Goal: Task Accomplishment & Management: Use online tool/utility

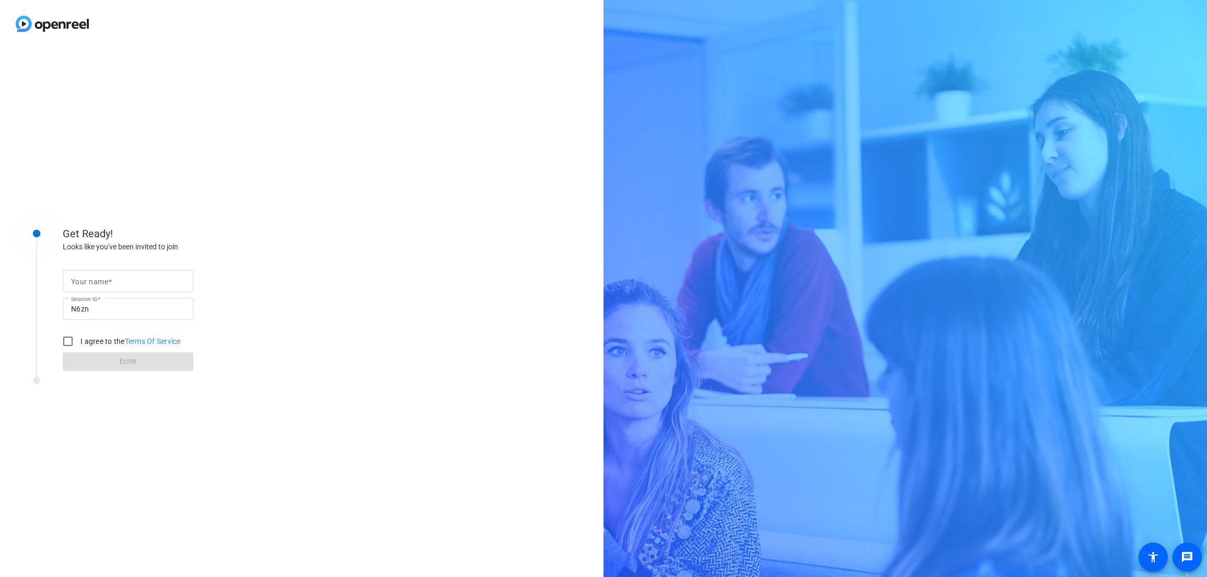
drag, startPoint x: 117, startPoint y: 291, endPoint x: 122, endPoint y: 282, distance: 10.1
click at [121, 284] on div at bounding box center [128, 281] width 114 height 22
click at [122, 282] on input "Your name" at bounding box center [128, 281] width 114 height 13
click at [235, 244] on div "Looks like you've been invited to join" at bounding box center [167, 246] width 209 height 11
click at [52, 21] on img at bounding box center [52, 24] width 105 height 48
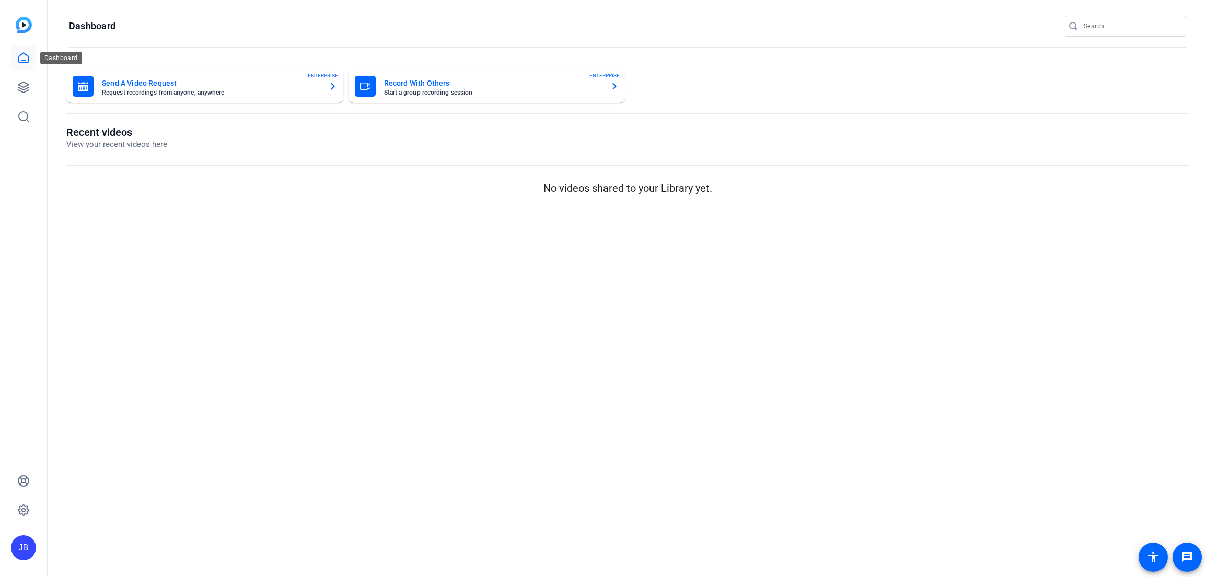
click at [22, 53] on icon at bounding box center [23, 58] width 9 height 10
click at [23, 84] on icon at bounding box center [23, 87] width 13 height 13
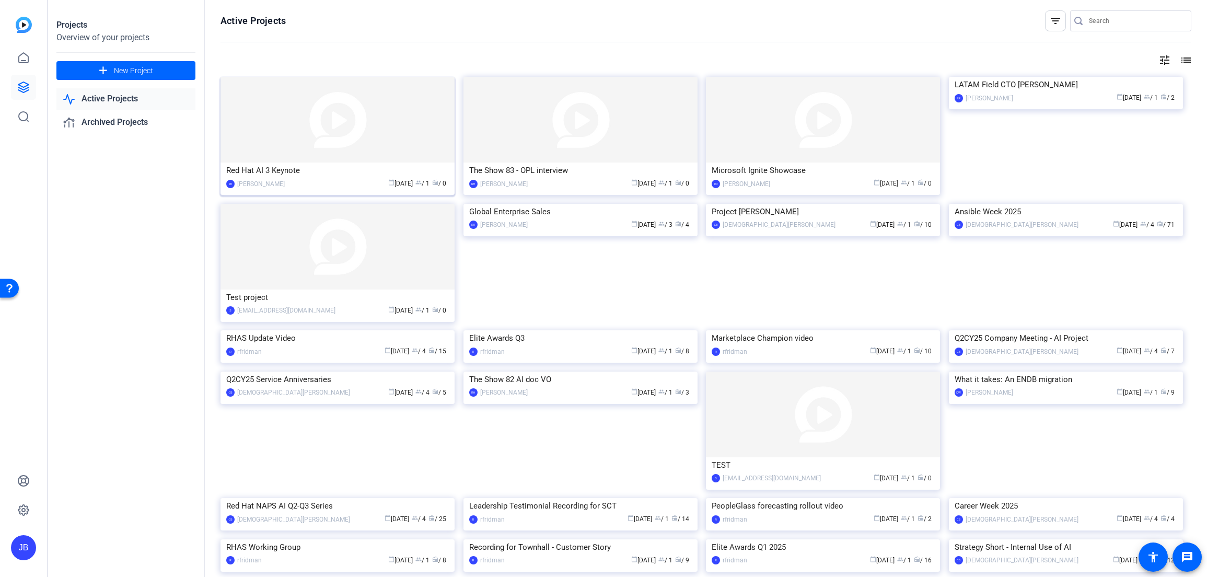
click at [291, 172] on div "Red Hat AI 3 Keynote" at bounding box center [337, 171] width 223 height 16
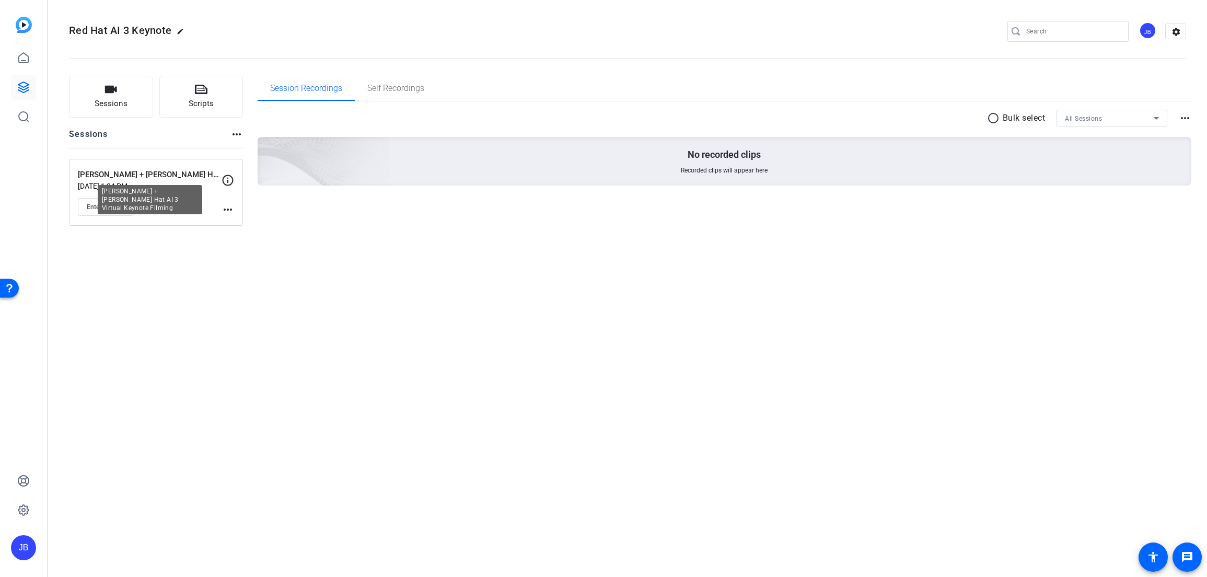
click at [172, 175] on p "[PERSON_NAME] + [PERSON_NAME] Hat AI 3 Virtual Keynote Filming" at bounding box center [150, 175] width 144 height 12
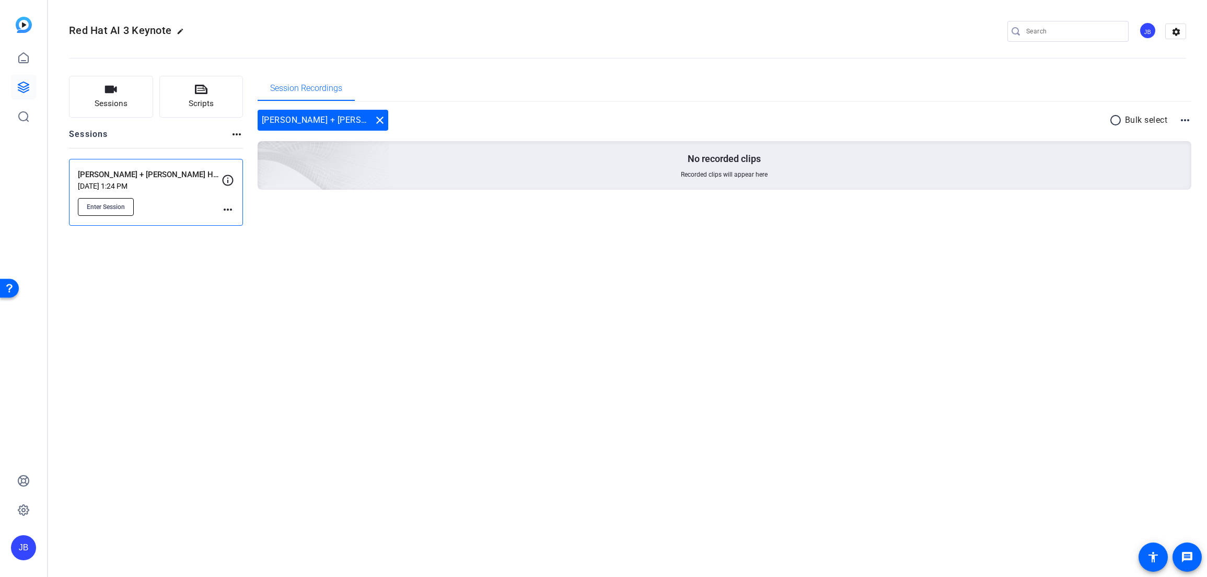
click at [118, 198] on button "Enter Session" at bounding box center [106, 207] width 56 height 18
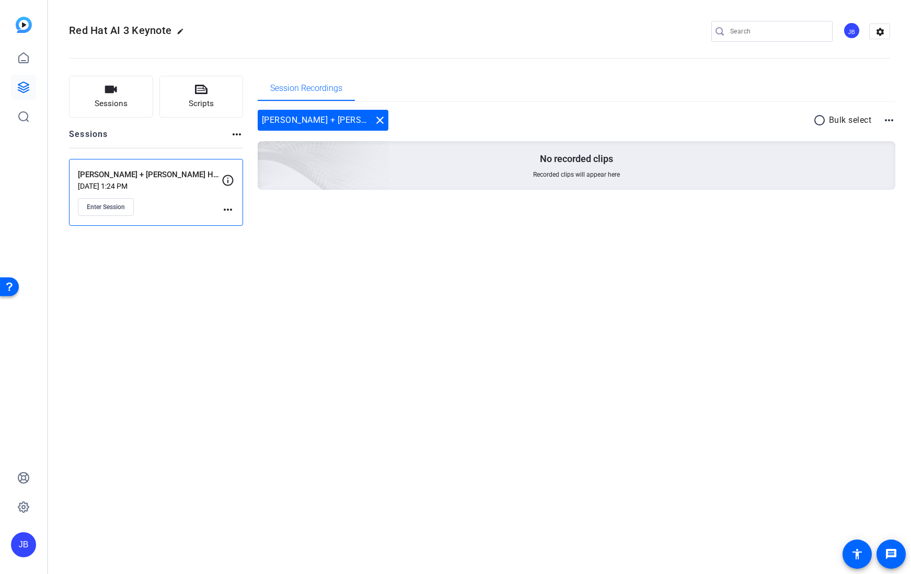
click at [893, 116] on mat-icon "more_horiz" at bounding box center [889, 120] width 13 height 13
click at [326, 251] on div at bounding box center [455, 287] width 911 height 574
click at [225, 209] on mat-icon "more_horiz" at bounding box center [228, 209] width 13 height 13
click at [225, 208] on div at bounding box center [455, 287] width 911 height 574
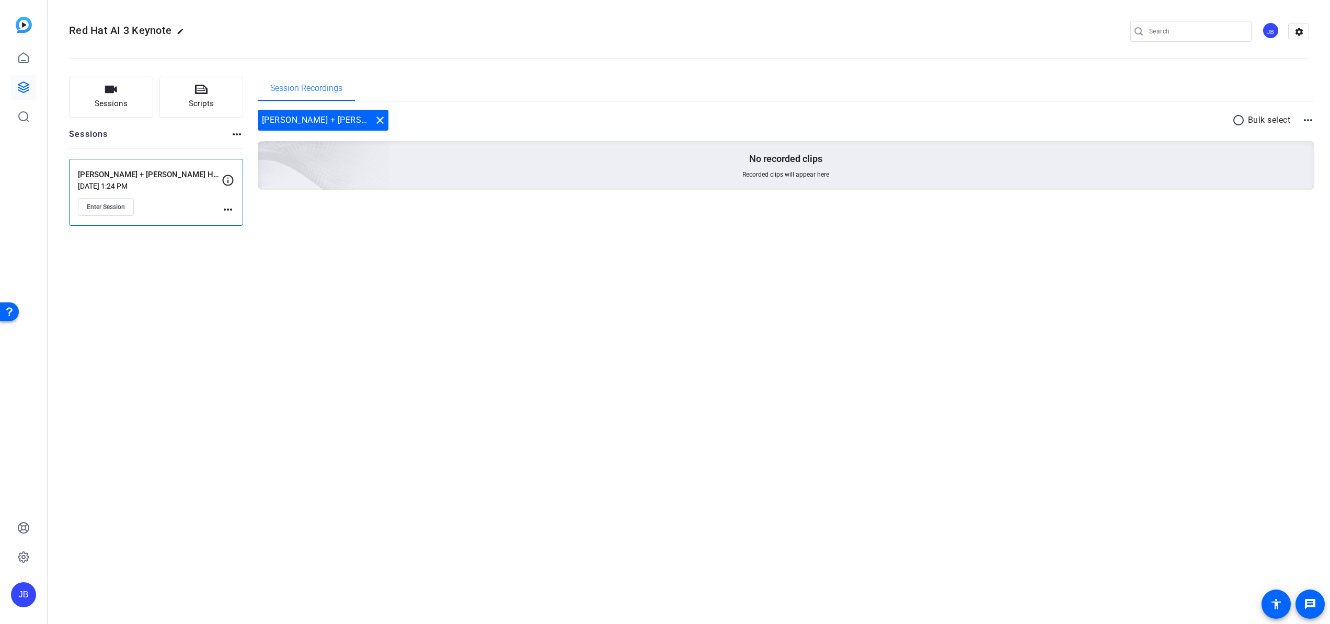
click at [169, 262] on div "Red Hat AI 3 Keynote edit JB settings Sessions Scripts Sessions more_horiz Joe …" at bounding box center [689, 312] width 1282 height 624
click at [115, 33] on span "Red Hat AI 3 Keynote" at bounding box center [120, 30] width 102 height 13
click at [22, 52] on icon at bounding box center [23, 58] width 13 height 13
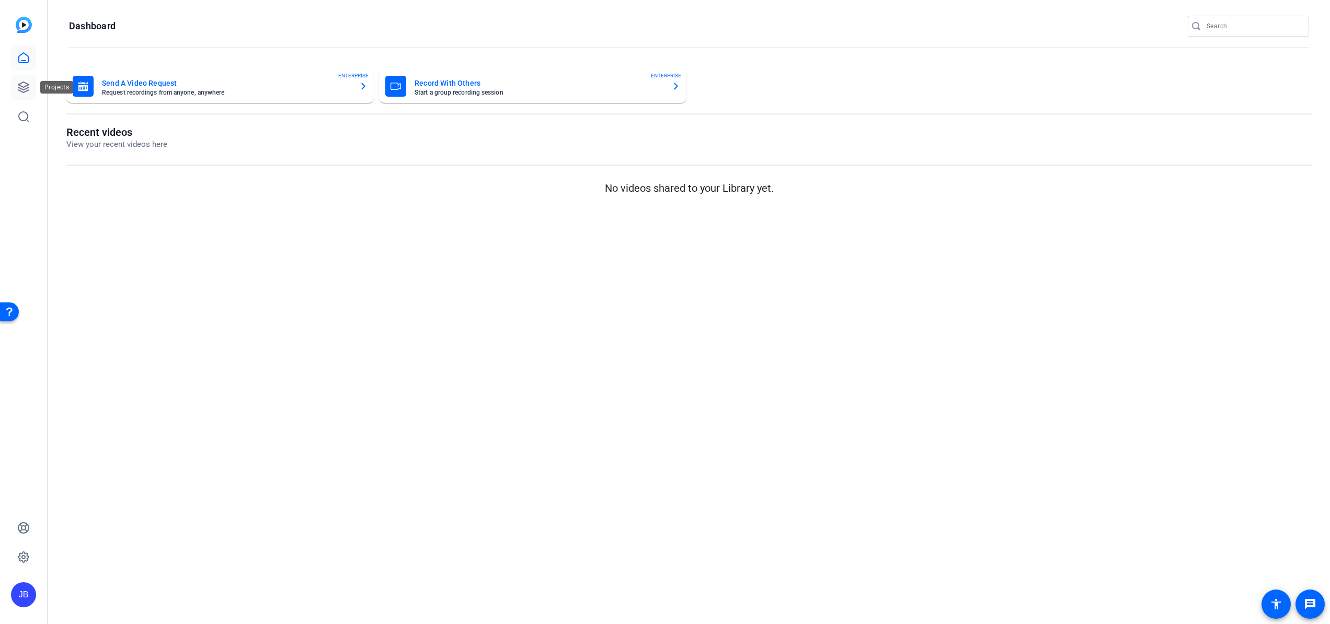
click at [25, 83] on icon at bounding box center [23, 87] width 13 height 13
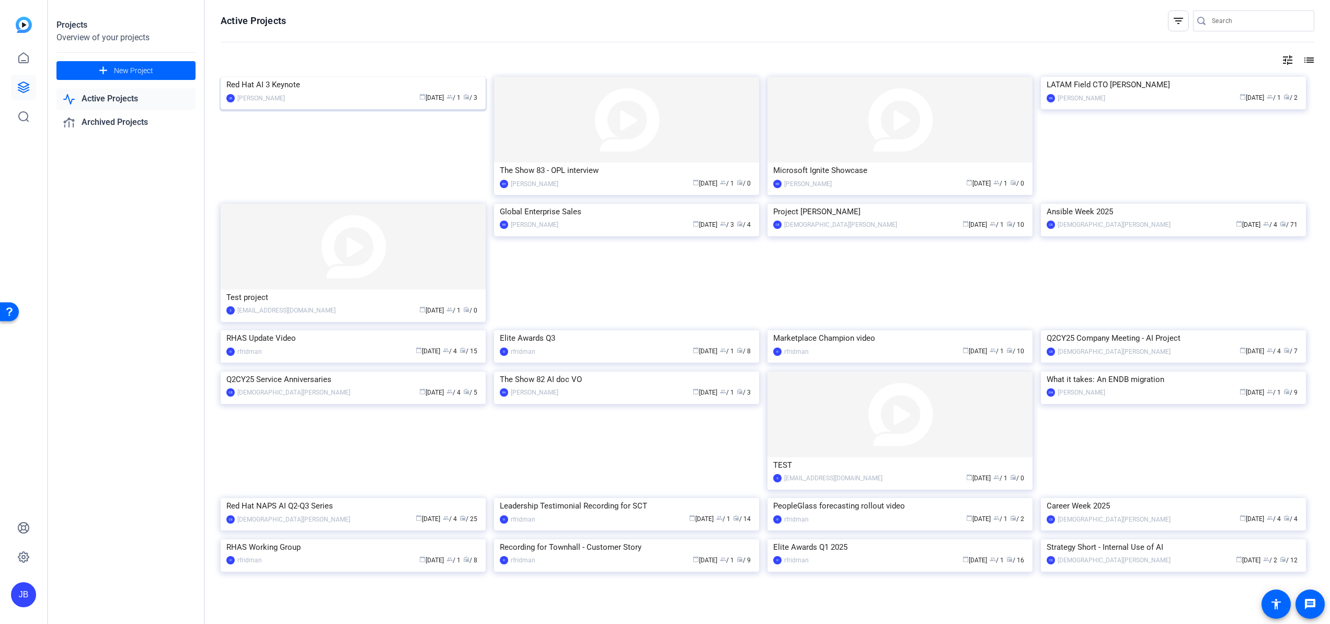
click at [339, 77] on img at bounding box center [353, 77] width 265 height 0
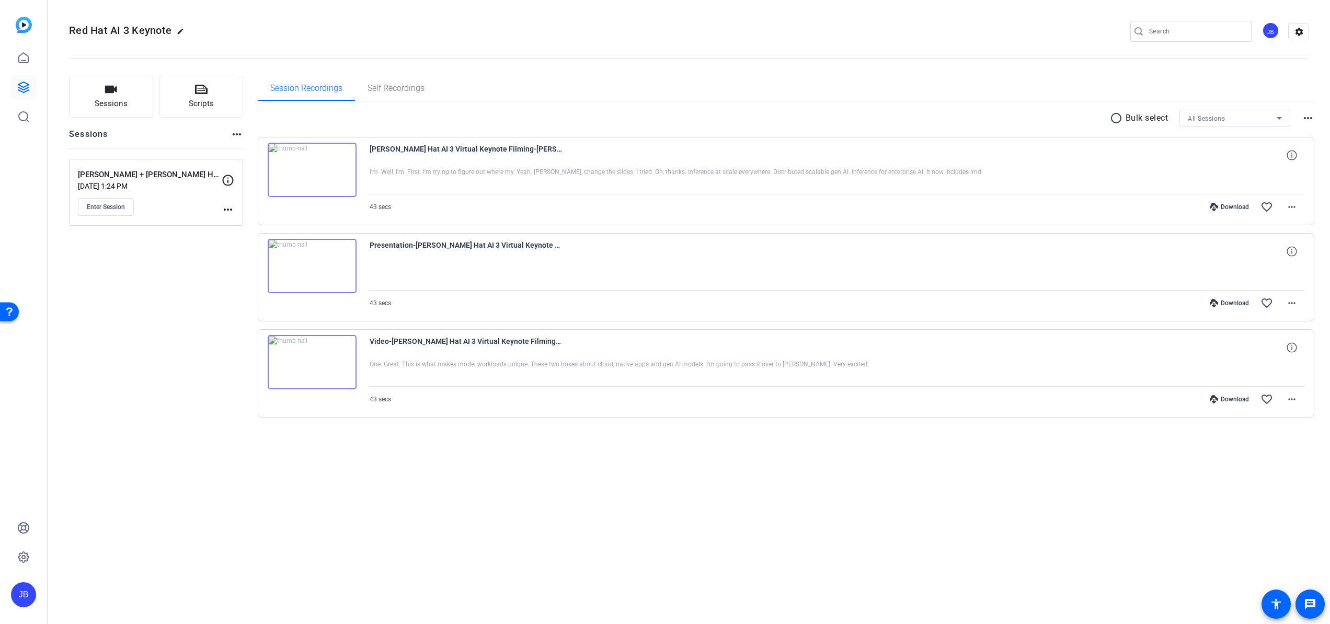
click at [235, 134] on mat-icon "more_horiz" at bounding box center [237, 134] width 13 height 13
click at [235, 134] on div at bounding box center [665, 312] width 1330 height 624
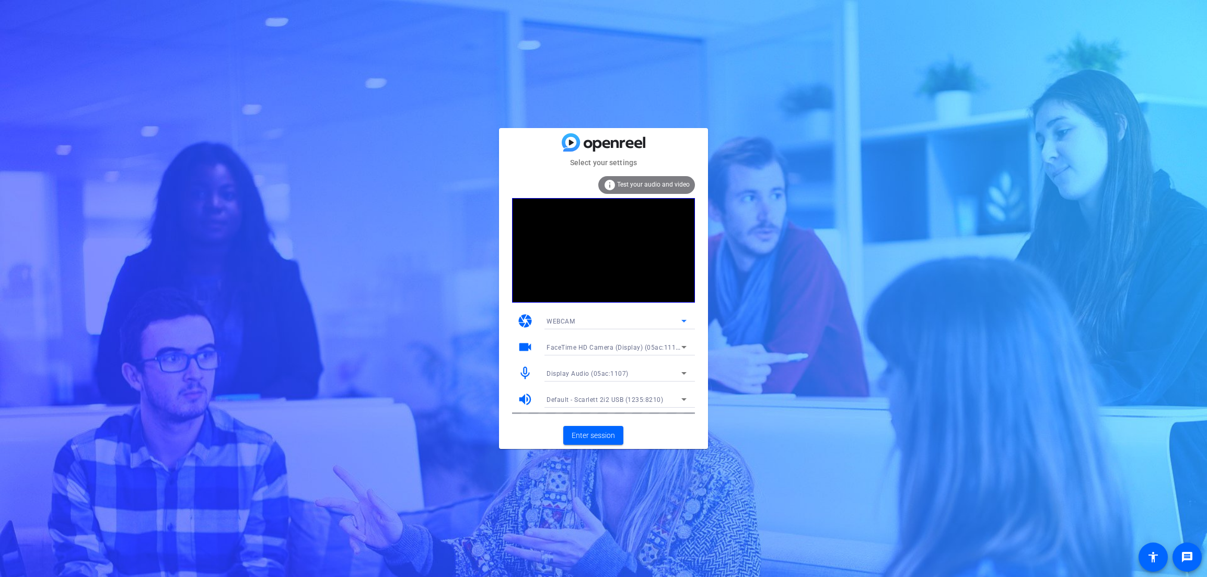
click at [650, 320] on div "WEBCAM" at bounding box center [614, 321] width 135 height 13
click at [715, 316] on div at bounding box center [603, 288] width 1207 height 577
click at [602, 350] on span "FaceTime HD Camera (Display) (05ac:1112)" at bounding box center [614, 347] width 135 height 8
click at [681, 342] on div at bounding box center [603, 288] width 1207 height 577
click at [647, 366] on div "Display Audio (05ac:1107)" at bounding box center [617, 373] width 140 height 17
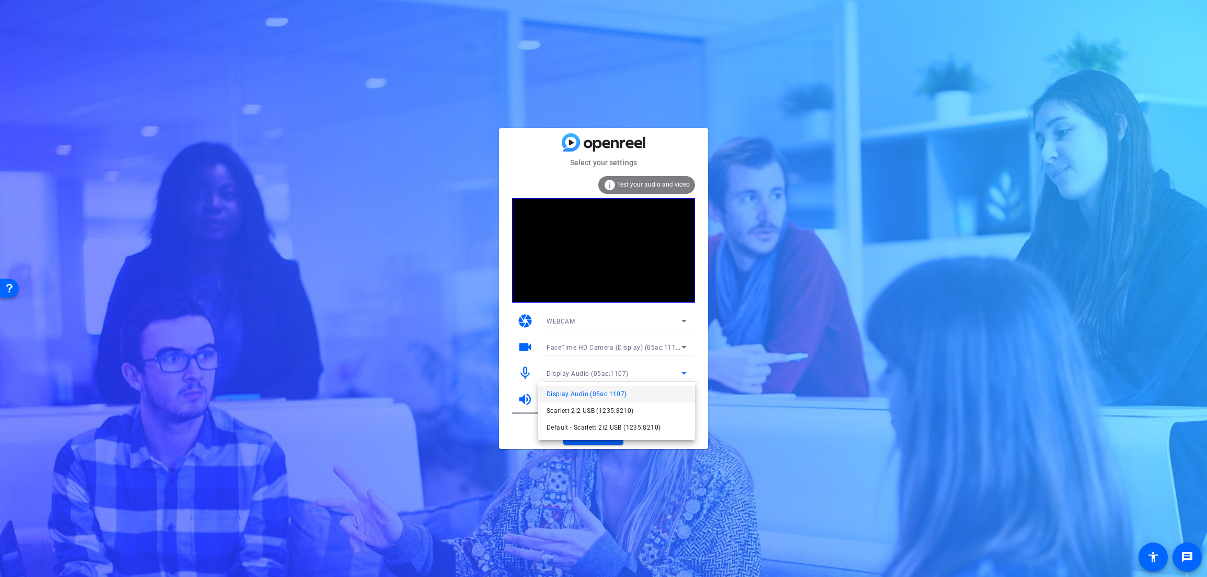
click at [670, 370] on div at bounding box center [603, 288] width 1207 height 577
click at [584, 371] on span "Display Audio (05ac:1107)" at bounding box center [588, 373] width 82 height 7
click at [591, 413] on span "Scarlett 2i2 USB (1235:8210)" at bounding box center [590, 411] width 87 height 13
click at [593, 435] on span "Enter session" at bounding box center [593, 435] width 43 height 11
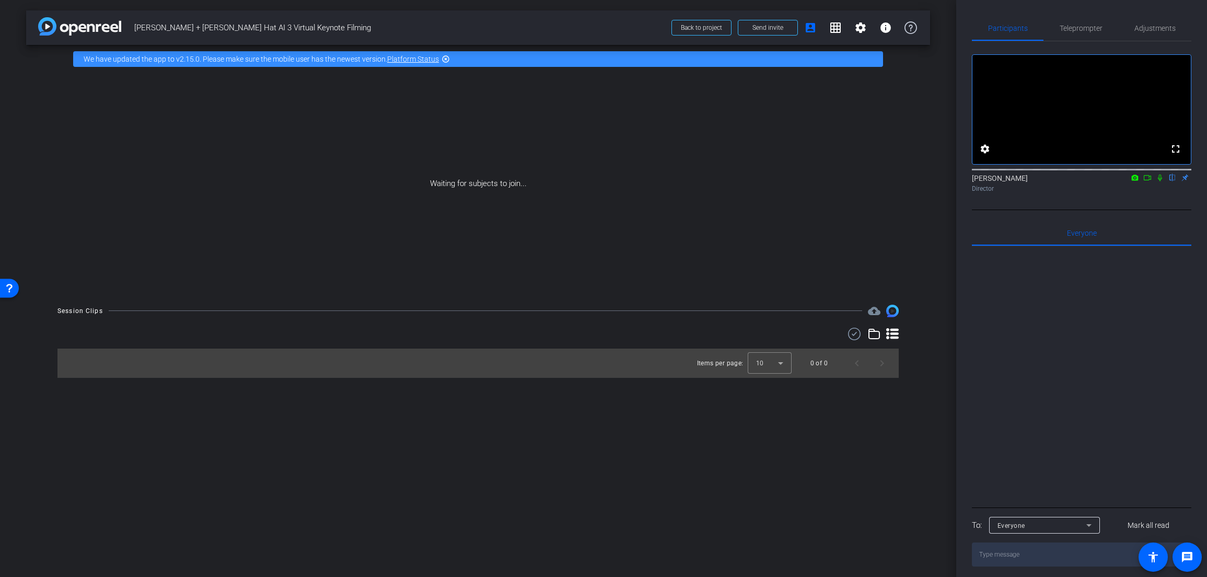
click at [1133, 180] on icon at bounding box center [1135, 178] width 7 height 6
click at [1133, 193] on div at bounding box center [603, 288] width 1207 height 577
click at [1174, 182] on mat-icon "flip" at bounding box center [1173, 176] width 13 height 9
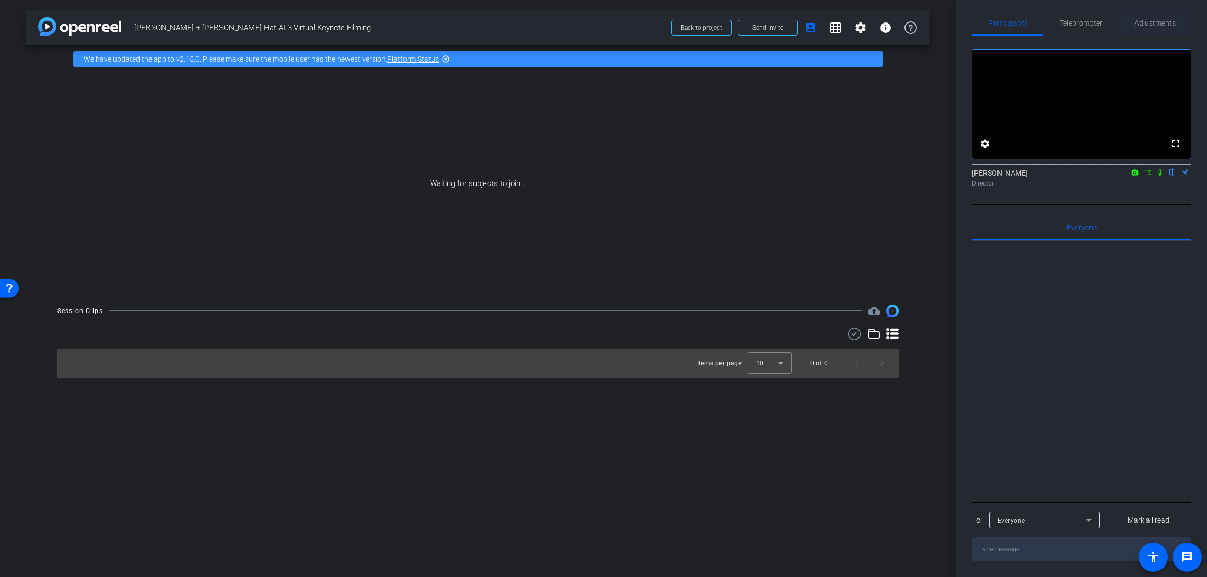
click at [1149, 19] on span "Adjustments" at bounding box center [1155, 22] width 41 height 7
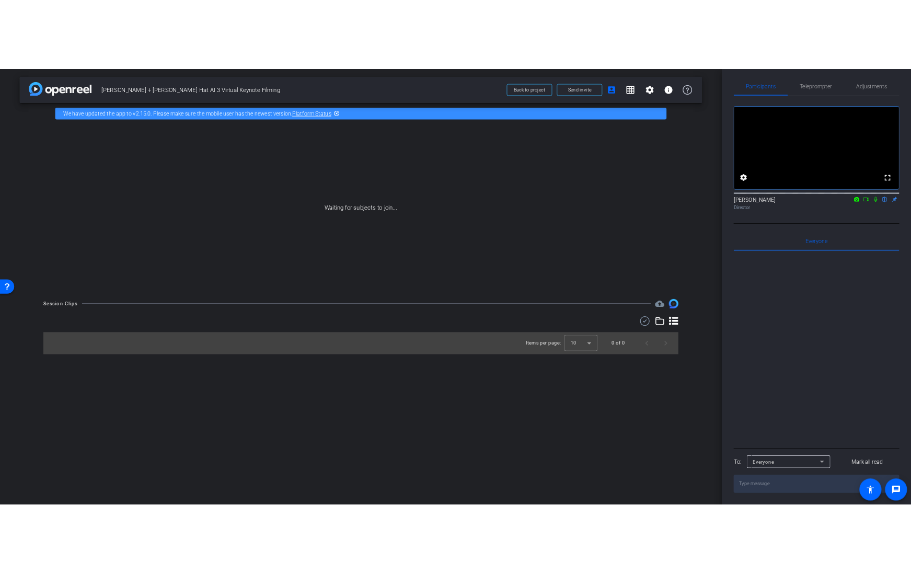
scroll to position [0, 0]
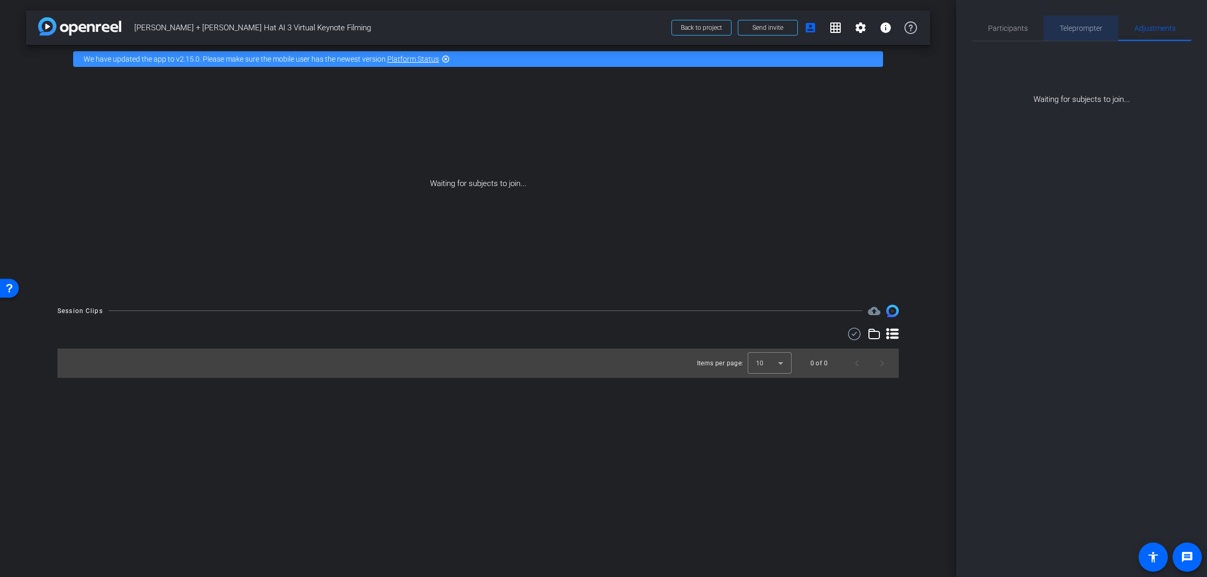
click at [1076, 32] on span "Teleprompter" at bounding box center [1081, 28] width 43 height 25
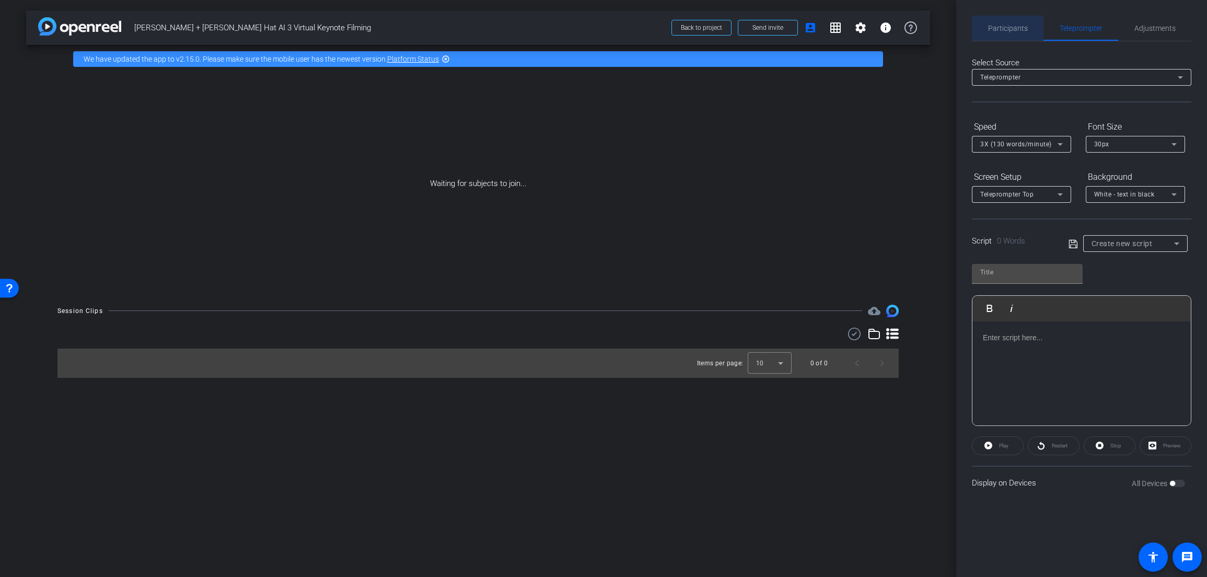
click at [1010, 33] on span "Participants" at bounding box center [1008, 28] width 40 height 25
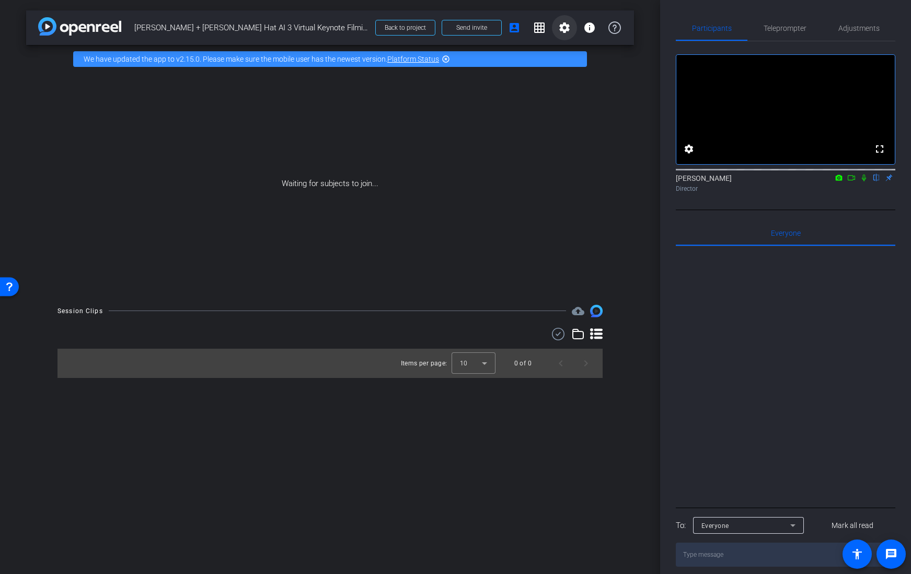
click at [566, 29] on mat-icon "settings" at bounding box center [564, 27] width 13 height 13
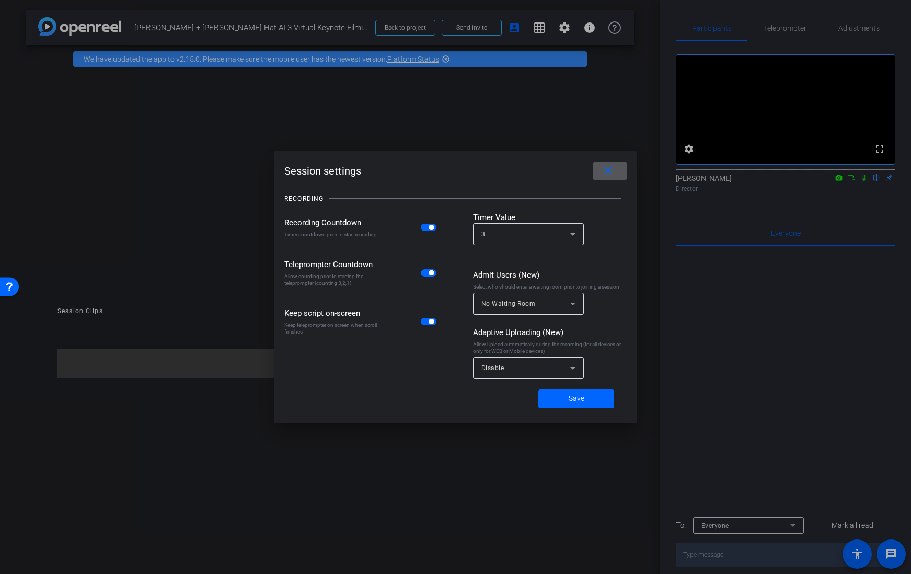
click at [565, 372] on div "Disable" at bounding box center [525, 367] width 89 height 13
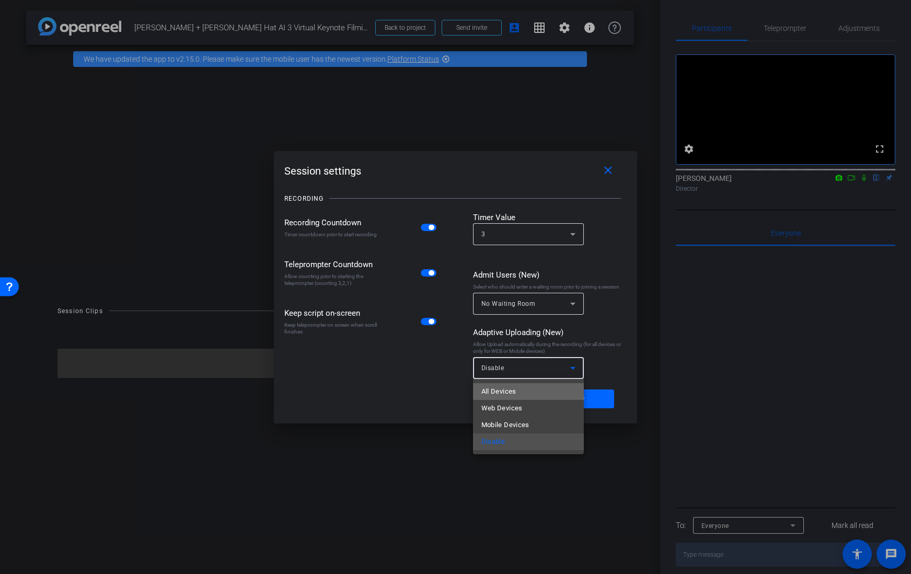
click at [557, 387] on mat-option "All Devices" at bounding box center [528, 391] width 111 height 17
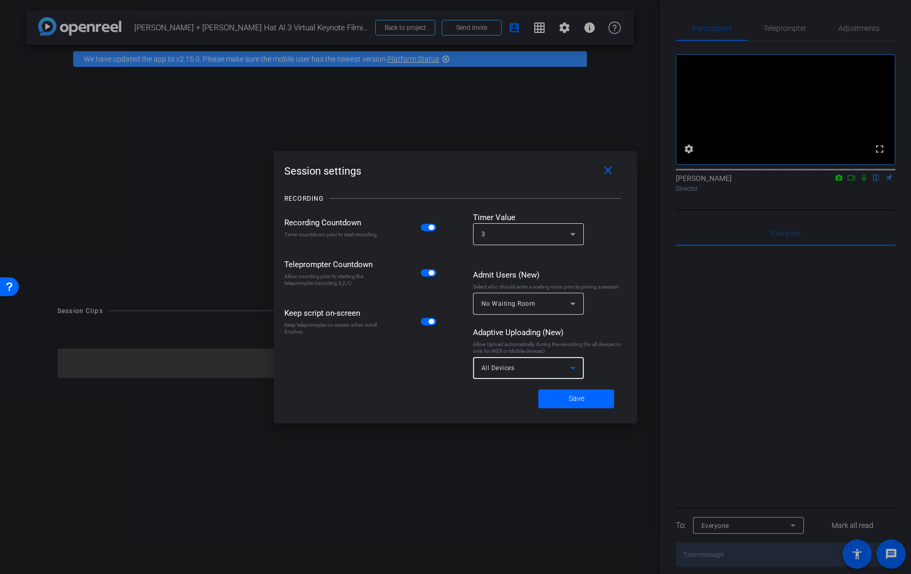
click at [488, 225] on div "3" at bounding box center [528, 234] width 94 height 22
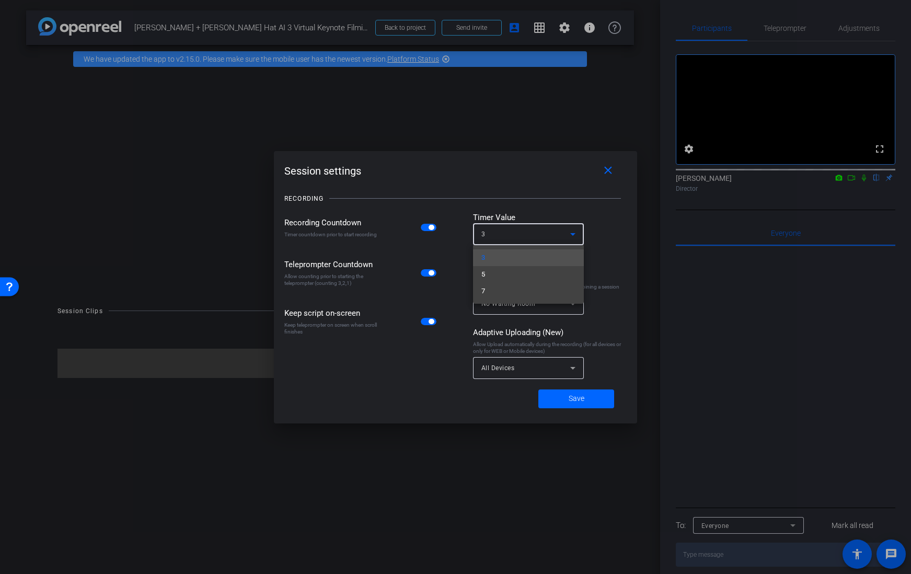
click at [460, 200] on div at bounding box center [455, 287] width 911 height 574
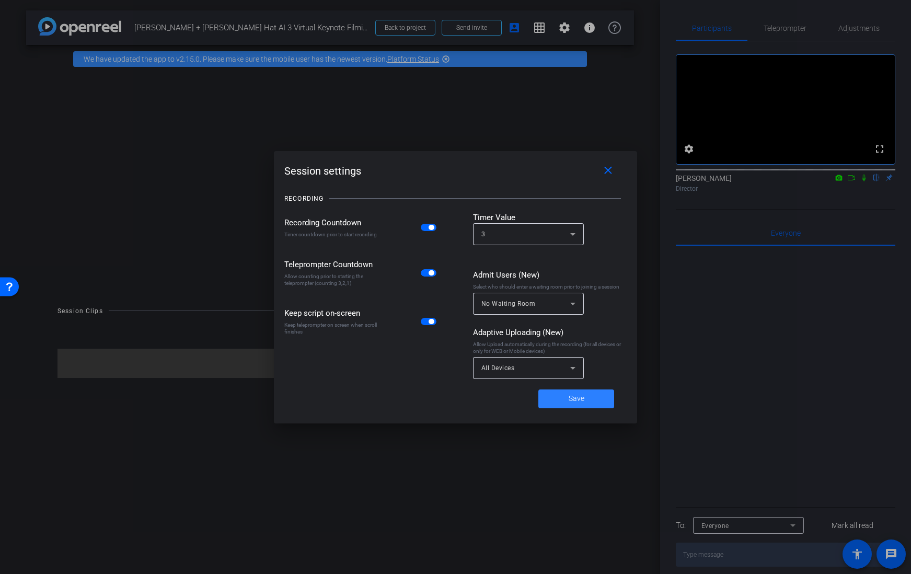
click at [585, 404] on span at bounding box center [576, 398] width 76 height 25
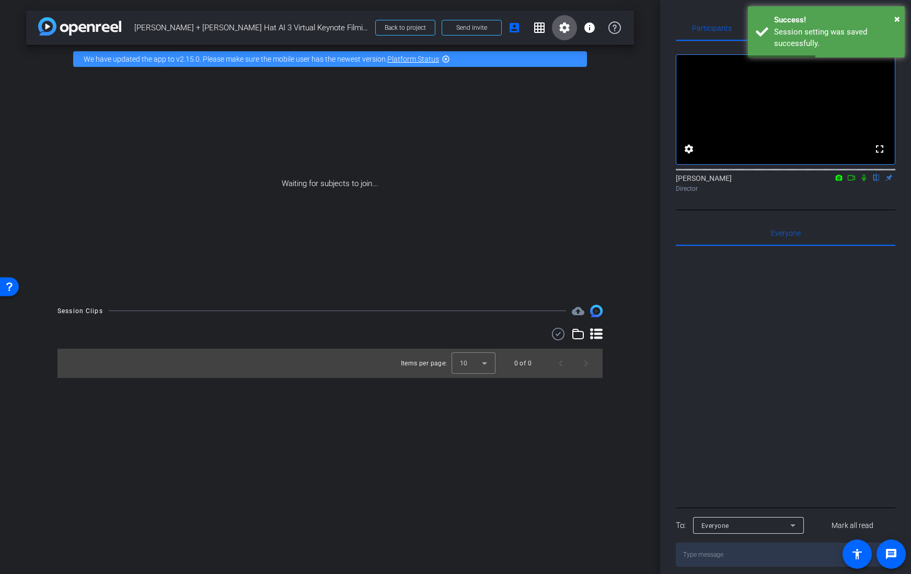
scroll to position [22, 0]
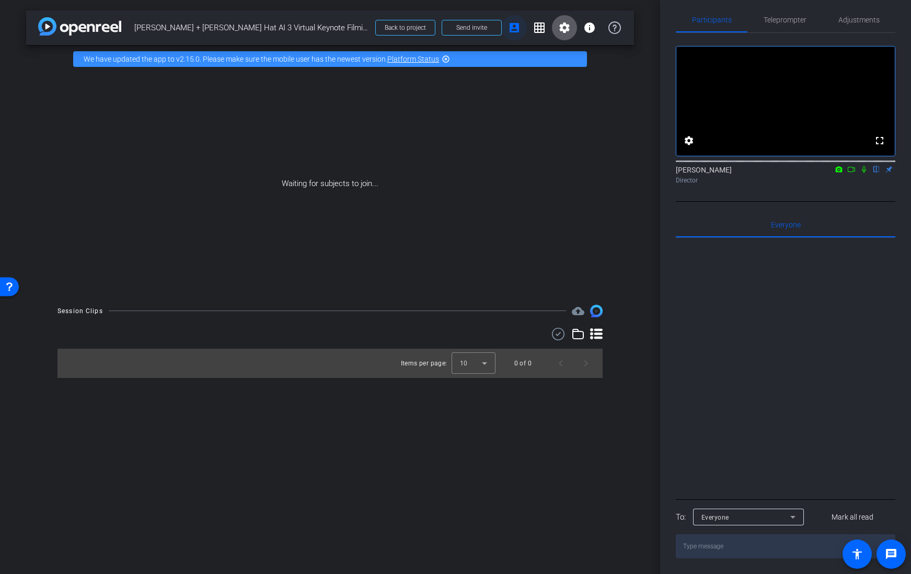
click at [513, 32] on mat-icon "account_box" at bounding box center [514, 27] width 13 height 13
click at [546, 28] on span at bounding box center [539, 27] width 25 height 25
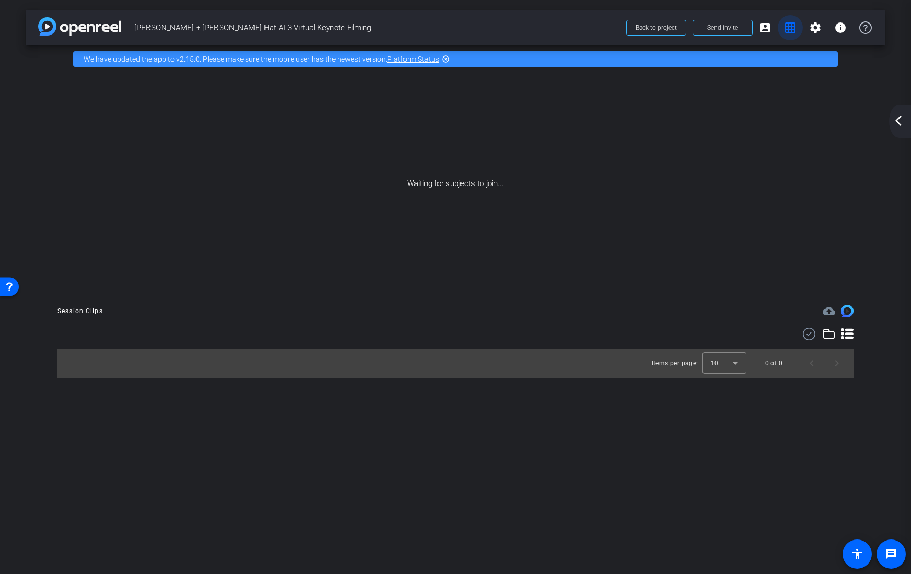
scroll to position [0, 0]
click at [816, 26] on mat-icon "settings" at bounding box center [815, 27] width 13 height 13
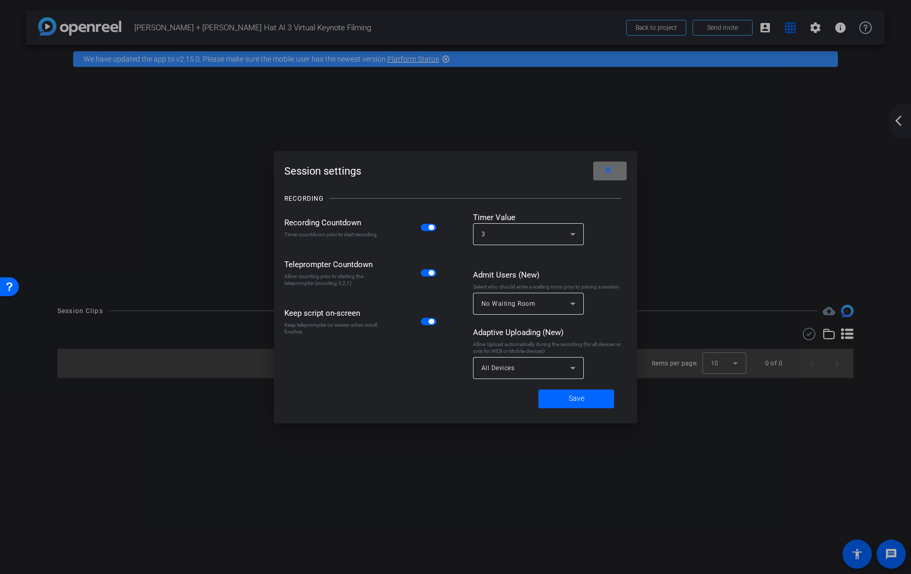
click at [598, 167] on span at bounding box center [609, 170] width 33 height 25
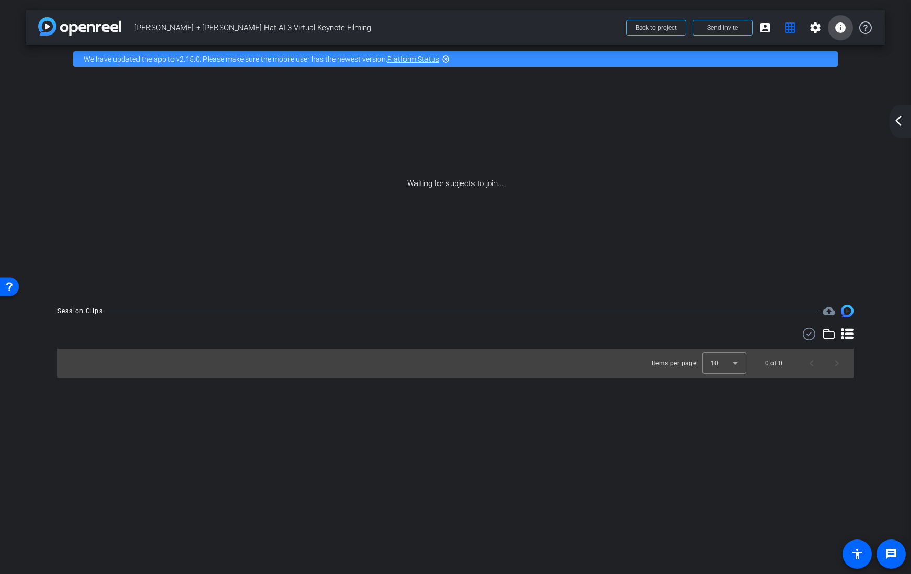
click at [848, 25] on span at bounding box center [840, 27] width 25 height 25
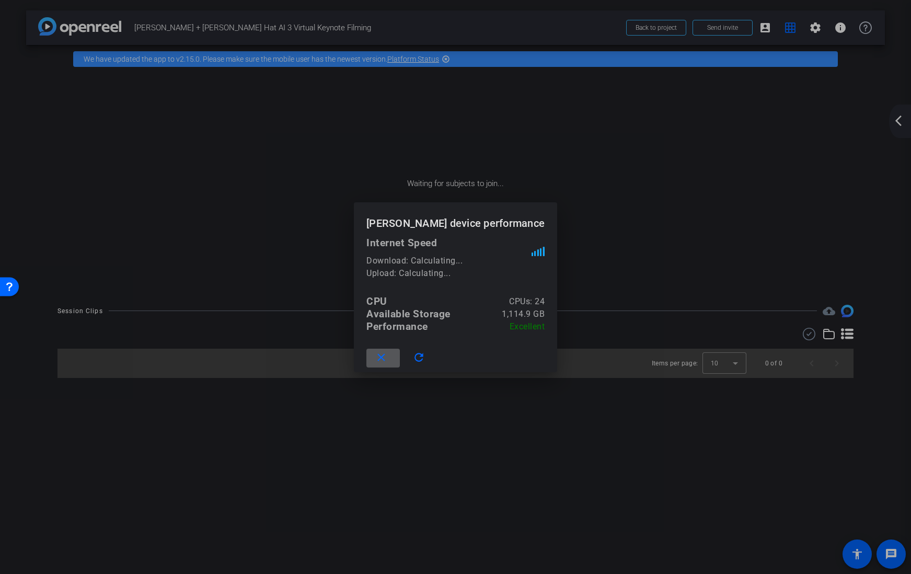
click at [662, 156] on div at bounding box center [455, 287] width 911 height 574
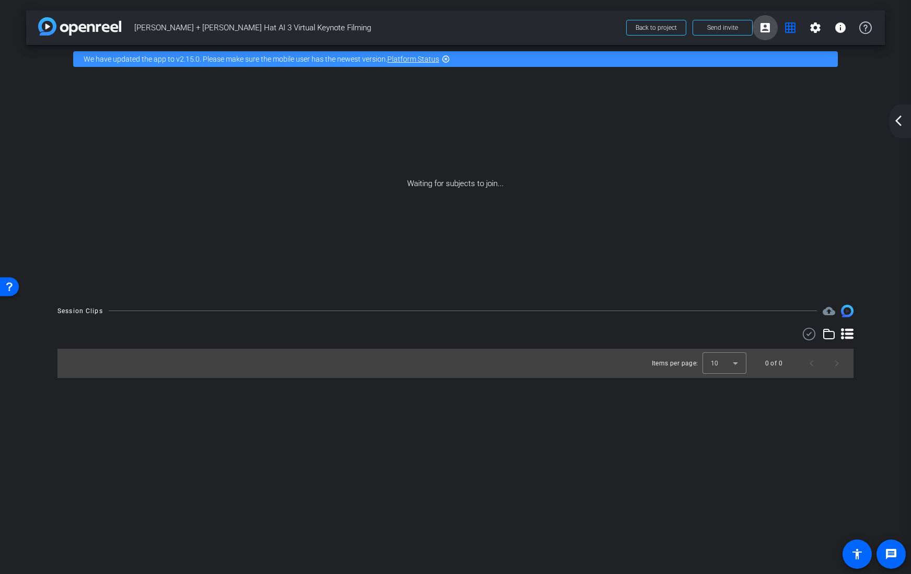
click at [758, 27] on span at bounding box center [765, 27] width 25 height 25
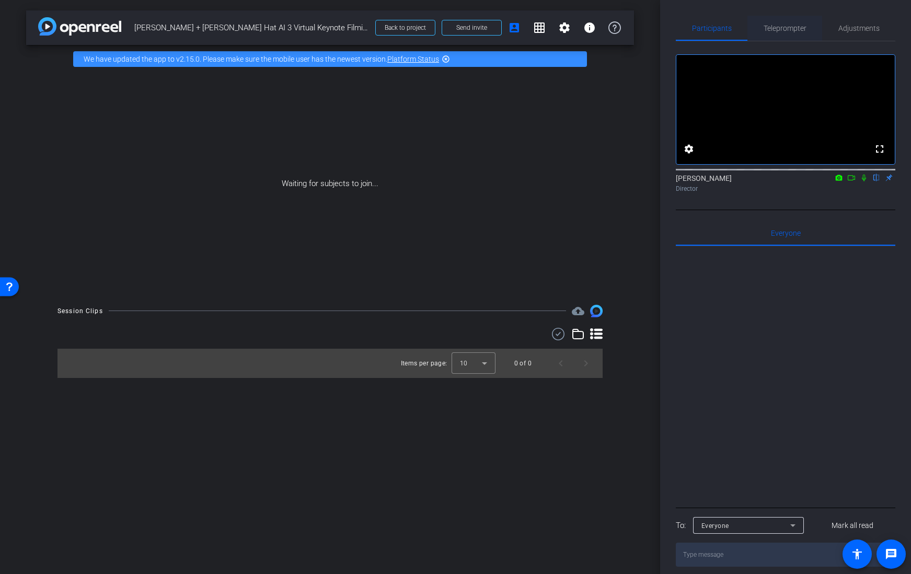
click at [779, 28] on span "Teleprompter" at bounding box center [785, 28] width 43 height 7
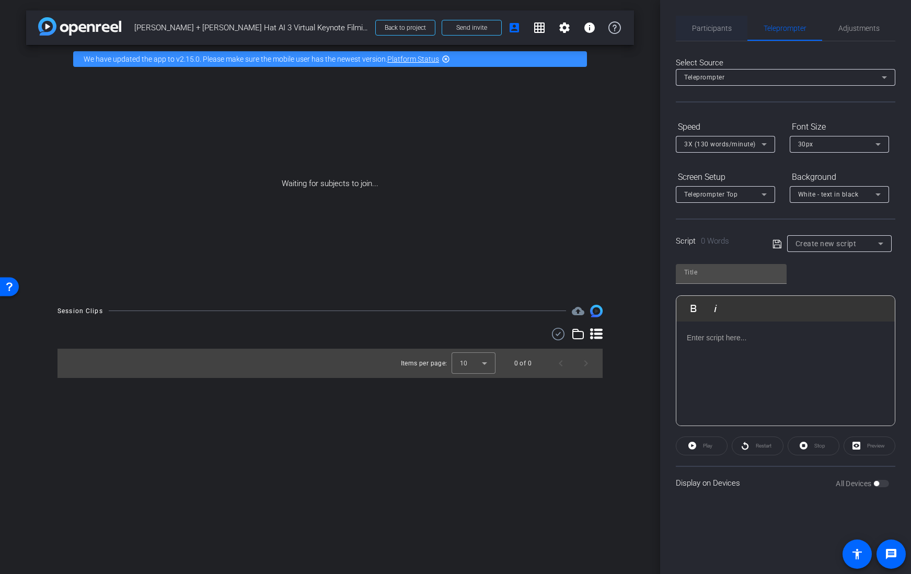
click at [713, 29] on span "Participants" at bounding box center [712, 28] width 40 height 7
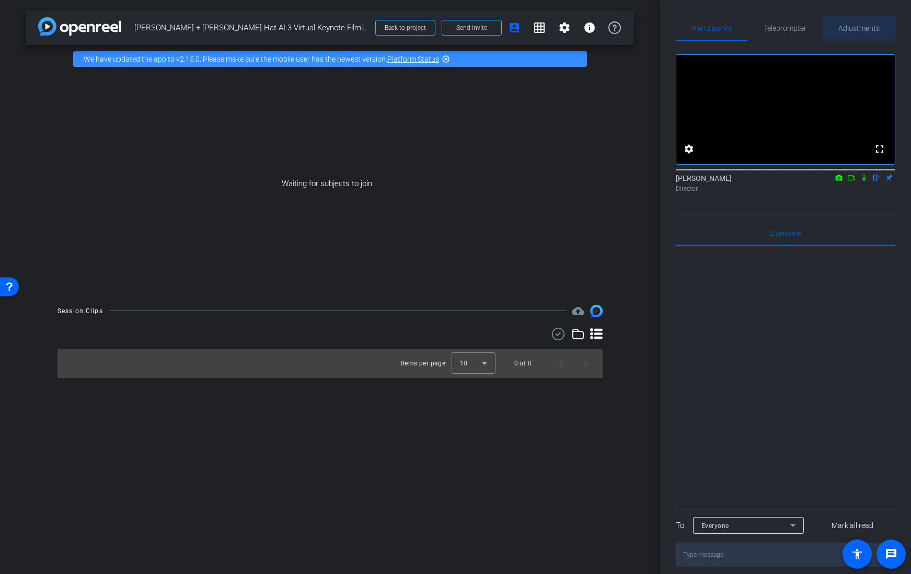
click at [849, 29] on span "Adjustments" at bounding box center [858, 28] width 41 height 7
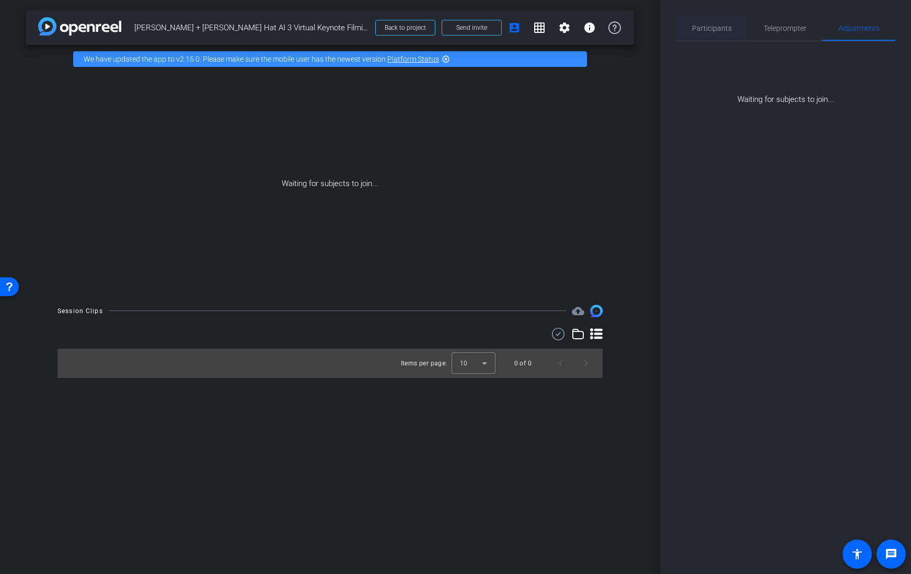
click at [732, 31] on div "Participants" at bounding box center [712, 28] width 72 height 25
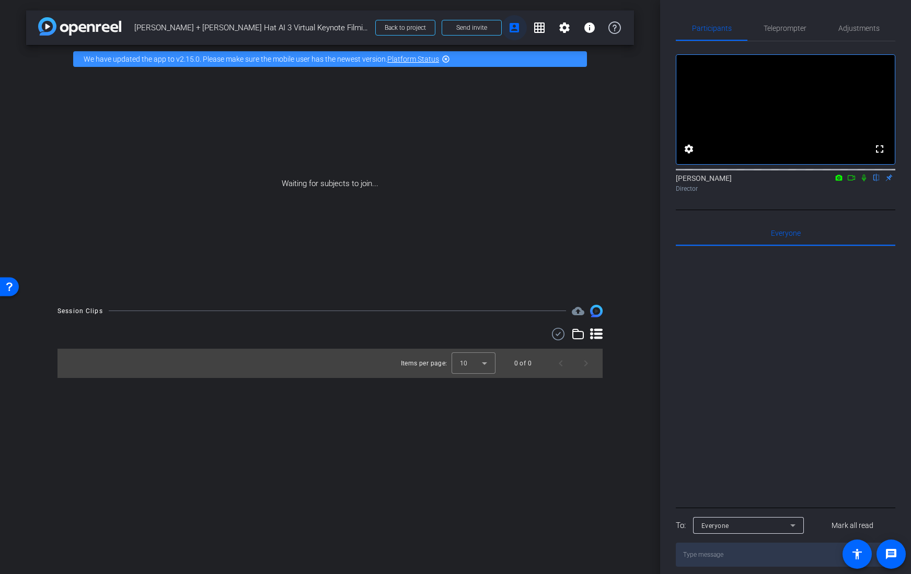
click at [514, 28] on mat-icon "account_box" at bounding box center [514, 27] width 13 height 13
click at [722, 113] on video at bounding box center [785, 109] width 218 height 109
click at [690, 155] on mat-icon "settings" at bounding box center [689, 149] width 13 height 13
click at [763, 217] on icon at bounding box center [758, 216] width 13 height 13
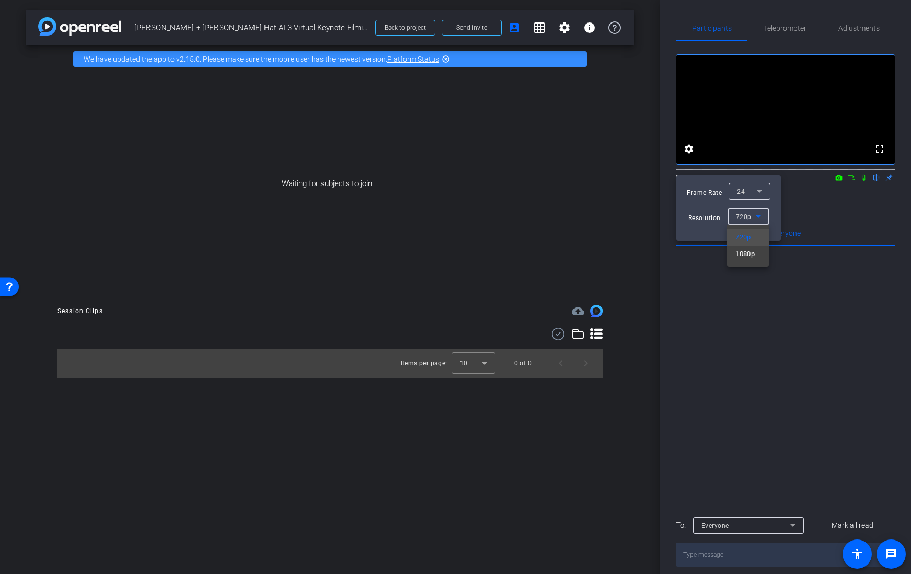
click at [757, 155] on div at bounding box center [455, 287] width 911 height 574
click at [759, 187] on icon at bounding box center [759, 191] width 13 height 13
click at [736, 139] on div at bounding box center [455, 287] width 911 height 574
click at [776, 142] on div at bounding box center [455, 287] width 911 height 574
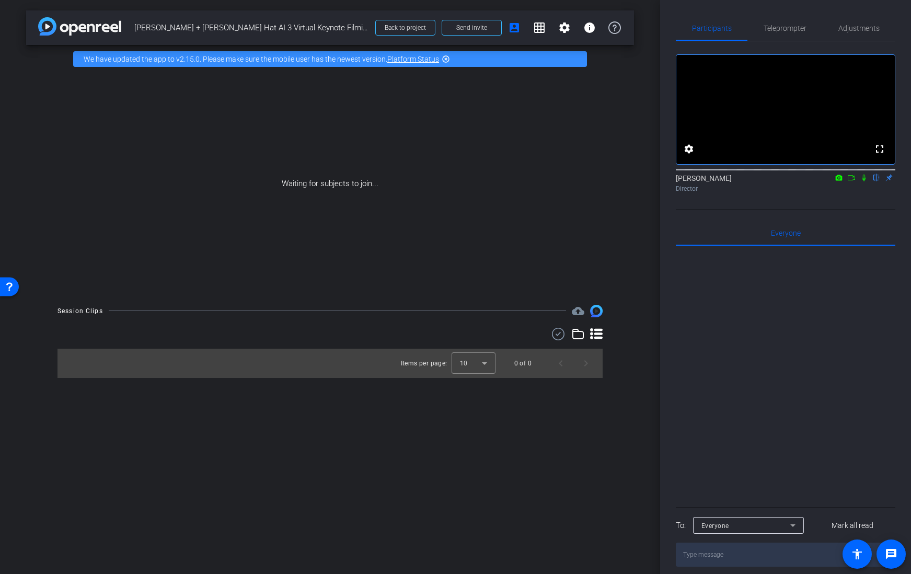
click at [838, 181] on icon at bounding box center [839, 177] width 8 height 7
drag, startPoint x: 765, startPoint y: 174, endPoint x: 329, endPoint y: 163, distance: 435.6
click at [763, 174] on div at bounding box center [455, 287] width 911 height 574
click at [758, 156] on video at bounding box center [785, 109] width 218 height 109
click at [686, 155] on mat-icon "settings" at bounding box center [689, 149] width 13 height 13
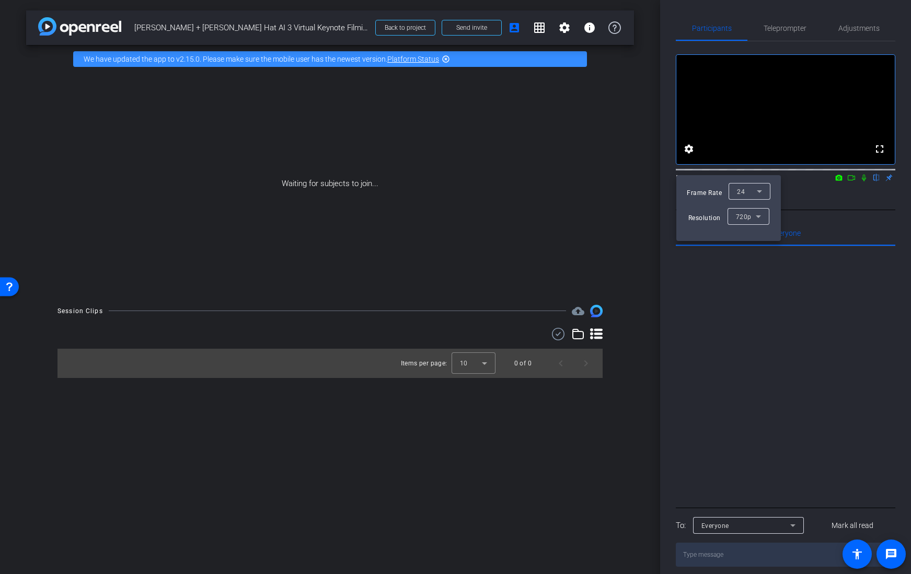
click at [753, 198] on div "24" at bounding box center [749, 191] width 25 height 17
click at [793, 194] on div at bounding box center [455, 287] width 911 height 574
click at [759, 221] on icon at bounding box center [758, 216] width 13 height 13
click at [797, 201] on div at bounding box center [455, 287] width 911 height 574
click at [781, 37] on div at bounding box center [455, 287] width 911 height 574
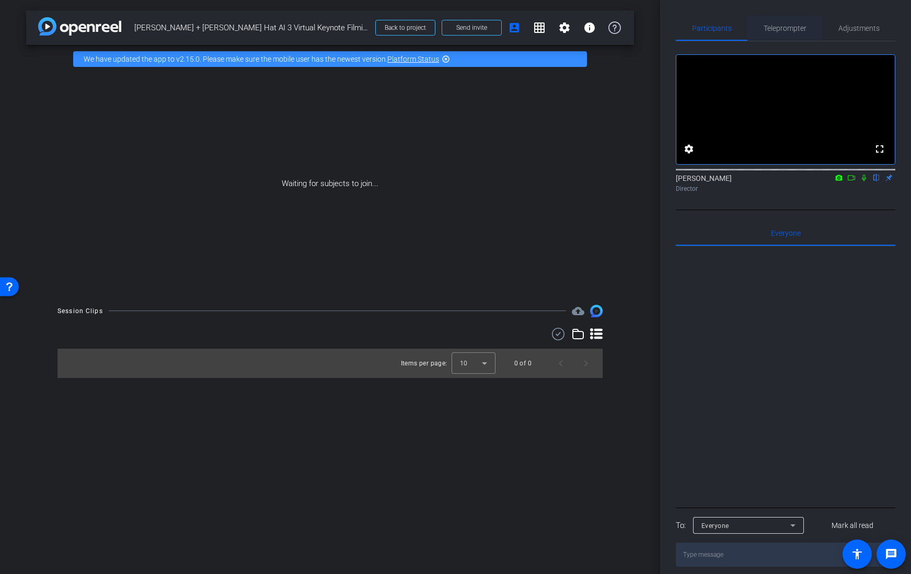
click at [779, 32] on span "Teleprompter" at bounding box center [785, 28] width 43 height 7
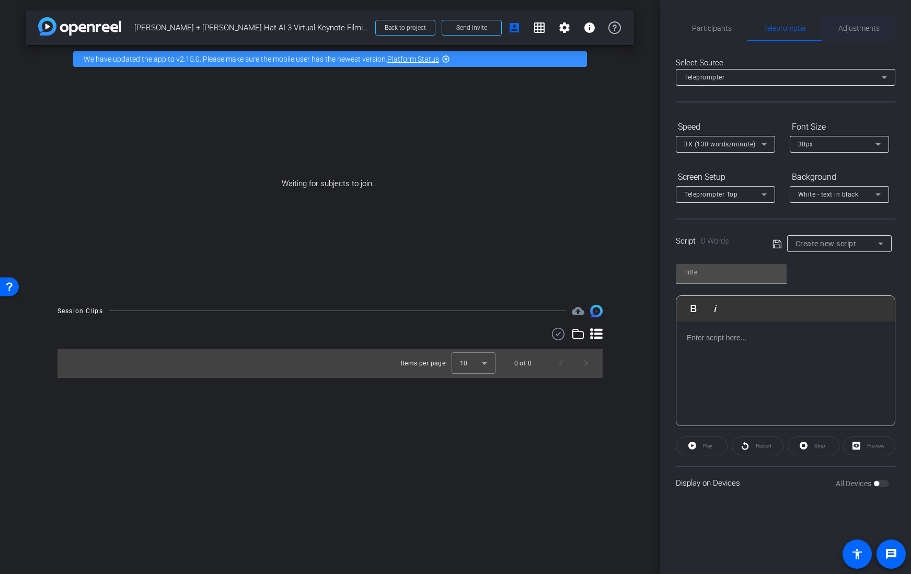
click at [870, 27] on span "Adjustments" at bounding box center [858, 28] width 41 height 7
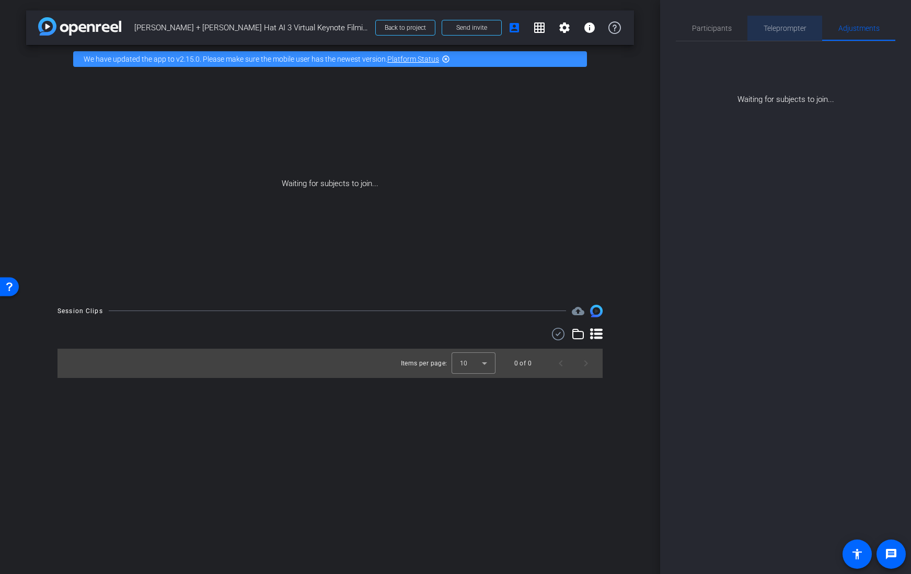
click at [785, 28] on span "Teleprompter" at bounding box center [785, 28] width 43 height 7
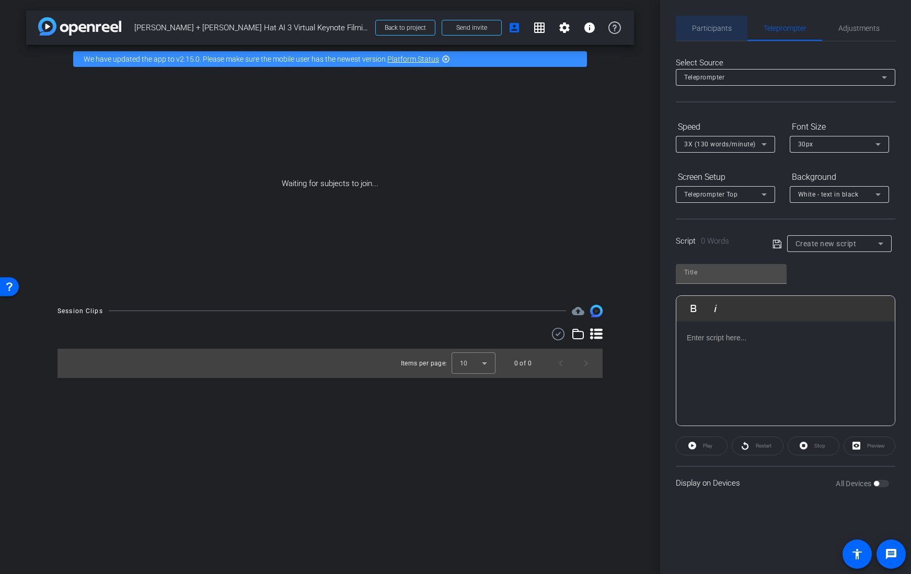
click at [714, 32] on span "Participants" at bounding box center [712, 28] width 40 height 7
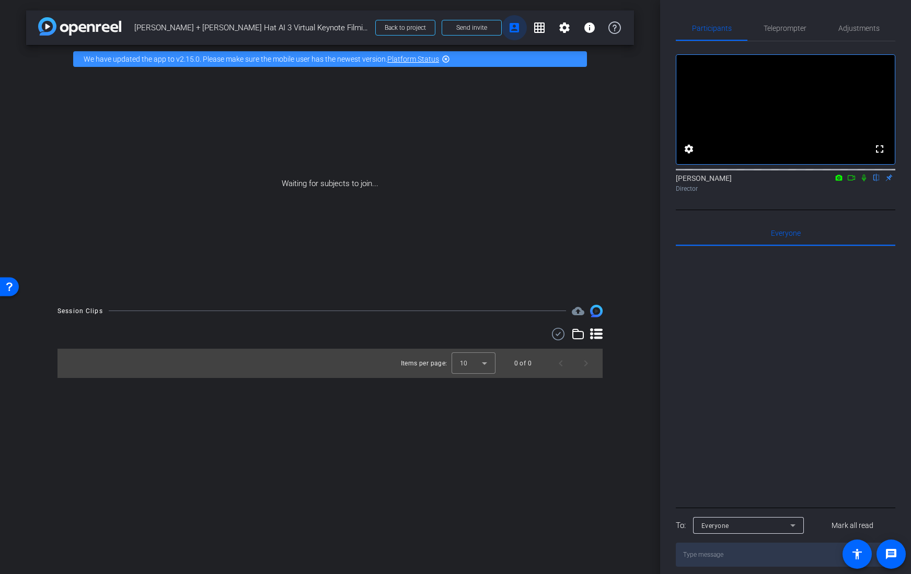
click at [515, 33] on mat-icon "account_box" at bounding box center [514, 27] width 13 height 13
click at [444, 60] on mat-icon "highlight_off" at bounding box center [446, 59] width 8 height 8
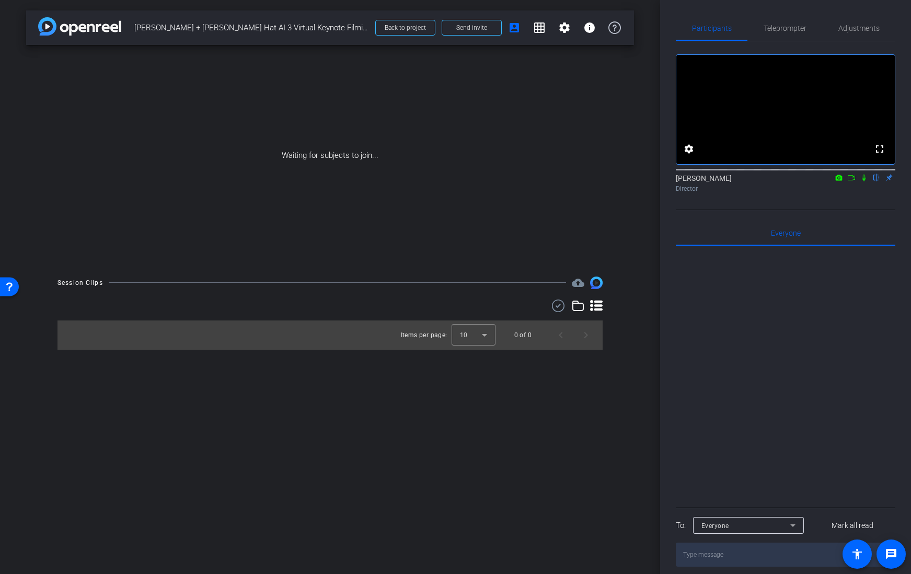
click at [578, 307] on icon at bounding box center [578, 306] width 13 height 13
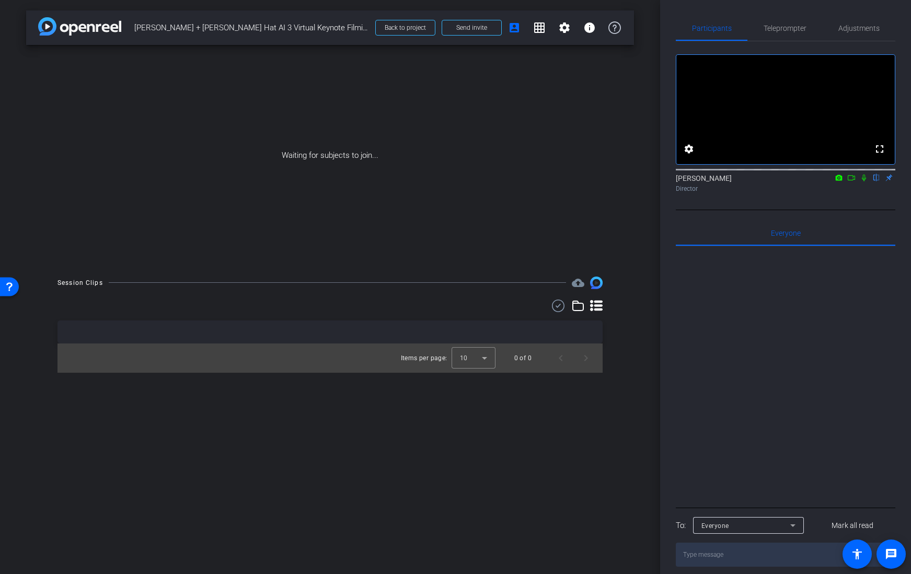
drag, startPoint x: 582, startPoint y: 305, endPoint x: 594, endPoint y: 303, distance: 11.7
click at [582, 305] on icon at bounding box center [578, 306] width 13 height 13
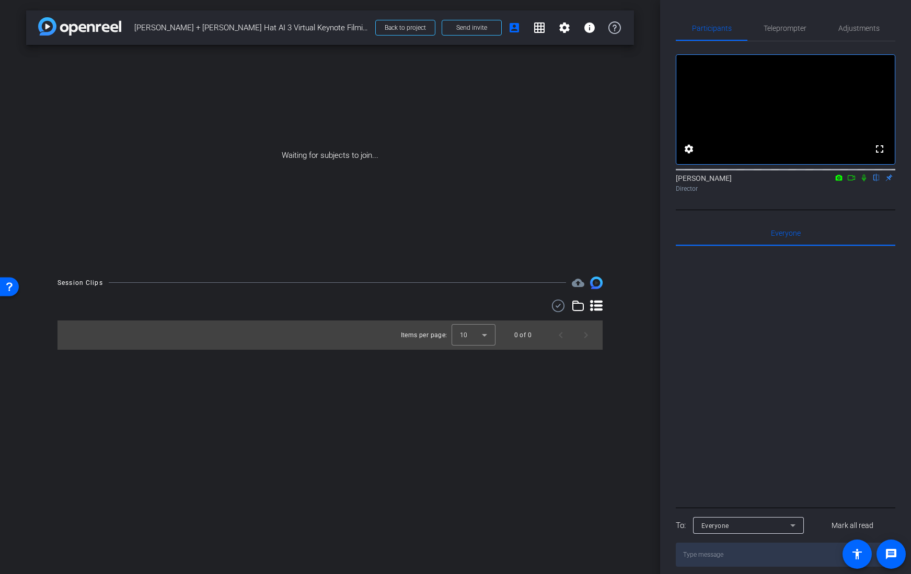
drag, startPoint x: 505, startPoint y: 453, endPoint x: 500, endPoint y: 441, distance: 13.8
click at [505, 453] on div "arrow_back [PERSON_NAME] + [PERSON_NAME] Hat AI 3 Virtual Keynote Filming Back …" at bounding box center [330, 287] width 660 height 574
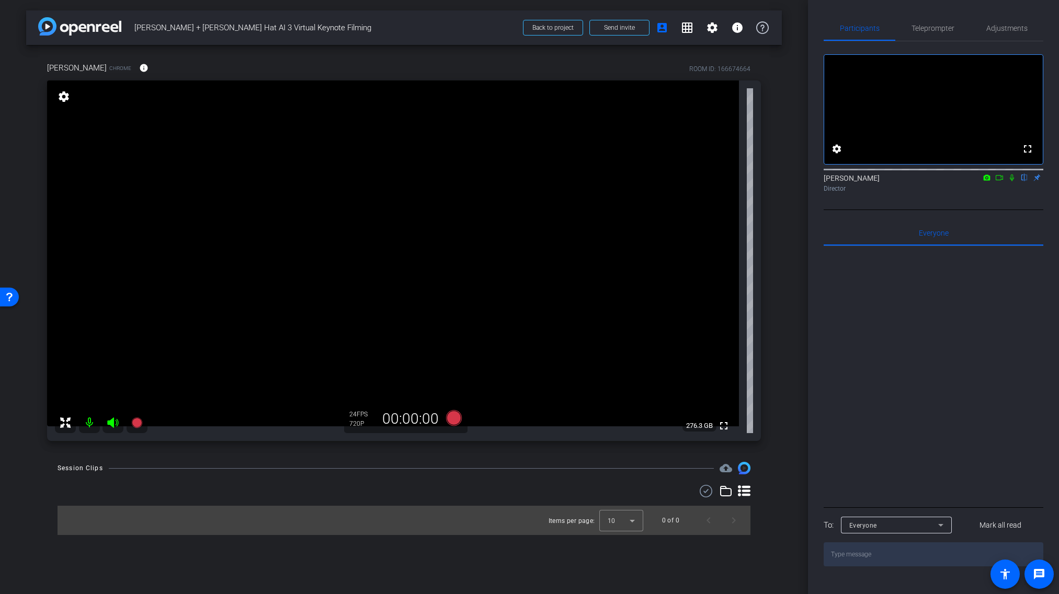
click at [111, 423] on icon at bounding box center [112, 423] width 11 height 10
click at [111, 423] on icon at bounding box center [113, 423] width 13 height 13
click at [1010, 25] on span "Adjustments" at bounding box center [1006, 28] width 41 height 7
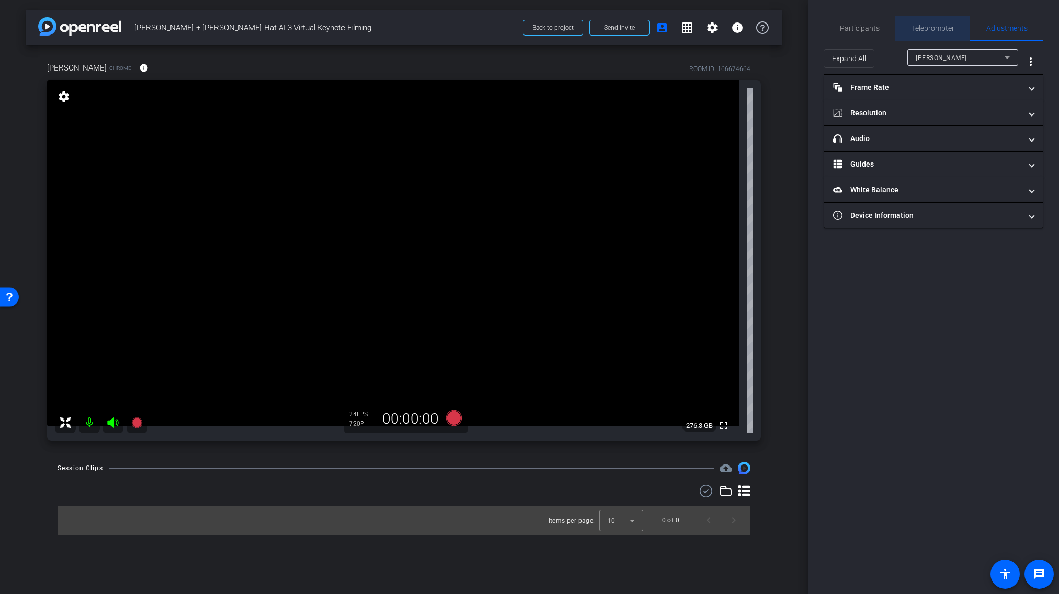
click at [929, 26] on span "Teleprompter" at bounding box center [932, 28] width 43 height 7
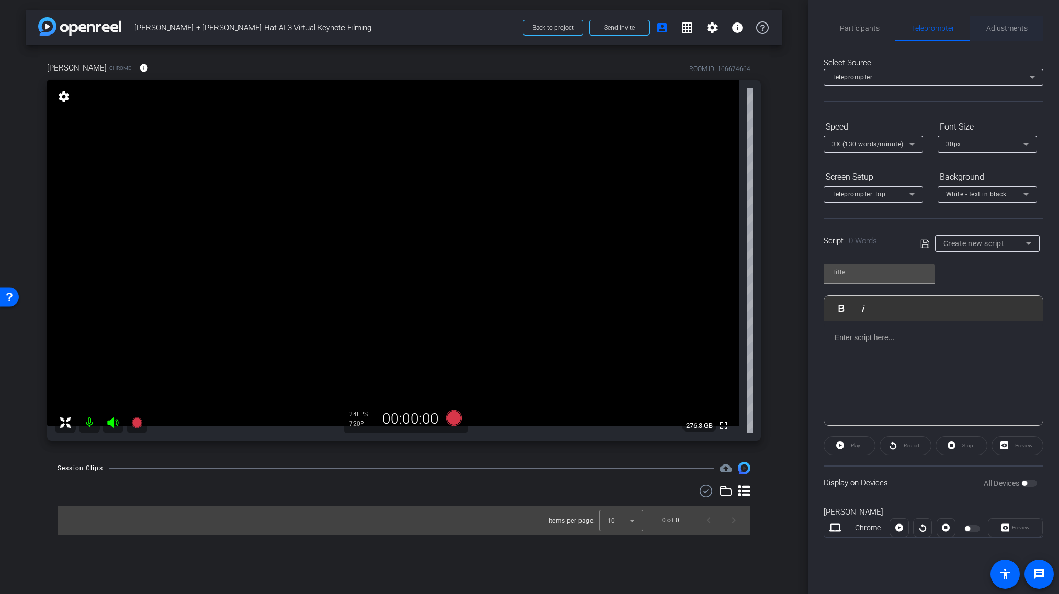
click at [995, 25] on span "Adjustments" at bounding box center [1006, 28] width 41 height 7
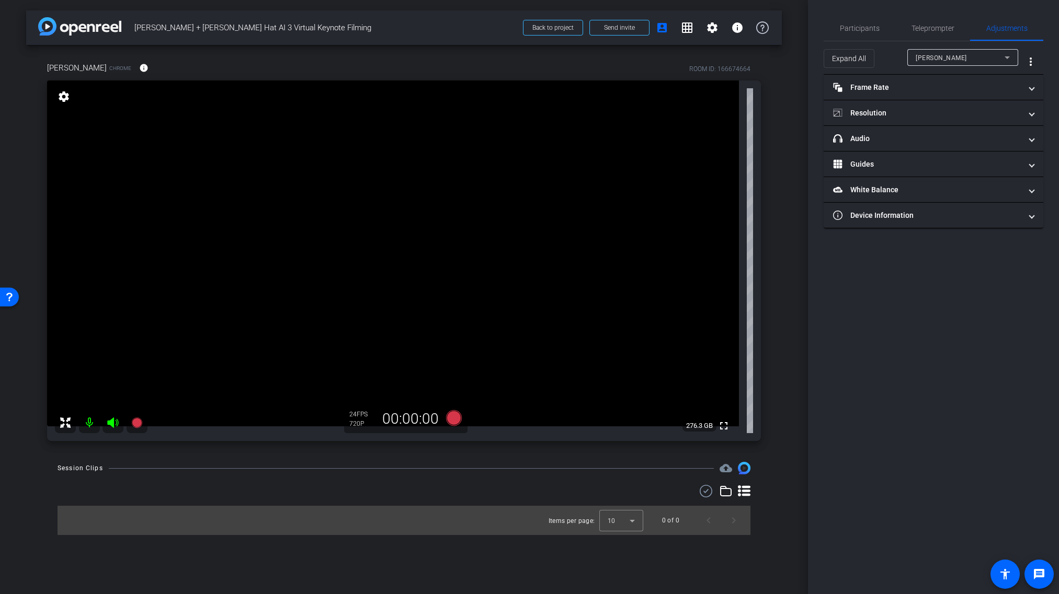
click at [965, 57] on div "[PERSON_NAME]" at bounding box center [959, 57] width 89 height 13
click at [975, 56] on div at bounding box center [529, 297] width 1059 height 594
click at [859, 29] on span "Participants" at bounding box center [859, 28] width 40 height 7
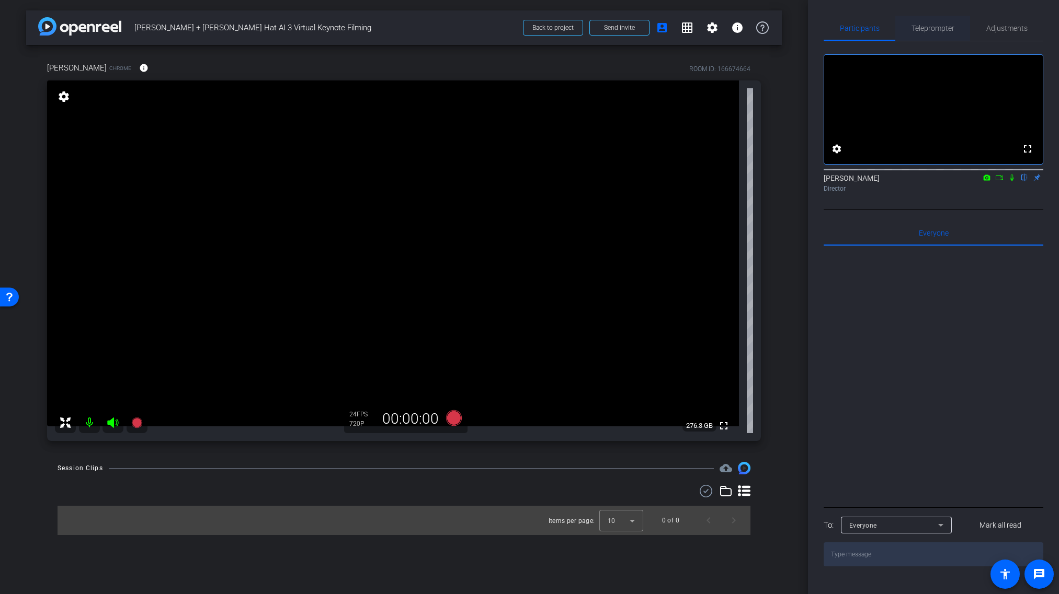
drag, startPoint x: 936, startPoint y: 26, endPoint x: 898, endPoint y: 28, distance: 38.2
click at [936, 26] on span "Teleprompter" at bounding box center [932, 28] width 43 height 7
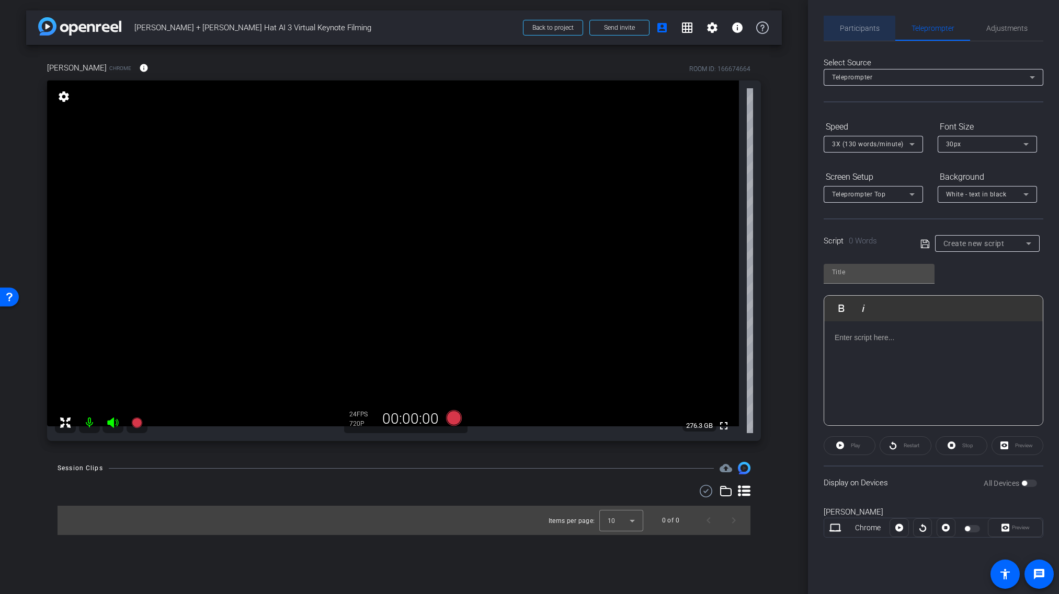
click at [857, 31] on span "Participants" at bounding box center [859, 28] width 40 height 7
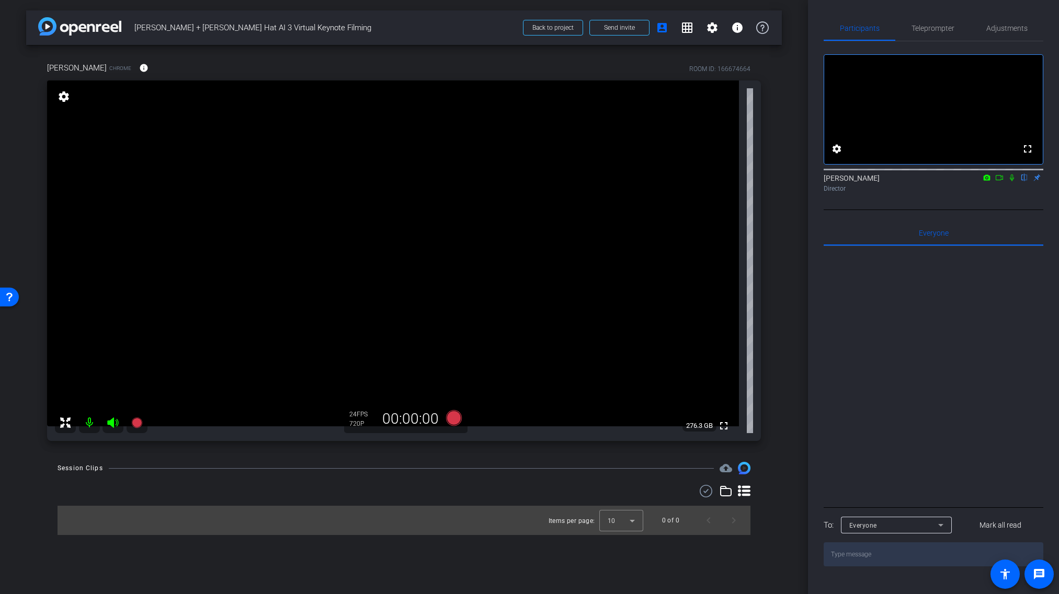
drag, startPoint x: 53, startPoint y: 99, endPoint x: 61, endPoint y: 98, distance: 8.5
click at [59, 98] on div "fullscreen settings 276.3 GB" at bounding box center [404, 260] width 714 height 361
click at [61, 97] on mat-icon "settings" at bounding box center [63, 96] width 15 height 13
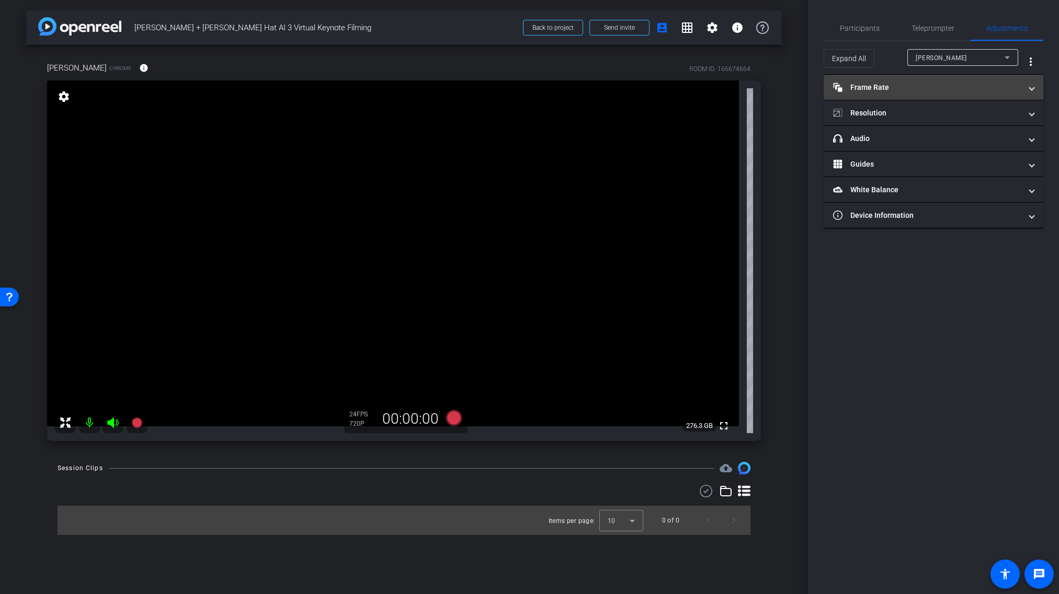
click at [1037, 87] on mat-expansion-panel-header "Frame Rate Frame Rate" at bounding box center [933, 87] width 220 height 25
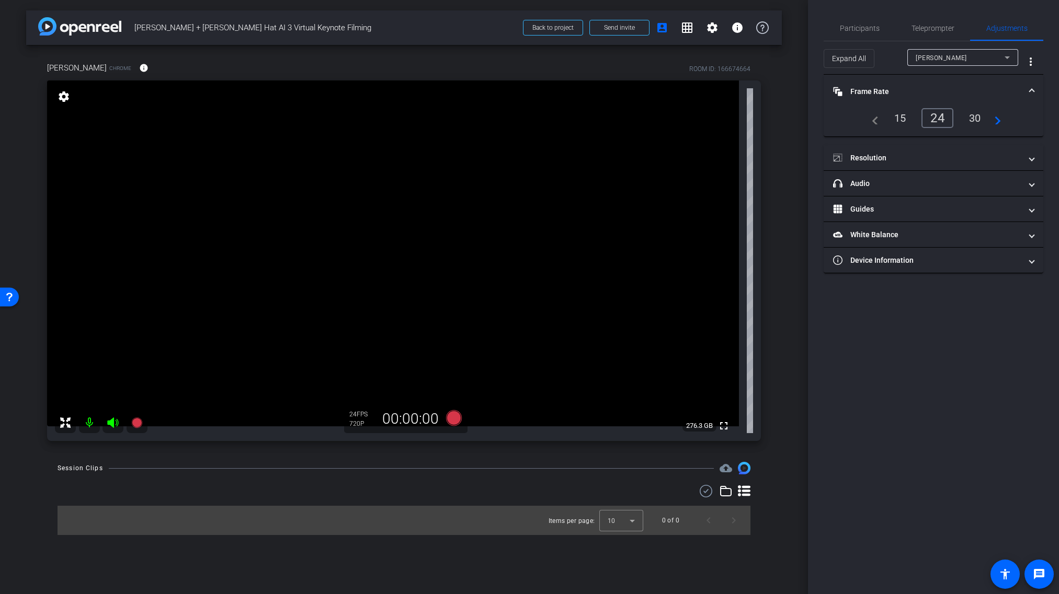
click at [976, 119] on div "30" at bounding box center [975, 118] width 28 height 18
click at [928, 150] on mat-expansion-panel-header "Resolution" at bounding box center [933, 157] width 220 height 25
click at [987, 188] on div "4K" at bounding box center [984, 189] width 29 height 18
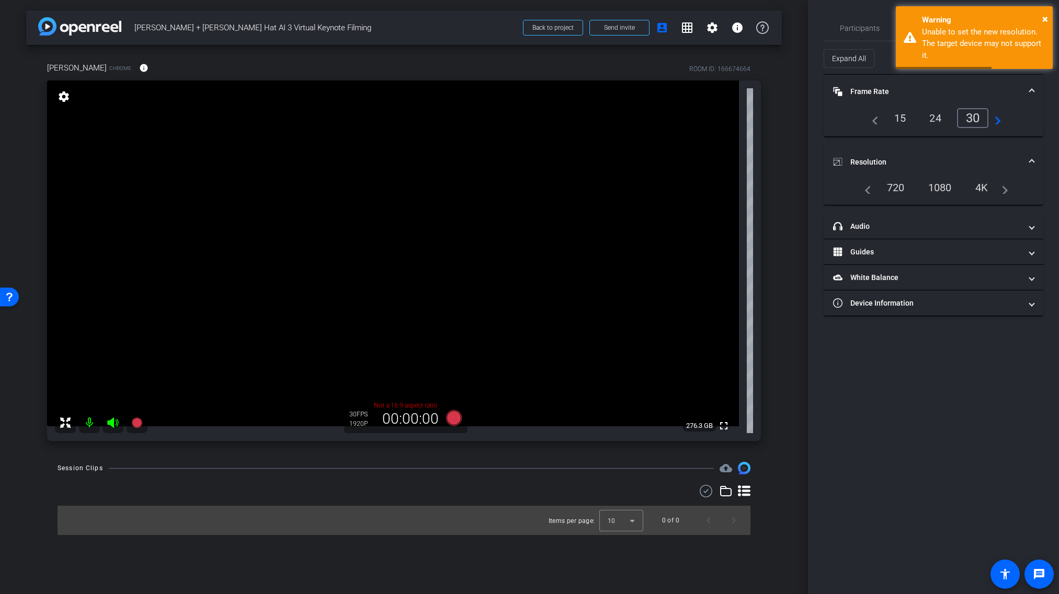
click at [940, 187] on div "1080" at bounding box center [939, 188] width 39 height 18
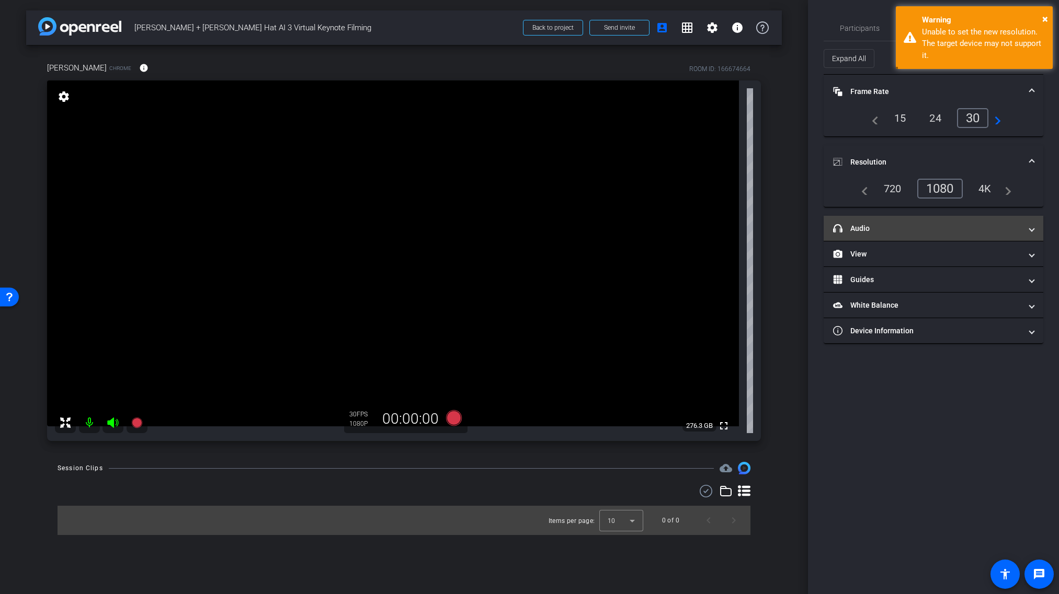
click at [939, 230] on mat-panel-title "headphone icon Audio" at bounding box center [927, 228] width 188 height 11
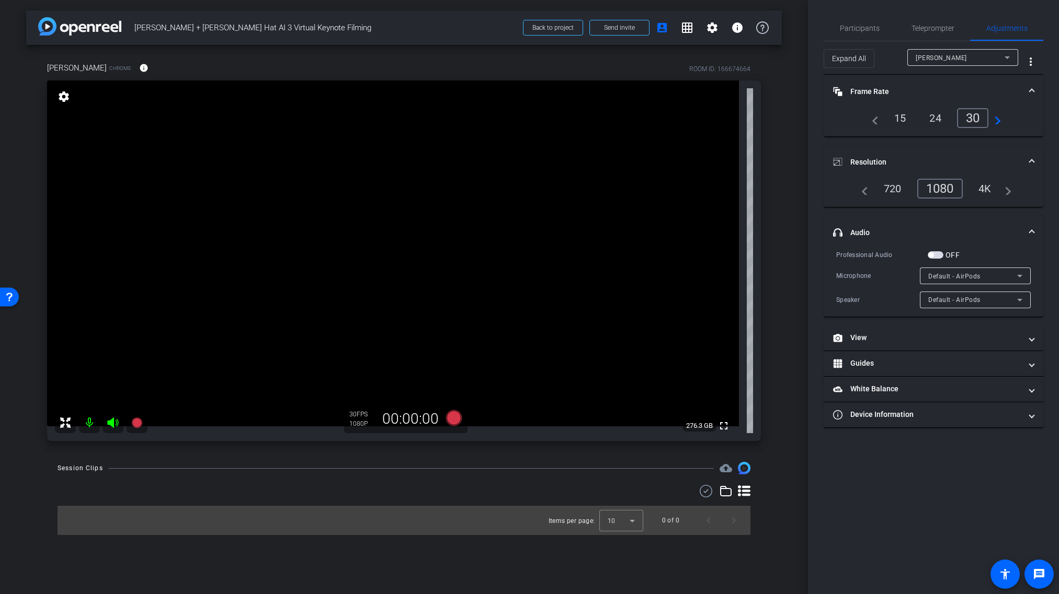
click at [983, 277] on div "Default - AirPods" at bounding box center [972, 276] width 89 height 13
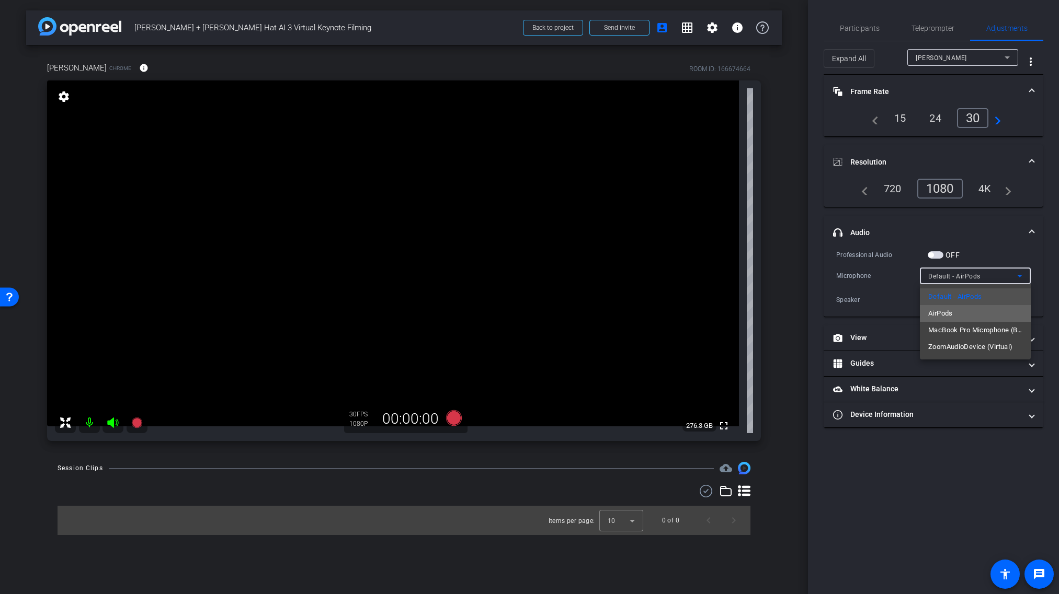
click at [969, 316] on mat-option "AirPods" at bounding box center [974, 313] width 111 height 17
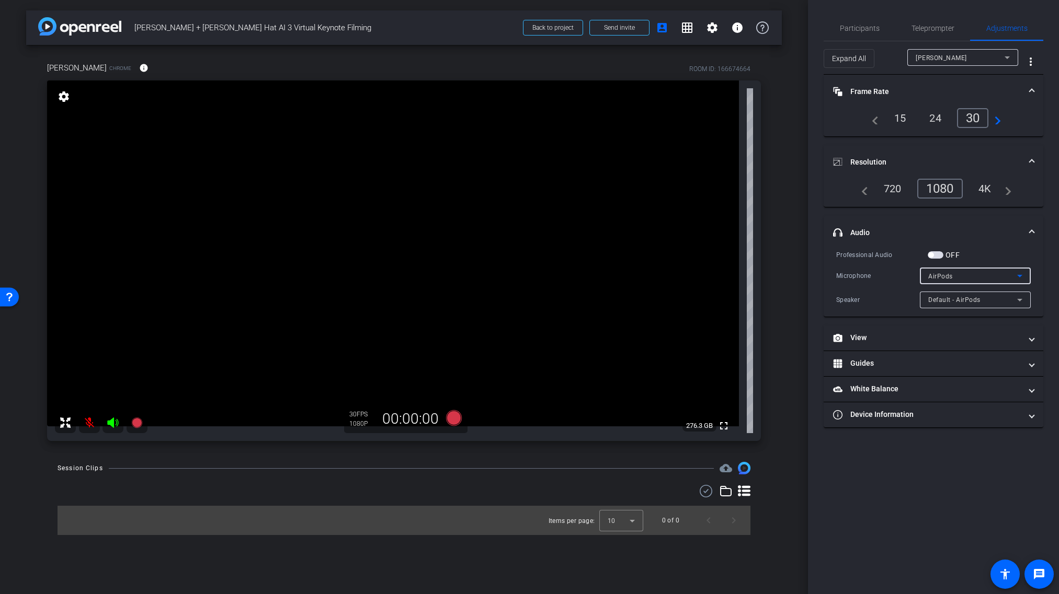
click at [958, 297] on span "Default - AirPods" at bounding box center [954, 299] width 52 height 7
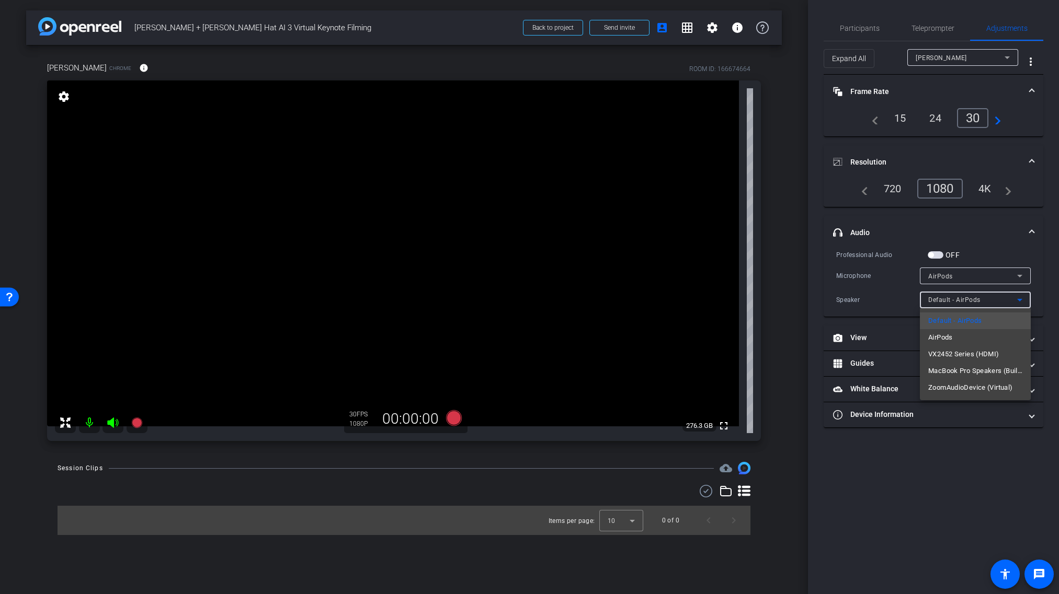
click at [863, 285] on div at bounding box center [529, 297] width 1059 height 594
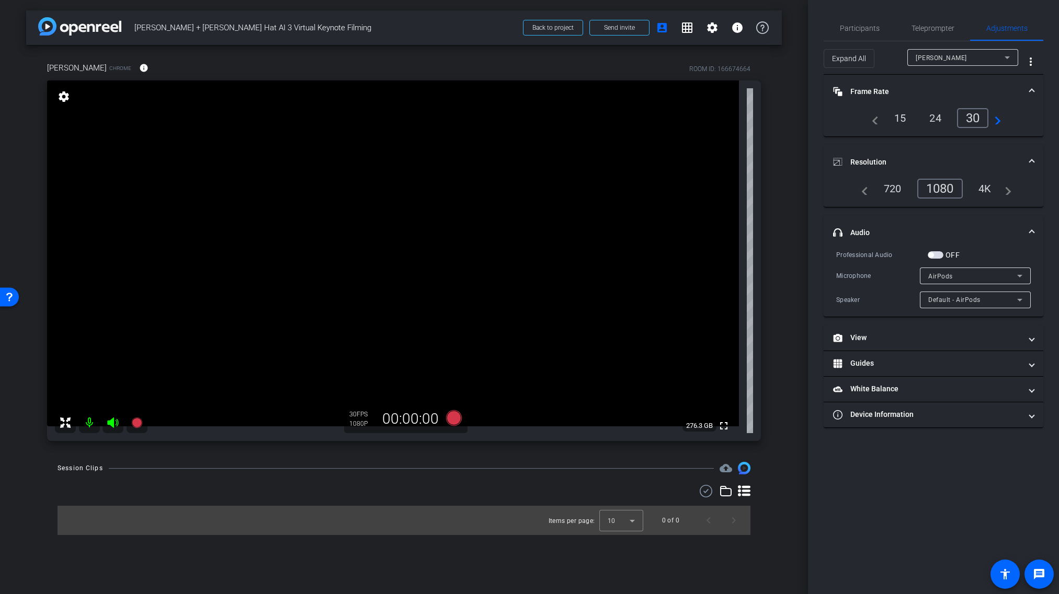
click at [933, 254] on span "button" at bounding box center [930, 254] width 5 height 5
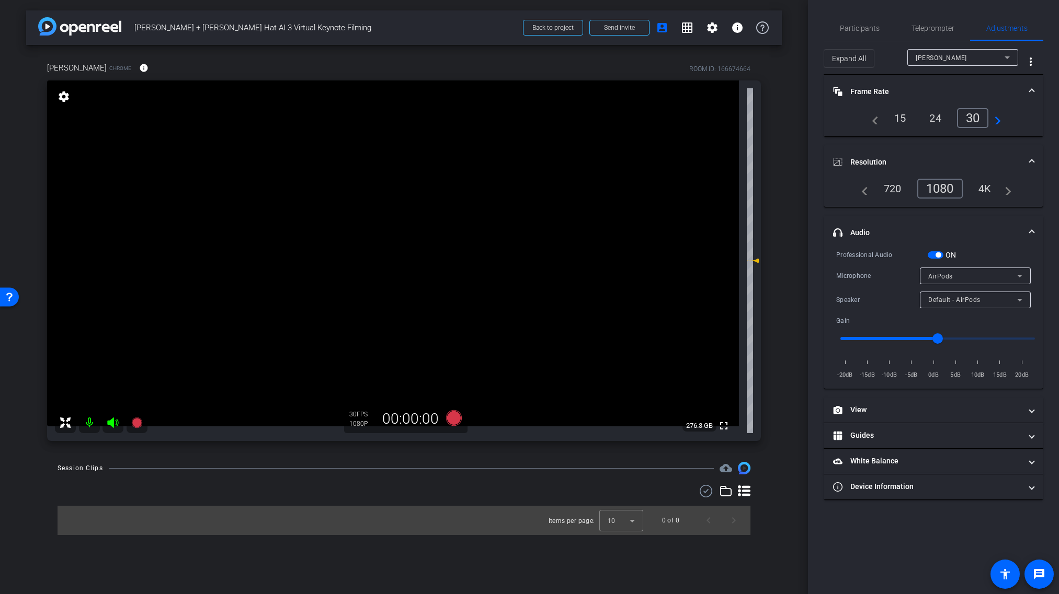
click at [937, 255] on span "button" at bounding box center [937, 254] width 5 height 5
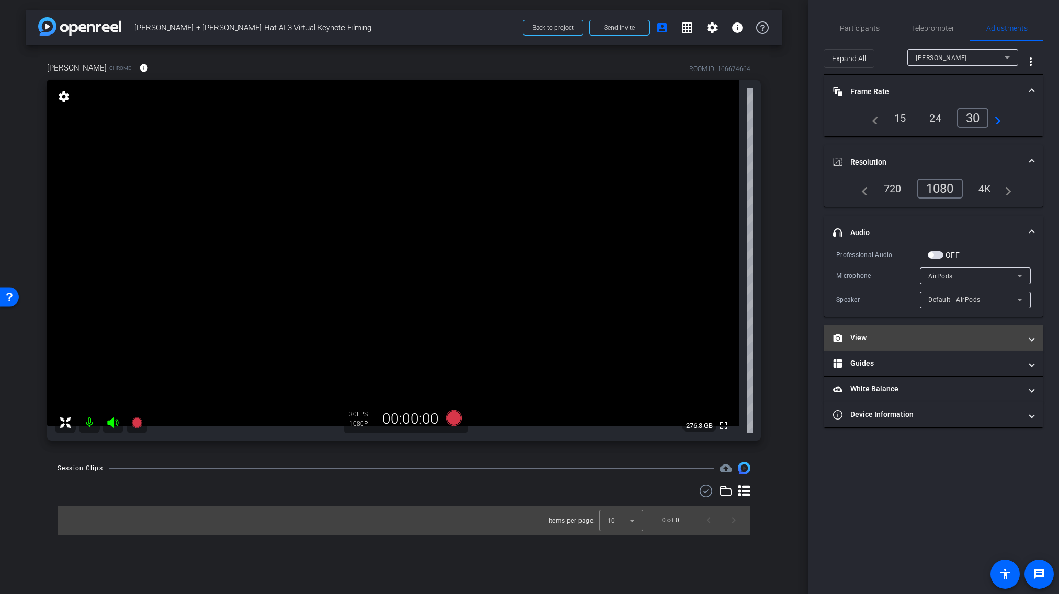
click at [898, 342] on mat-panel-title "View" at bounding box center [927, 337] width 188 height 11
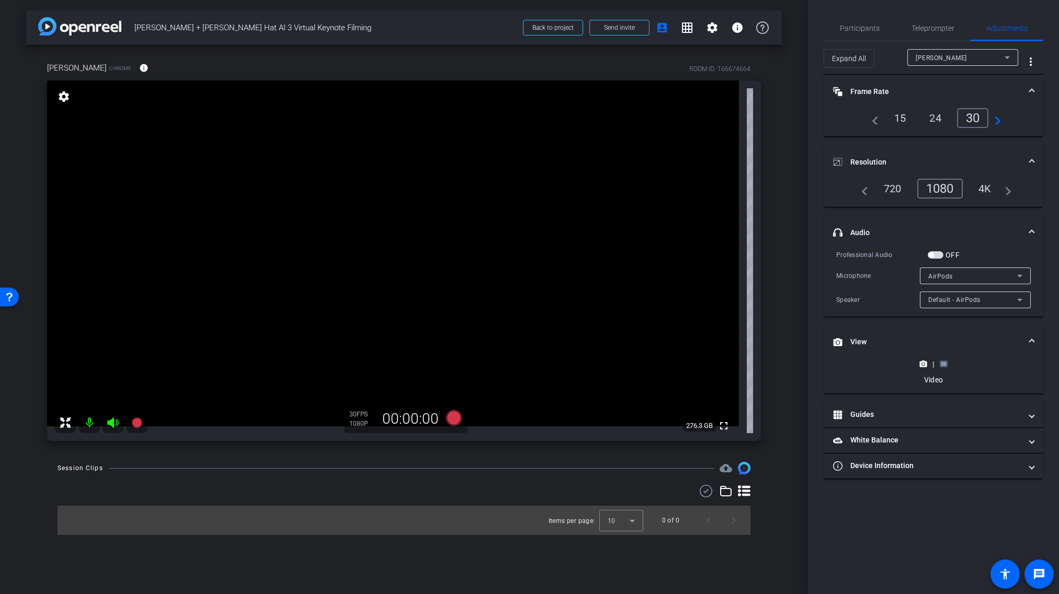
click at [944, 365] on rect at bounding box center [943, 364] width 6 height 4
click at [921, 365] on icon at bounding box center [922, 365] width 7 height 6
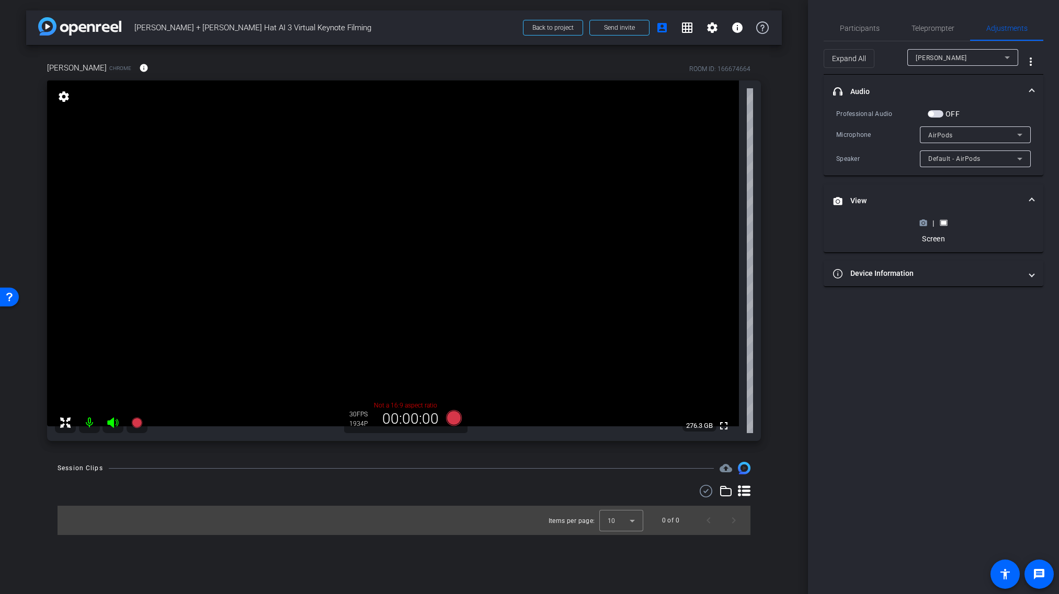
click at [925, 225] on icon at bounding box center [922, 224] width 7 height 6
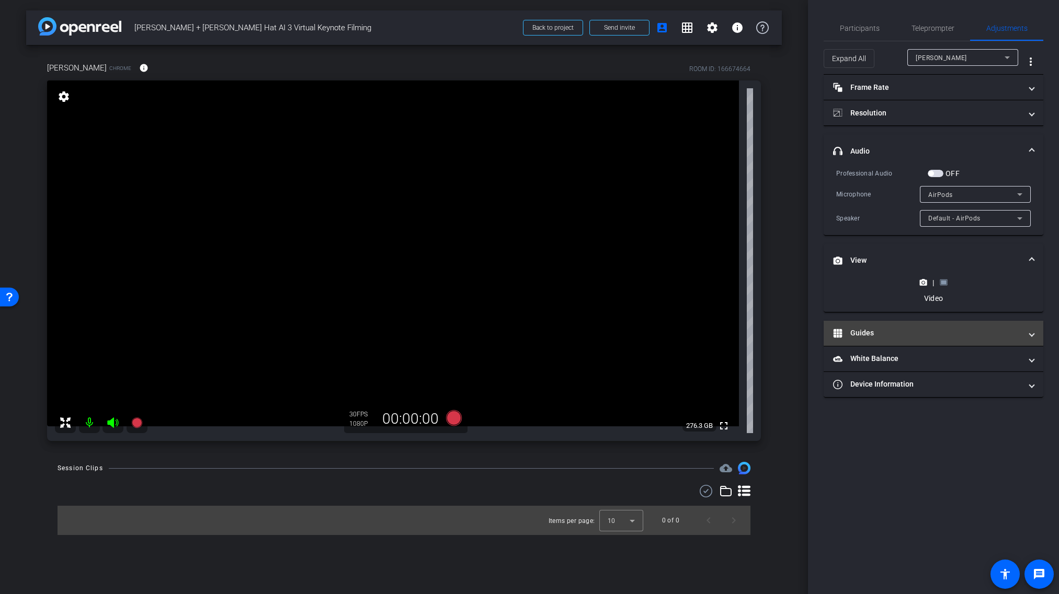
click at [919, 341] on mat-expansion-panel-header "Guides" at bounding box center [933, 333] width 220 height 25
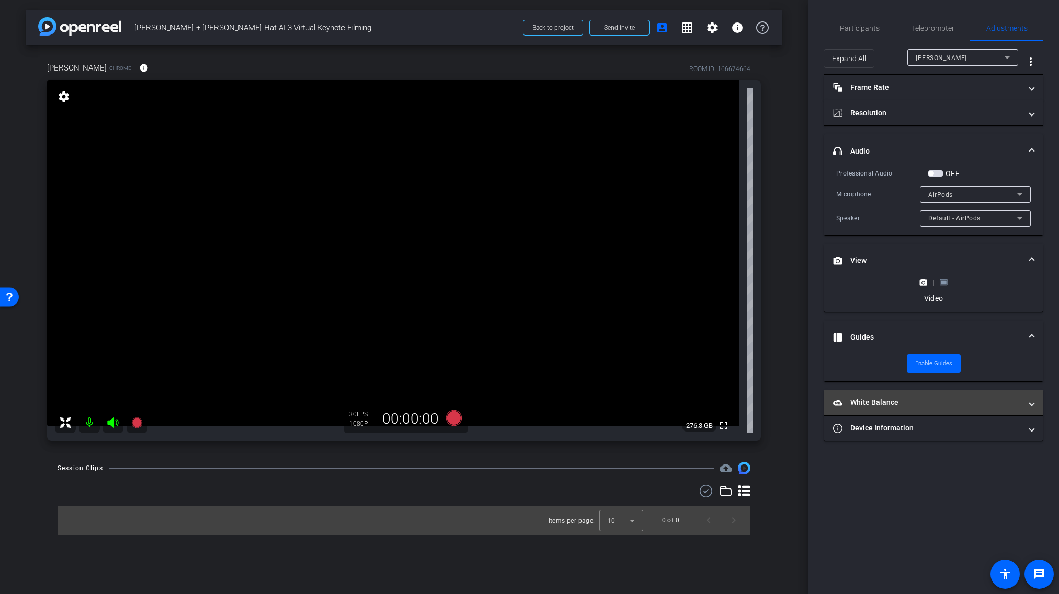
click at [949, 399] on mat-panel-title "White Balance White Balance" at bounding box center [927, 402] width 188 height 11
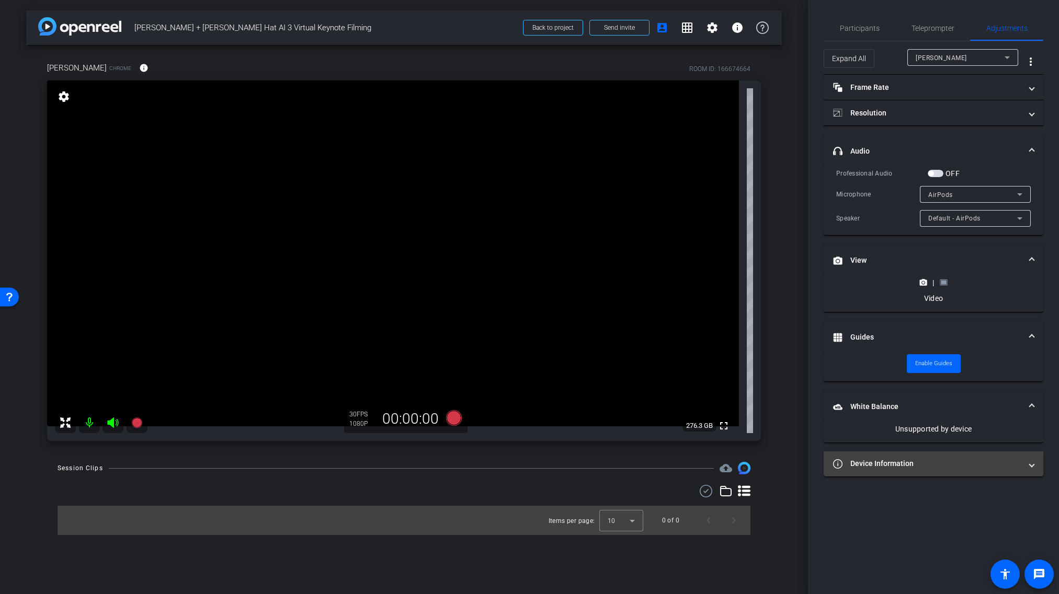
click at [963, 461] on mat-panel-title "Device Information" at bounding box center [927, 463] width 188 height 11
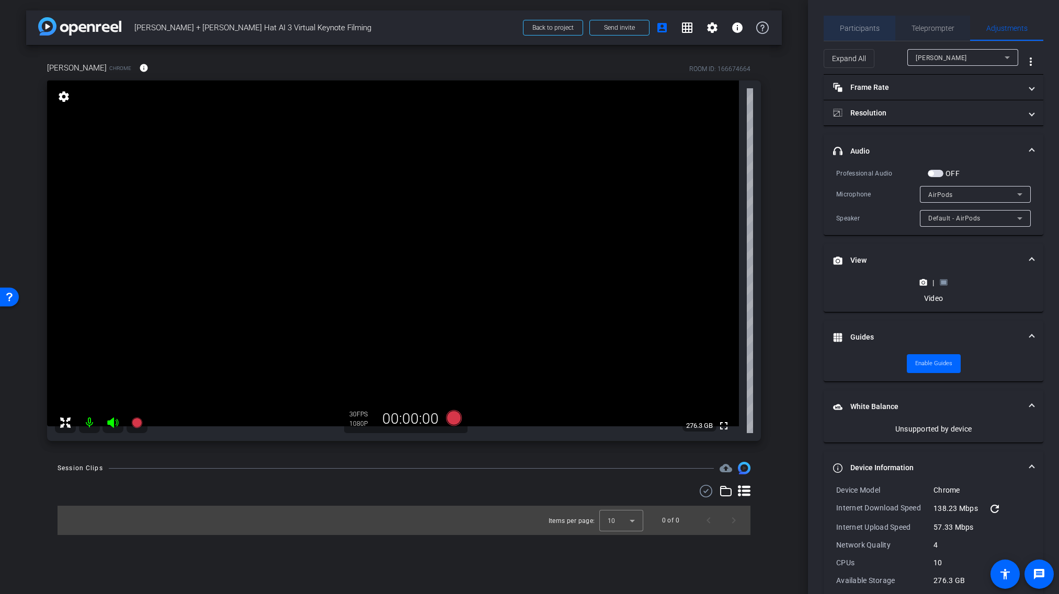
drag, startPoint x: 866, startPoint y: 22, endPoint x: 917, endPoint y: 29, distance: 51.7
click at [867, 22] on span "Participants" at bounding box center [859, 28] width 40 height 25
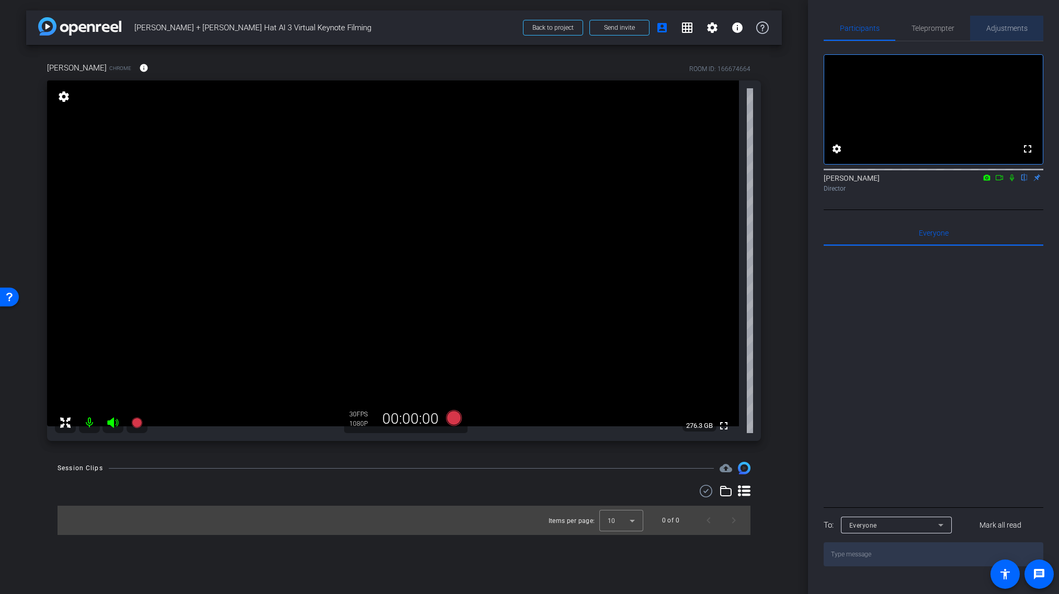
click at [995, 29] on span "Adjustments" at bounding box center [1006, 28] width 41 height 7
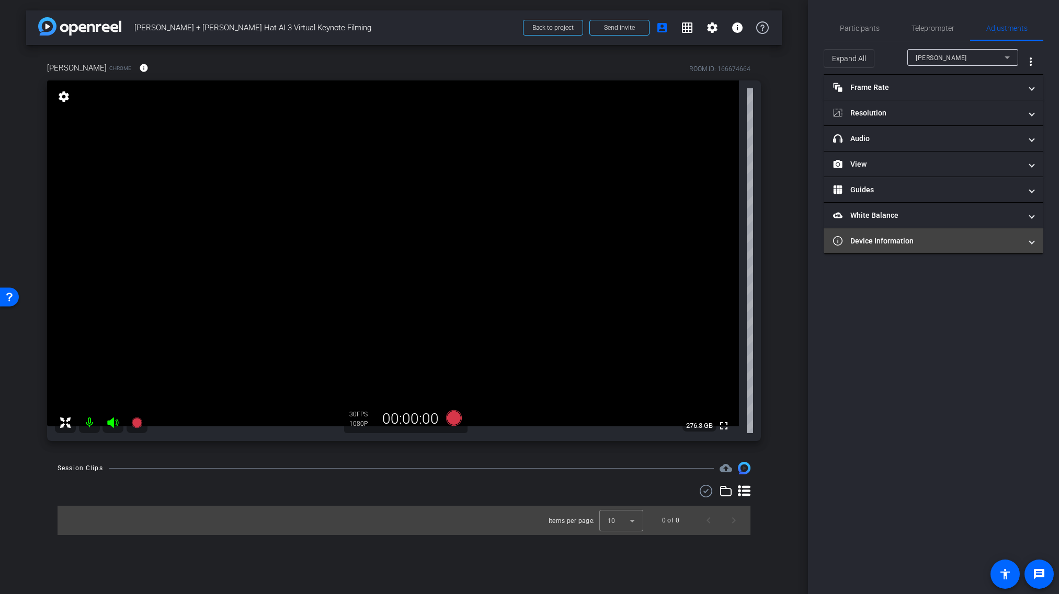
click at [911, 236] on mat-panel-title "Device Information" at bounding box center [927, 241] width 188 height 11
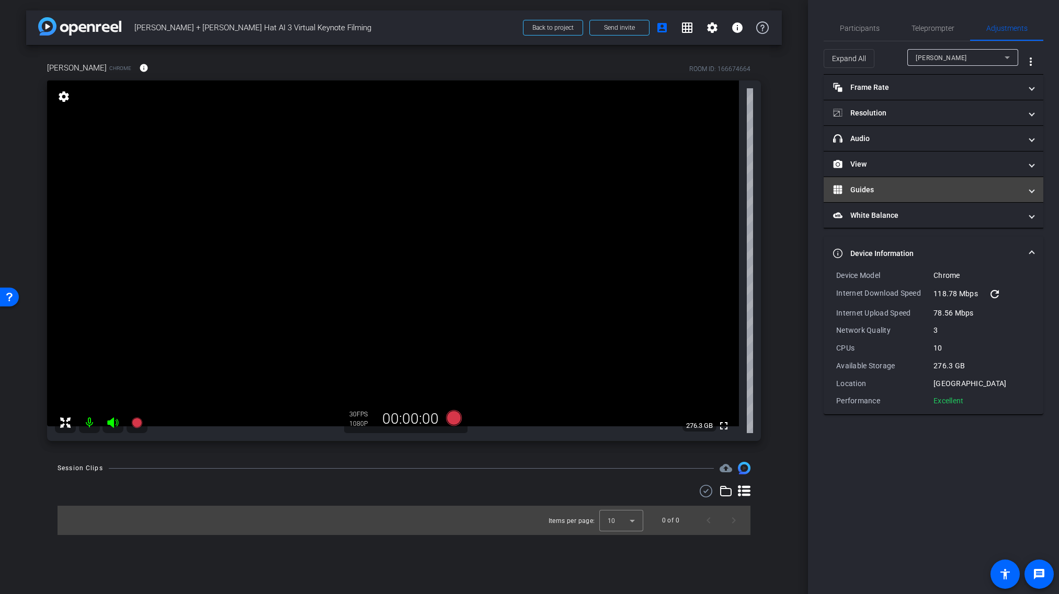
click at [915, 197] on mat-expansion-panel-header "Guides" at bounding box center [933, 189] width 220 height 25
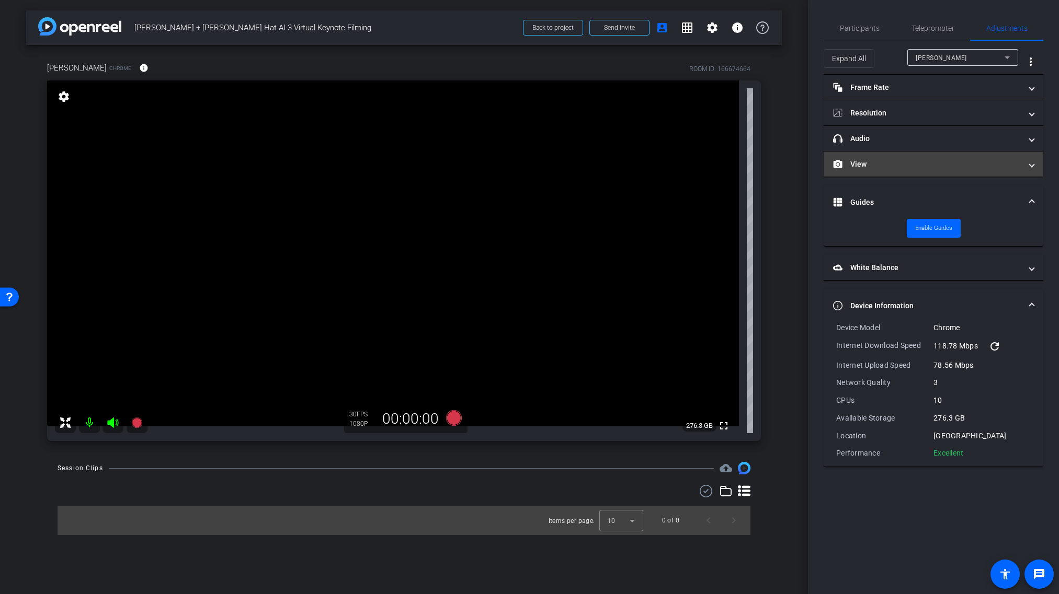
click at [896, 169] on mat-panel-title "View" at bounding box center [927, 164] width 188 height 11
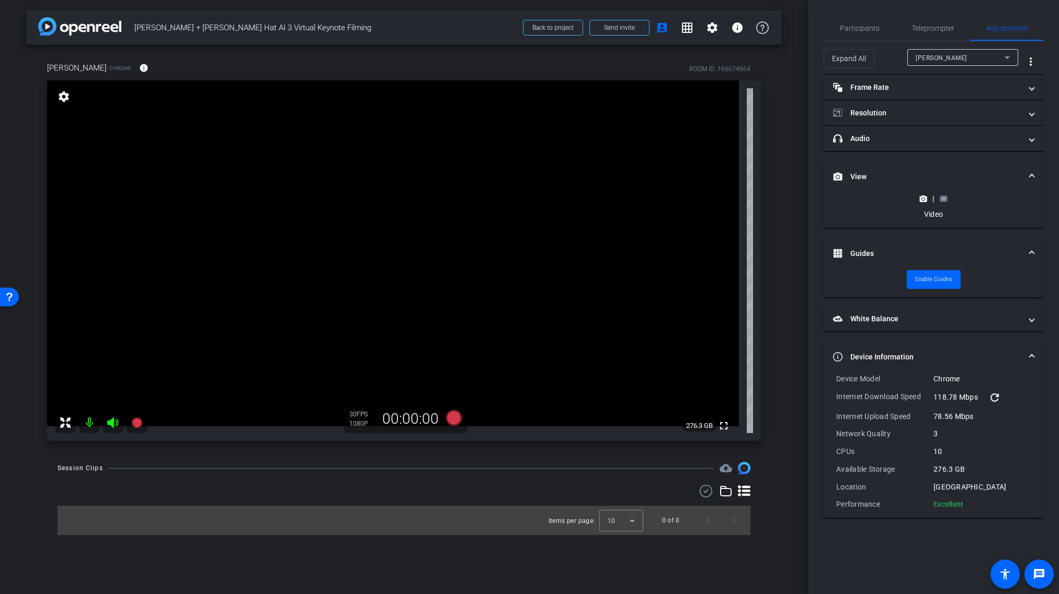
click at [942, 200] on rect at bounding box center [943, 199] width 6 height 4
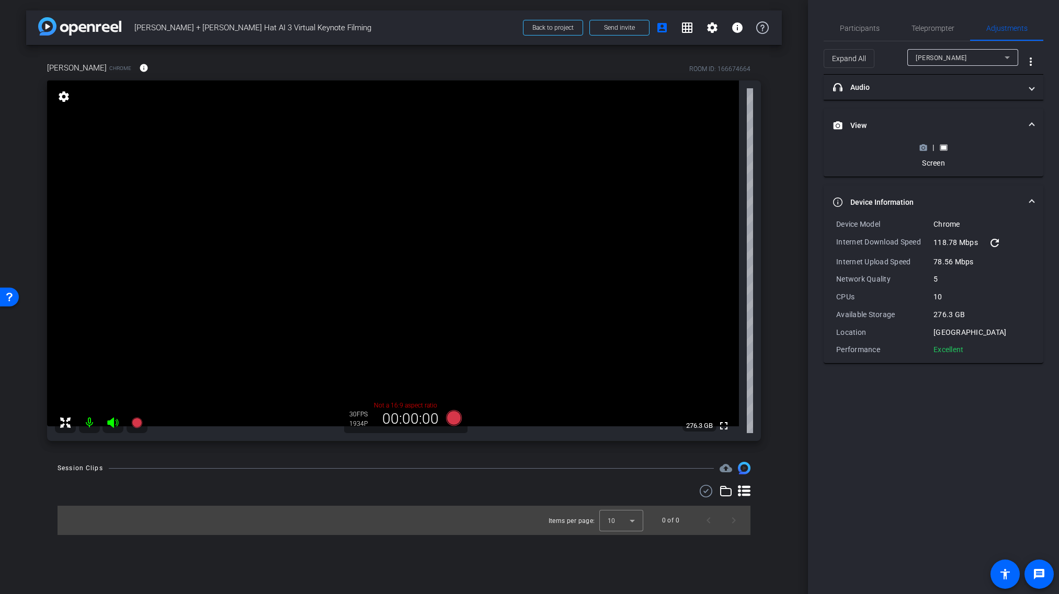
click at [923, 148] on circle at bounding box center [923, 147] width 3 height 3
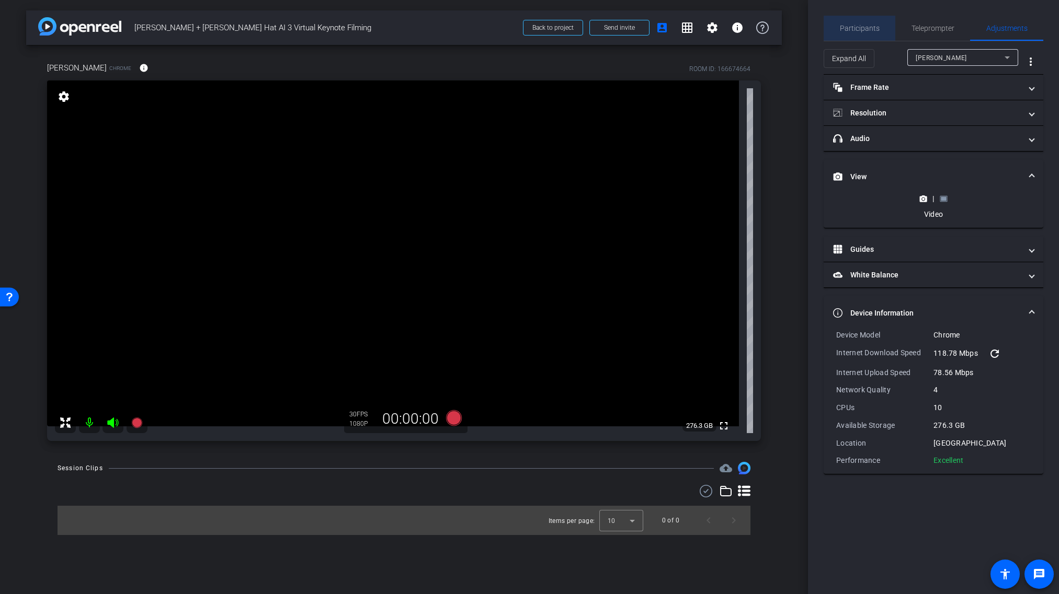
click at [863, 32] on span "Participants" at bounding box center [859, 28] width 40 height 25
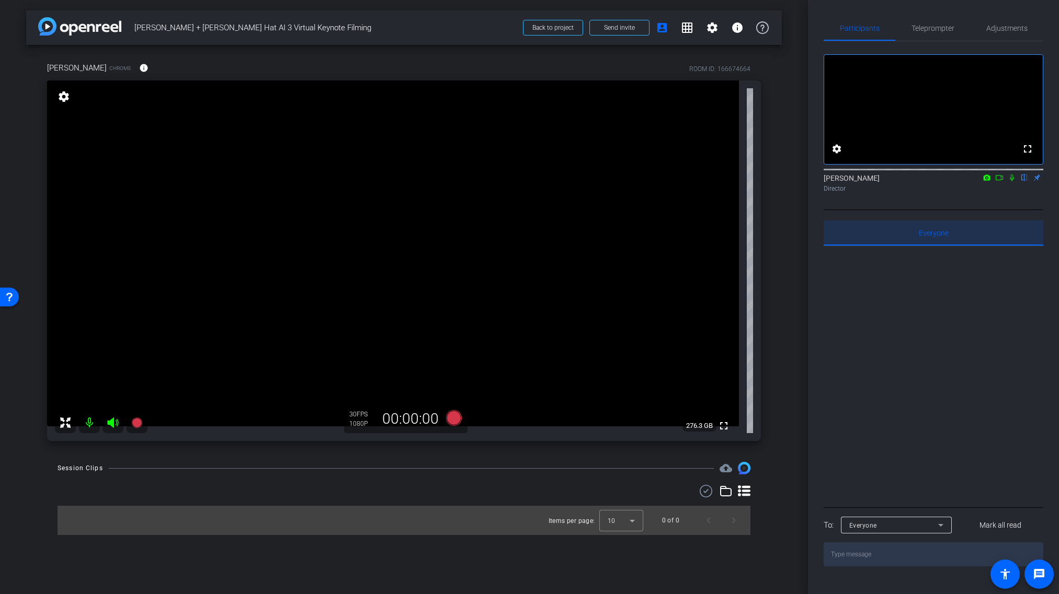
click at [928, 237] on span "Everyone 0" at bounding box center [933, 232] width 30 height 7
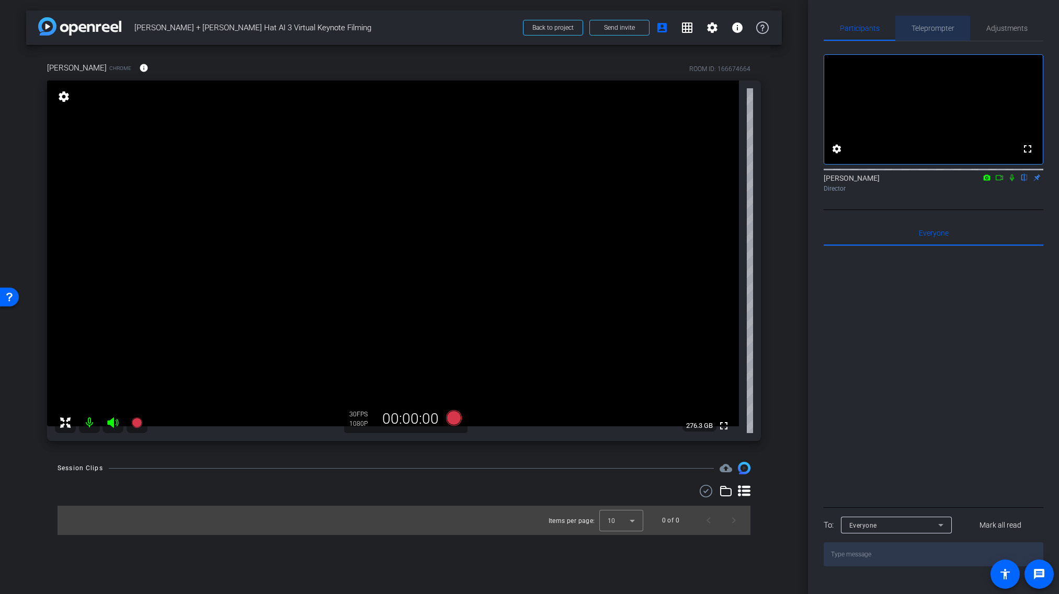
click at [928, 25] on span "Teleprompter" at bounding box center [932, 28] width 43 height 7
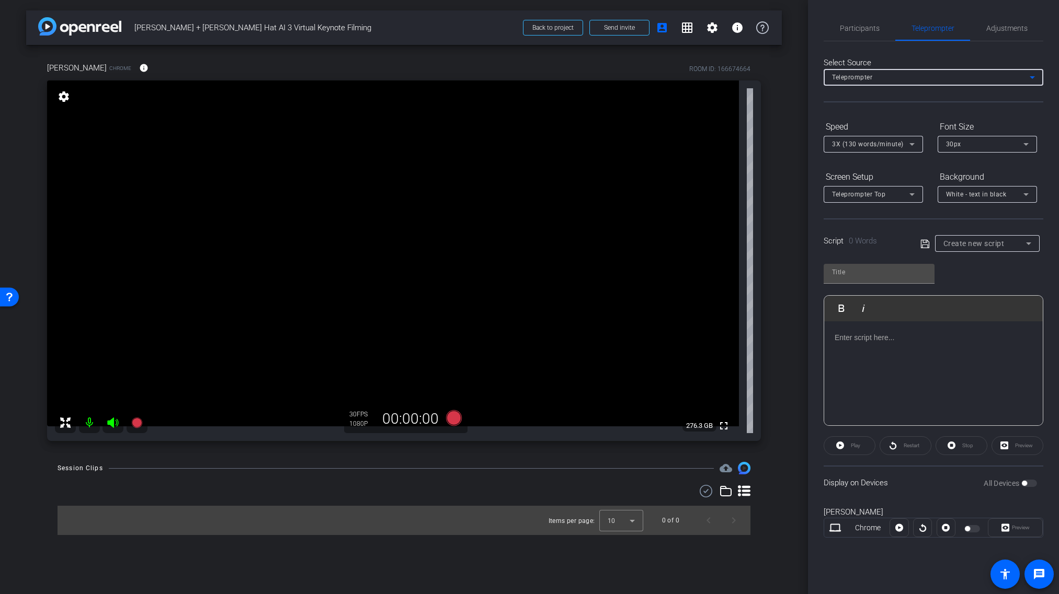
click at [973, 79] on div "Teleprompter" at bounding box center [931, 77] width 198 height 13
click at [928, 125] on div "Teleprompter Presentation" at bounding box center [933, 107] width 220 height 42
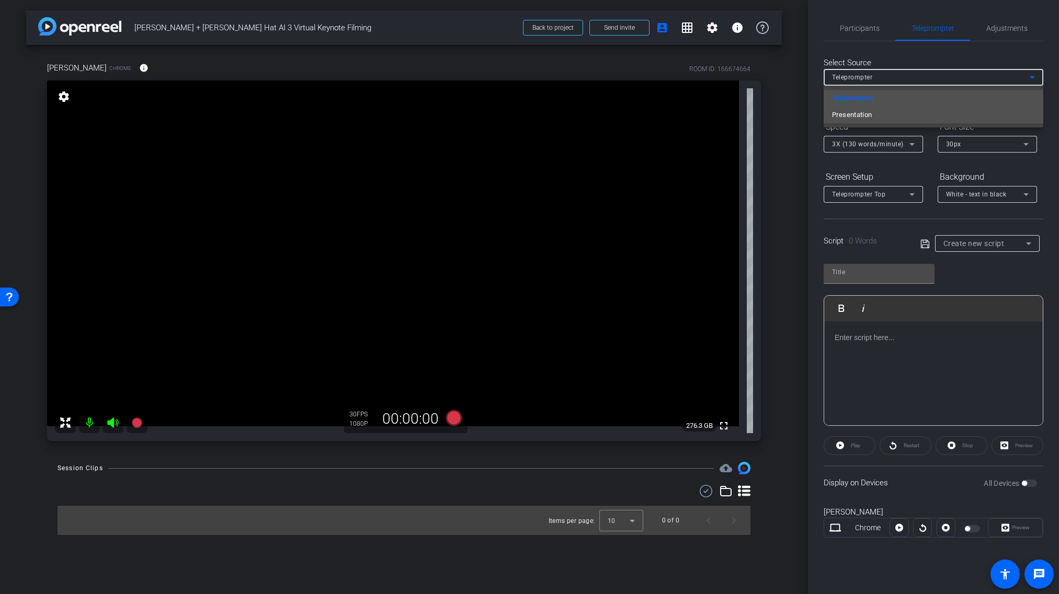
click at [929, 119] on mat-option "Presentation" at bounding box center [933, 115] width 220 height 17
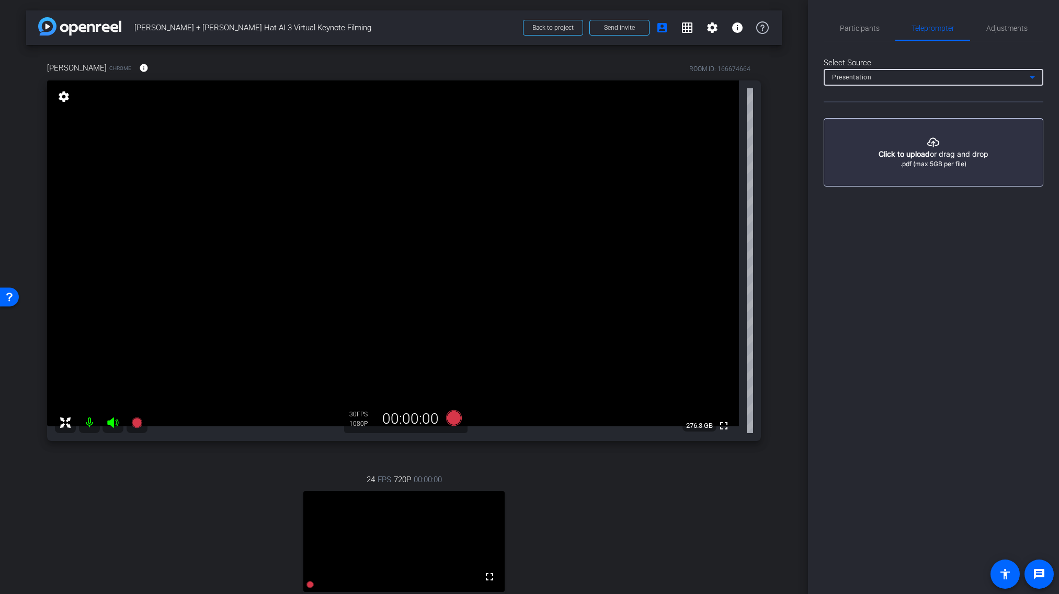
scroll to position [59, 0]
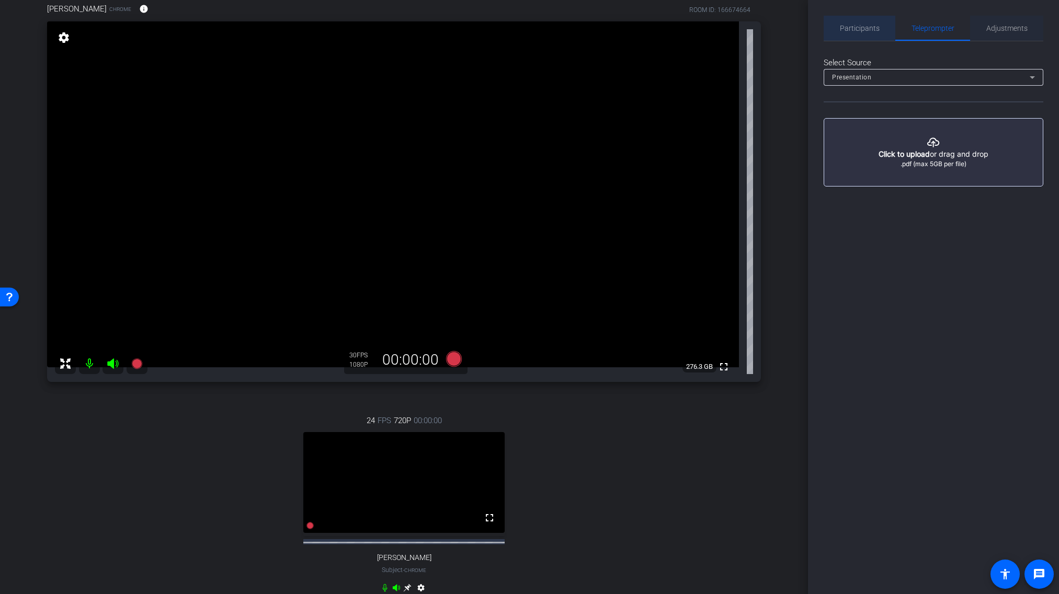
drag, startPoint x: 867, startPoint y: 29, endPoint x: 992, endPoint y: 28, distance: 124.9
click at [869, 28] on span "Participants" at bounding box center [859, 28] width 40 height 7
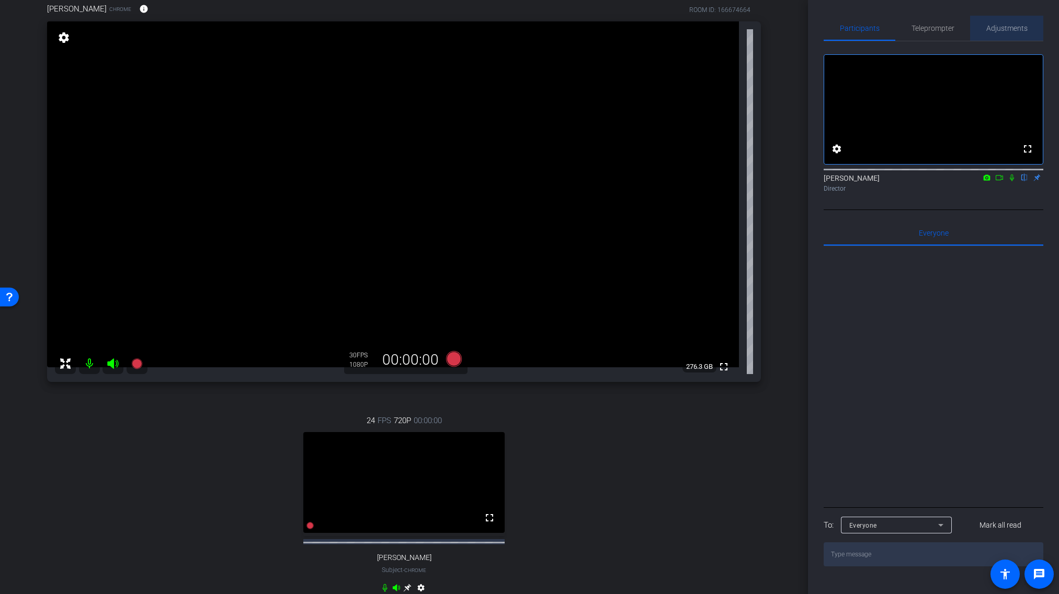
click at [1001, 29] on span "Adjustments" at bounding box center [1006, 28] width 41 height 7
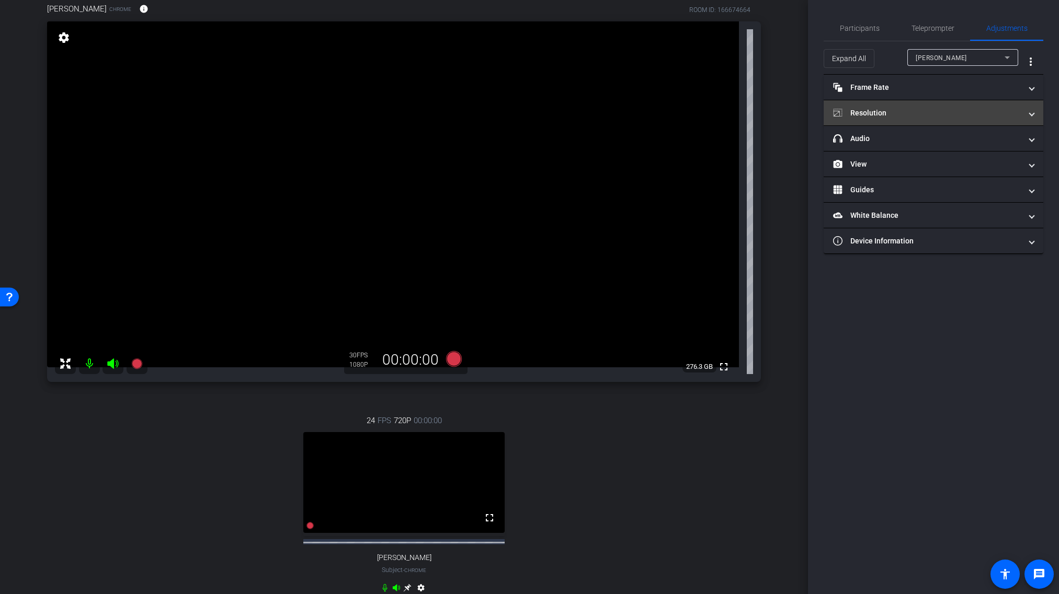
click at [918, 114] on mat-panel-title "Resolution" at bounding box center [927, 113] width 188 height 11
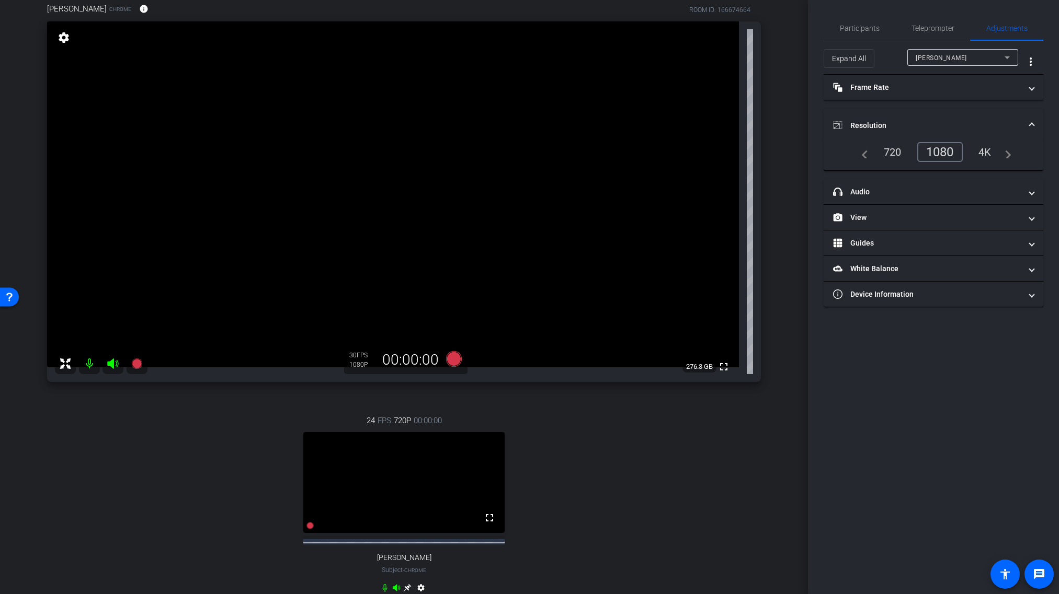
click at [933, 60] on span "[PERSON_NAME]" at bounding box center [940, 57] width 51 height 7
click at [937, 89] on span "[PERSON_NAME]" at bounding box center [941, 95] width 53 height 13
click at [942, 149] on div "1080" at bounding box center [942, 152] width 39 height 18
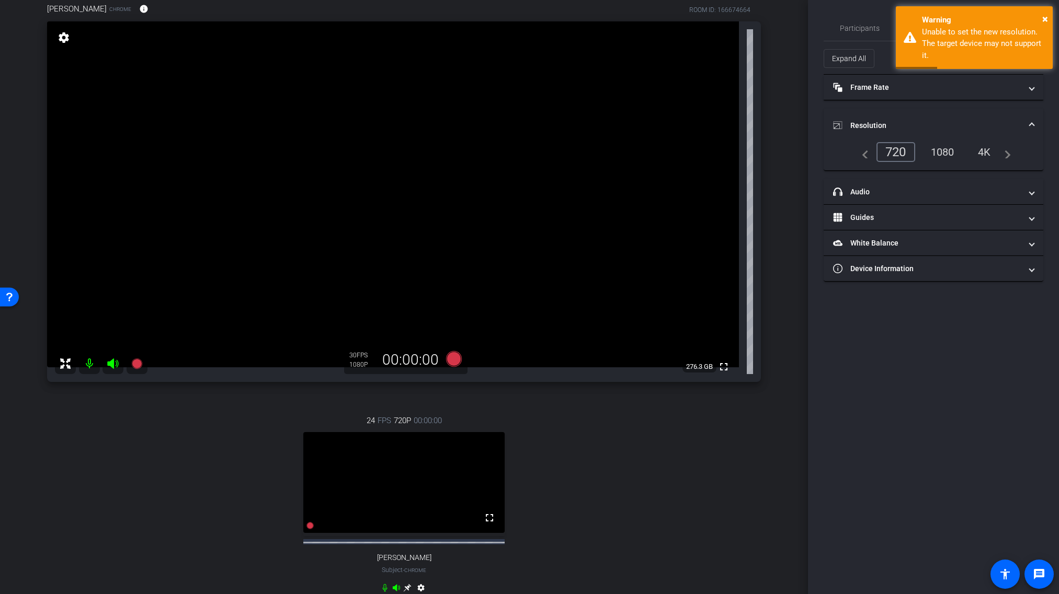
click at [1028, 121] on span "Resolution" at bounding box center [931, 125] width 197 height 11
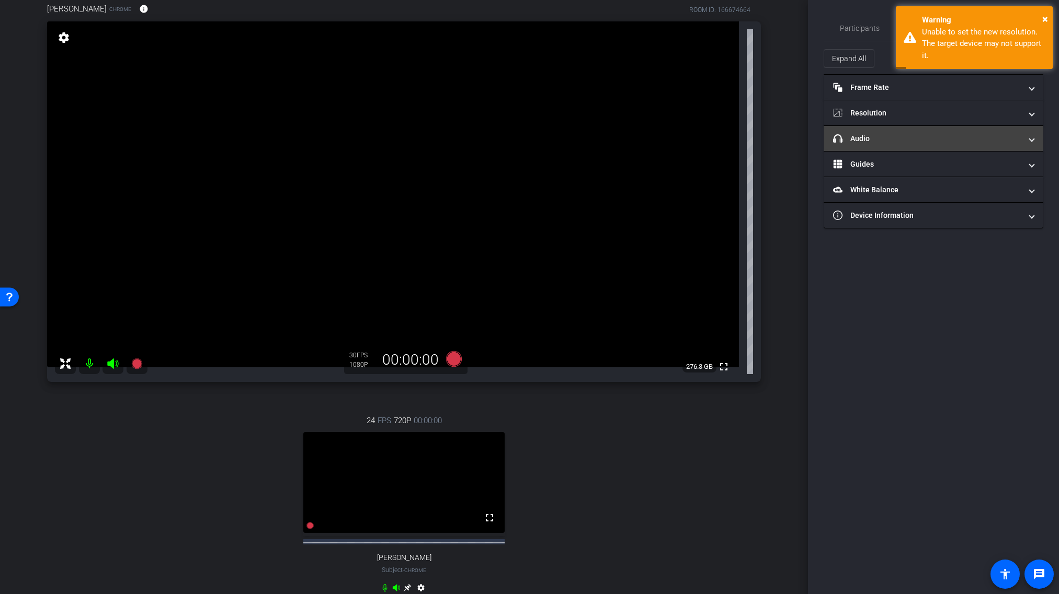
click at [924, 142] on mat-panel-title "headphone icon Audio" at bounding box center [927, 138] width 188 height 11
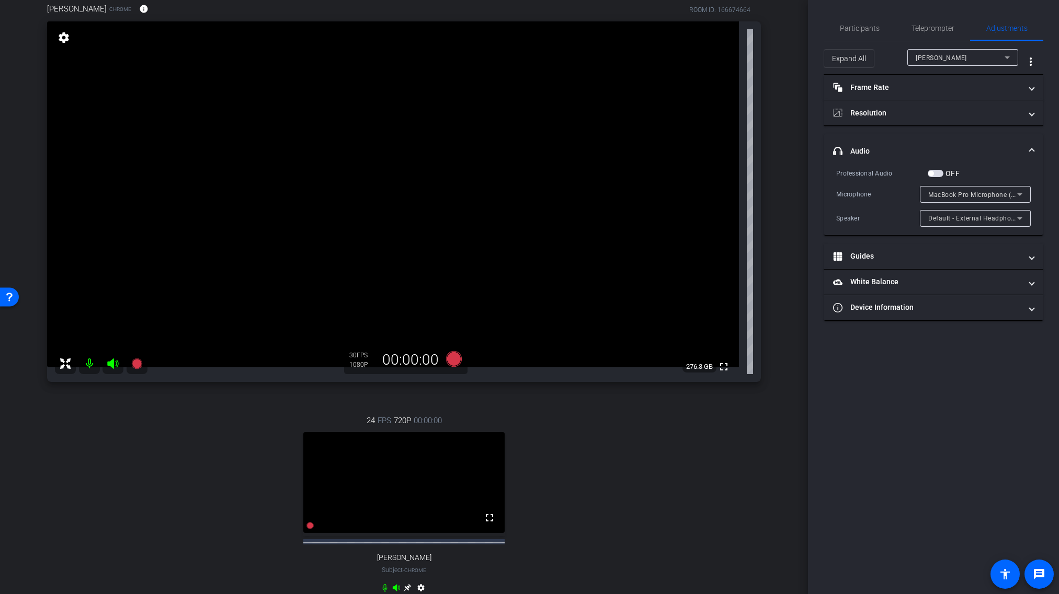
click at [978, 195] on span "MacBook Pro Microphone (Built-in)" at bounding box center [981, 194] width 107 height 8
click at [882, 203] on div at bounding box center [529, 297] width 1059 height 594
click at [1019, 153] on mat-panel-title "headphone icon Audio" at bounding box center [927, 151] width 188 height 11
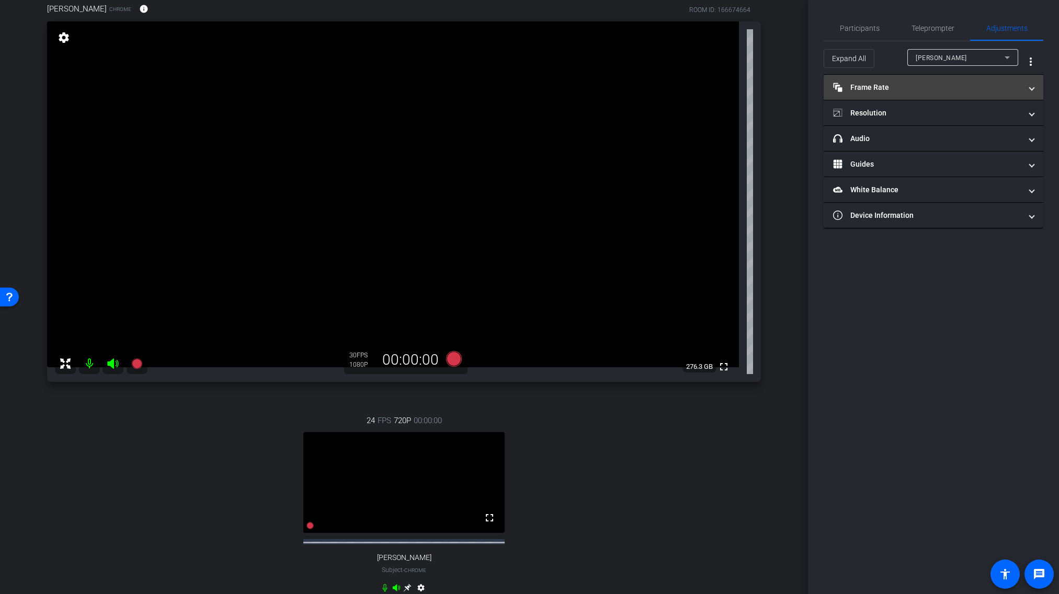
click at [879, 87] on mat-panel-title "Frame Rate Frame Rate" at bounding box center [927, 87] width 188 height 11
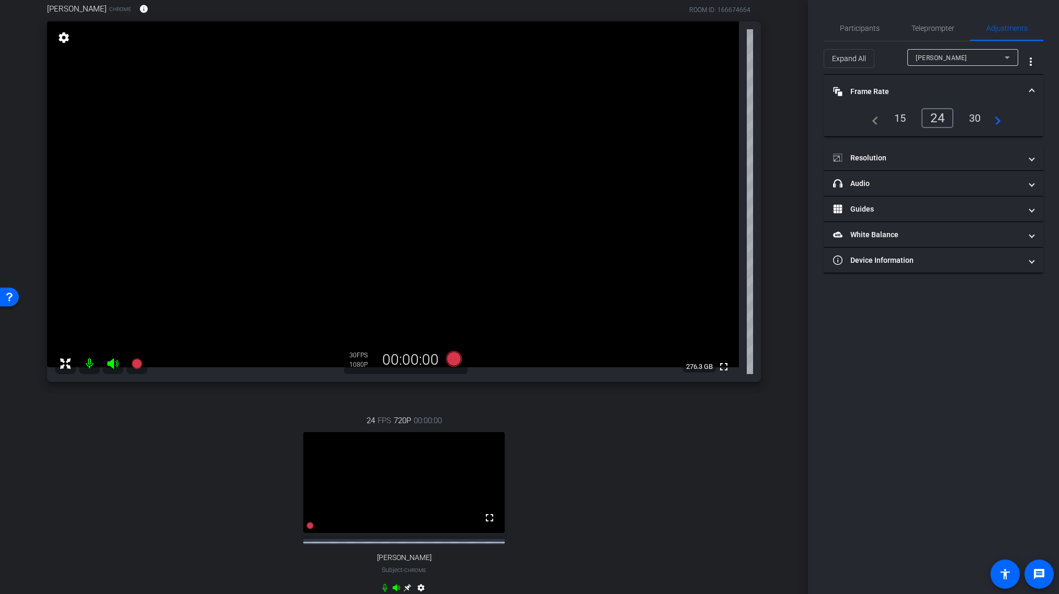
click at [968, 118] on div "30" at bounding box center [975, 118] width 28 height 18
click at [853, 31] on span "Participants" at bounding box center [859, 28] width 40 height 7
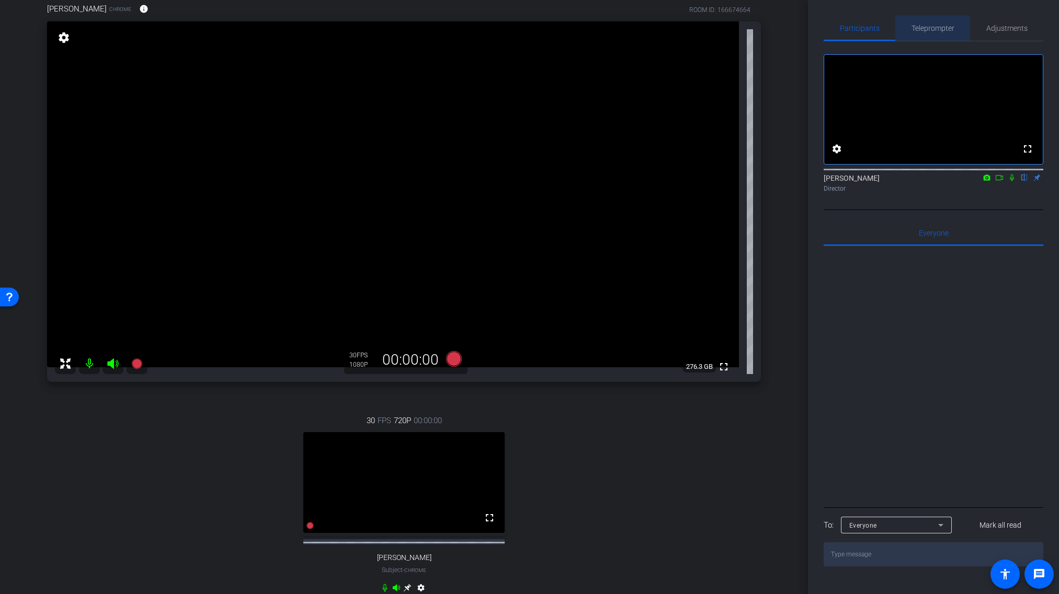
click at [933, 29] on span "Teleprompter" at bounding box center [932, 28] width 43 height 7
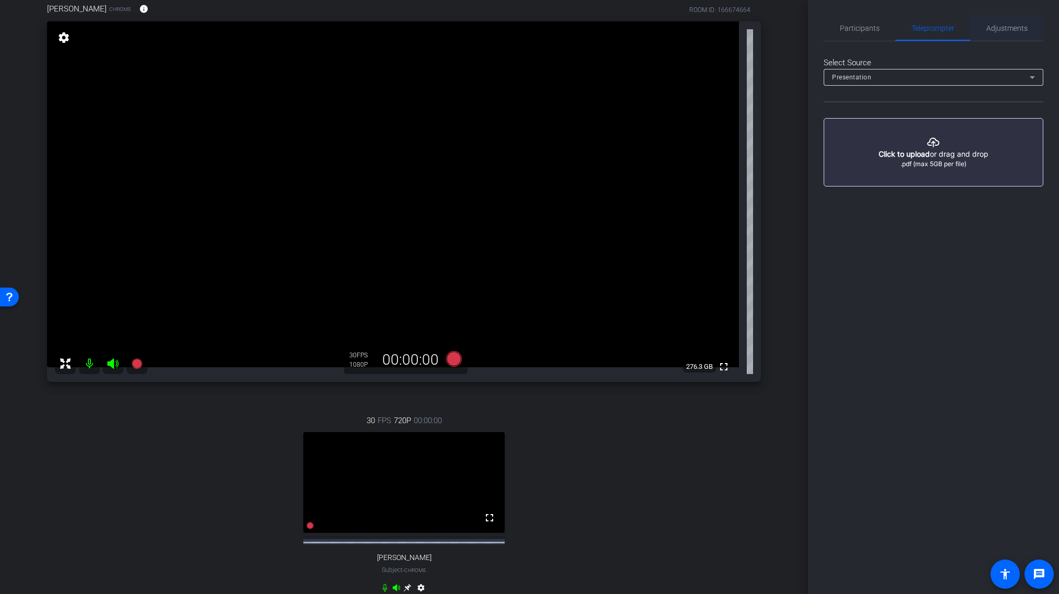
click at [1005, 27] on span "Adjustments" at bounding box center [1006, 28] width 41 height 7
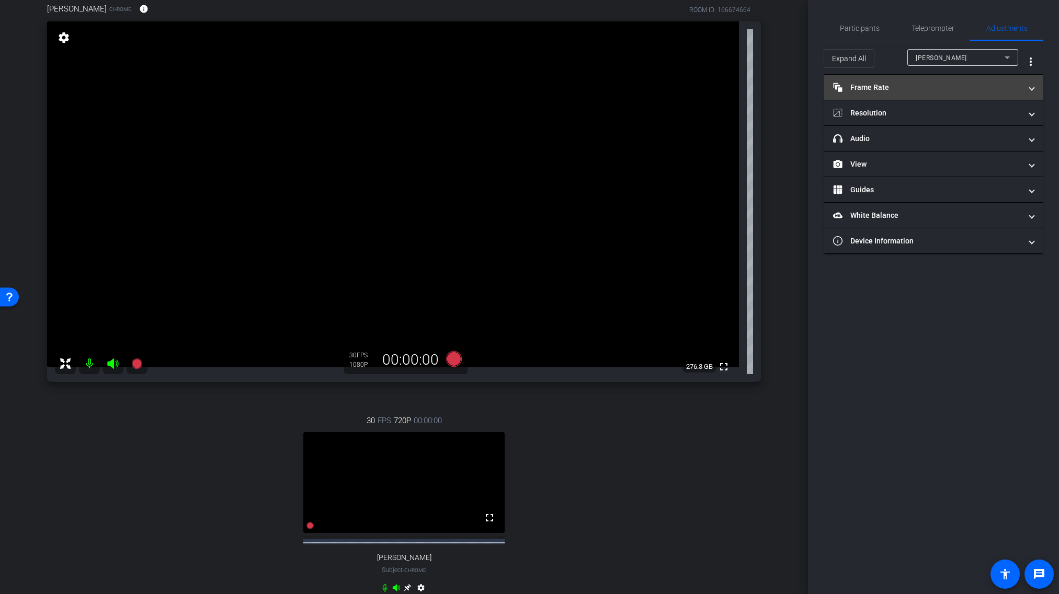
click at [930, 87] on mat-panel-title "Frame Rate Frame Rate" at bounding box center [927, 87] width 188 height 11
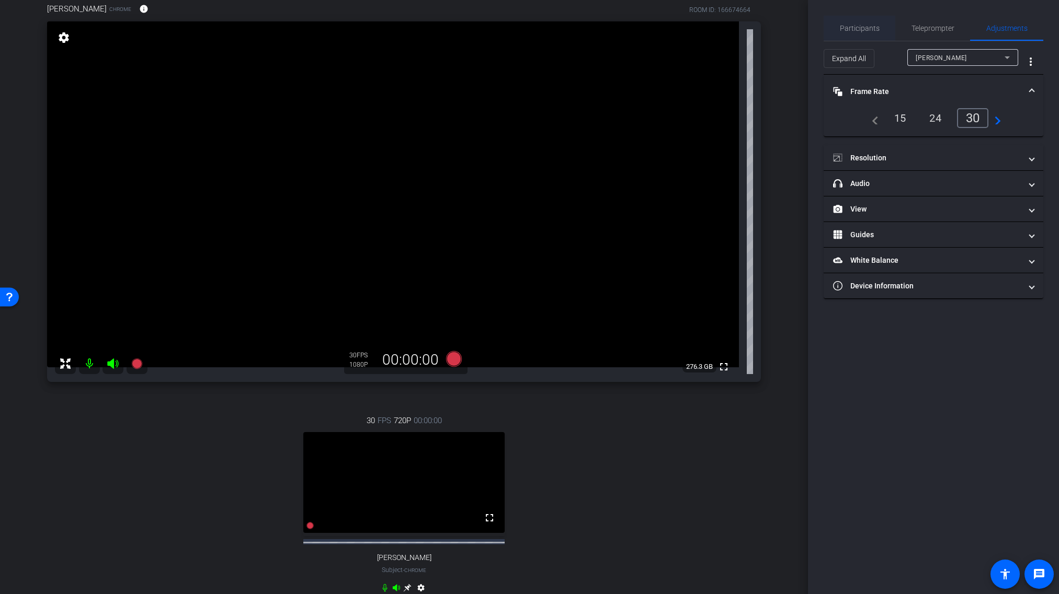
click at [861, 29] on span "Participants" at bounding box center [859, 28] width 40 height 7
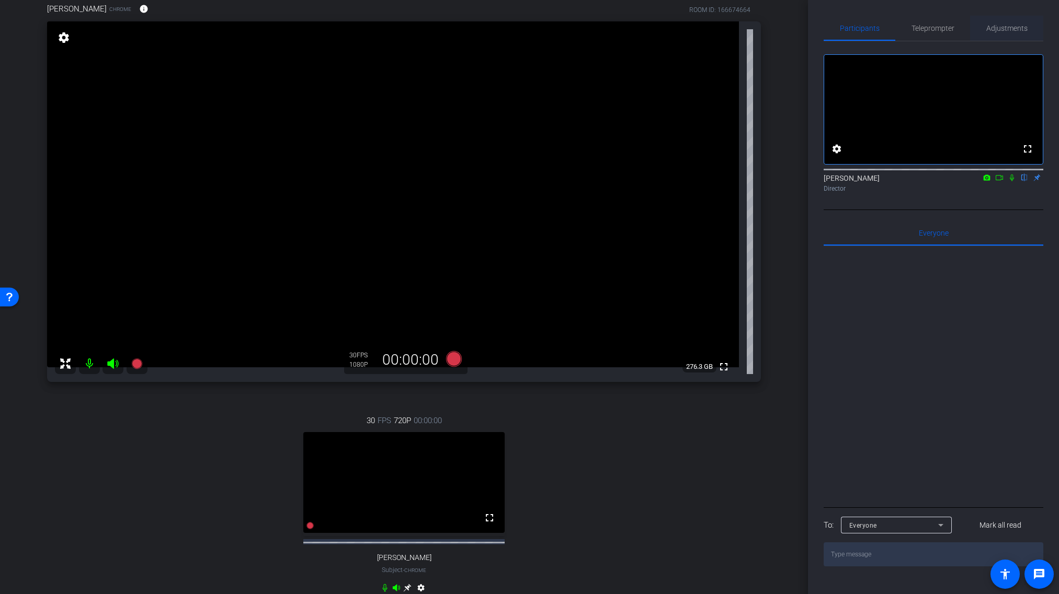
click at [990, 27] on span "Adjustments" at bounding box center [1006, 28] width 41 height 7
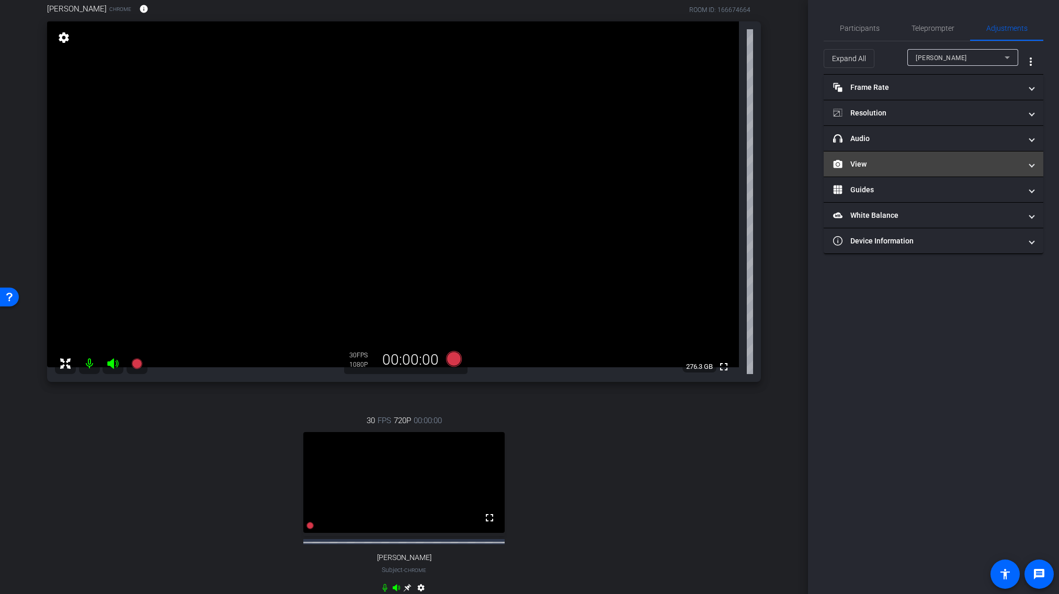
click at [925, 166] on mat-panel-title "View" at bounding box center [927, 164] width 188 height 11
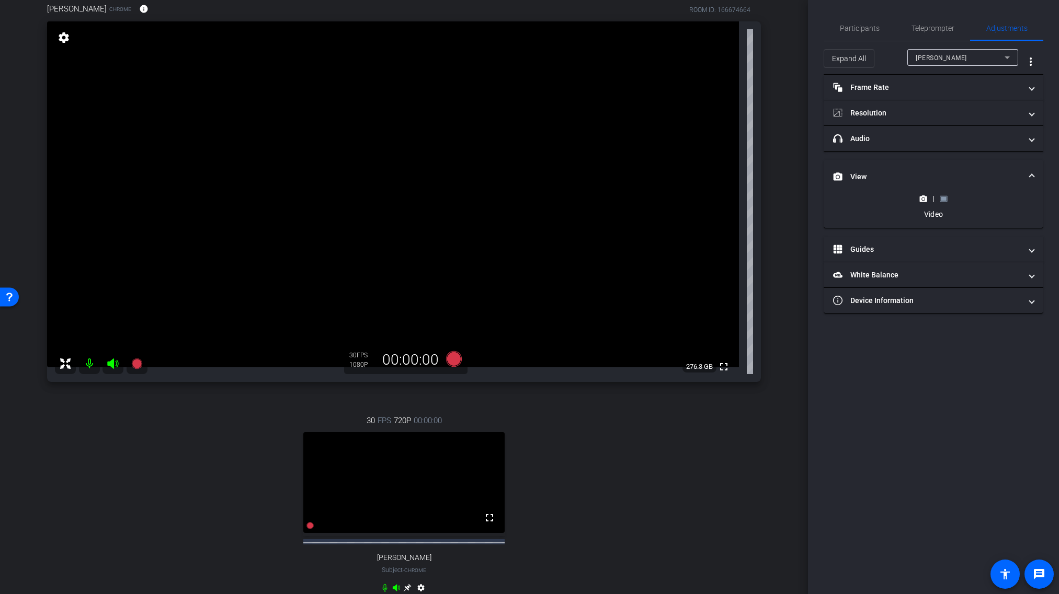
click at [941, 198] on rect at bounding box center [943, 199] width 6 height 4
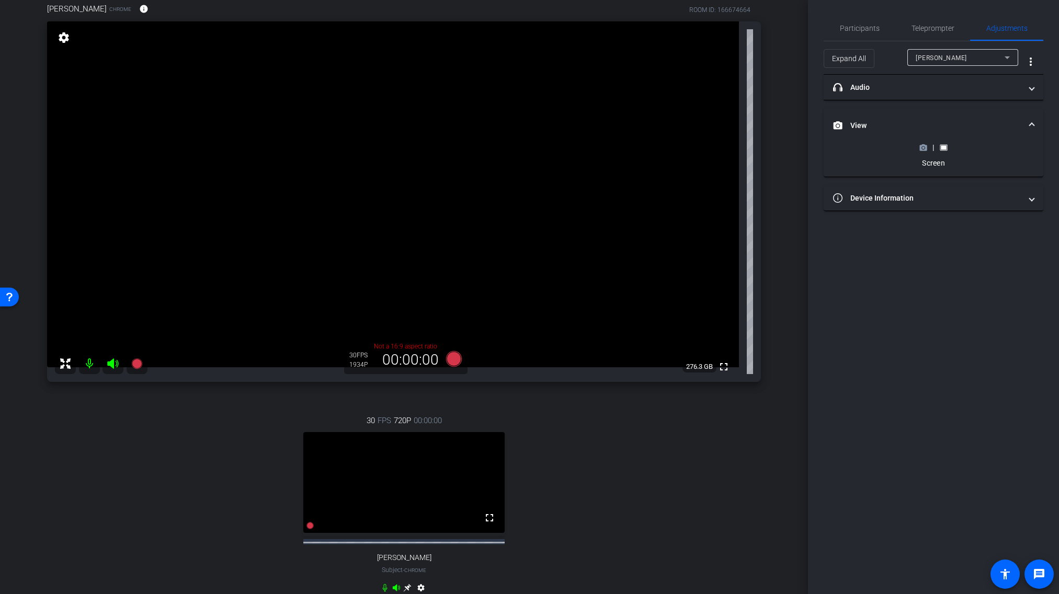
click at [921, 149] on icon at bounding box center [922, 148] width 7 height 6
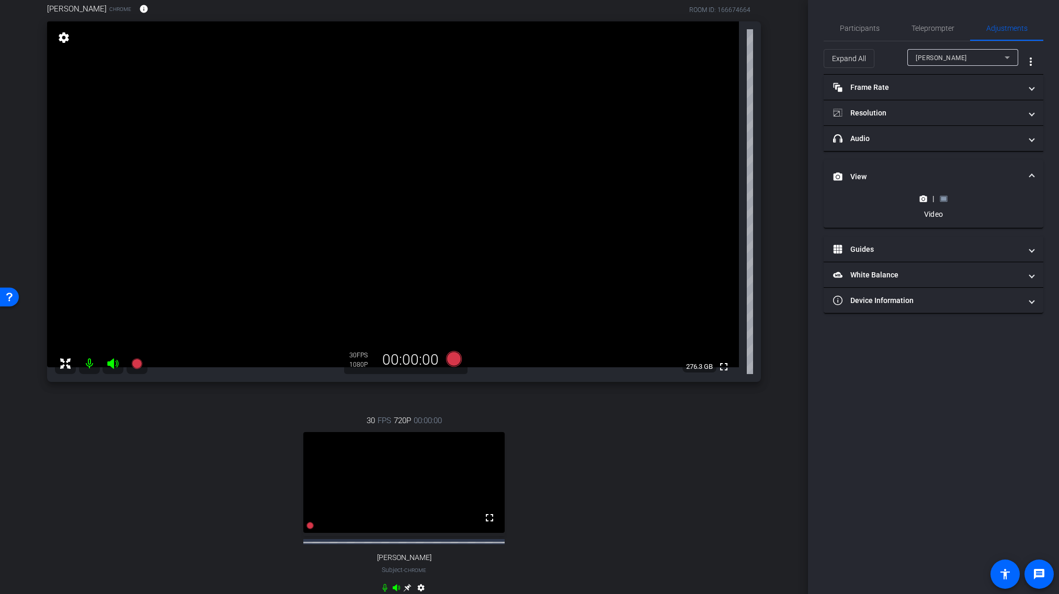
click at [942, 198] on rect at bounding box center [943, 199] width 6 height 4
click at [921, 295] on mat-panel-title "Device Information" at bounding box center [927, 300] width 188 height 11
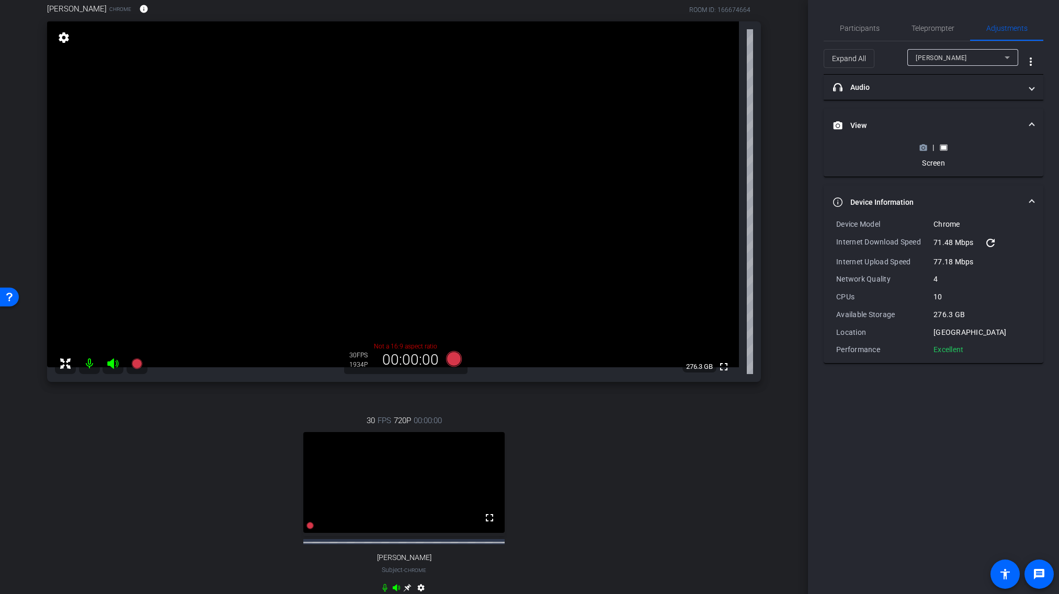
click at [925, 158] on div "Screen" at bounding box center [933, 163] width 38 height 10
click at [924, 152] on div "| Screen" at bounding box center [933, 155] width 38 height 26
click at [925, 148] on icon at bounding box center [922, 148] width 7 height 6
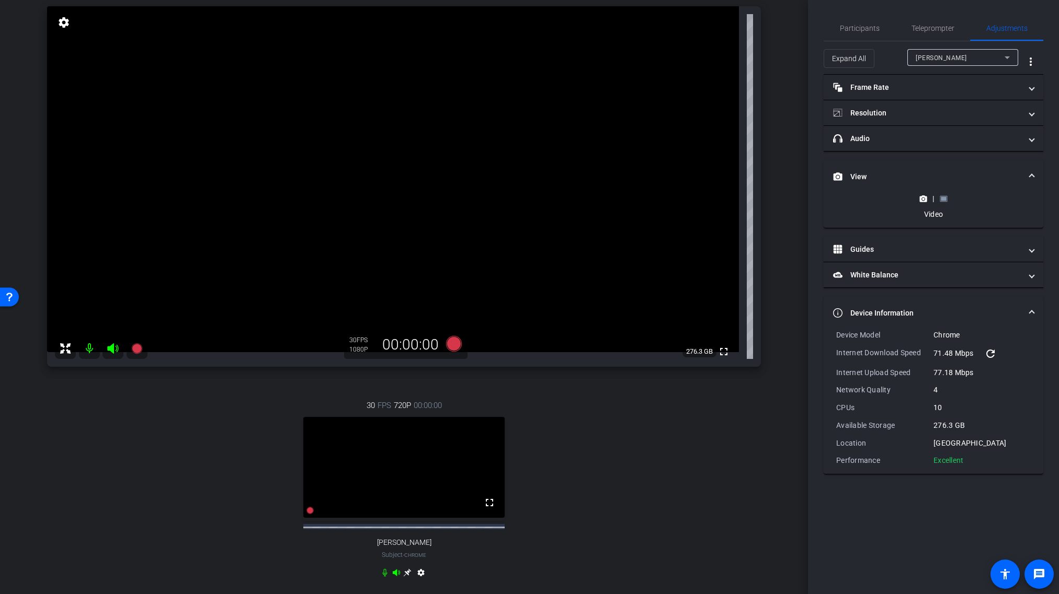
scroll to position [58, 0]
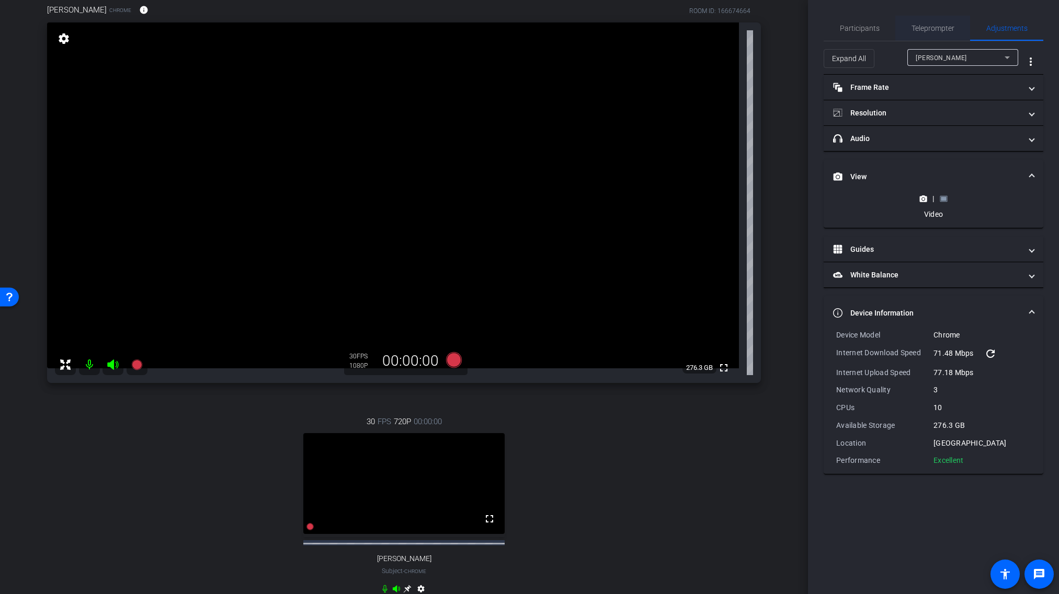
click at [926, 26] on span "Teleprompter" at bounding box center [932, 28] width 43 height 7
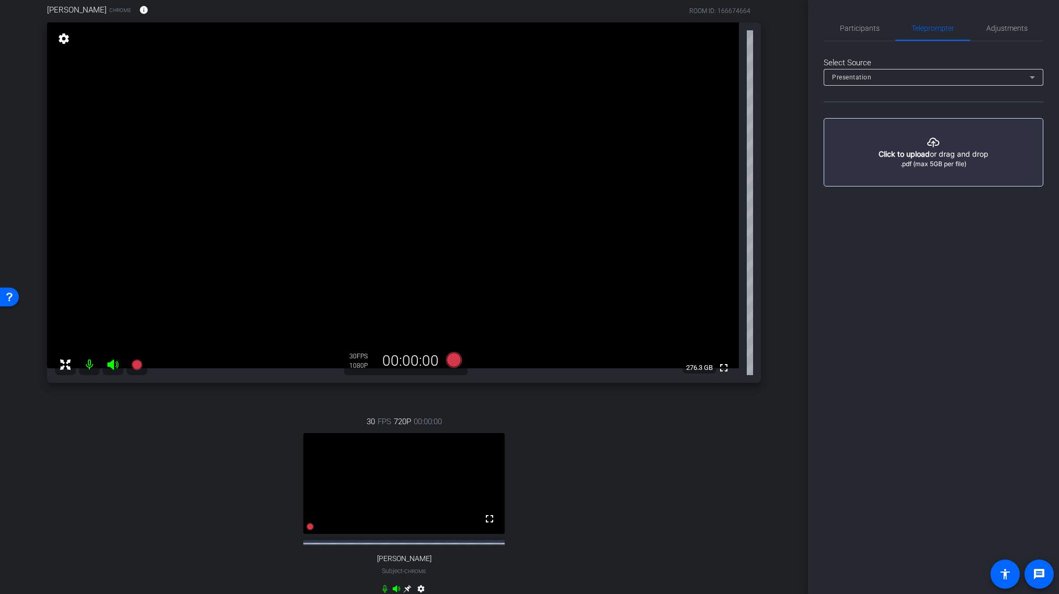
click at [894, 75] on div "Presentation" at bounding box center [931, 77] width 198 height 13
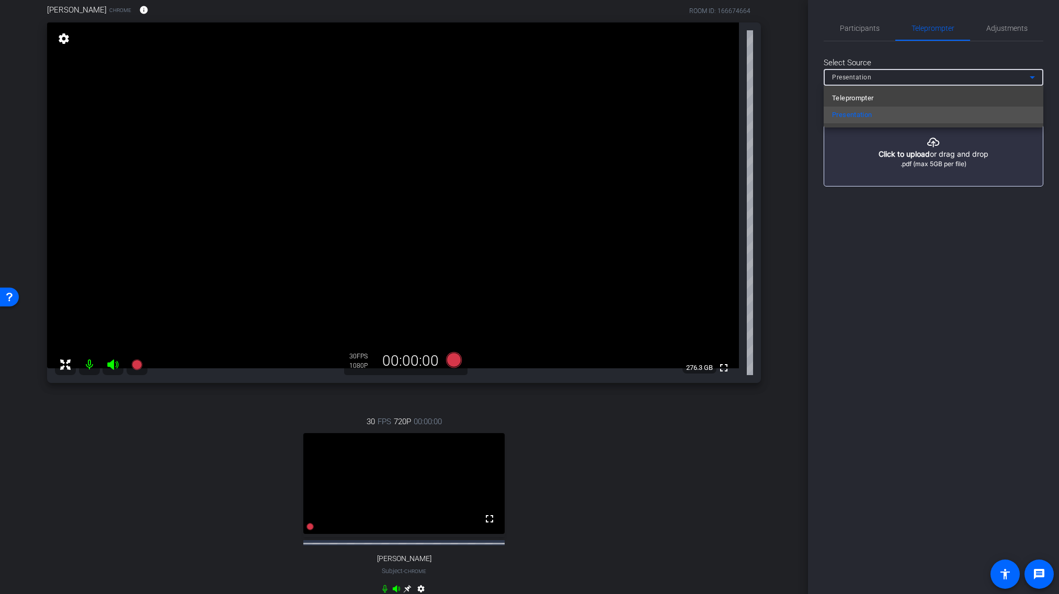
click at [854, 45] on div at bounding box center [529, 297] width 1059 height 594
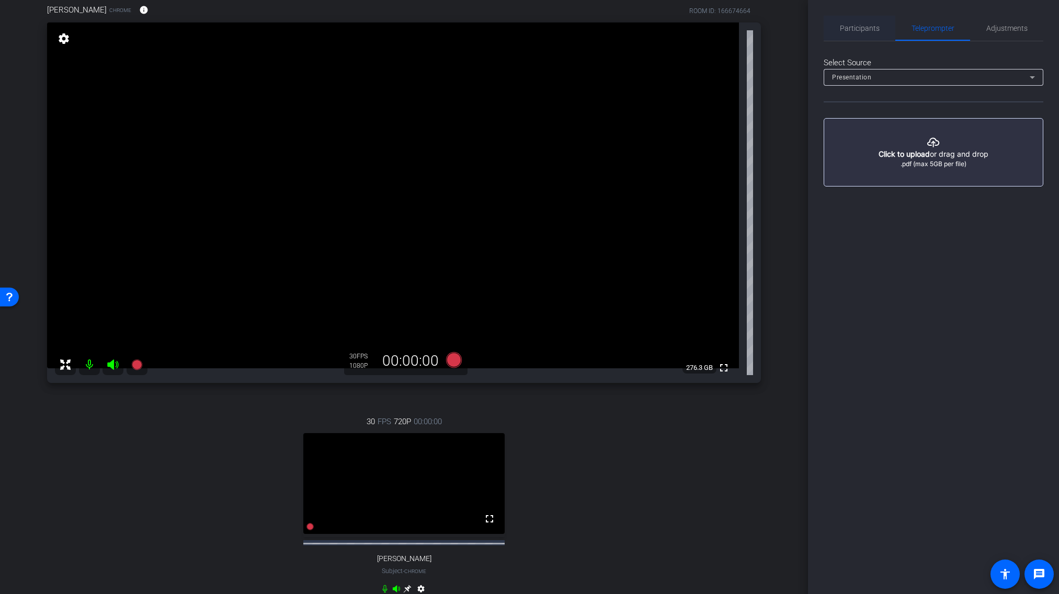
click at [855, 26] on span "Participants" at bounding box center [859, 28] width 40 height 7
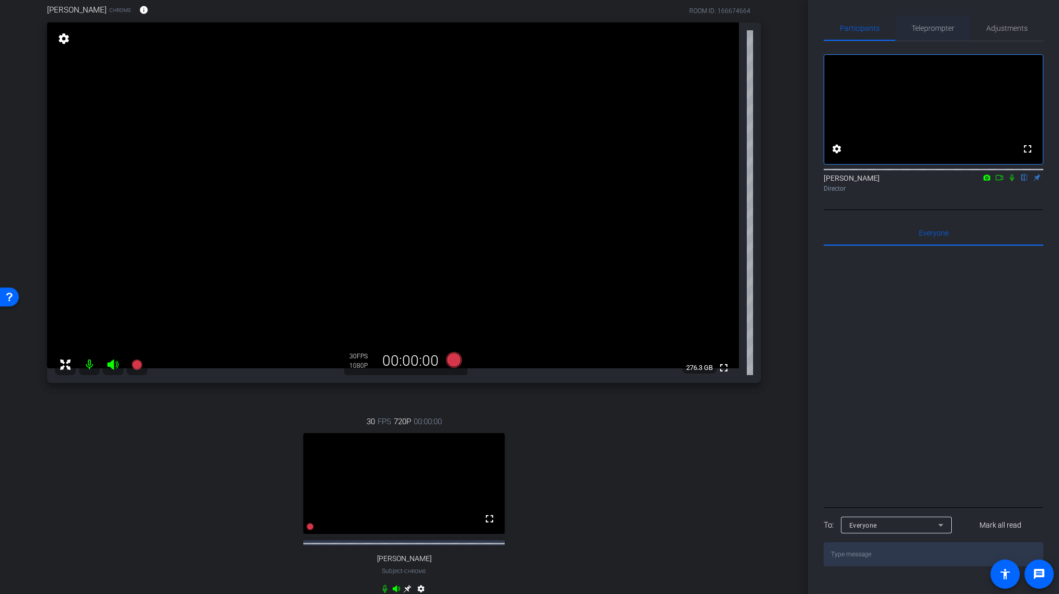
click at [929, 26] on span "Teleprompter" at bounding box center [932, 28] width 43 height 7
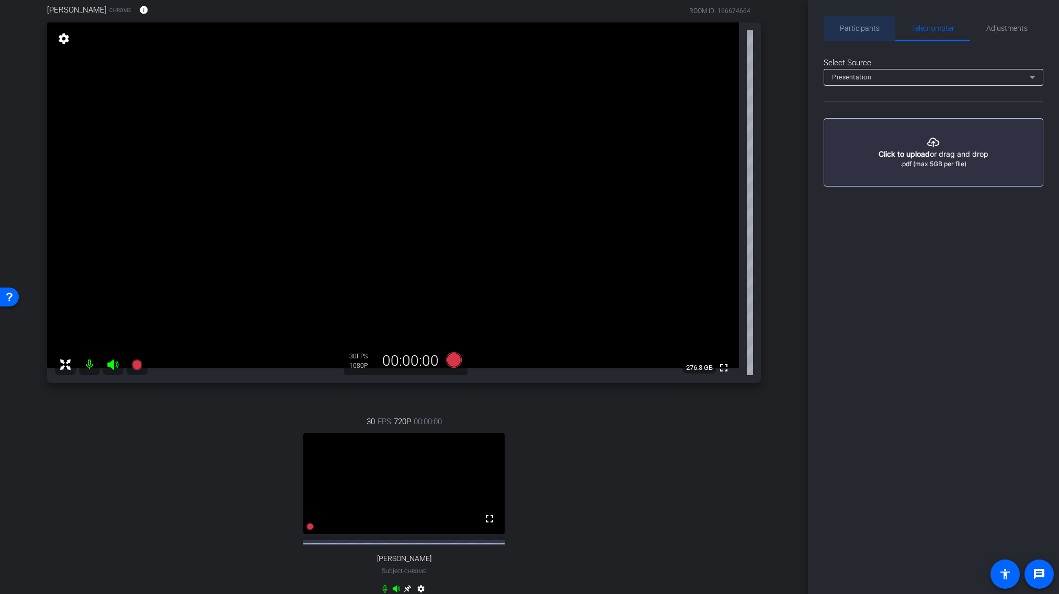
click at [870, 27] on span "Participants" at bounding box center [859, 28] width 40 height 7
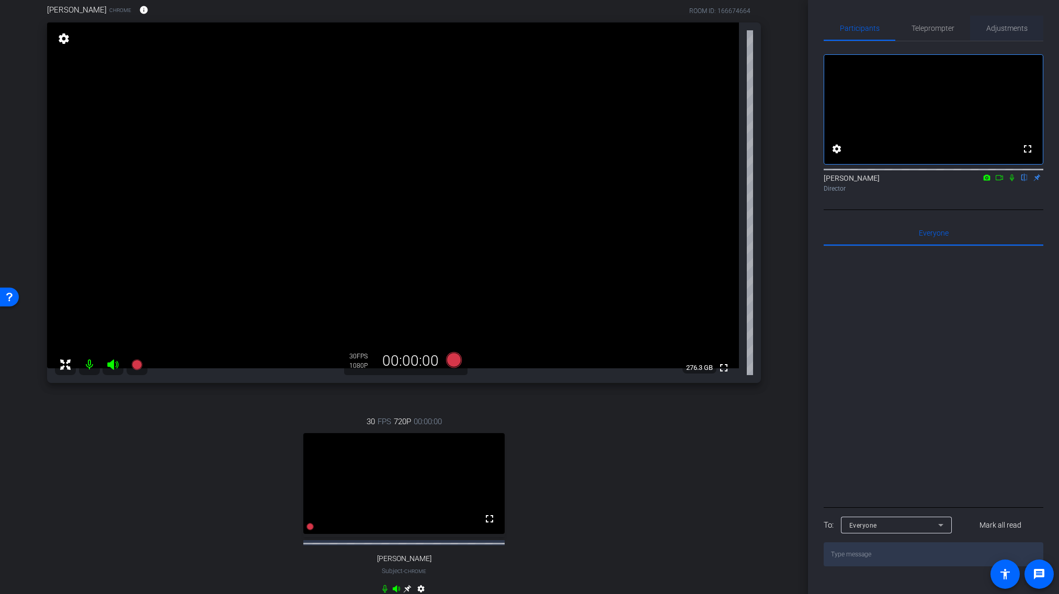
click at [1010, 25] on span "Adjustments" at bounding box center [1006, 28] width 41 height 7
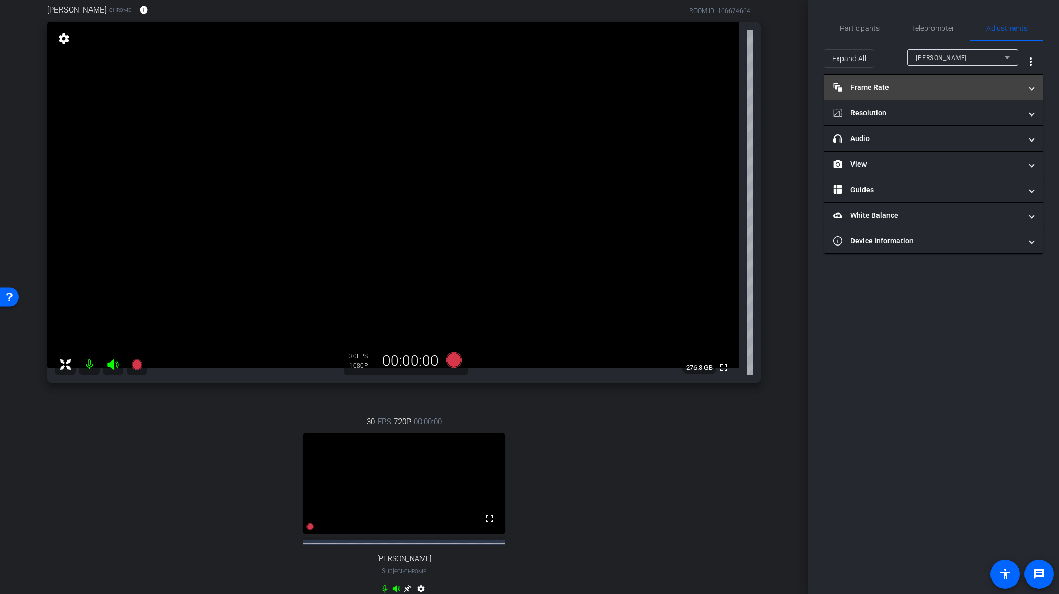
click at [969, 89] on mat-panel-title "Frame Rate Frame Rate" at bounding box center [927, 87] width 188 height 11
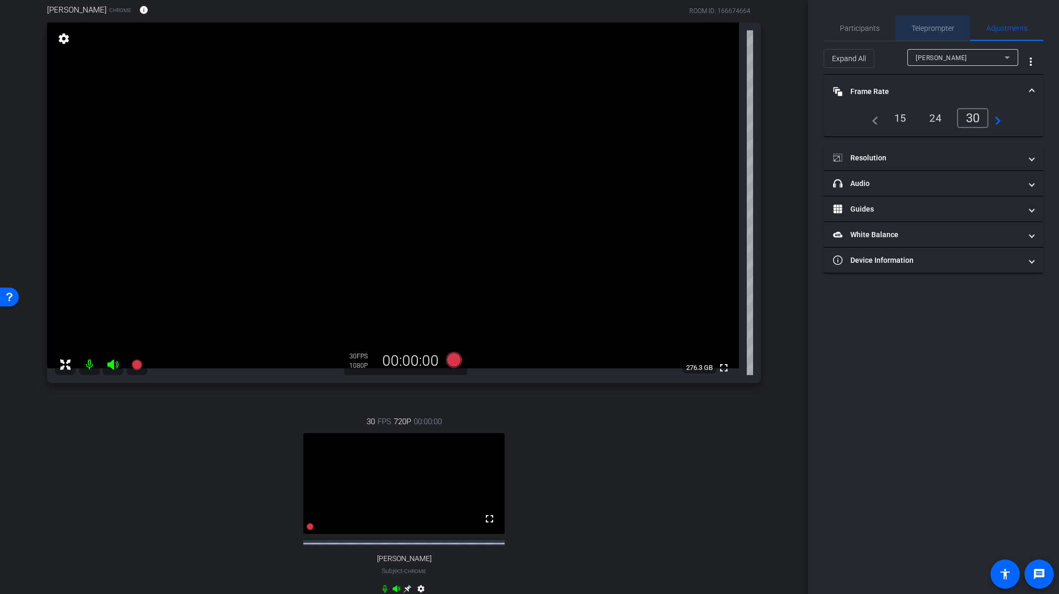
click at [930, 29] on span "Teleprompter" at bounding box center [932, 28] width 43 height 7
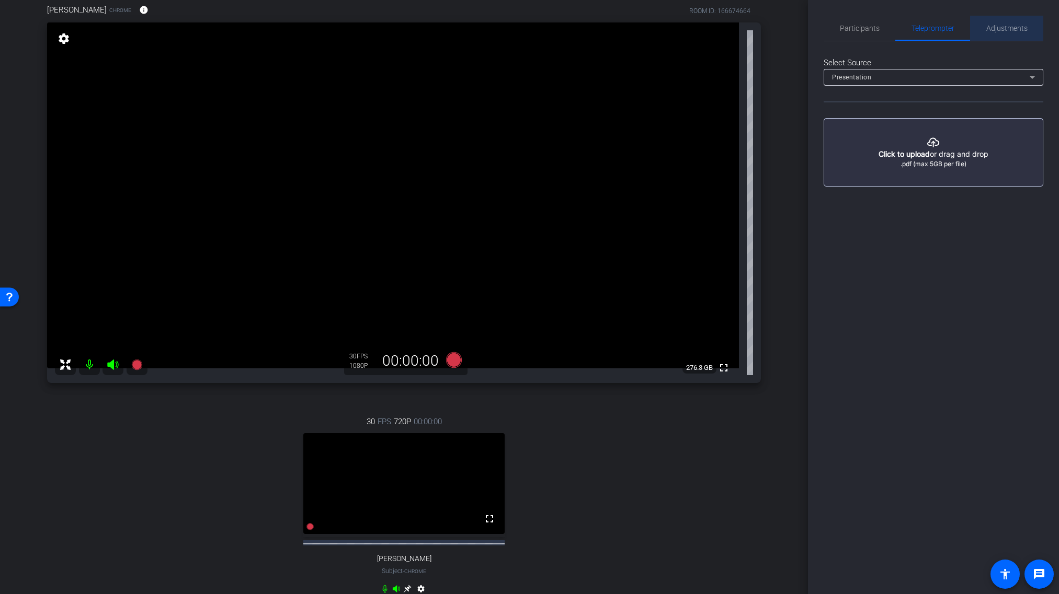
click at [1007, 27] on span "Adjustments" at bounding box center [1006, 28] width 41 height 7
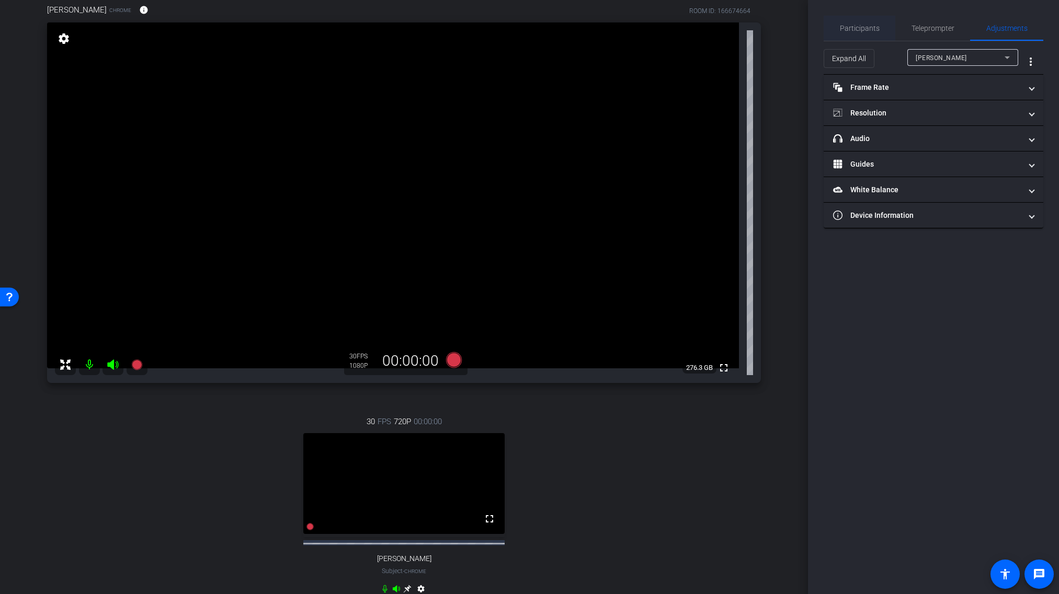
click at [852, 25] on span "Participants" at bounding box center [859, 28] width 40 height 7
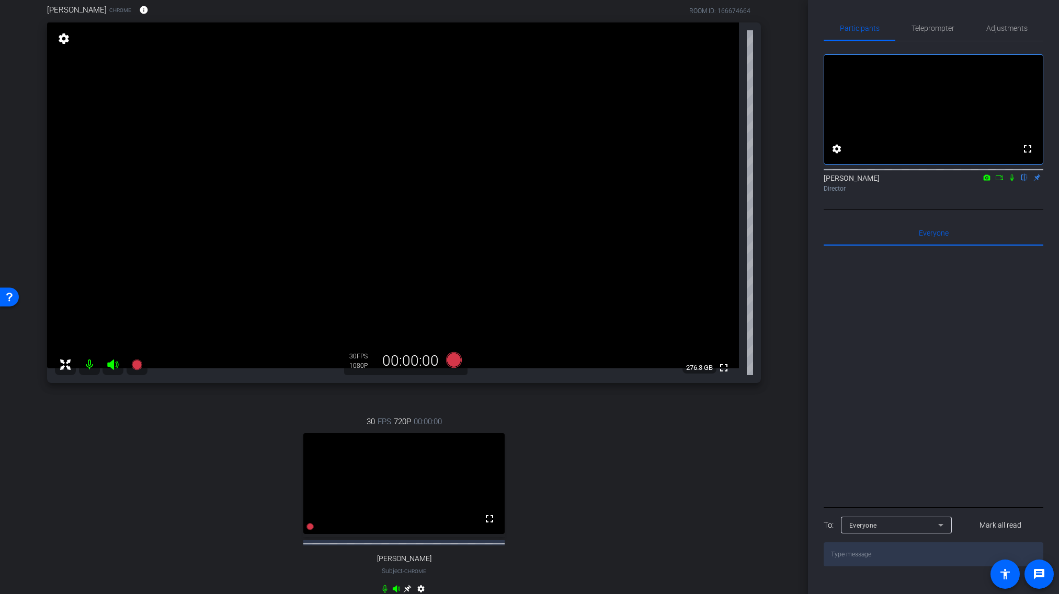
scroll to position [2, 0]
click at [381, 500] on video at bounding box center [404, 483] width 202 height 101
click at [310, 531] on icon at bounding box center [309, 526] width 7 height 7
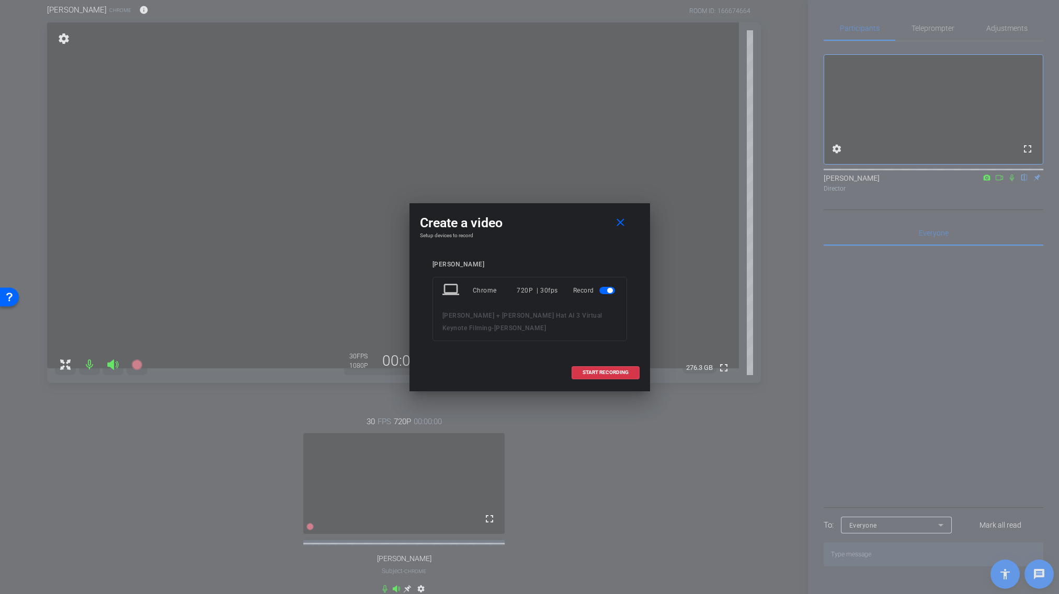
click at [473, 324] on div "[PERSON_NAME] + [PERSON_NAME] Hat AI 3 Virtual Keynote Filming - [PERSON_NAME]" at bounding box center [529, 321] width 175 height 25
drag, startPoint x: 534, startPoint y: 294, endPoint x: 553, endPoint y: 292, distance: 18.9
click at [539, 293] on div "720P | 30fps" at bounding box center [536, 290] width 41 height 19
click at [618, 222] on mat-icon "close" at bounding box center [620, 222] width 13 height 13
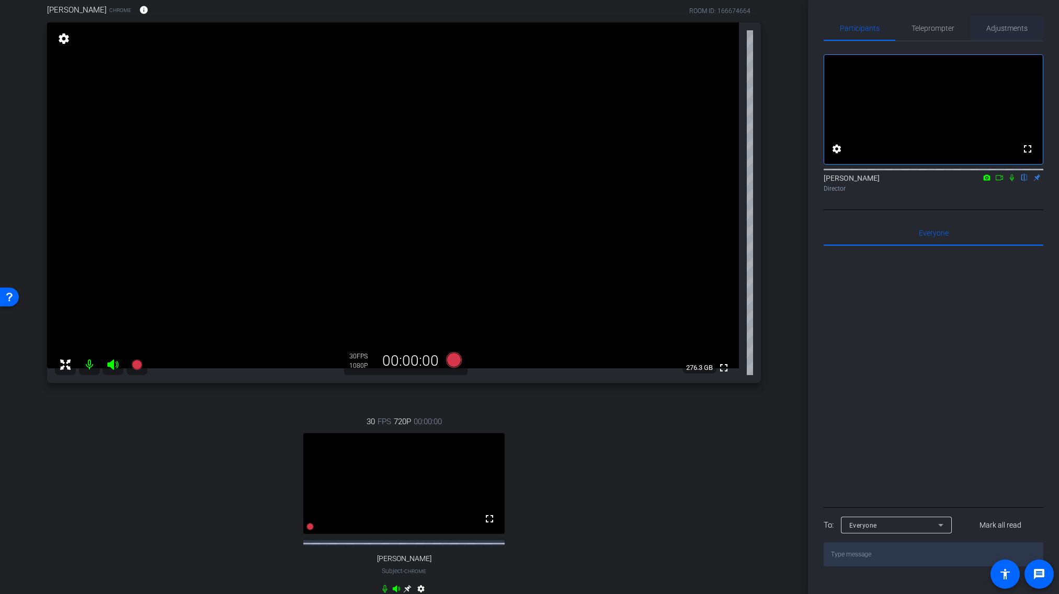
drag, startPoint x: 1001, startPoint y: 29, endPoint x: 976, endPoint y: 31, distance: 24.7
click at [1000, 29] on span "Adjustments" at bounding box center [1006, 28] width 41 height 7
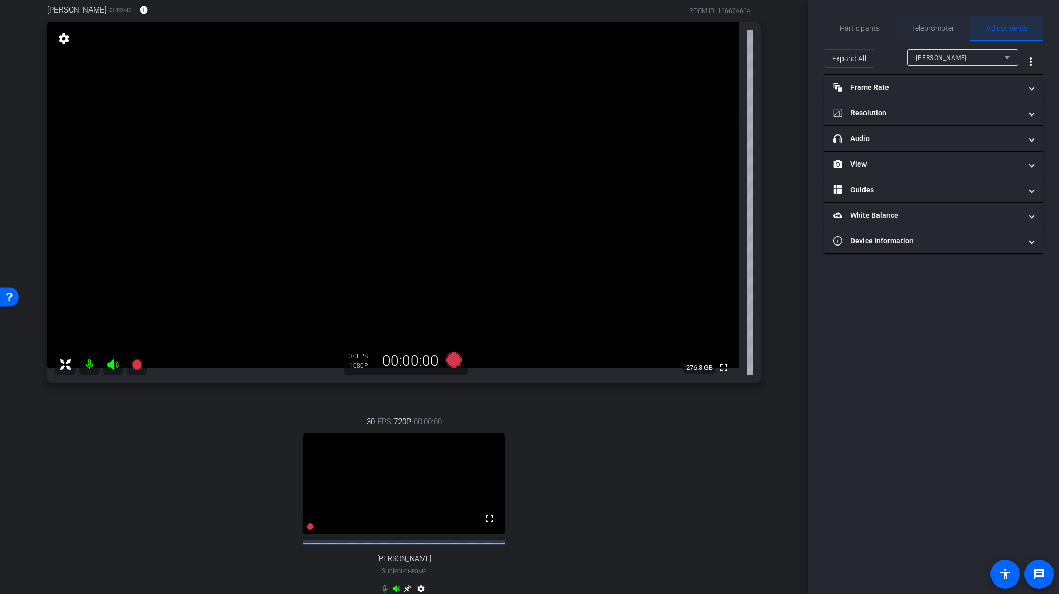
scroll to position [0, 0]
click at [942, 239] on mat-panel-title "Device Information" at bounding box center [927, 241] width 188 height 11
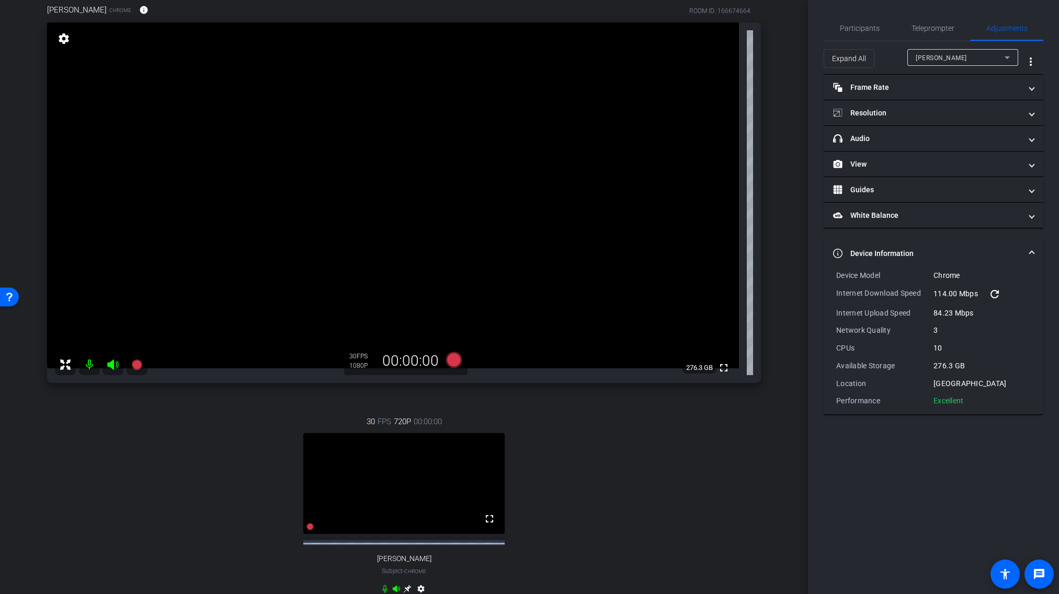
click at [942, 239] on mat-expansion-panel-header "Device Information" at bounding box center [933, 253] width 220 height 33
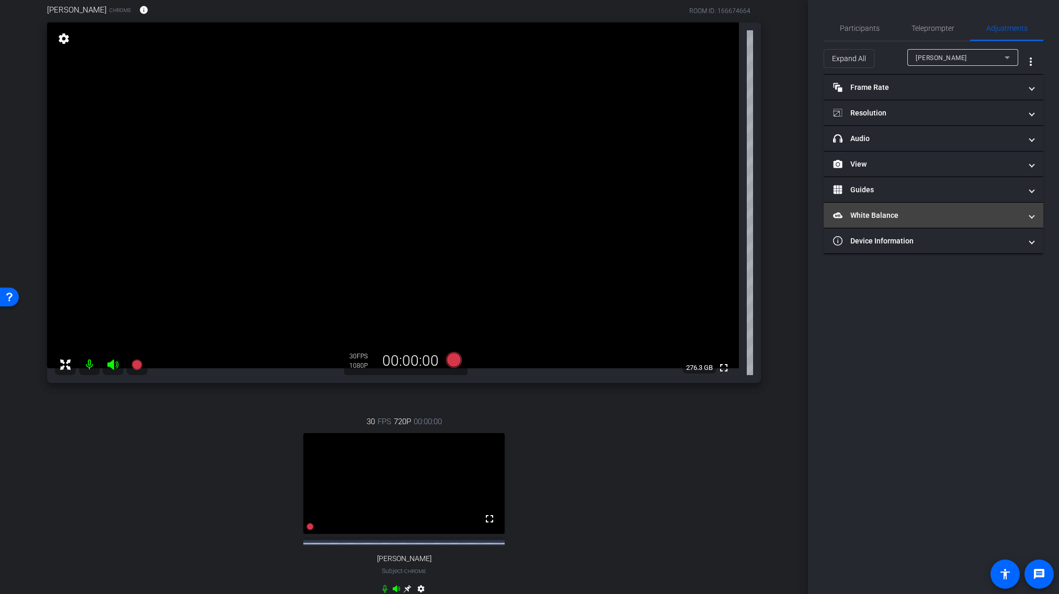
click at [937, 215] on mat-panel-title "White Balance White Balance" at bounding box center [927, 215] width 188 height 11
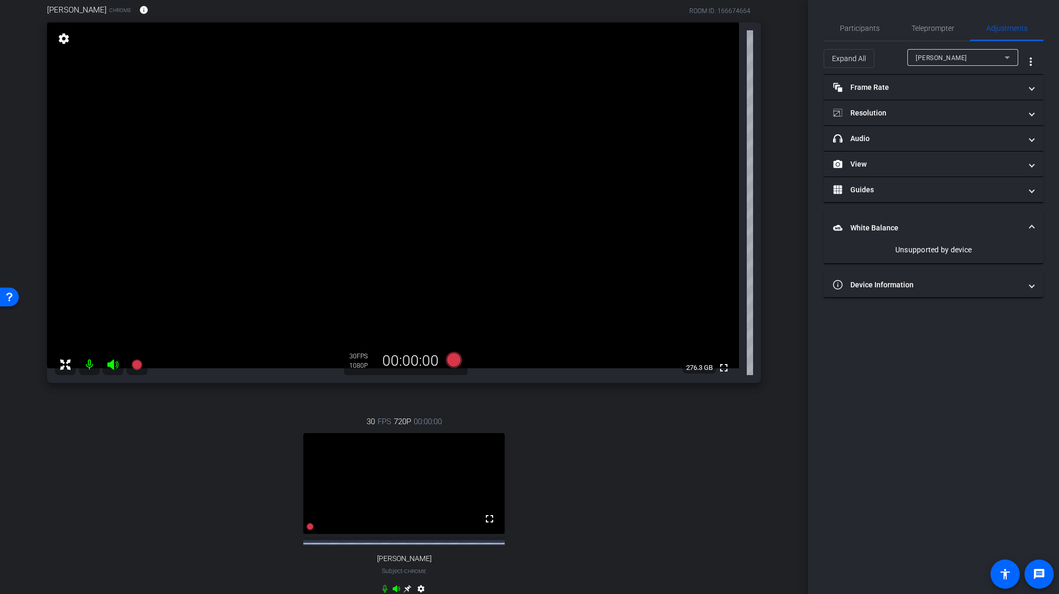
drag, startPoint x: 939, startPoint y: 218, endPoint x: 924, endPoint y: 205, distance: 20.1
click at [939, 218] on mat-expansion-panel-header "White Balance White Balance" at bounding box center [933, 227] width 220 height 33
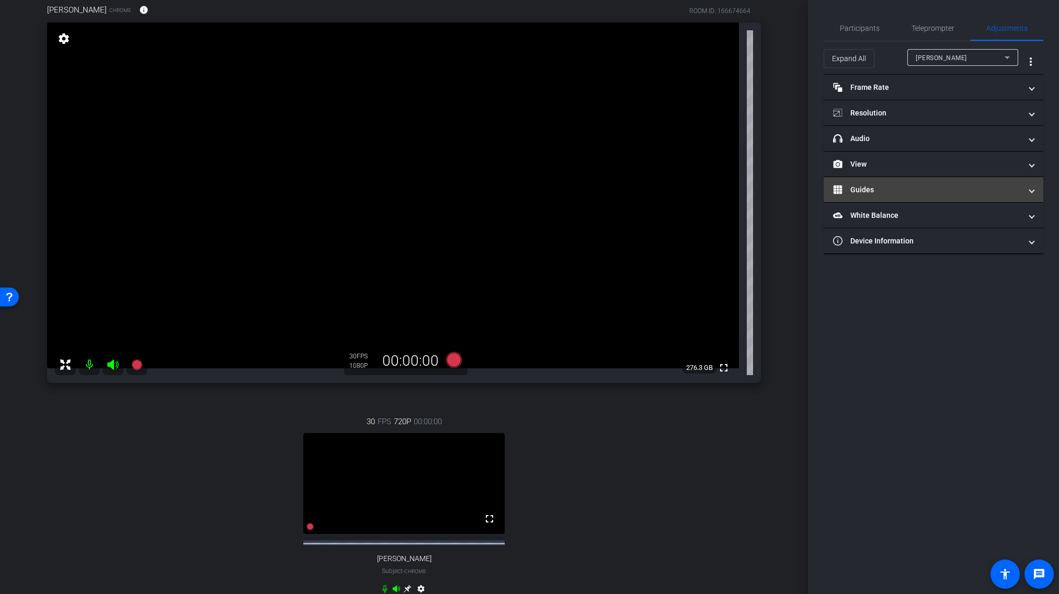
click at [903, 191] on mat-panel-title "Guides" at bounding box center [927, 190] width 188 height 11
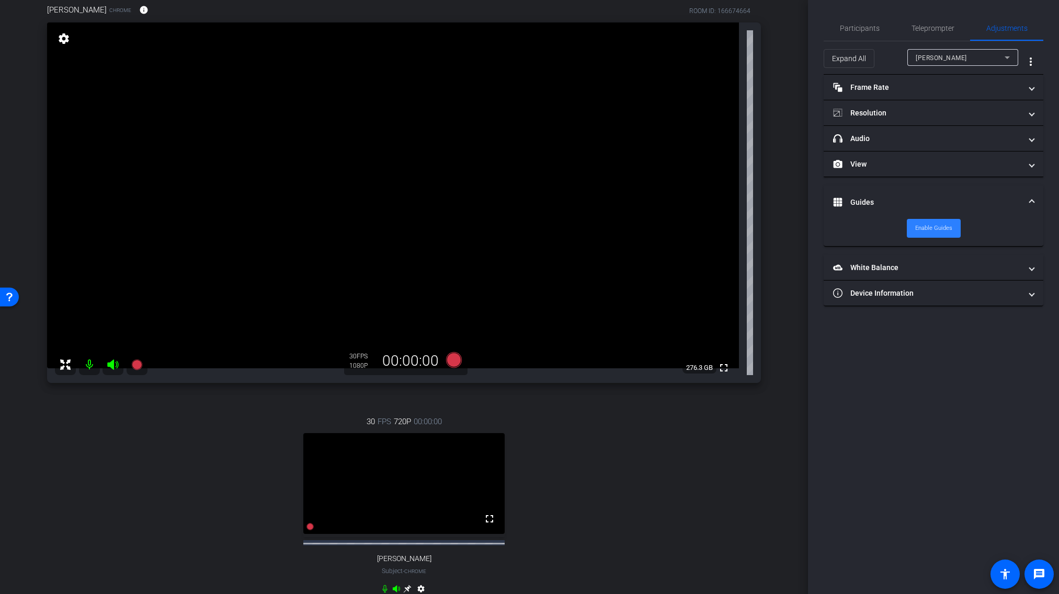
click at [931, 232] on span "Enable Guides" at bounding box center [933, 229] width 37 height 16
click at [931, 232] on span "Disable Guides" at bounding box center [933, 229] width 39 height 16
click at [913, 164] on mat-panel-title "View" at bounding box center [927, 164] width 188 height 11
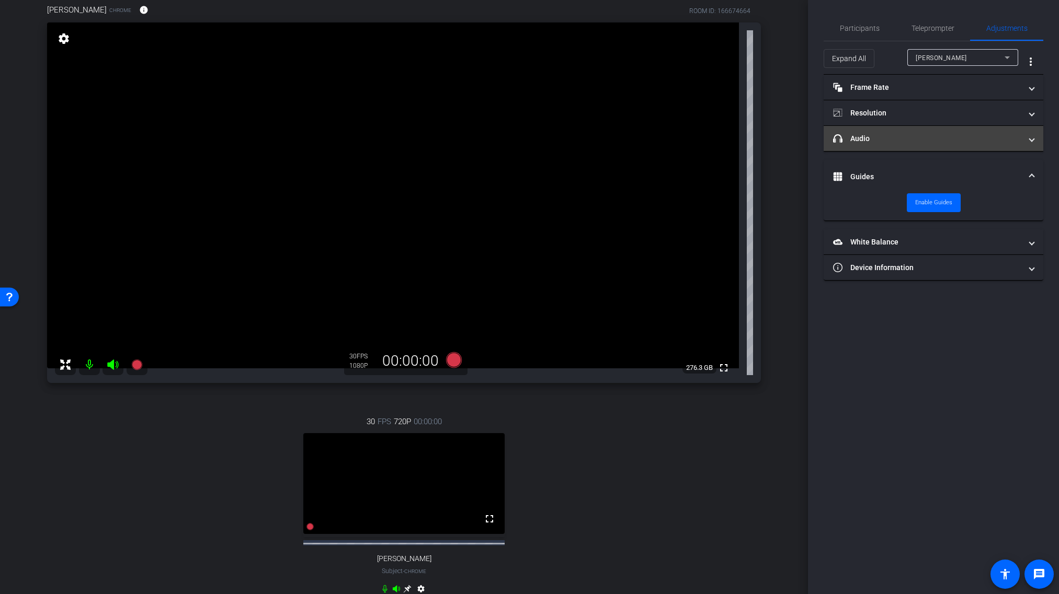
click at [872, 140] on mat-panel-title "headphone icon Audio" at bounding box center [927, 138] width 188 height 11
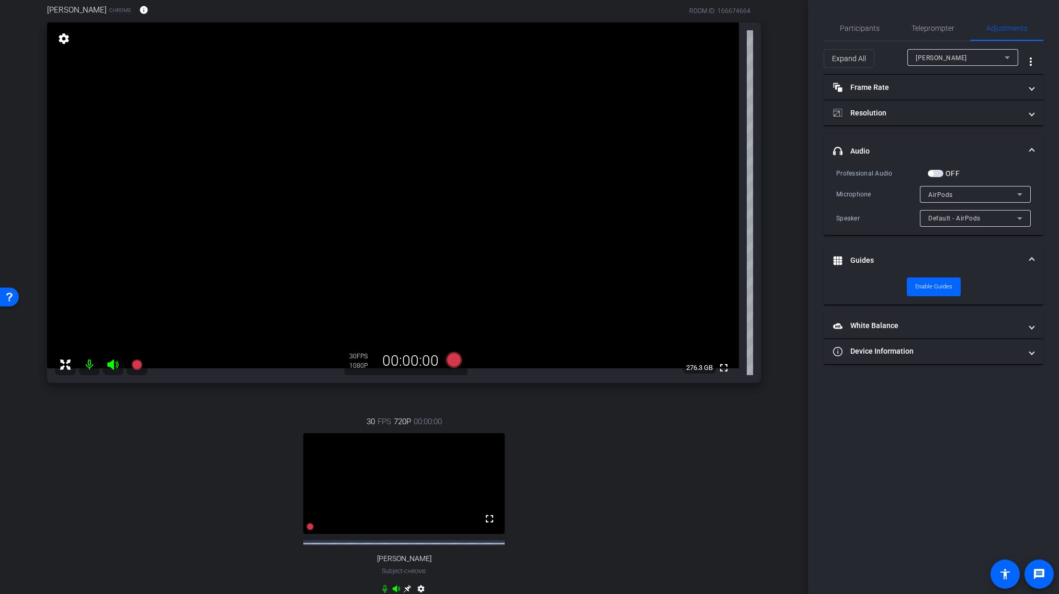
click at [884, 142] on mat-expansion-panel-header "headphone icon Audio" at bounding box center [933, 150] width 220 height 33
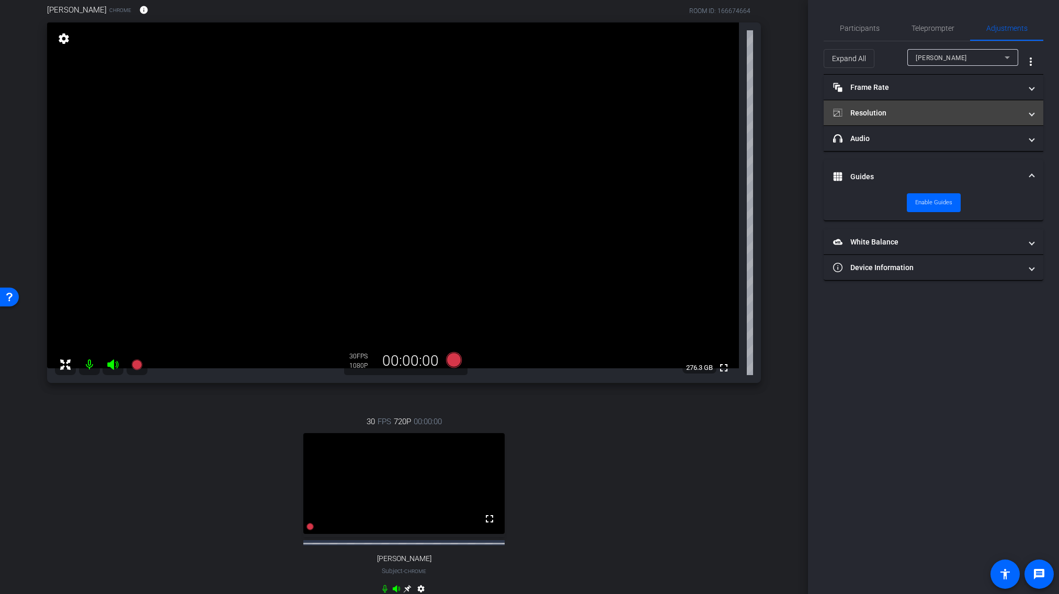
click at [880, 113] on mat-panel-title "Resolution" at bounding box center [927, 113] width 188 height 11
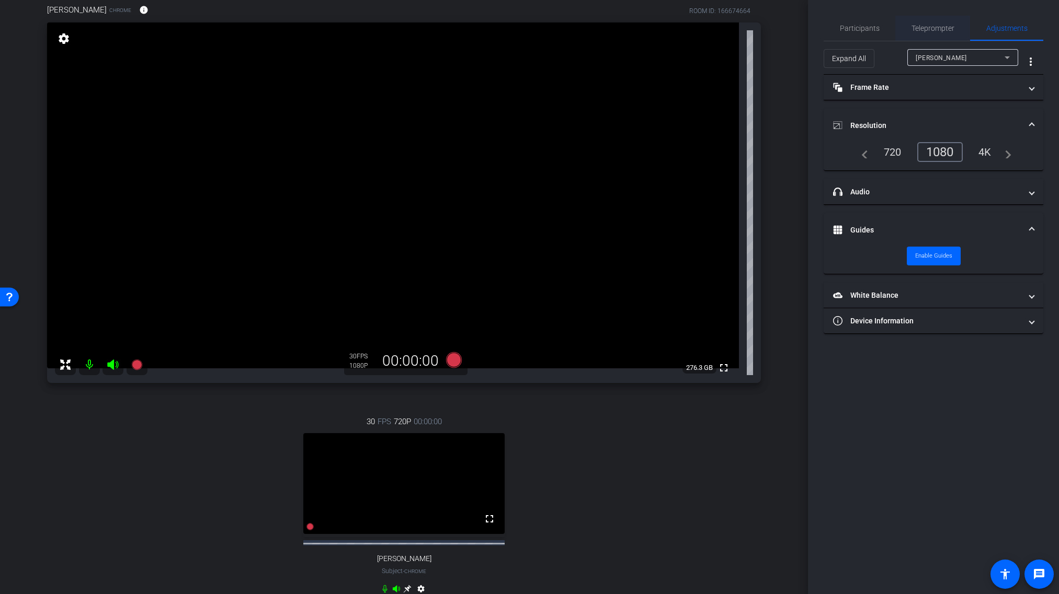
click at [927, 25] on span "Teleprompter" at bounding box center [932, 28] width 43 height 7
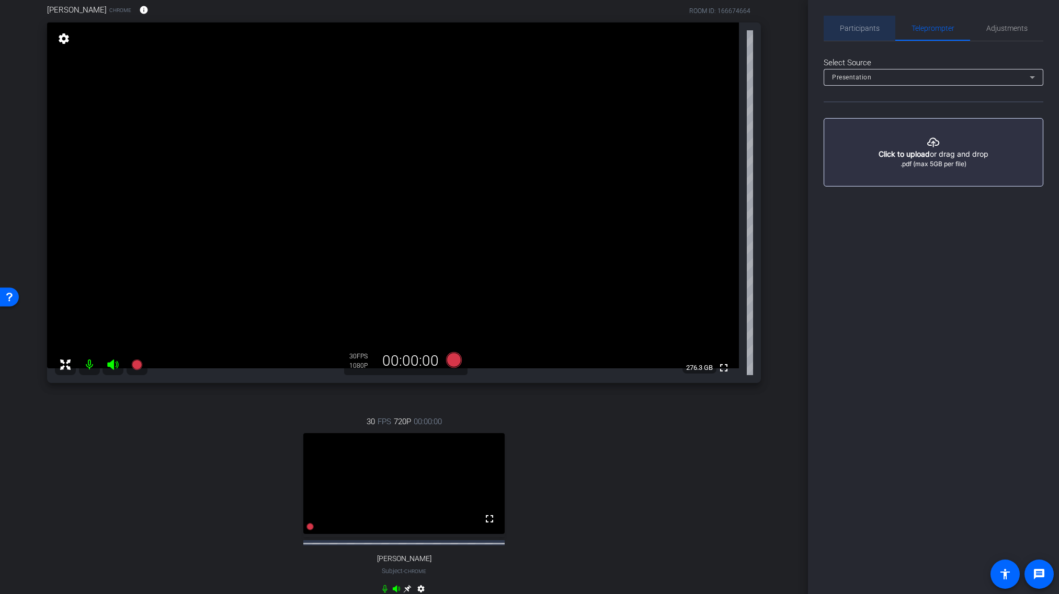
click at [863, 32] on span "Participants" at bounding box center [859, 28] width 40 height 25
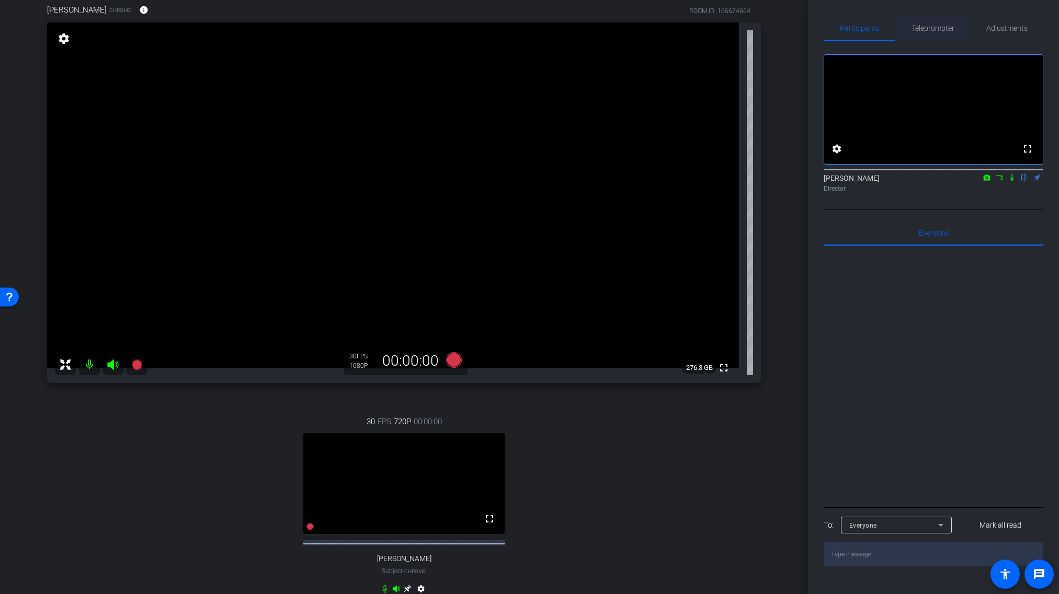
click at [925, 33] on span "Teleprompter" at bounding box center [932, 28] width 43 height 25
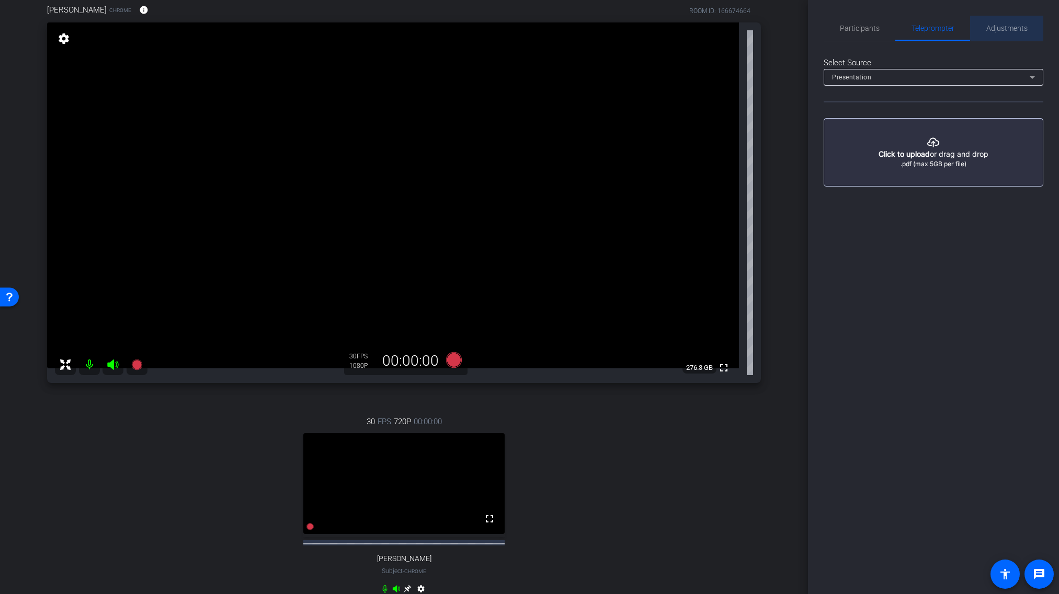
click at [1007, 30] on span "Adjustments" at bounding box center [1006, 28] width 41 height 7
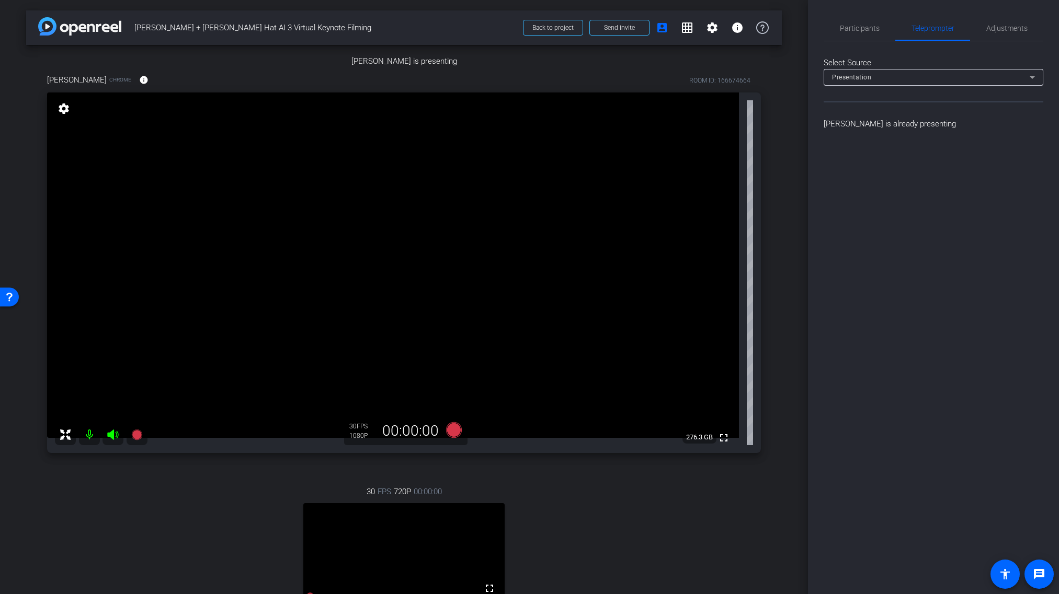
click at [404, 67] on img at bounding box center [404, 67] width 0 height 0
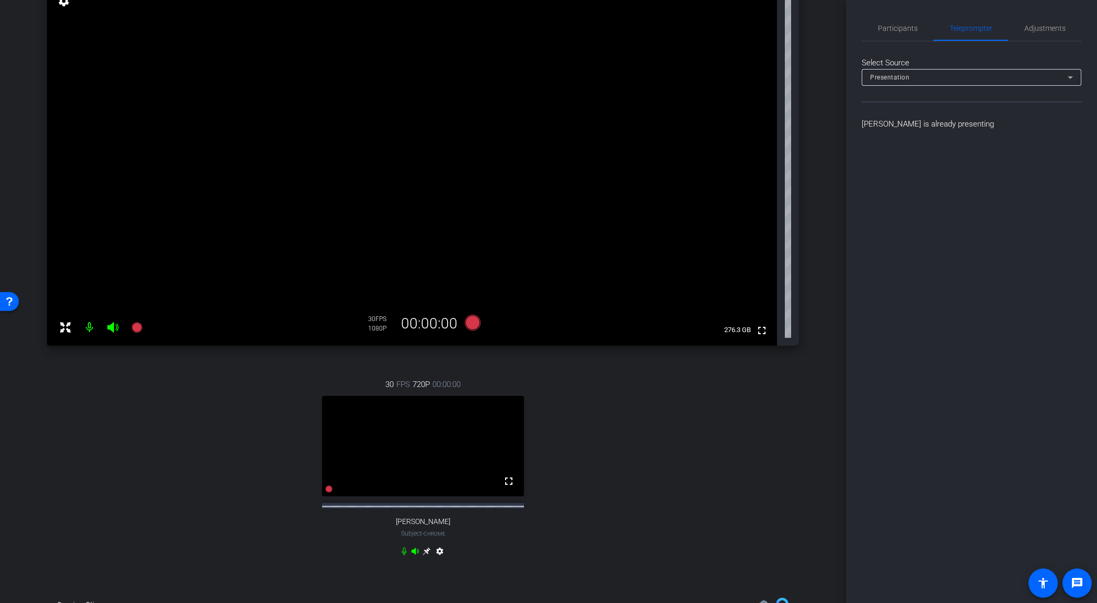
scroll to position [106, 0]
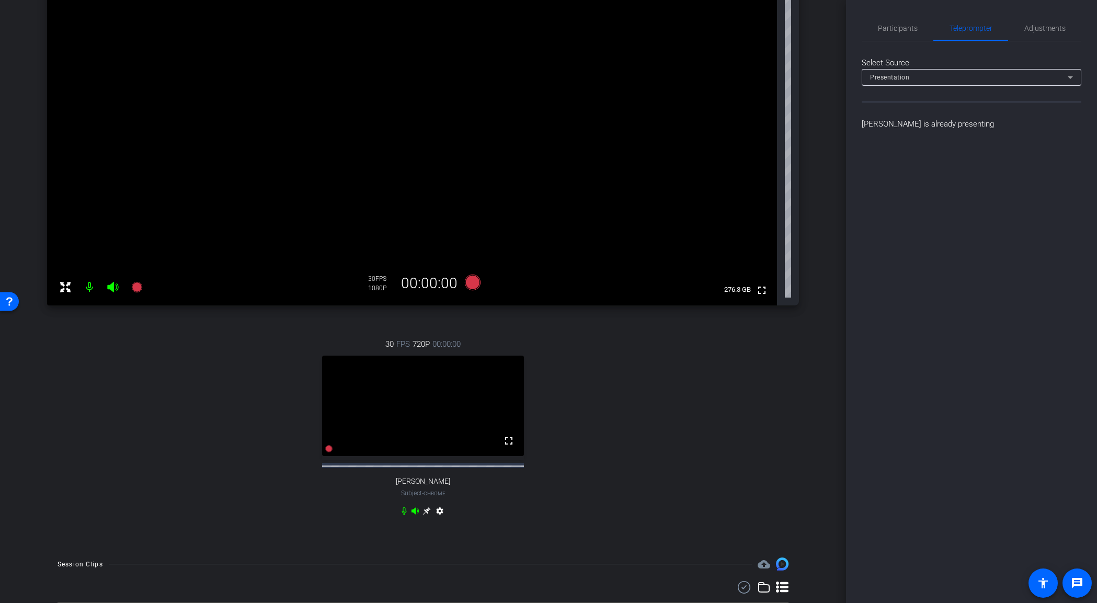
scroll to position [157, 0]
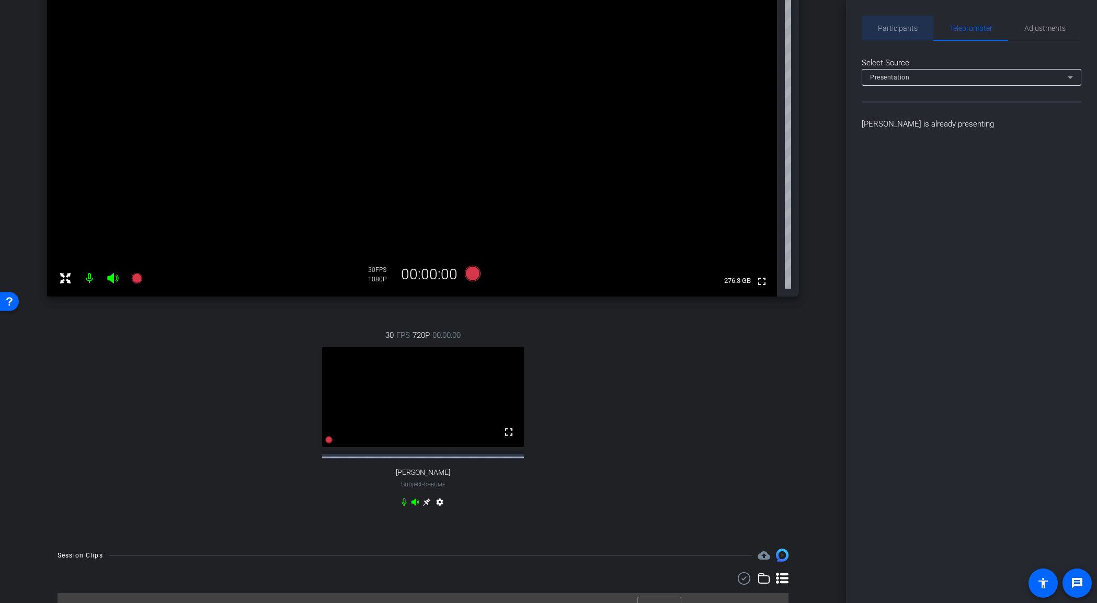
click at [891, 21] on span "Participants" at bounding box center [898, 28] width 40 height 25
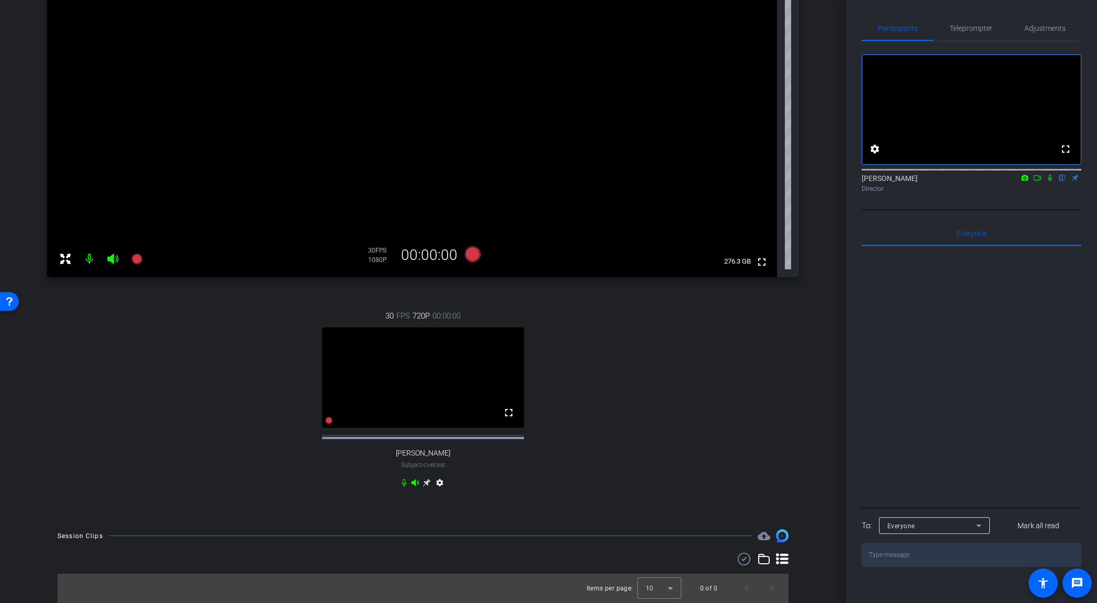
scroll to position [0, 0]
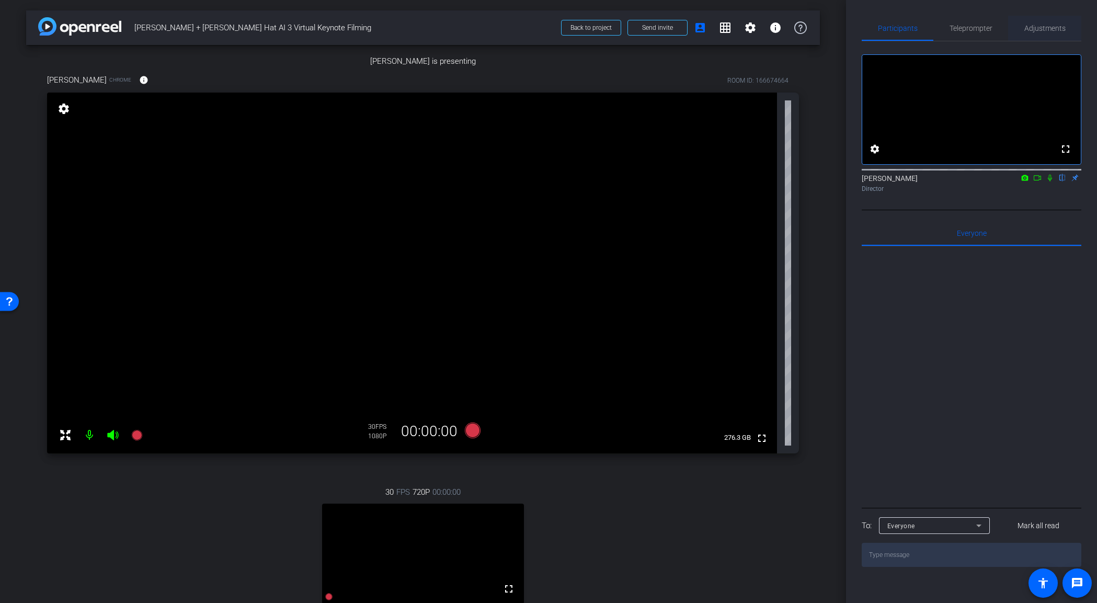
drag, startPoint x: 1062, startPoint y: 44, endPoint x: 1051, endPoint y: 27, distance: 20.7
click at [1055, 34] on div "Participants Teleprompter Adjustments fullscreen settings [PERSON_NAME] flip Di…" at bounding box center [971, 291] width 220 height 551
click at [1051, 27] on span "Adjustments" at bounding box center [1044, 28] width 41 height 7
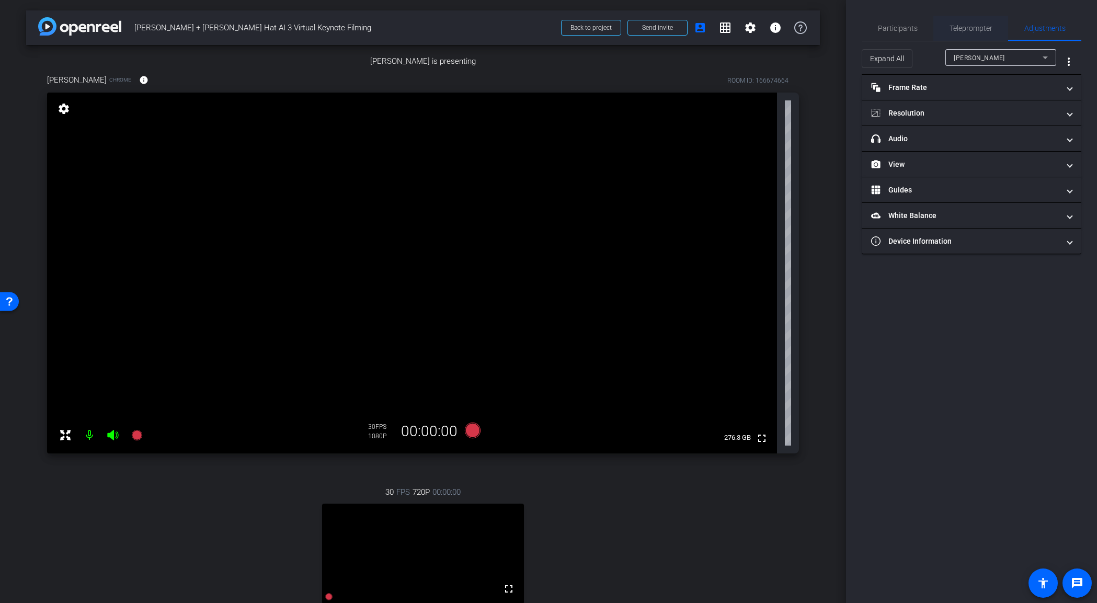
drag, startPoint x: 977, startPoint y: 30, endPoint x: 954, endPoint y: 28, distance: 23.1
click at [977, 30] on span "Teleprompter" at bounding box center [970, 28] width 43 height 7
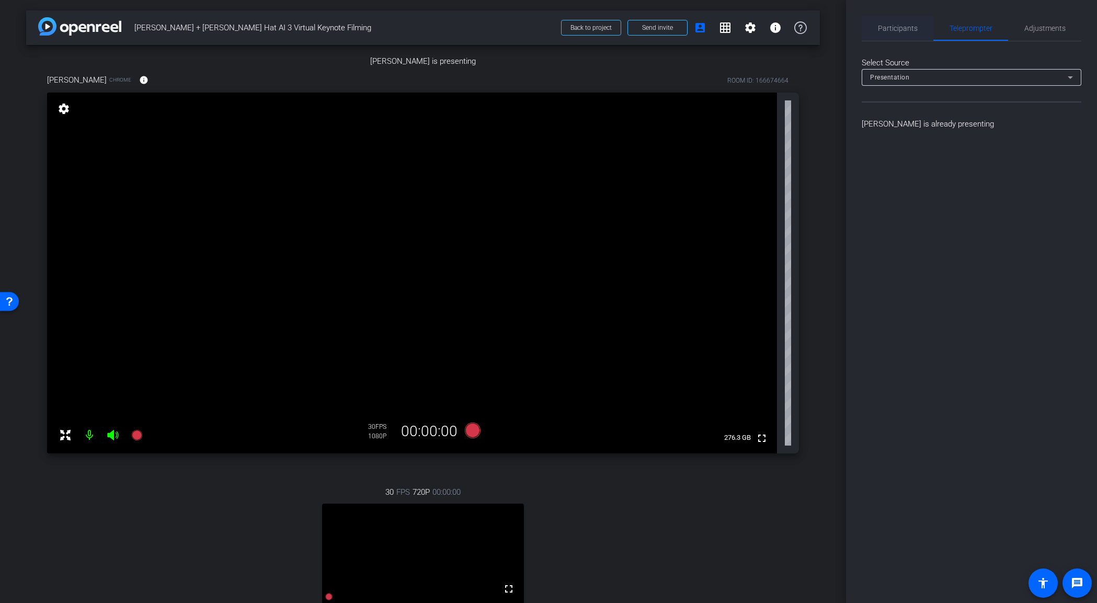
click at [899, 27] on span "Participants" at bounding box center [898, 28] width 40 height 7
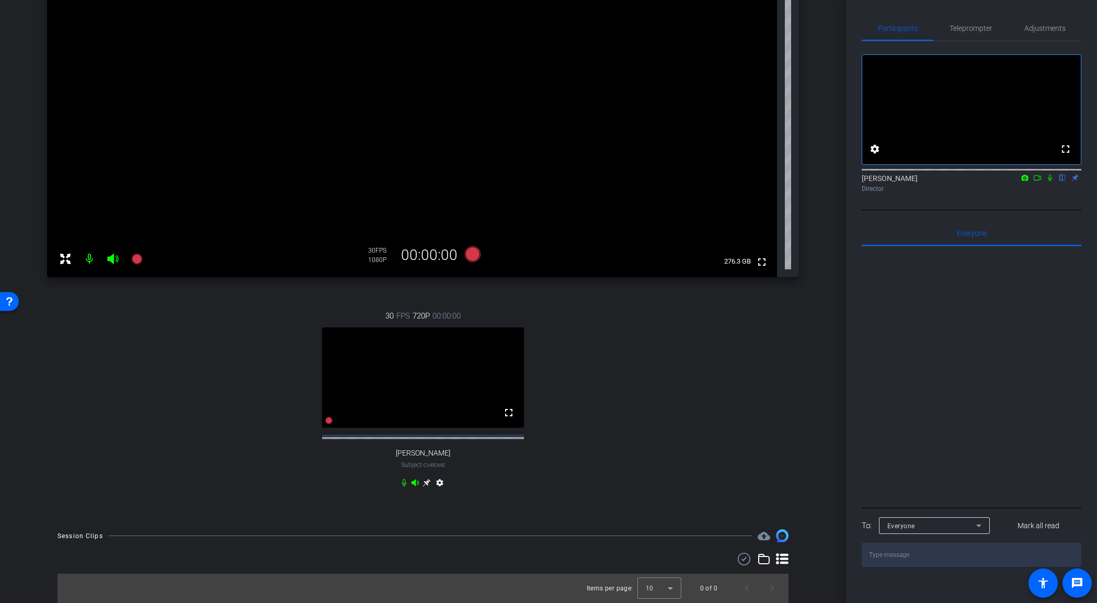
scroll to position [469, 0]
click at [469, 261] on icon at bounding box center [473, 254] width 16 height 16
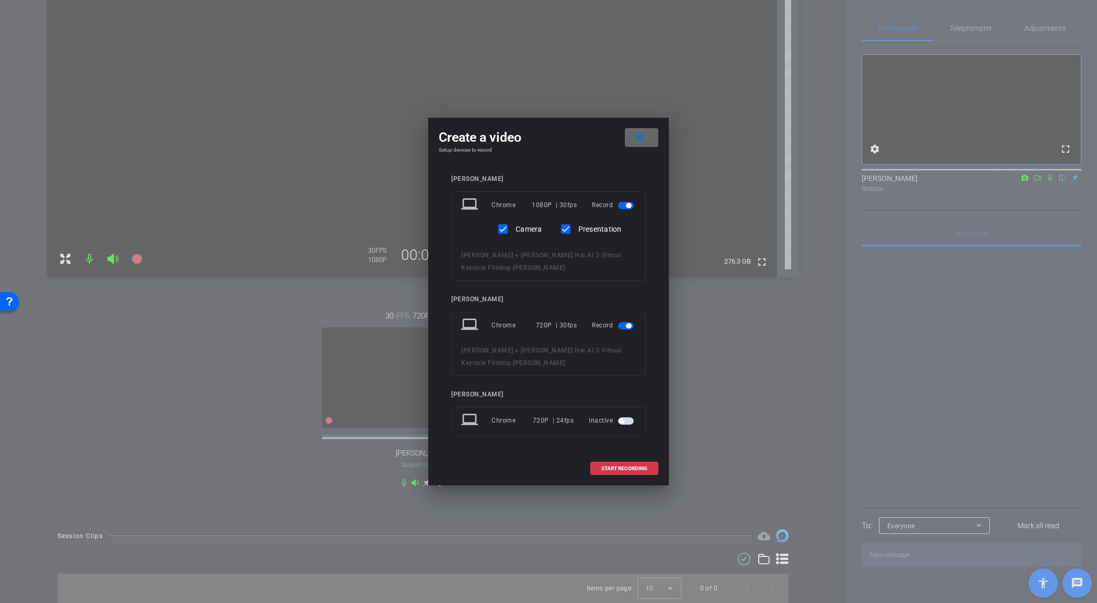
click at [645, 140] on mat-icon "close" at bounding box center [639, 137] width 13 height 13
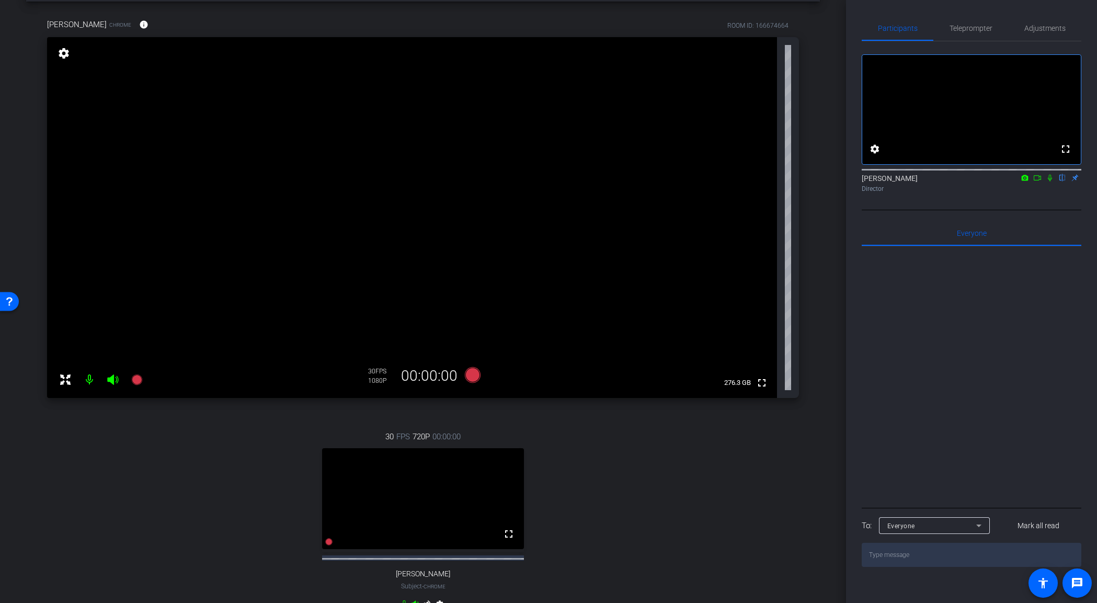
scroll to position [9, 0]
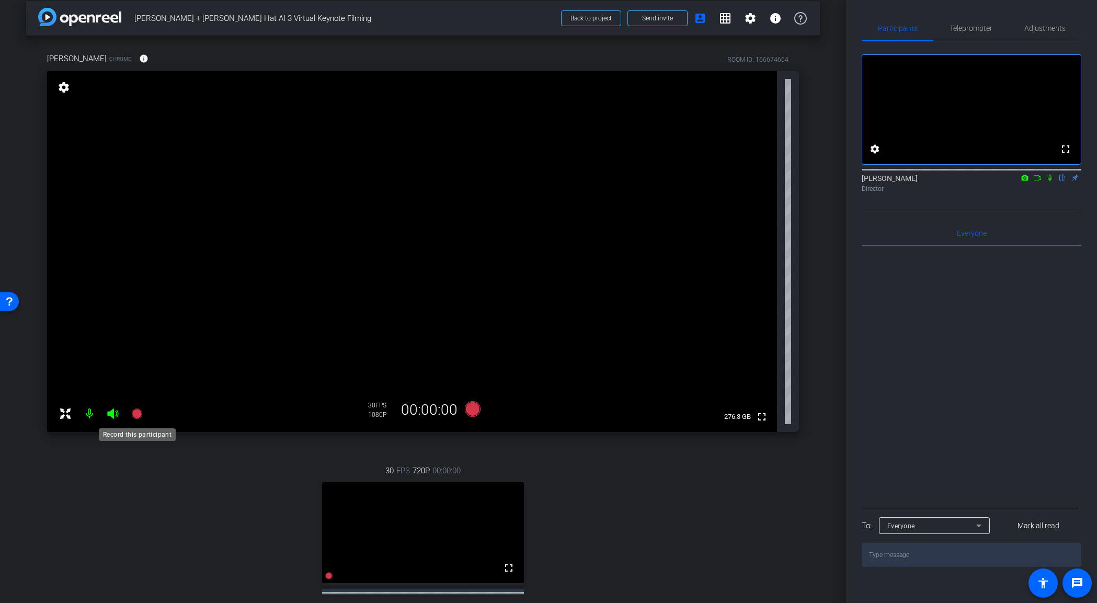
click at [133, 413] on icon at bounding box center [136, 413] width 10 height 10
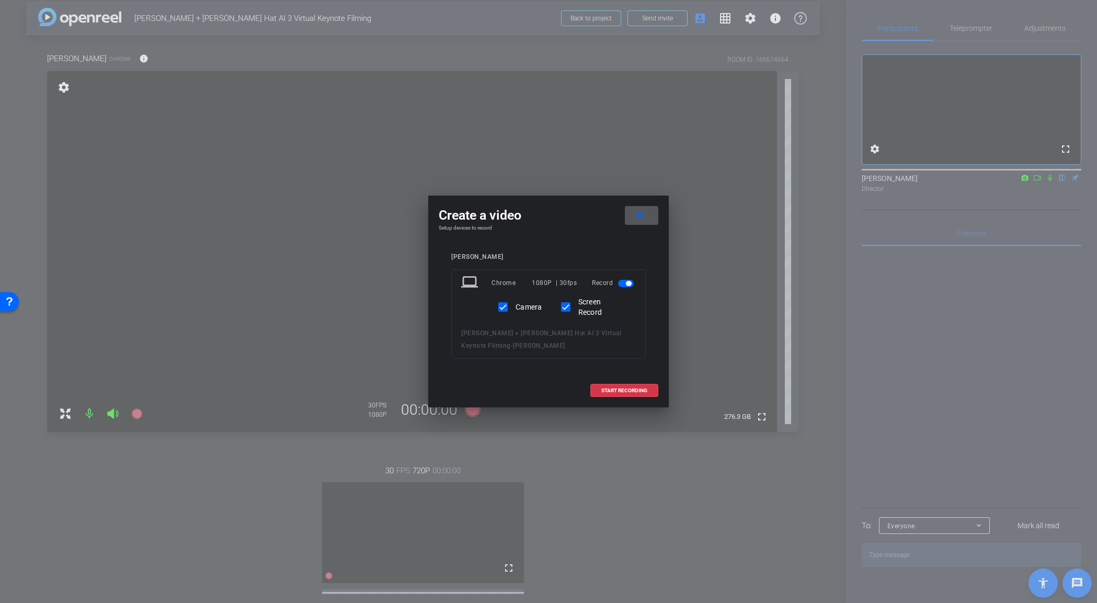
click at [644, 216] on mat-icon "close" at bounding box center [639, 215] width 13 height 13
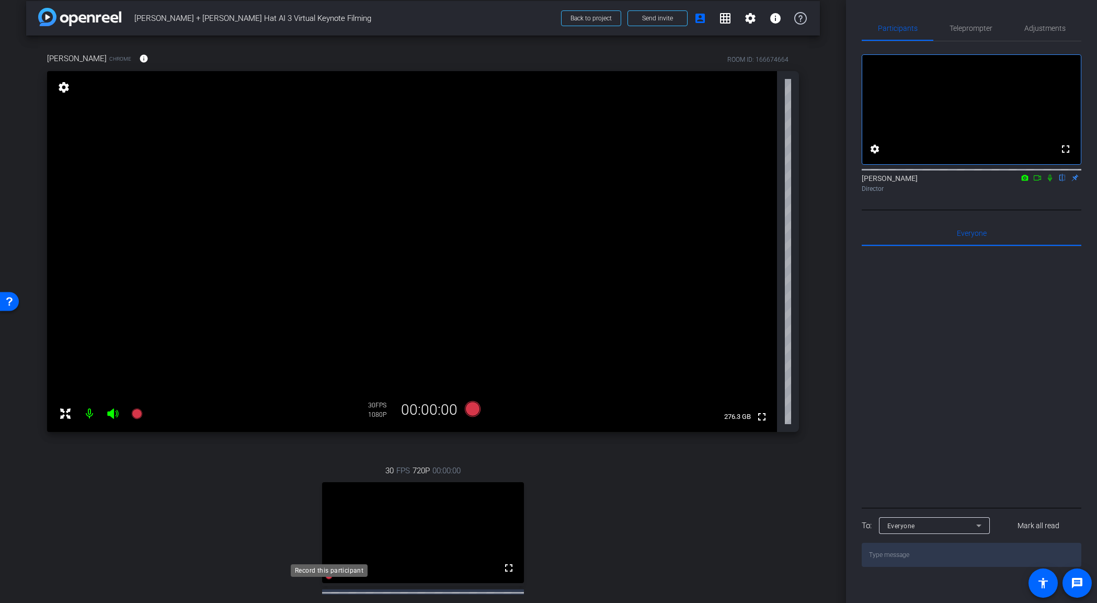
click at [326, 577] on icon at bounding box center [328, 575] width 7 height 7
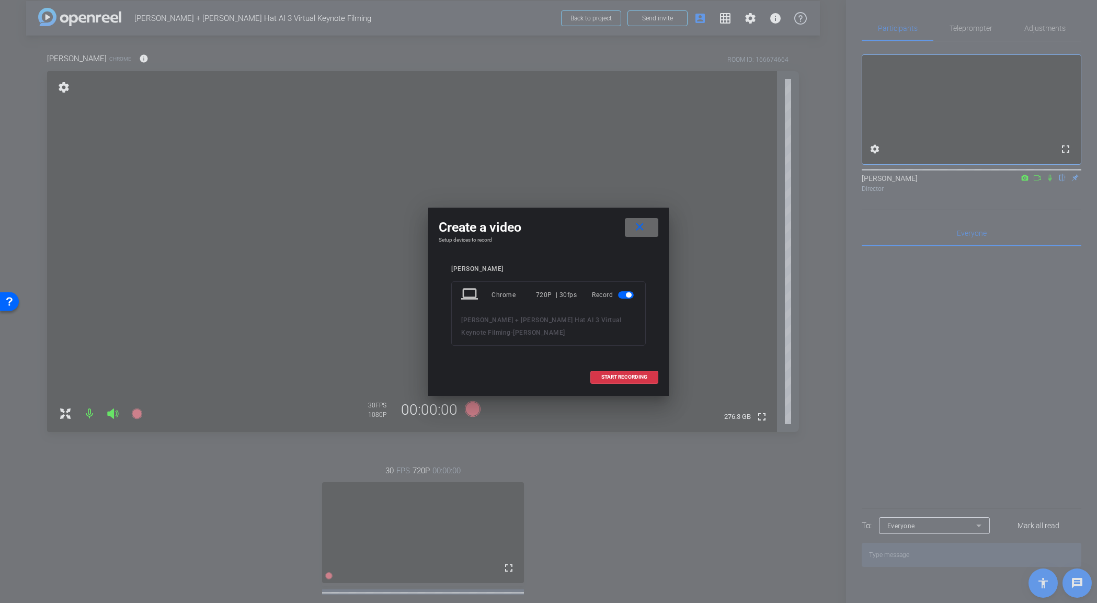
drag, startPoint x: 643, startPoint y: 227, endPoint x: 583, endPoint y: 249, distance: 64.5
click at [643, 227] on mat-icon "close" at bounding box center [639, 227] width 13 height 13
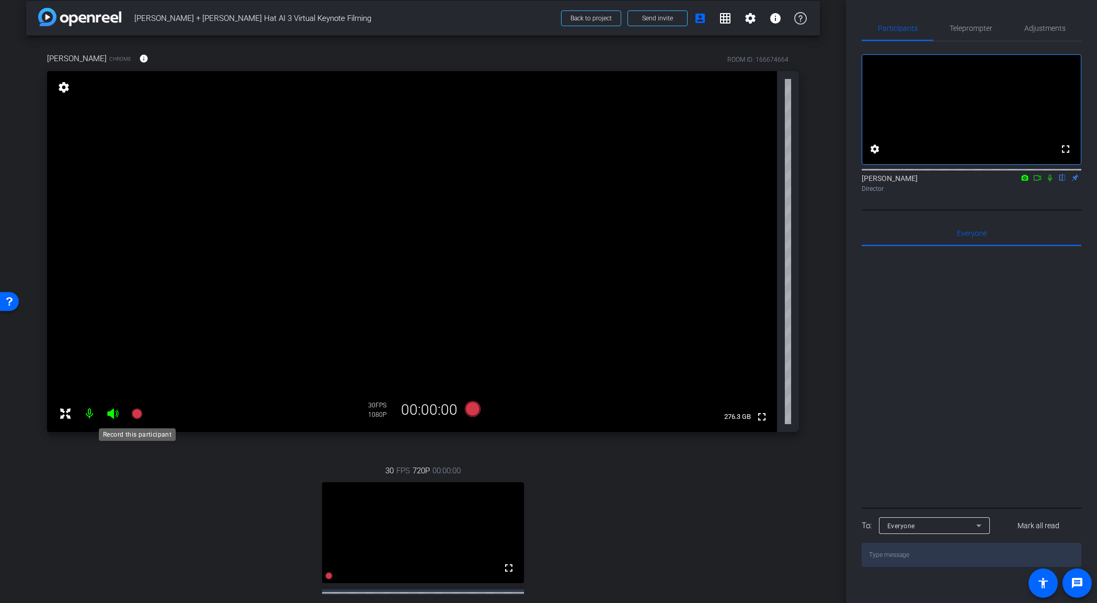
click at [134, 417] on icon at bounding box center [136, 413] width 10 height 10
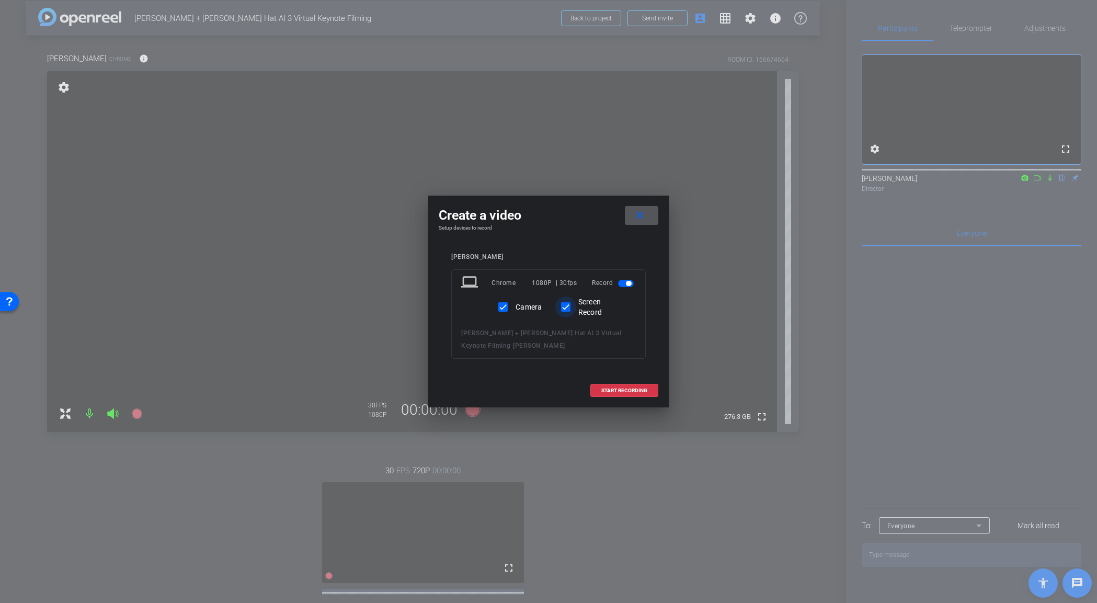
click at [571, 305] on input "Screen Record" at bounding box center [565, 306] width 21 height 21
click at [568, 309] on input "Screen Record" at bounding box center [565, 306] width 21 height 21
checkbox input "true"
click at [637, 213] on mat-icon "close" at bounding box center [639, 215] width 13 height 13
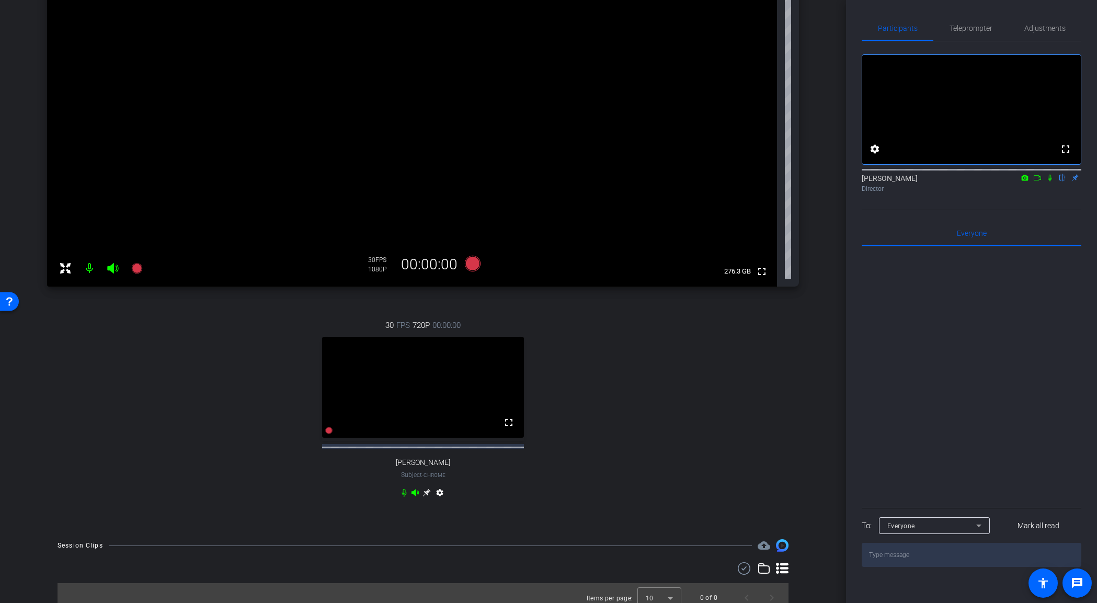
scroll to position [0, 0]
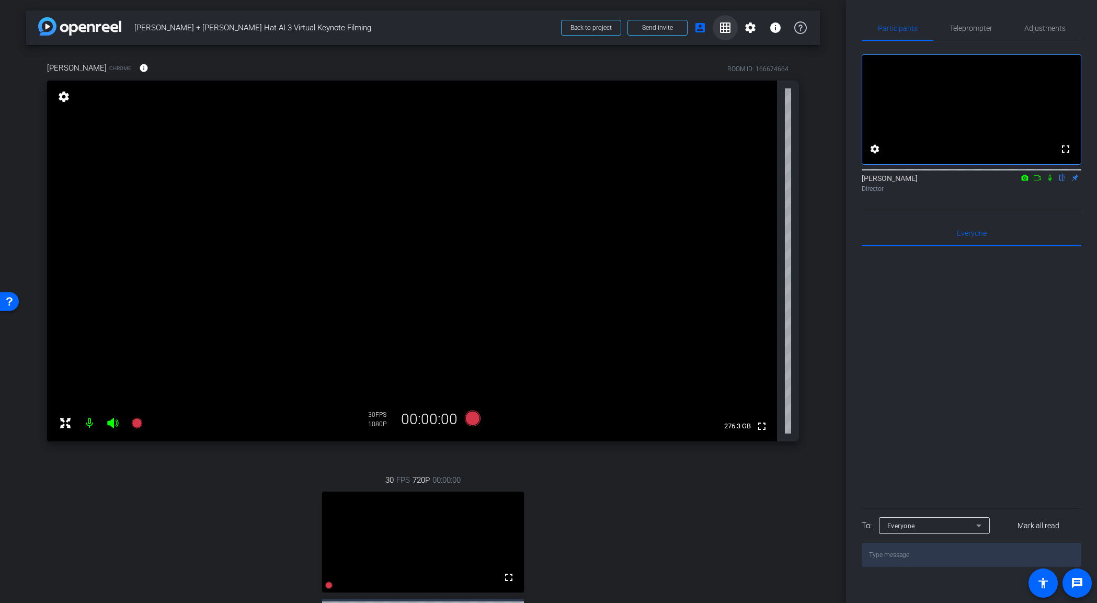
click at [722, 17] on span at bounding box center [724, 27] width 25 height 25
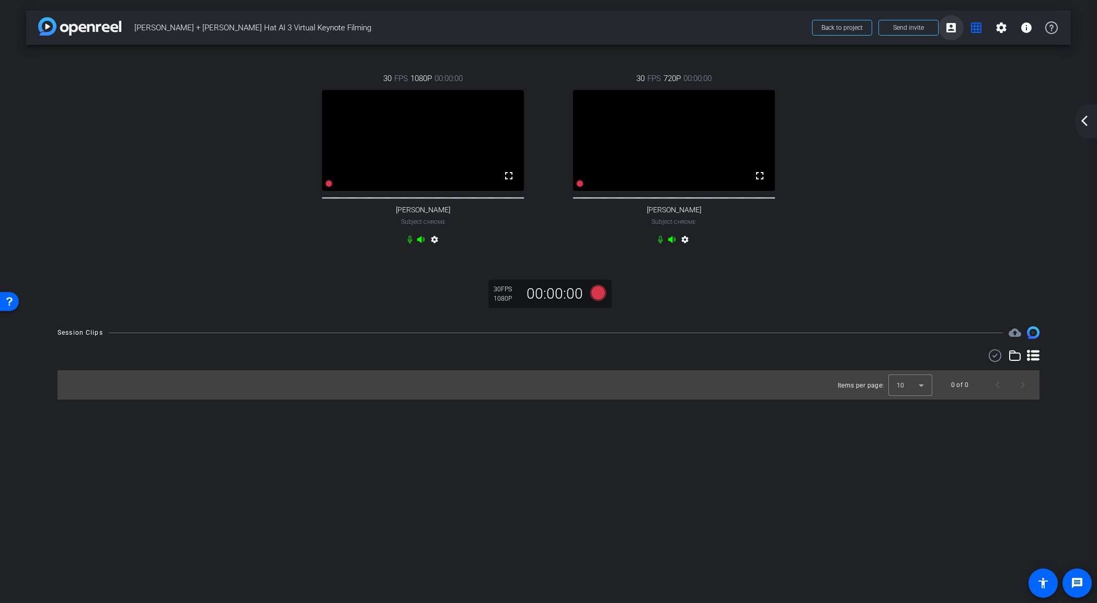
click at [945, 31] on mat-icon "account_box" at bounding box center [951, 27] width 13 height 13
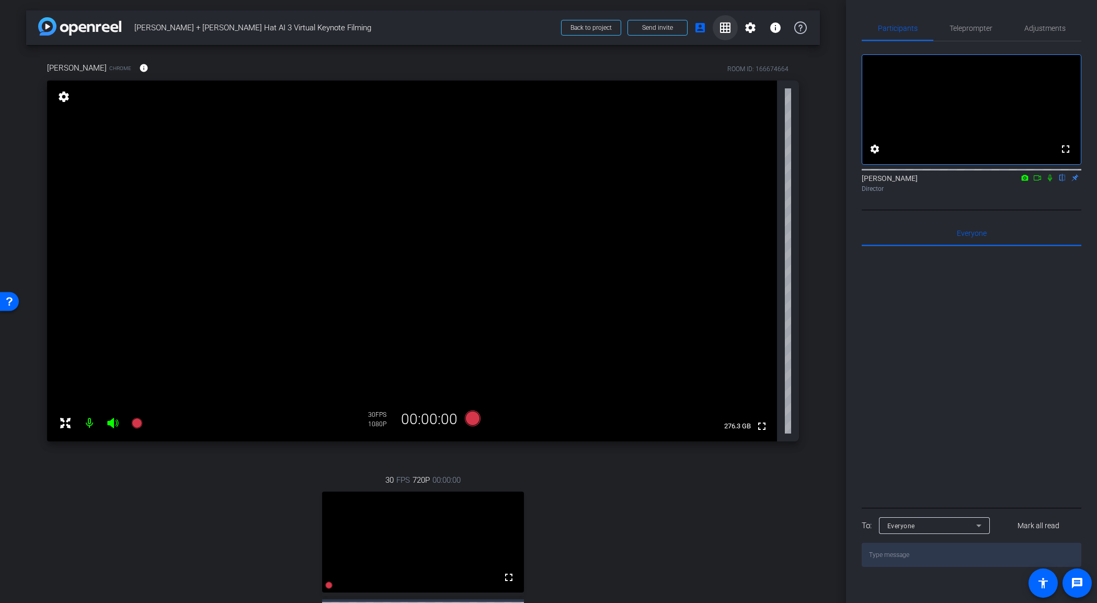
click at [720, 31] on mat-icon "grid_on" at bounding box center [725, 27] width 13 height 13
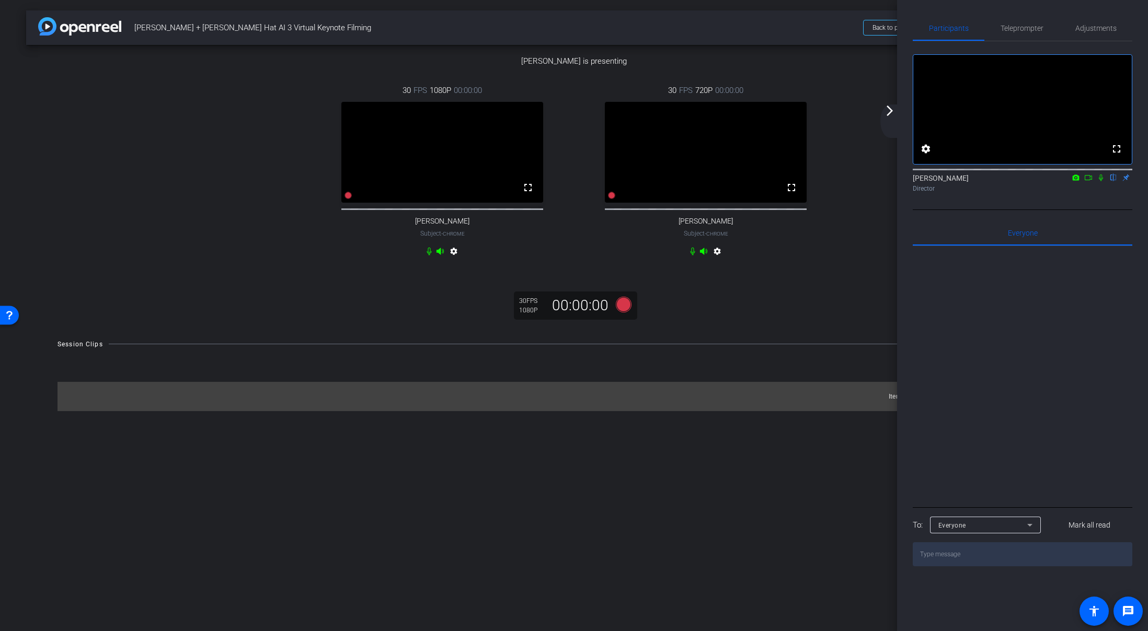
scroll to position [25, 0]
click at [895, 115] on mat-icon "arrow_forward_ios" at bounding box center [889, 111] width 13 height 13
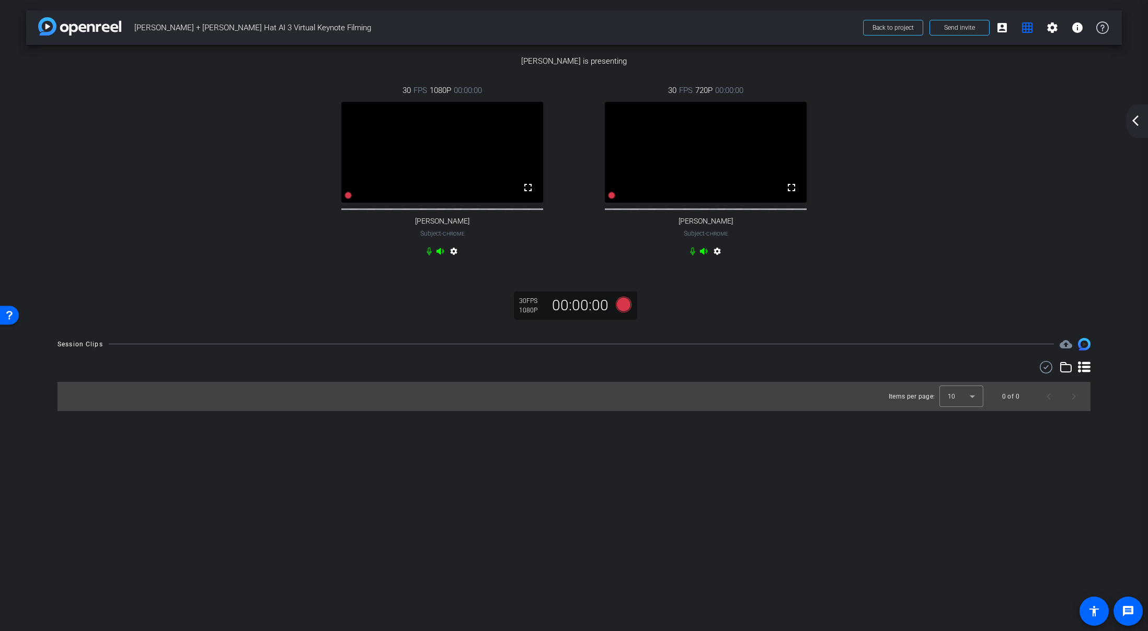
scroll to position [0, 0]
click at [1008, 25] on span at bounding box center [1002, 27] width 25 height 25
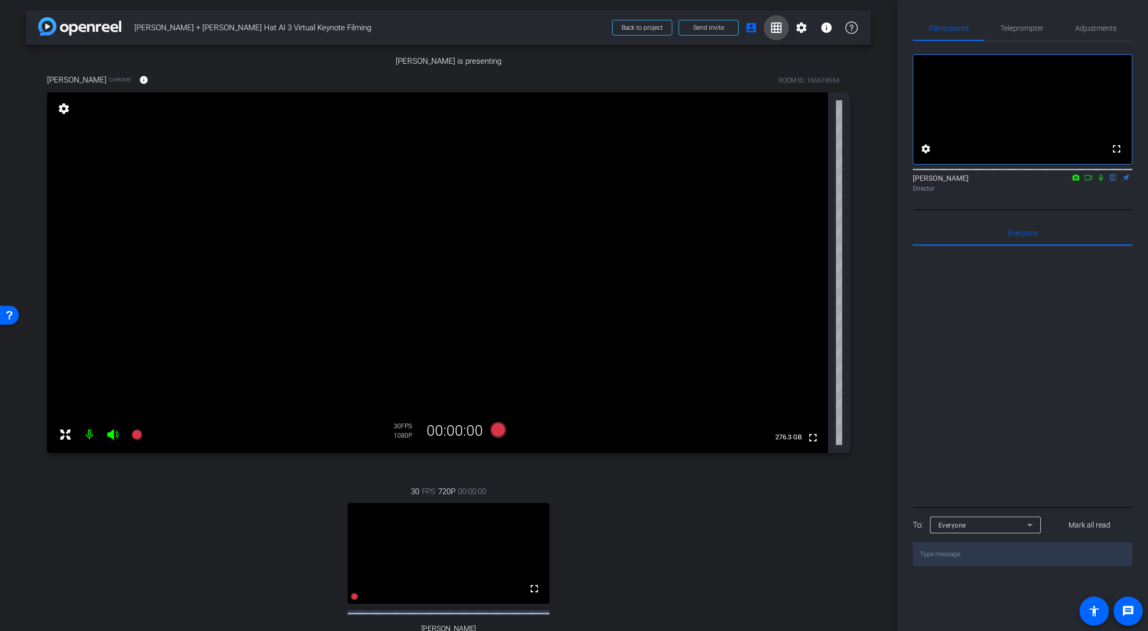
click at [773, 29] on mat-icon "grid_on" at bounding box center [776, 27] width 13 height 13
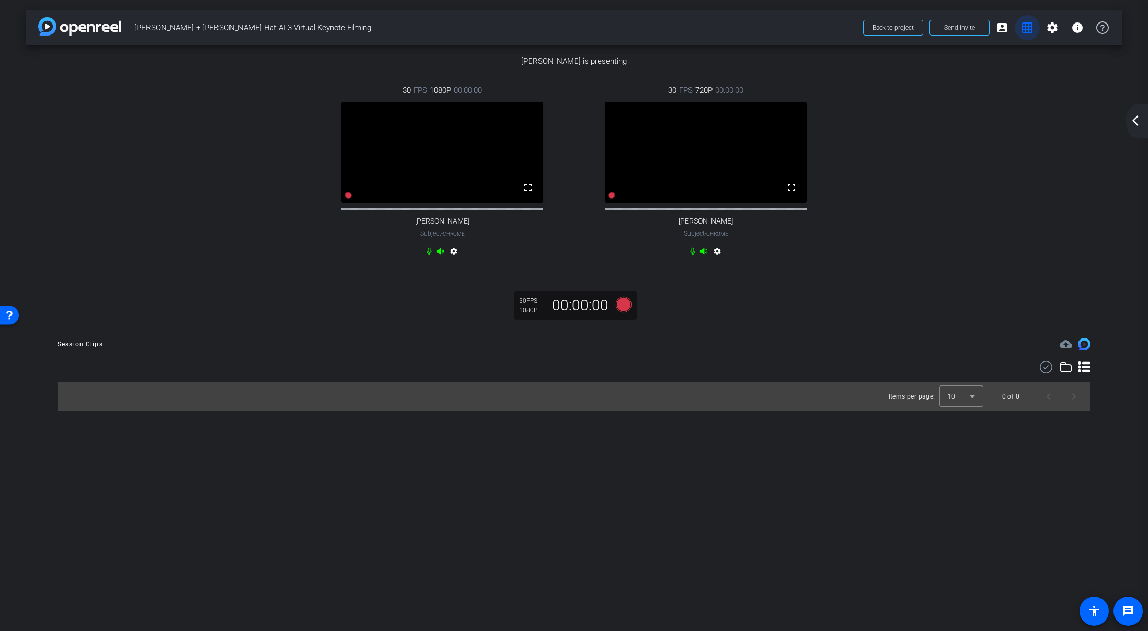
click at [1028, 31] on mat-icon "grid_on" at bounding box center [1027, 27] width 13 height 13
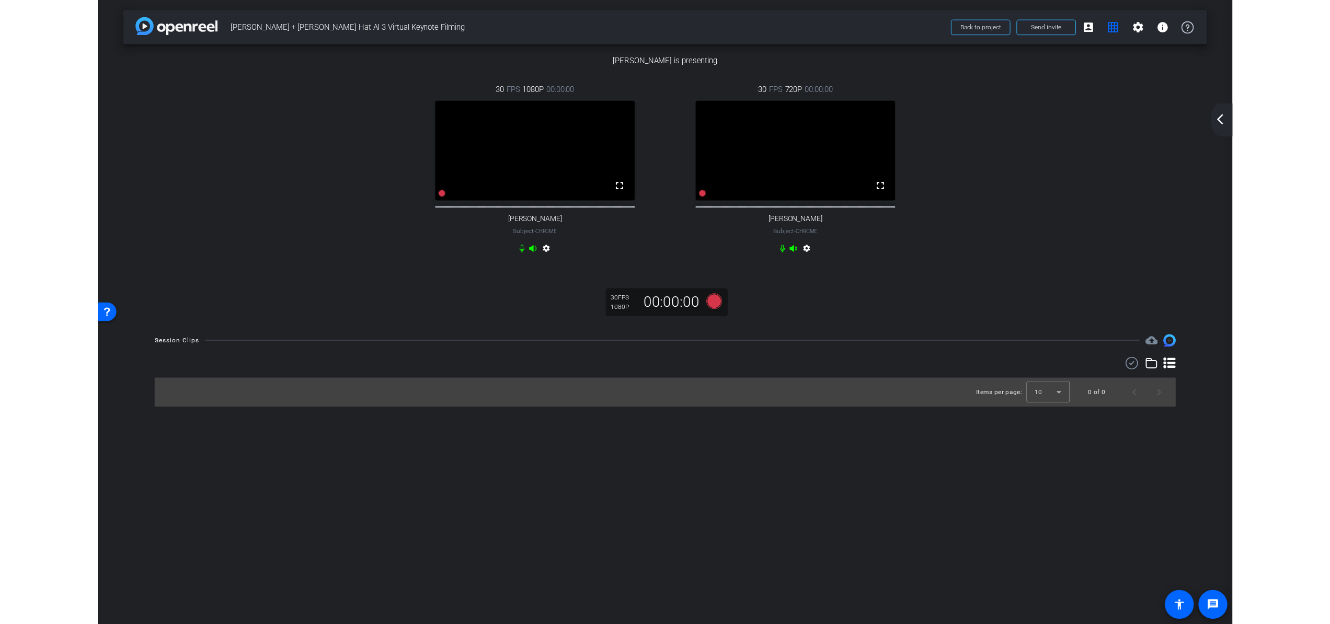
scroll to position [83, 0]
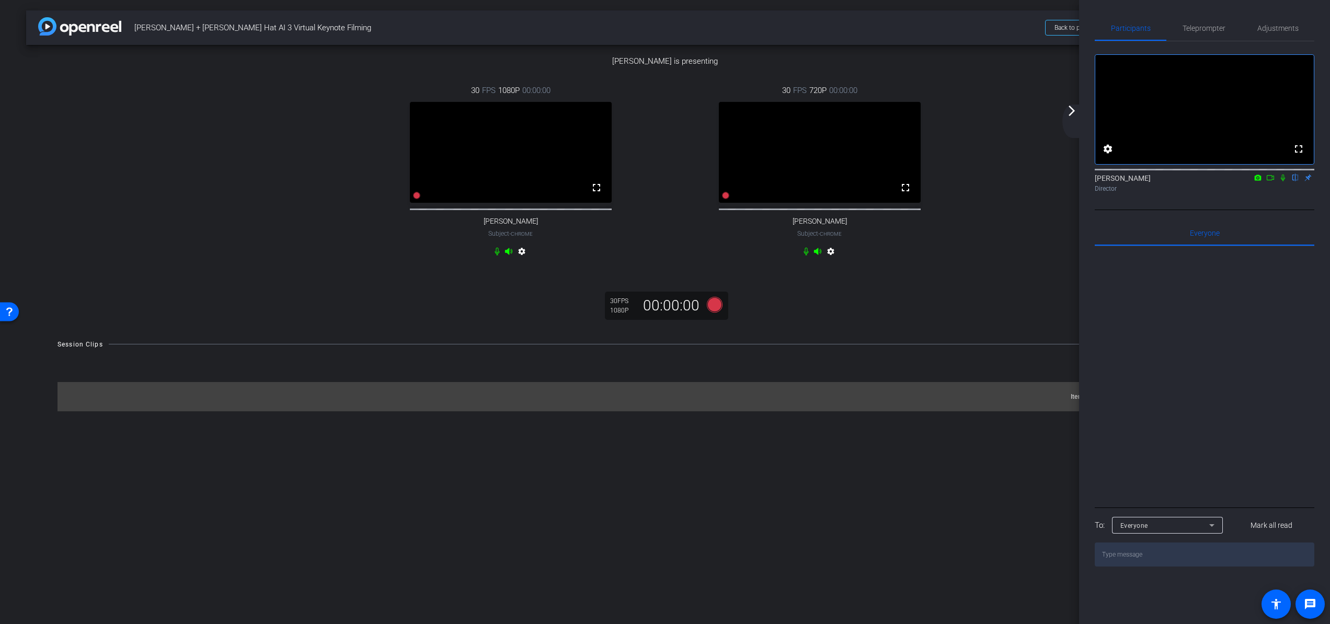
click at [1069, 112] on mat-icon "arrow_forward_ios" at bounding box center [1071, 111] width 13 height 13
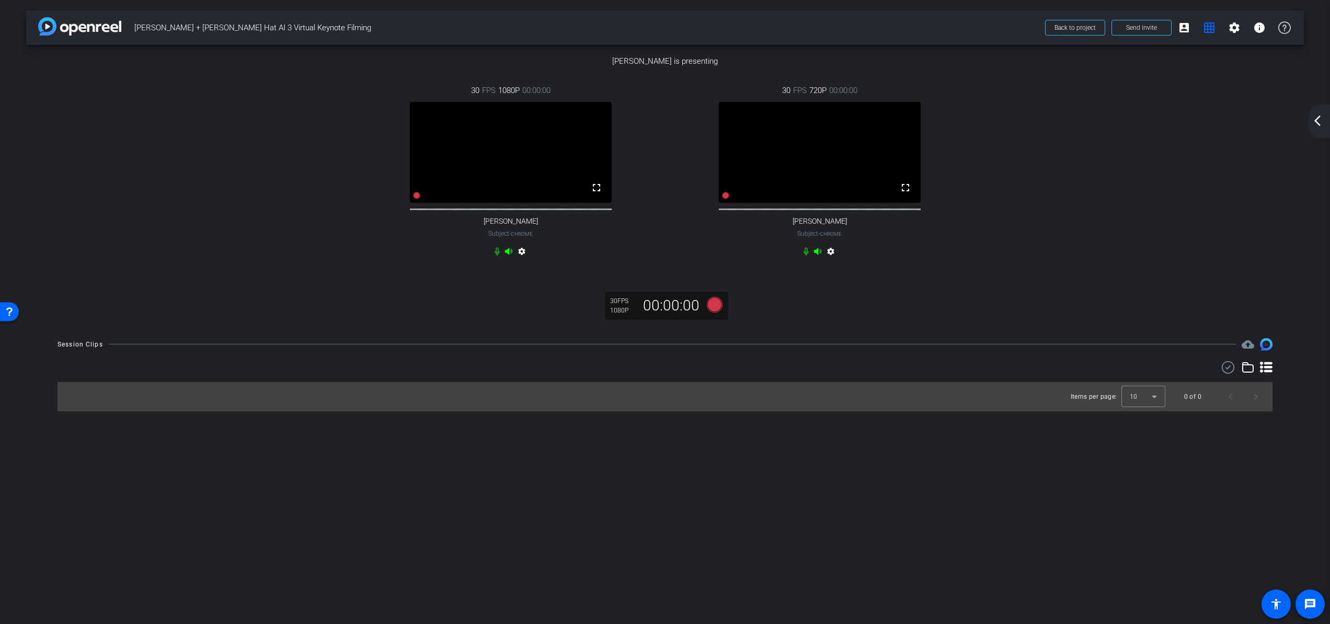
scroll to position [101, 0]
click at [417, 199] on icon at bounding box center [416, 195] width 7 height 7
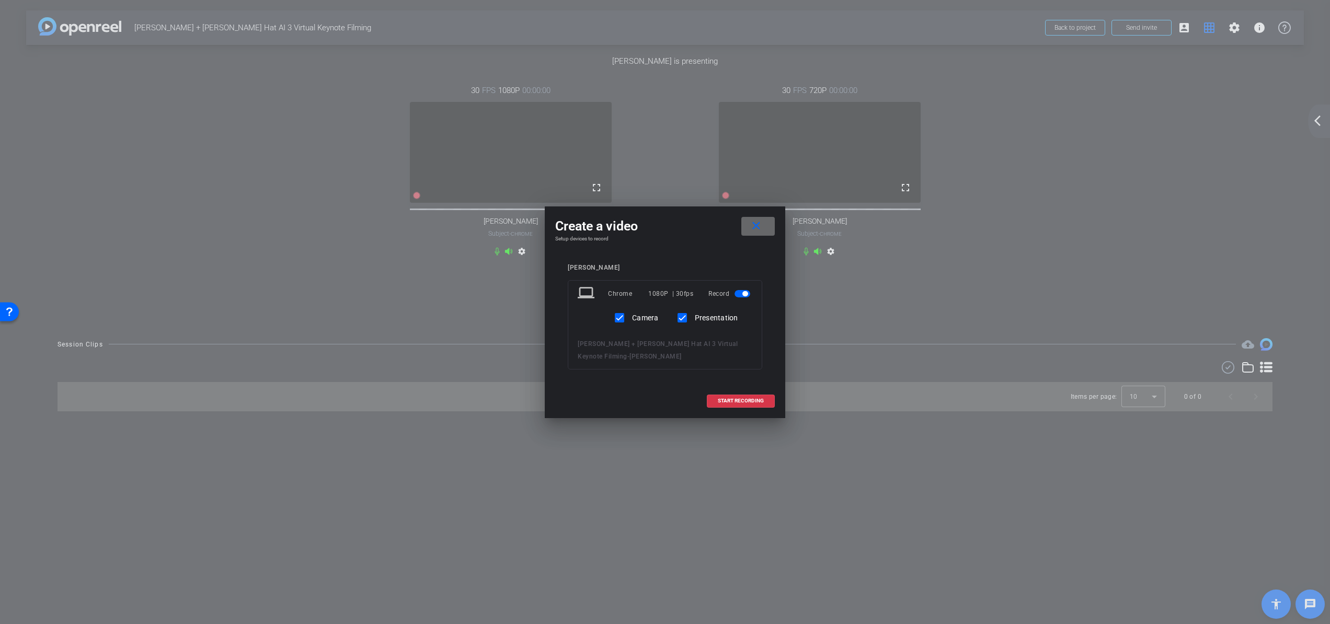
drag, startPoint x: 764, startPoint y: 227, endPoint x: 760, endPoint y: 314, distance: 86.4
click at [764, 227] on span at bounding box center [757, 226] width 33 height 25
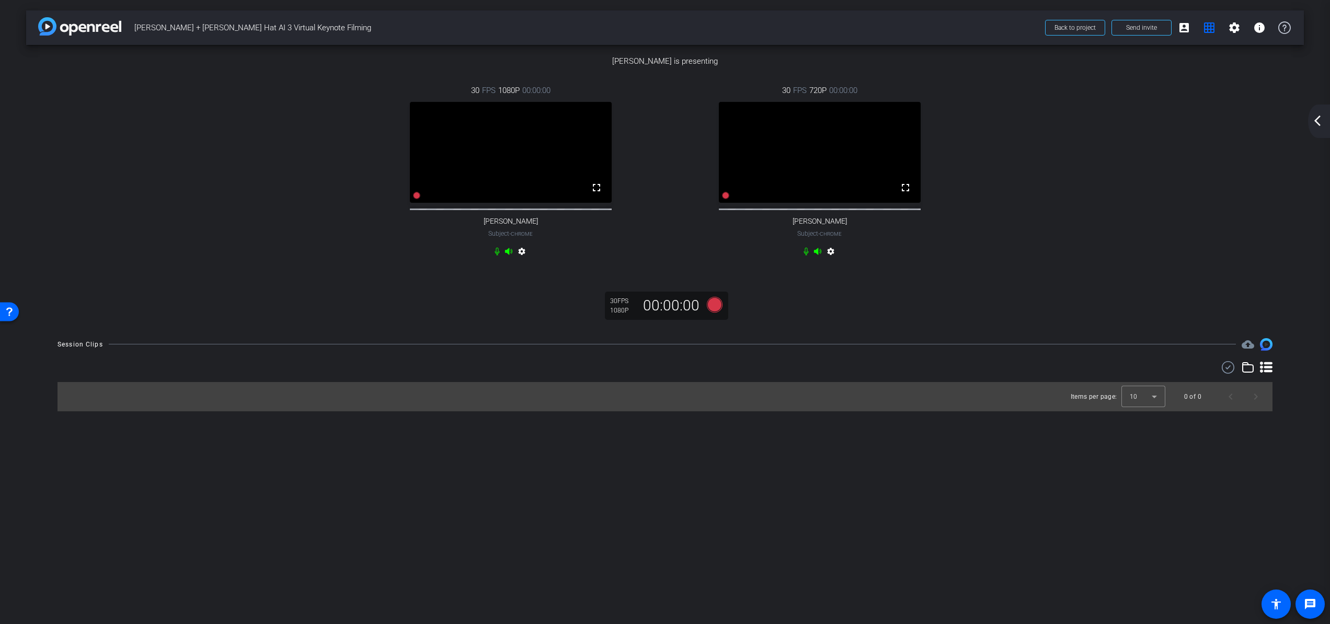
click at [726, 203] on video at bounding box center [820, 152] width 202 height 101
click at [726, 199] on icon at bounding box center [725, 195] width 7 height 7
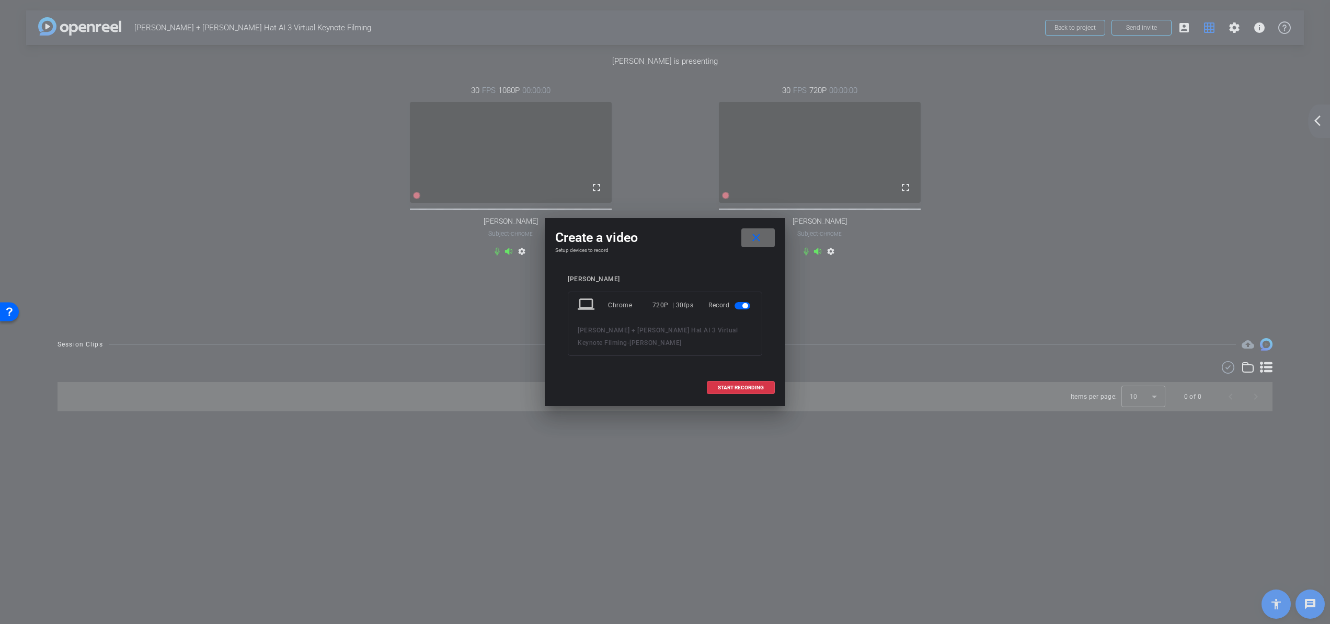
click at [754, 233] on mat-icon "close" at bounding box center [756, 238] width 13 height 13
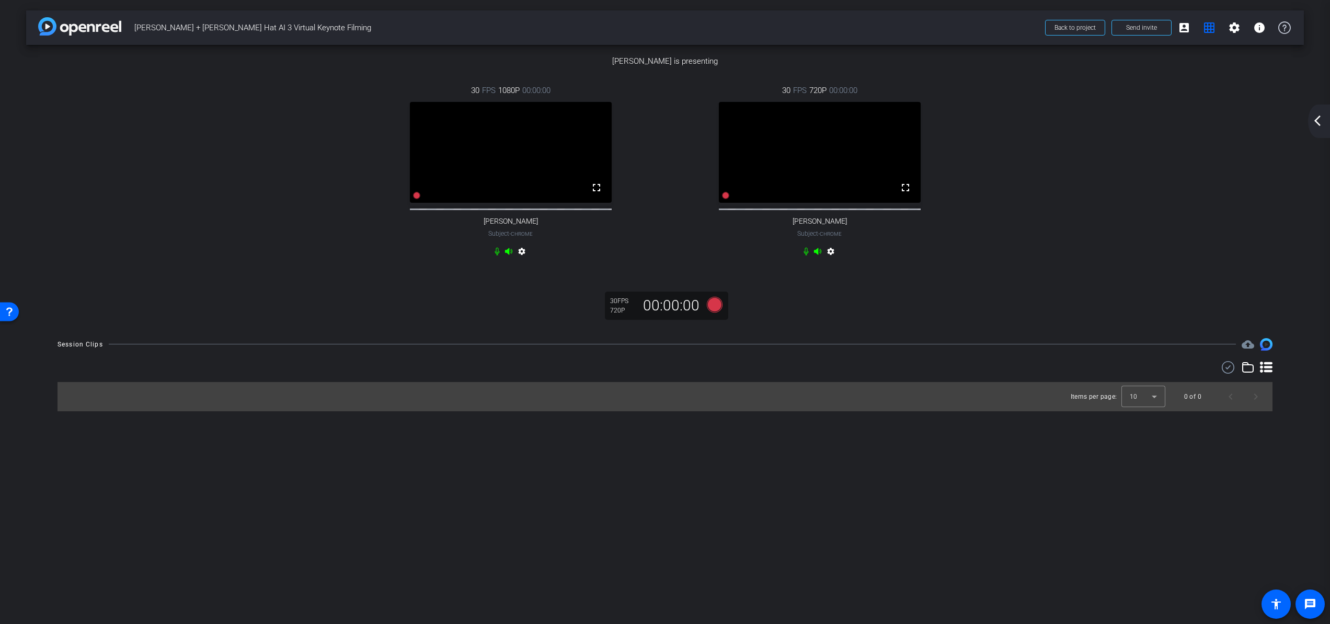
scroll to position [264, 0]
click at [1207, 373] on icon at bounding box center [1266, 367] width 13 height 11
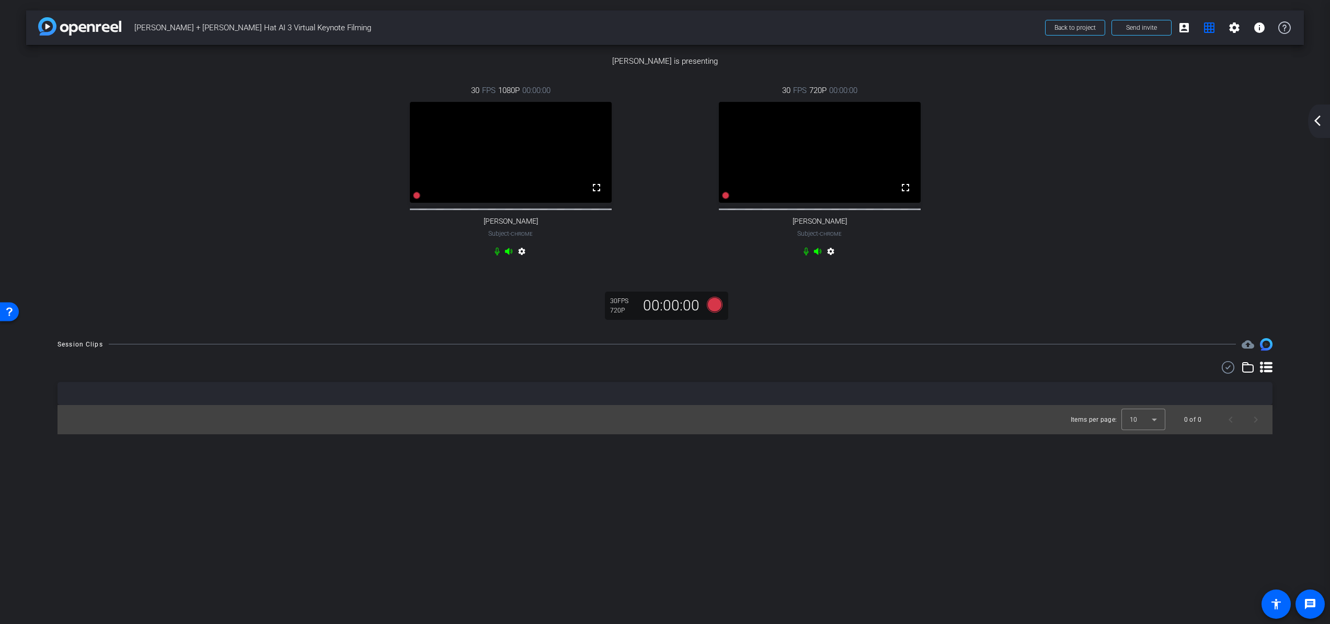
drag, startPoint x: 1263, startPoint y: 578, endPoint x: 1183, endPoint y: 537, distance: 89.8
click at [1207, 374] on icon at bounding box center [1266, 367] width 13 height 13
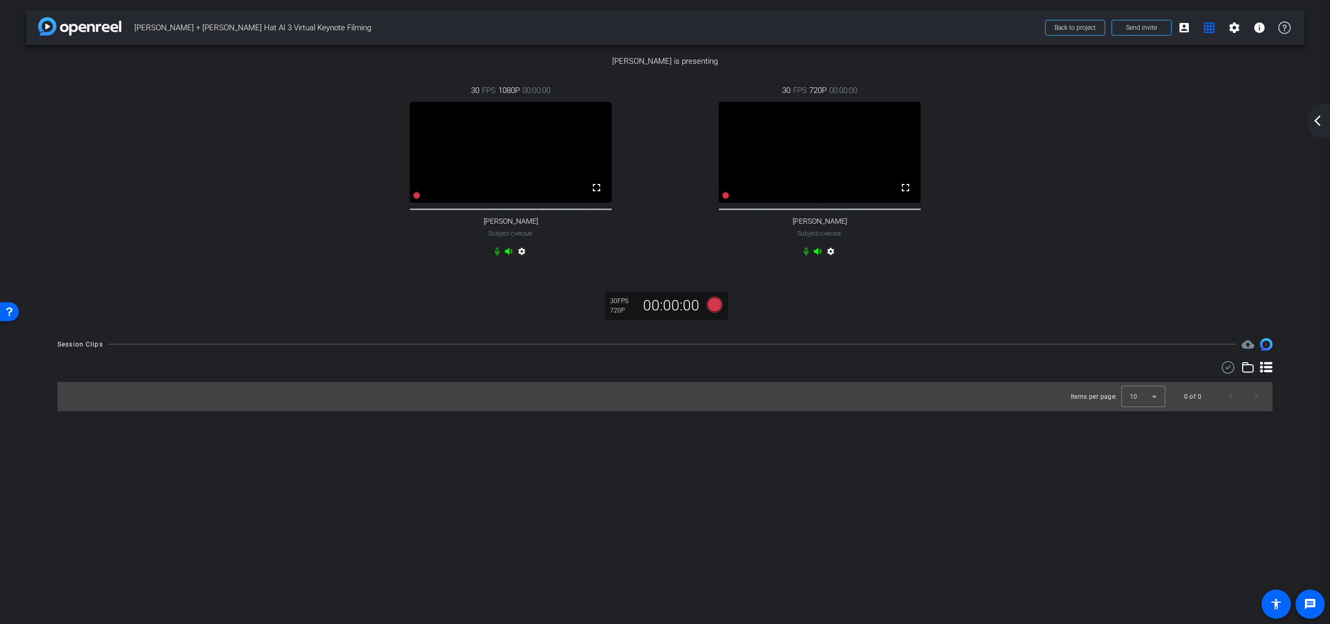
click at [1207, 374] on div at bounding box center [664, 367] width 1215 height 13
click at [1207, 126] on mat-icon "arrow_back_ios_new" at bounding box center [1317, 120] width 13 height 13
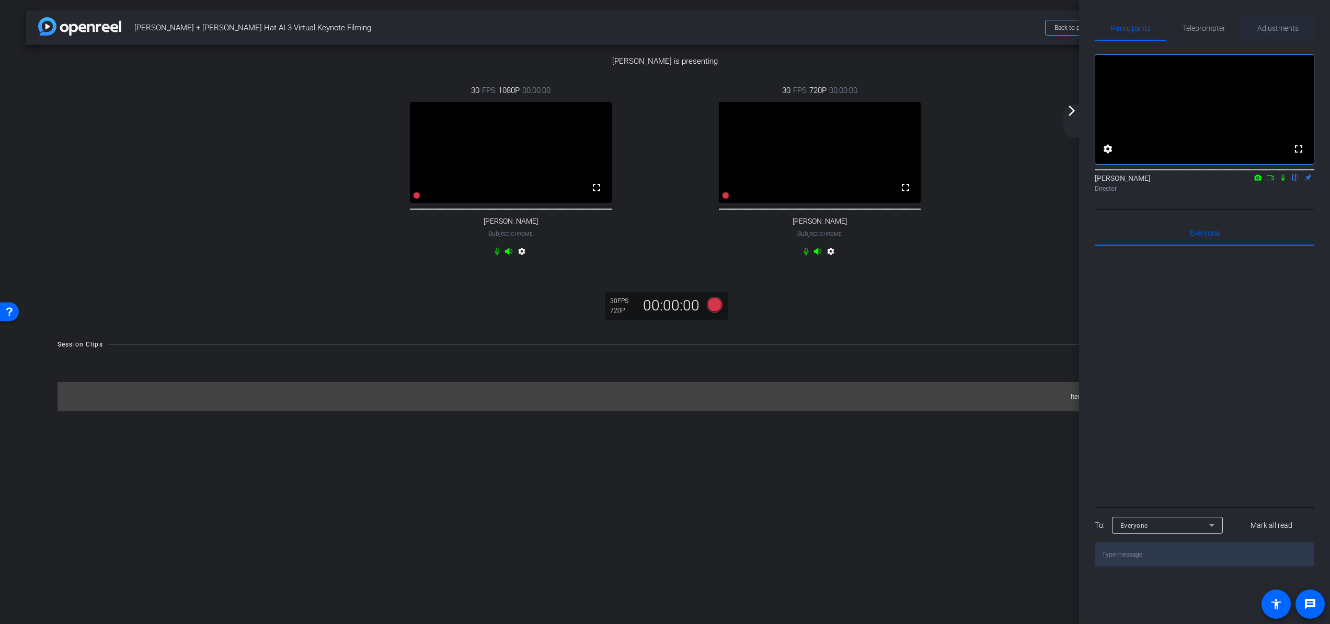
click at [1207, 32] on span "Adjustments" at bounding box center [1277, 28] width 41 height 7
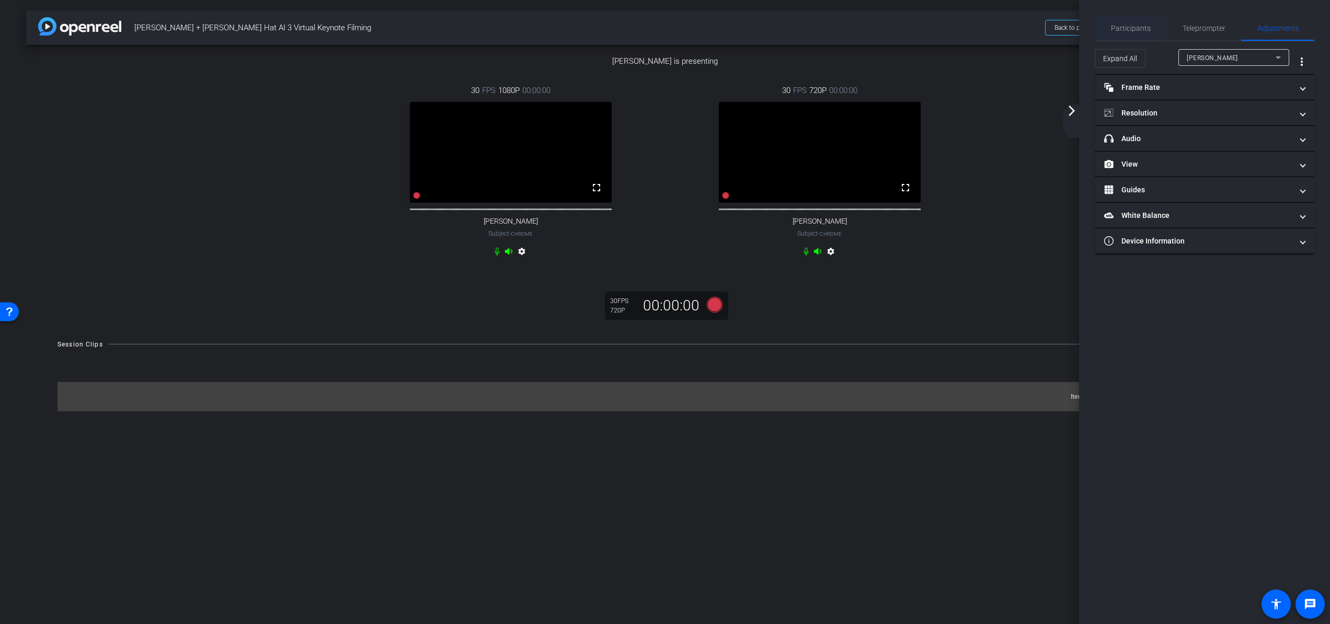
click at [1145, 27] on span "Participants" at bounding box center [1131, 28] width 40 height 7
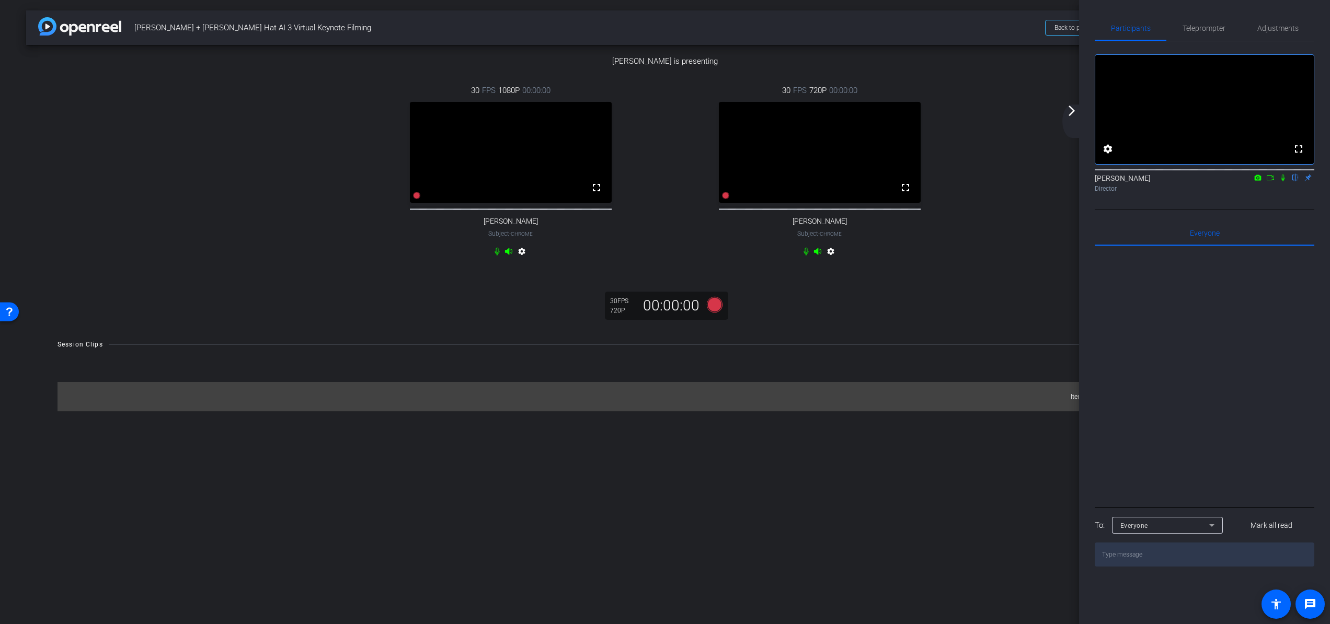
drag, startPoint x: 1073, startPoint y: 110, endPoint x: 1069, endPoint y: 118, distance: 8.7
click at [1073, 110] on mat-icon "arrow_forward_ios" at bounding box center [1071, 111] width 13 height 13
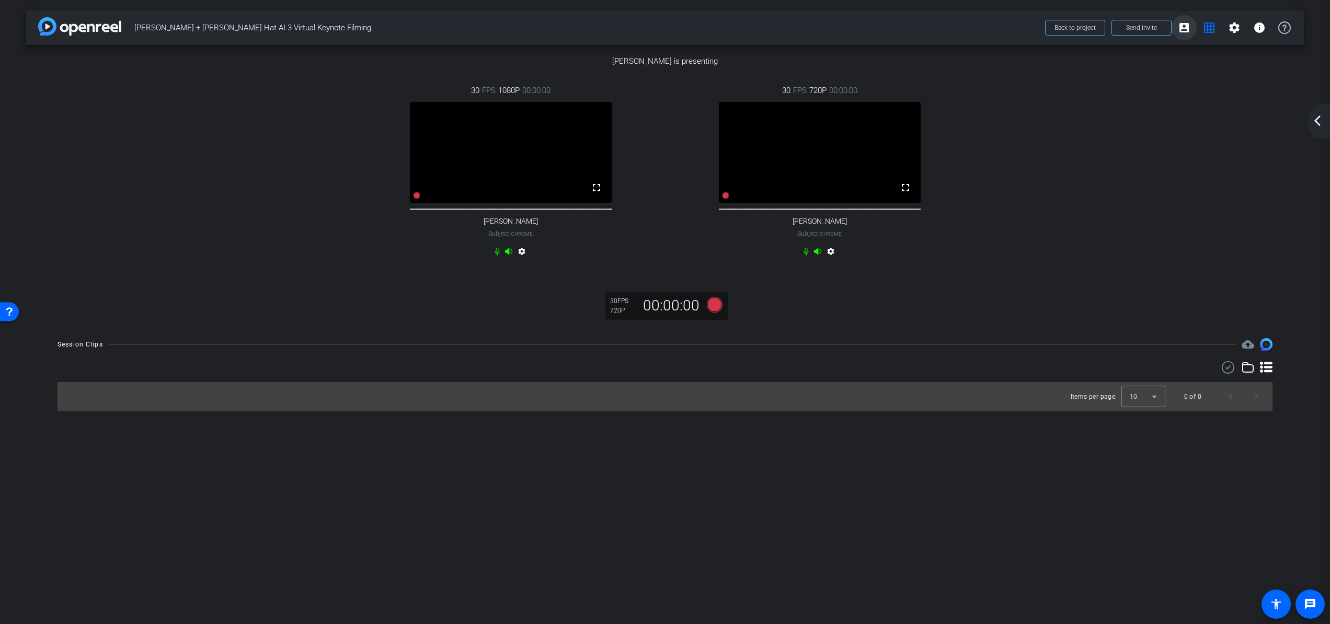
click at [1178, 29] on mat-icon "account_box" at bounding box center [1184, 27] width 13 height 13
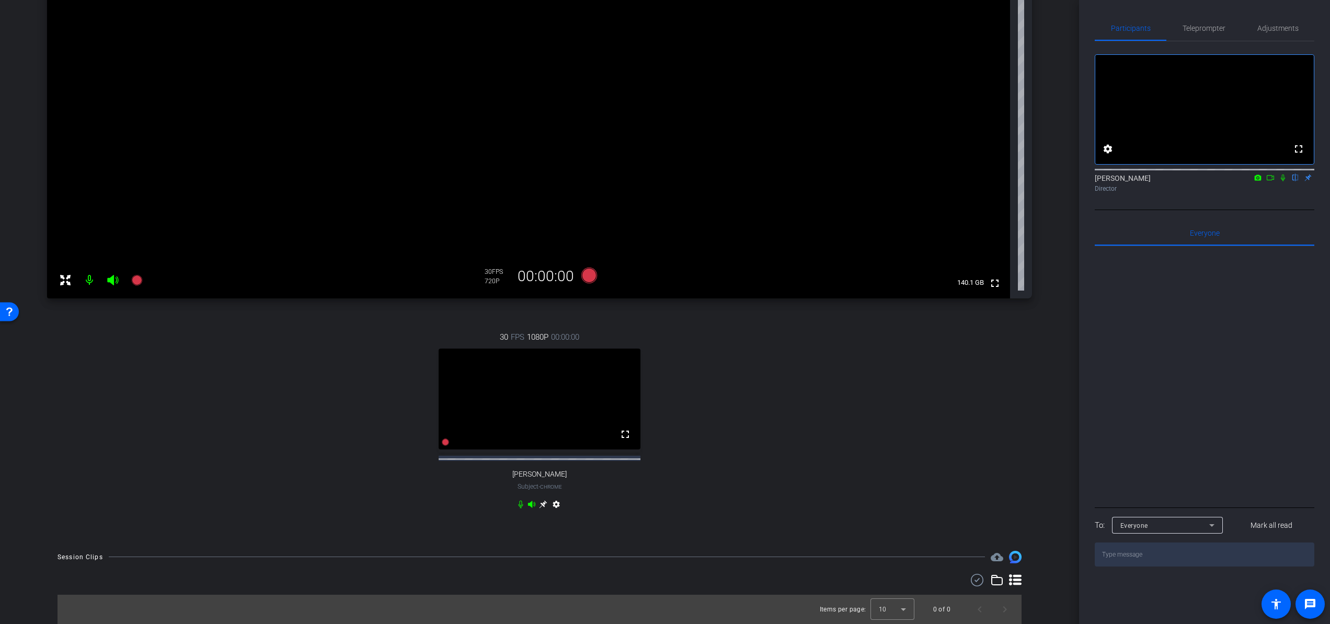
scroll to position [565, 0]
click at [586, 283] on icon at bounding box center [589, 275] width 16 height 16
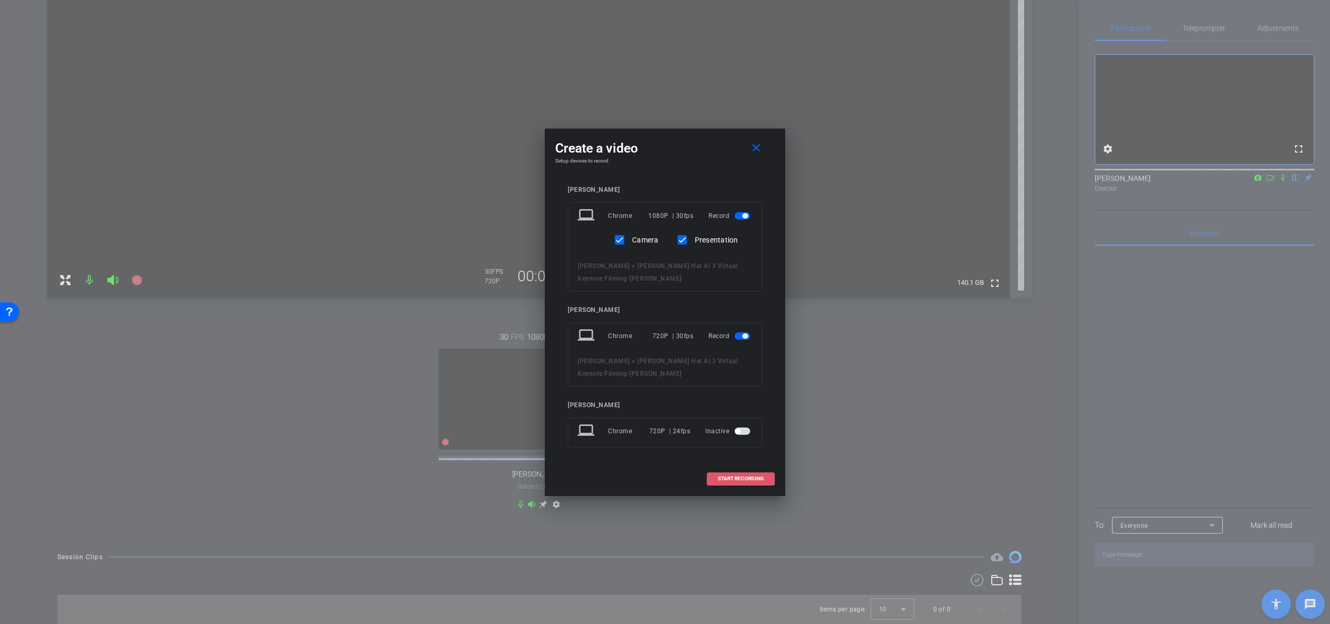
click at [743, 479] on span "START RECORDING" at bounding box center [741, 478] width 46 height 5
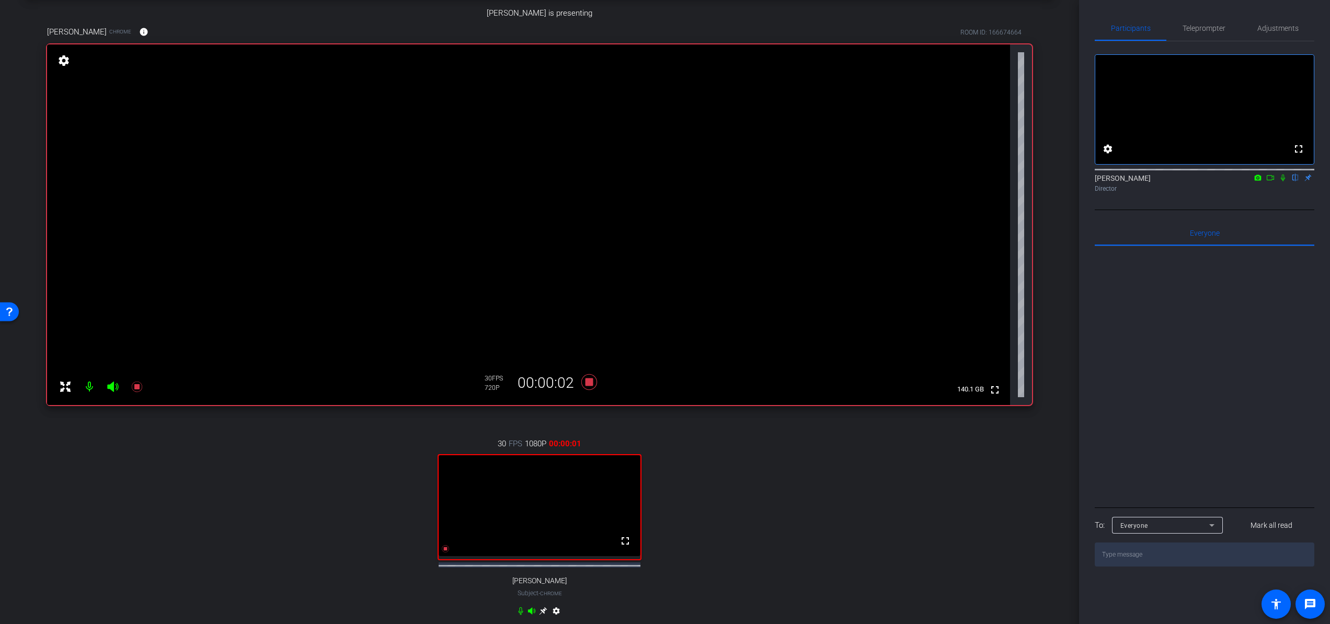
scroll to position [0, 0]
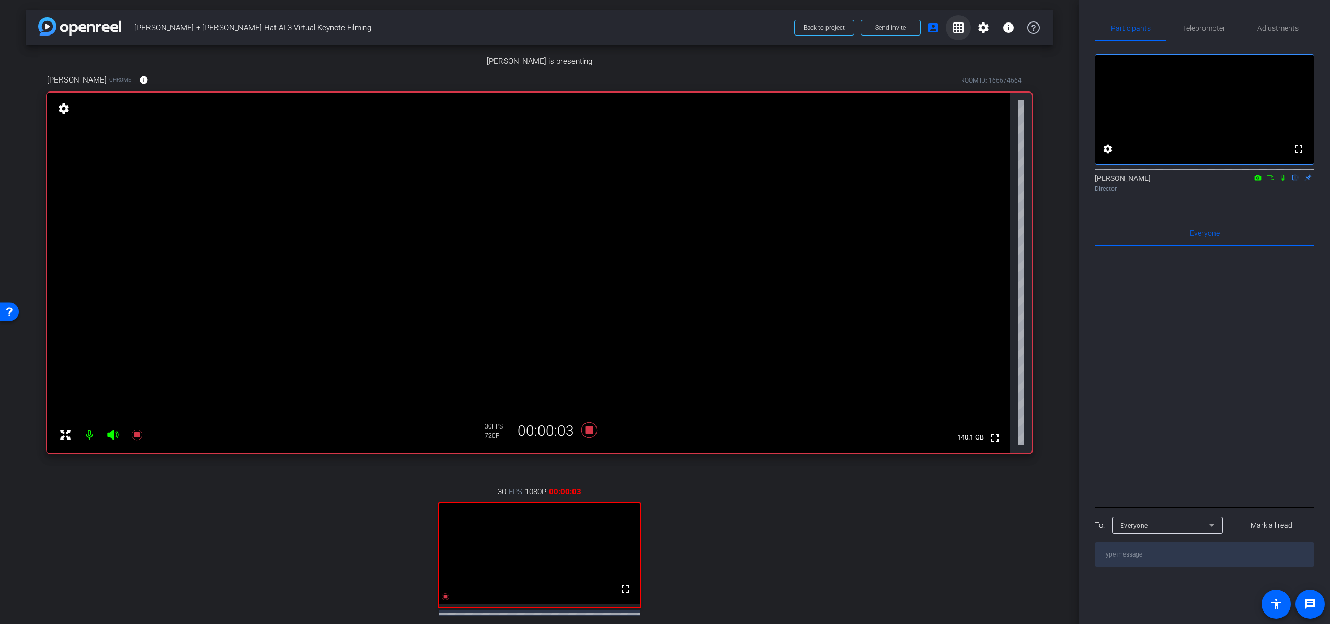
click at [951, 28] on span at bounding box center [958, 27] width 25 height 25
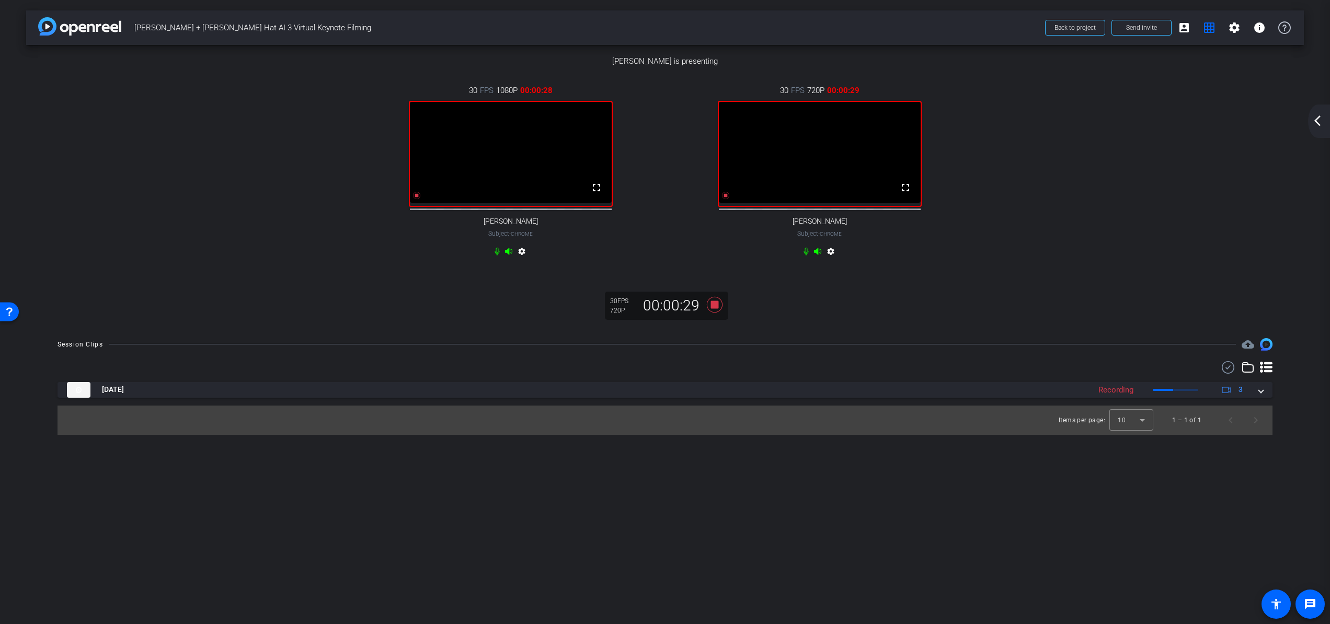
scroll to position [84, 0]
click at [665, 67] on img at bounding box center [665, 67] width 0 height 0
click at [1207, 124] on mat-icon "arrow_back_ios_new" at bounding box center [1317, 120] width 13 height 13
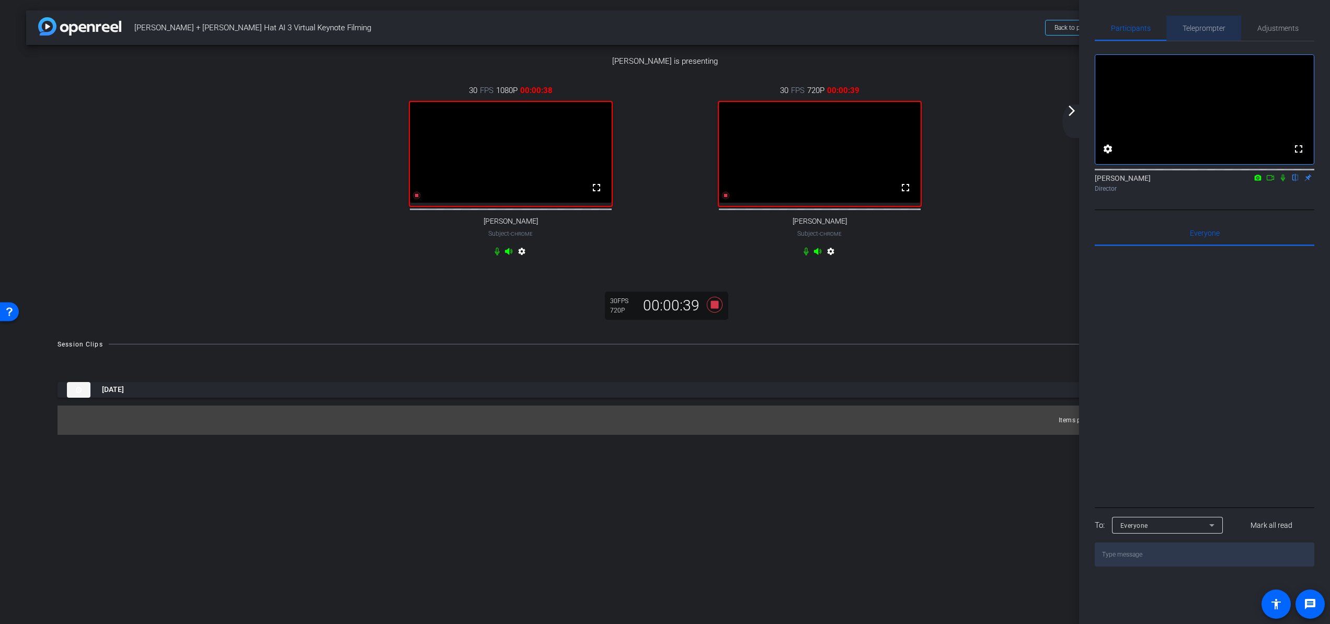
click at [1207, 29] on span "Teleprompter" at bounding box center [1203, 28] width 43 height 7
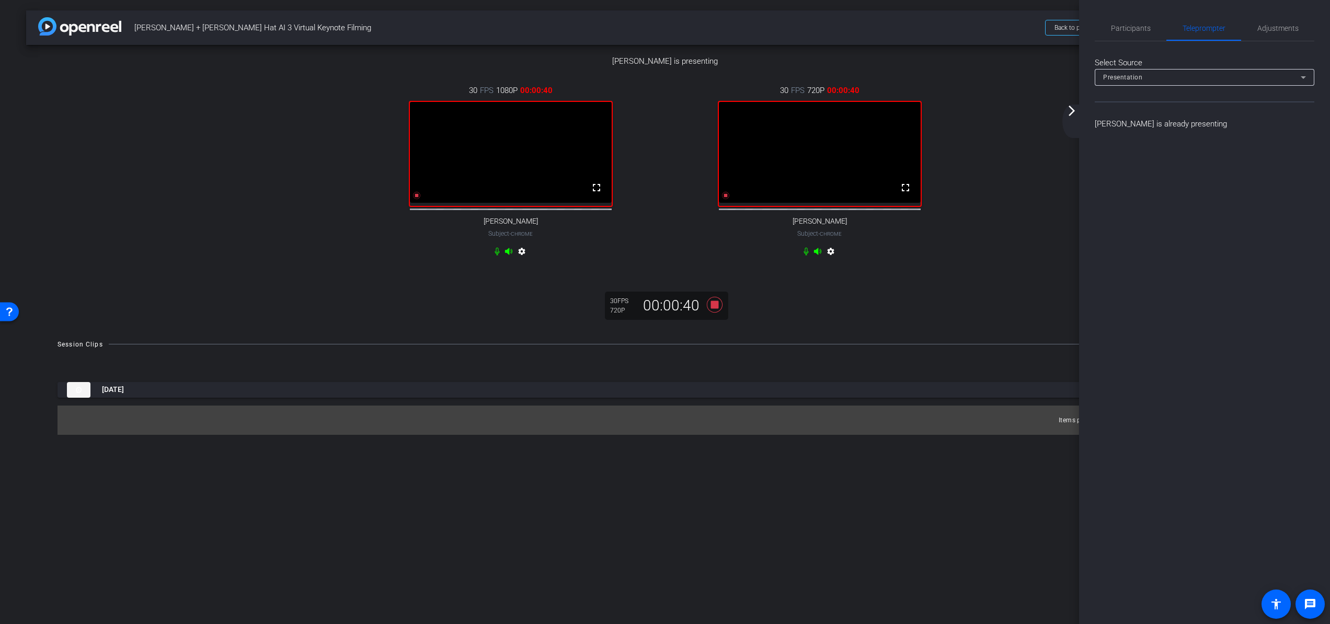
click at [1069, 110] on mat-icon "arrow_forward_ios" at bounding box center [1071, 111] width 13 height 13
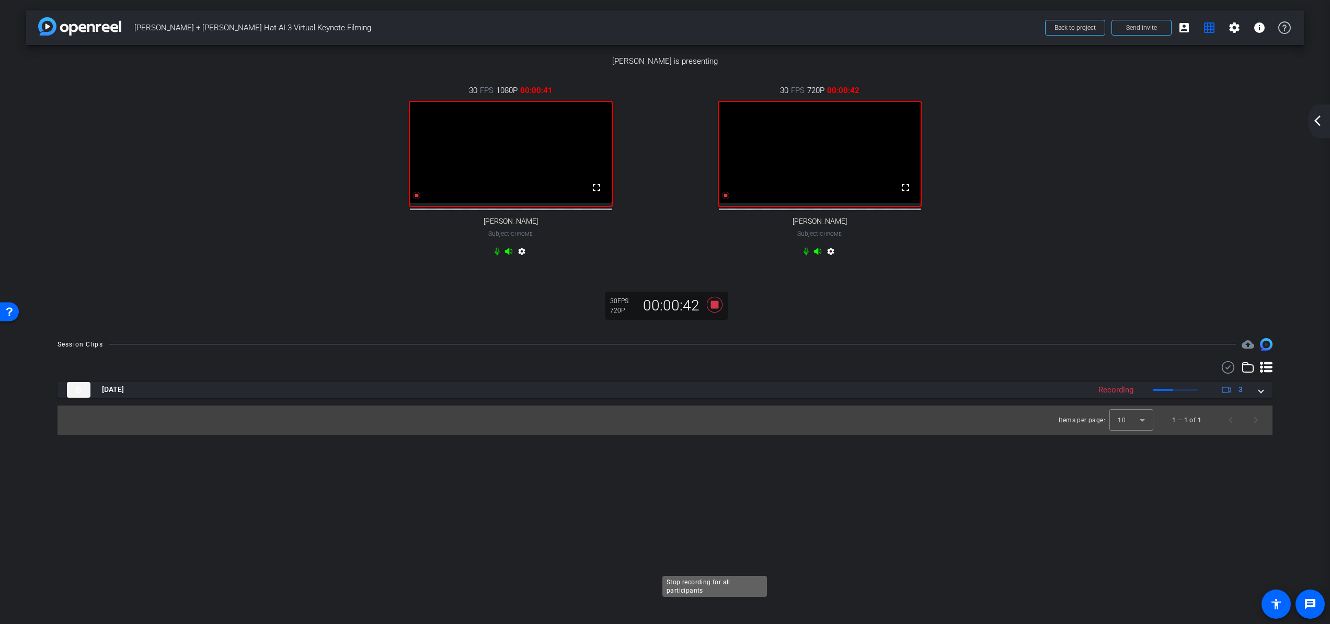
scroll to position [220, 0]
click at [714, 312] on icon at bounding box center [715, 304] width 16 height 16
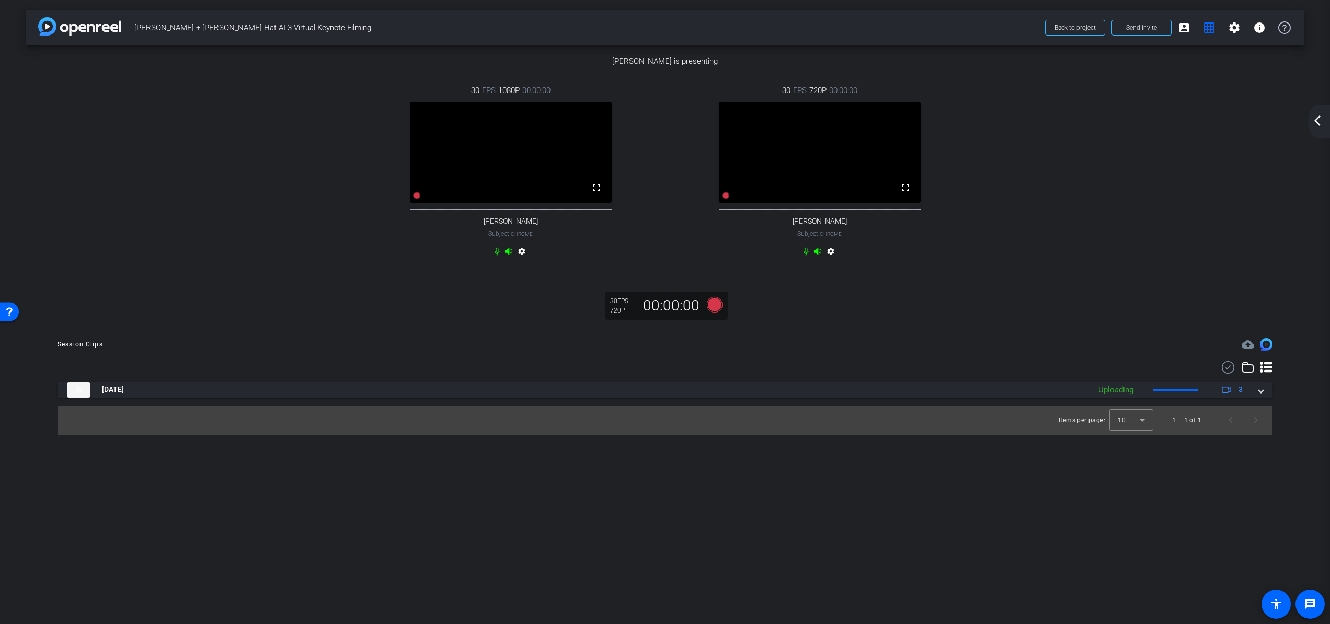
scroll to position [288, 0]
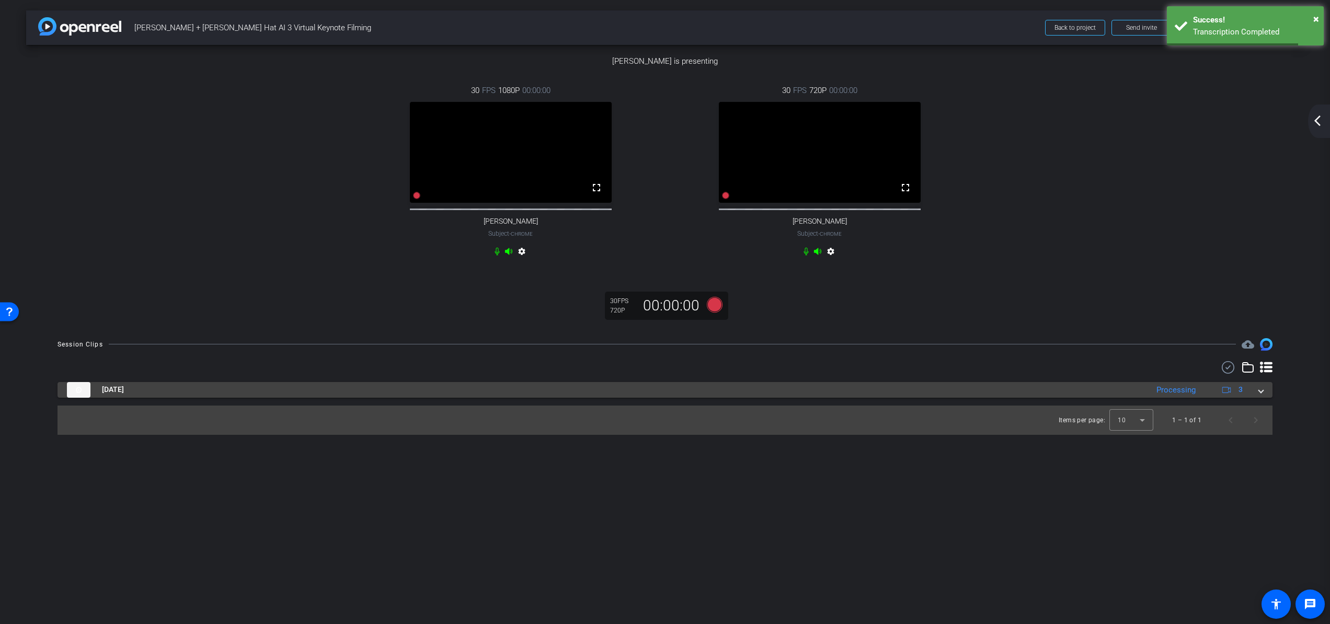
click at [1207, 395] on span at bounding box center [1261, 389] width 4 height 11
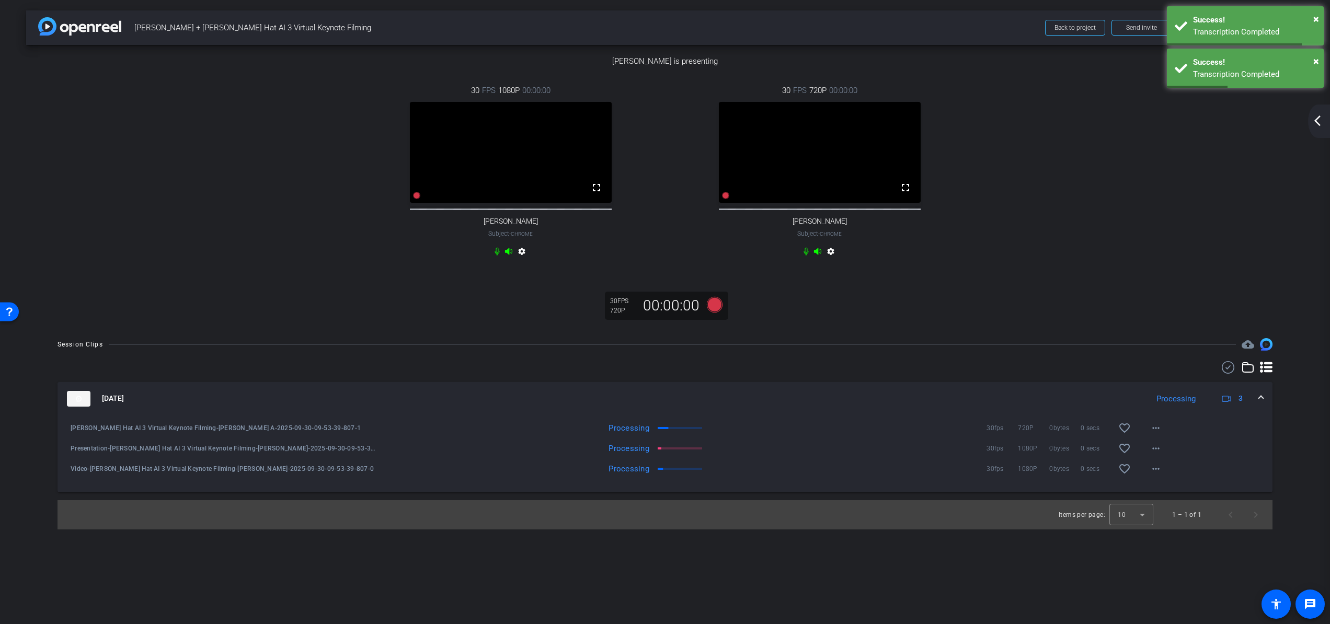
scroll to position [383, 0]
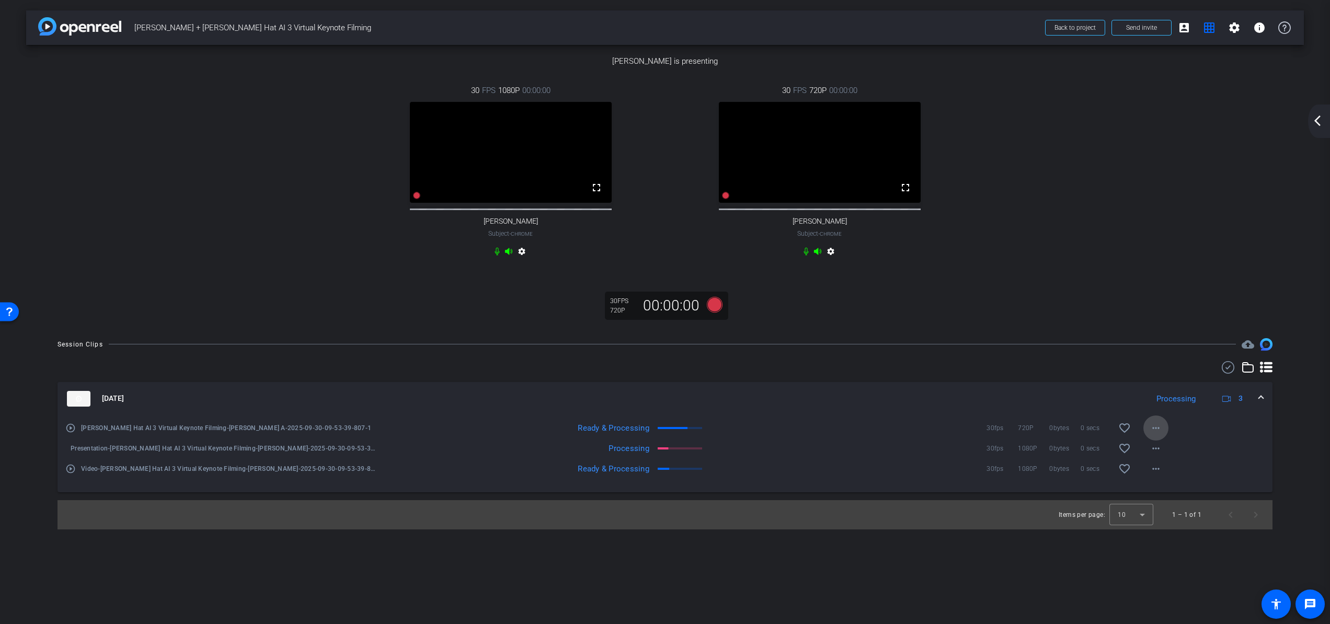
click at [1160, 434] on mat-icon "more_horiz" at bounding box center [1155, 428] width 13 height 13
click at [1160, 523] on div at bounding box center [665, 312] width 1330 height 624
click at [1207, 114] on mat-icon "arrow_back_ios_new" at bounding box center [1317, 120] width 13 height 13
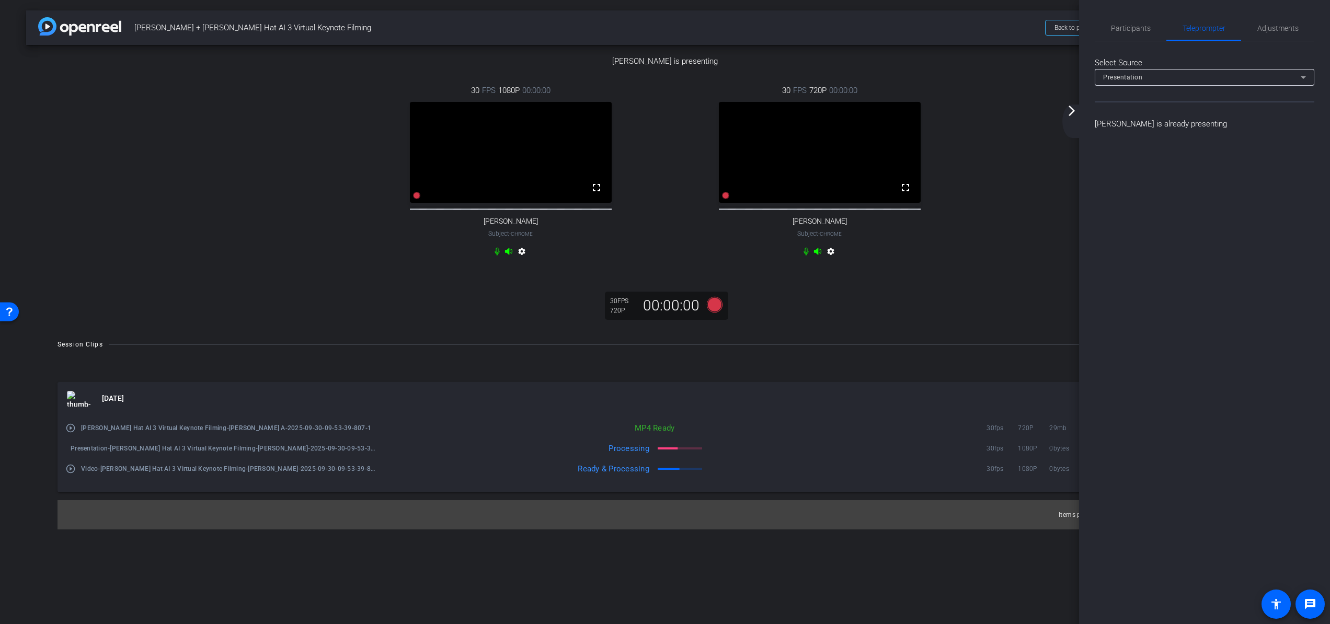
click at [1151, 79] on div "Presentation" at bounding box center [1202, 77] width 198 height 13
click at [1155, 73] on div at bounding box center [665, 312] width 1330 height 624
click at [1156, 53] on div "Select Source Presentation [PERSON_NAME] is already presenting" at bounding box center [1205, 85] width 220 height 88
click at [1122, 25] on span "Participants" at bounding box center [1131, 28] width 40 height 7
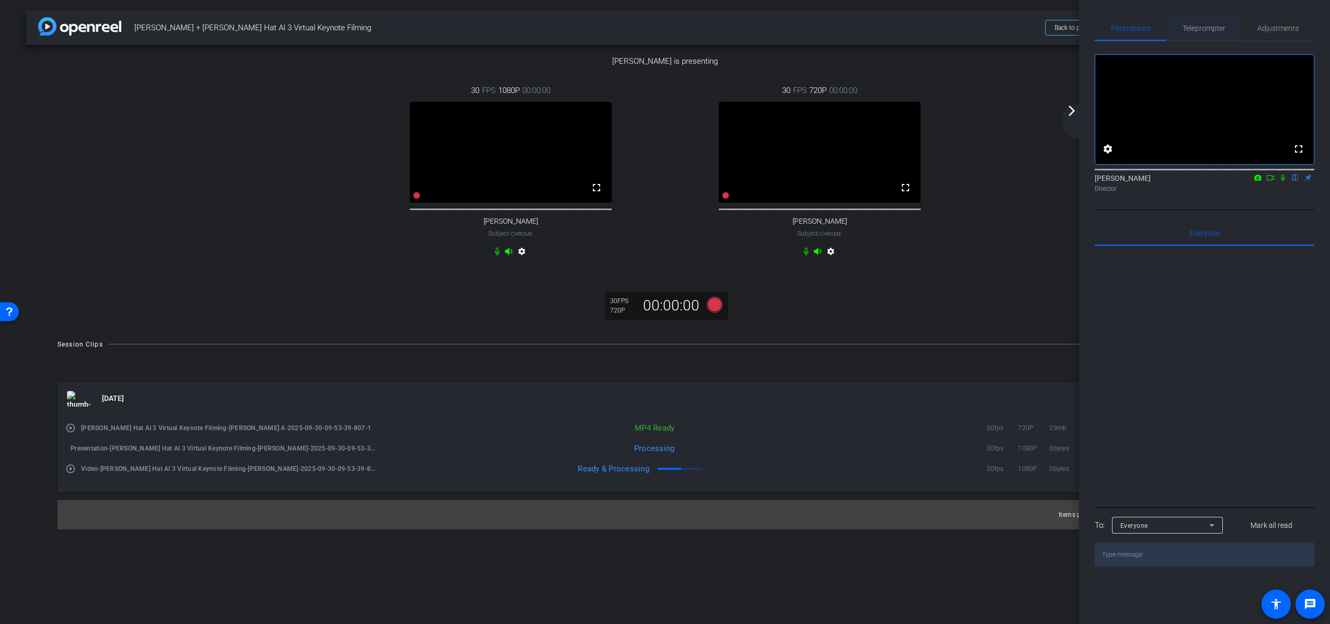
click at [1201, 27] on span "Teleprompter" at bounding box center [1203, 28] width 43 height 7
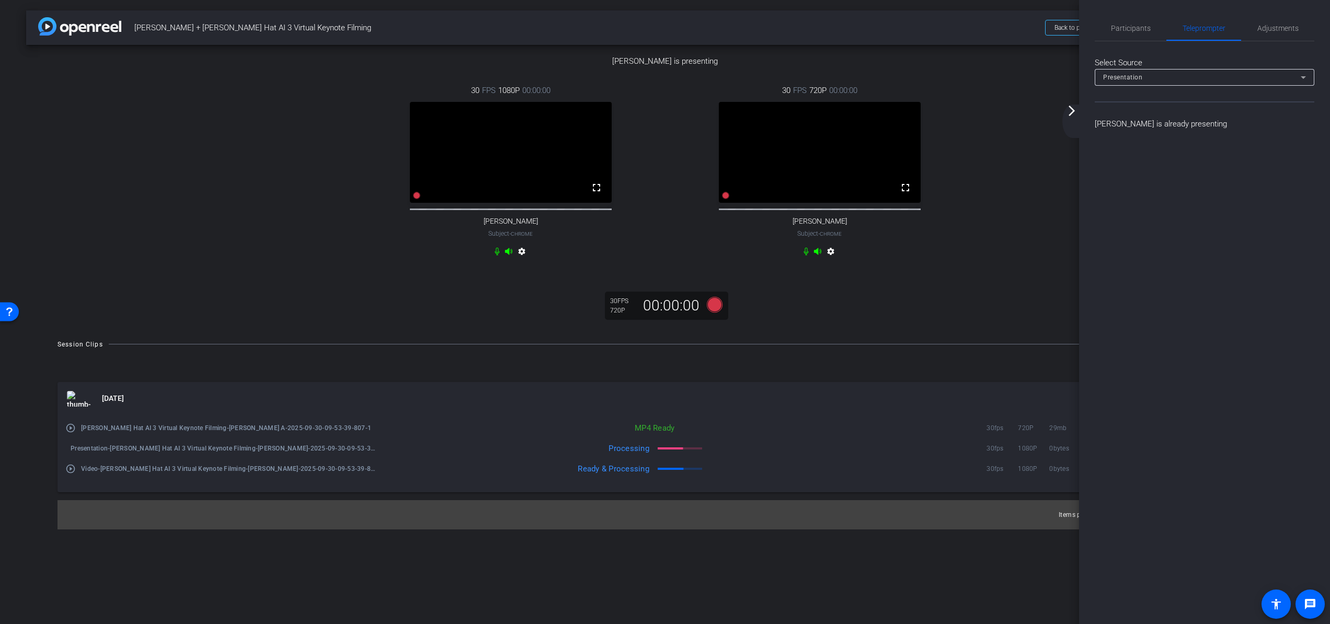
click at [1076, 118] on div "arrow_back_ios_new arrow_forward_ios" at bounding box center [1073, 121] width 22 height 33
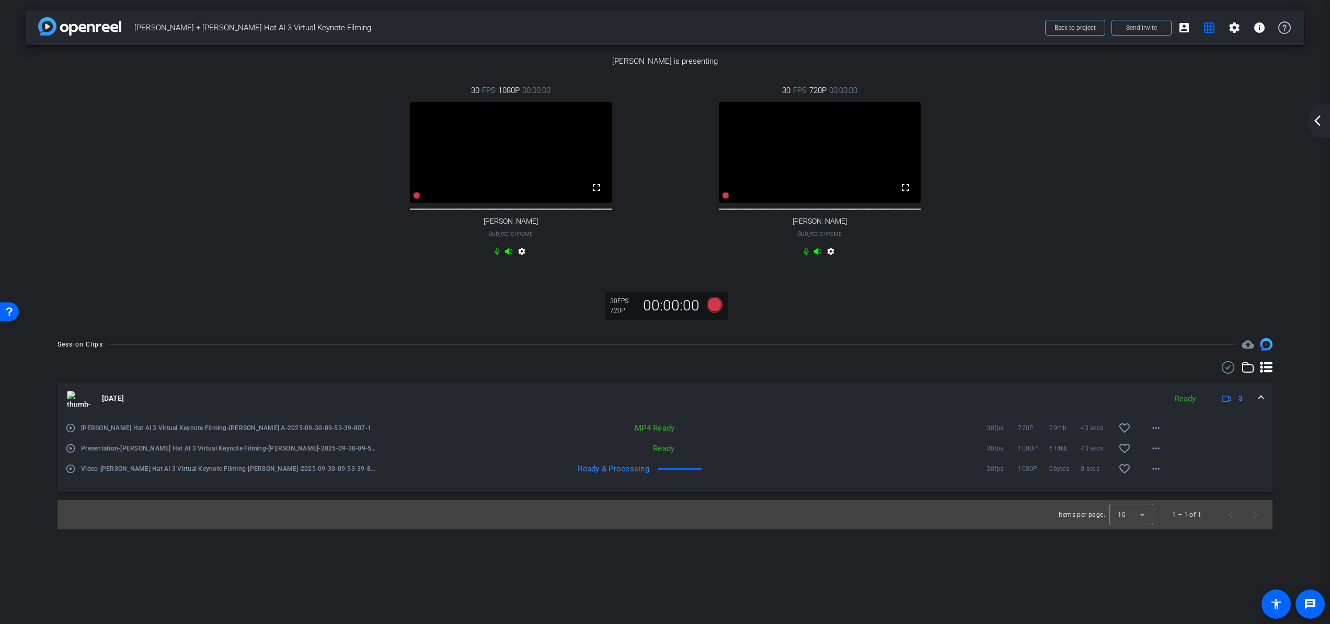
scroll to position [383, 0]
click at [1156, 434] on mat-icon "more_horiz" at bounding box center [1155, 428] width 13 height 13
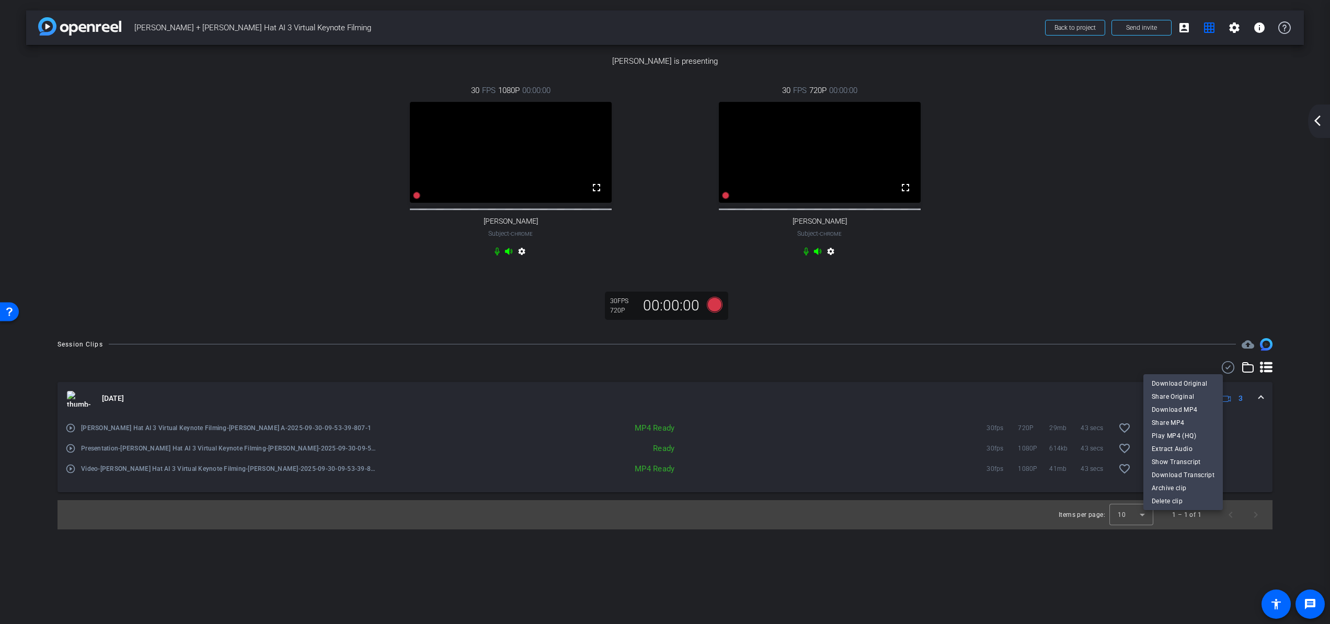
click at [1207, 544] on div at bounding box center [665, 312] width 1330 height 624
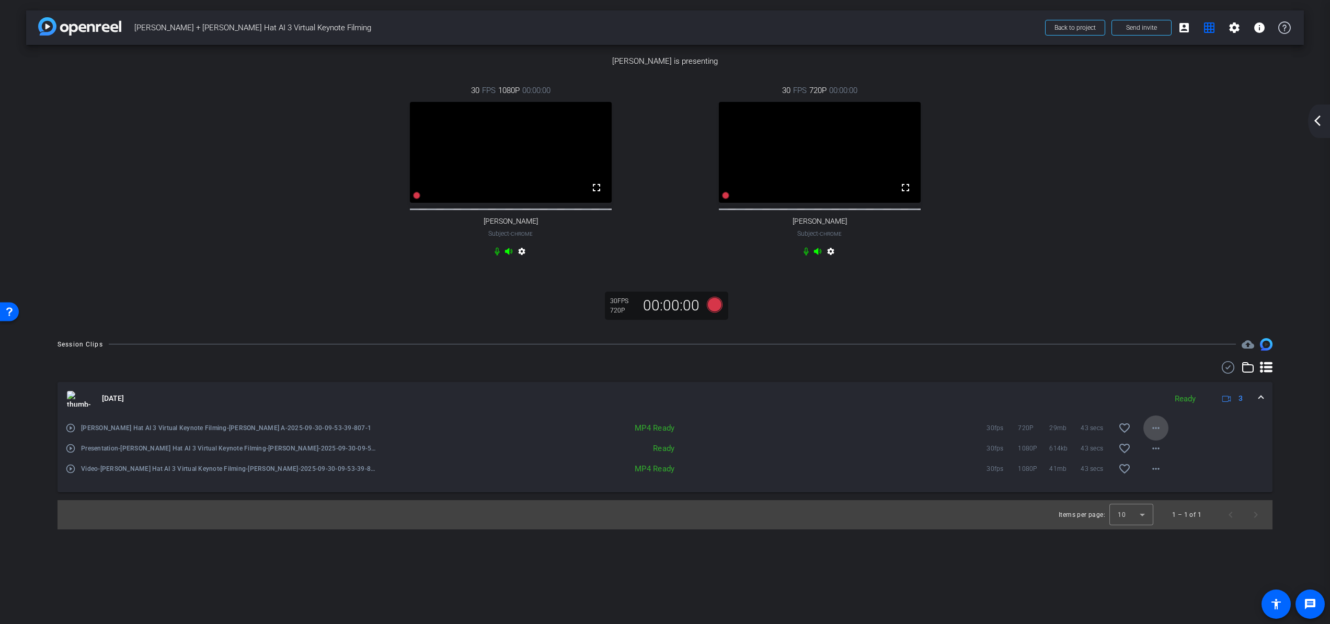
click at [1155, 434] on mat-icon "more_horiz" at bounding box center [1155, 428] width 13 height 13
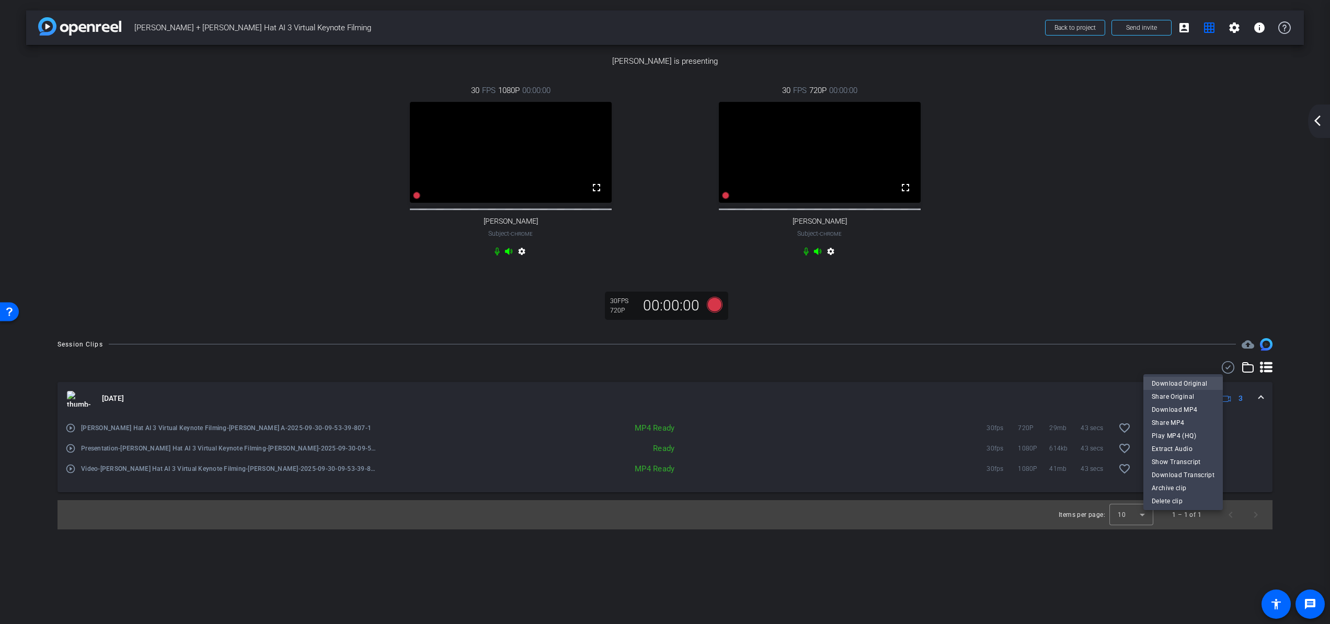
click at [1190, 381] on span "Download Original" at bounding box center [1183, 383] width 63 height 13
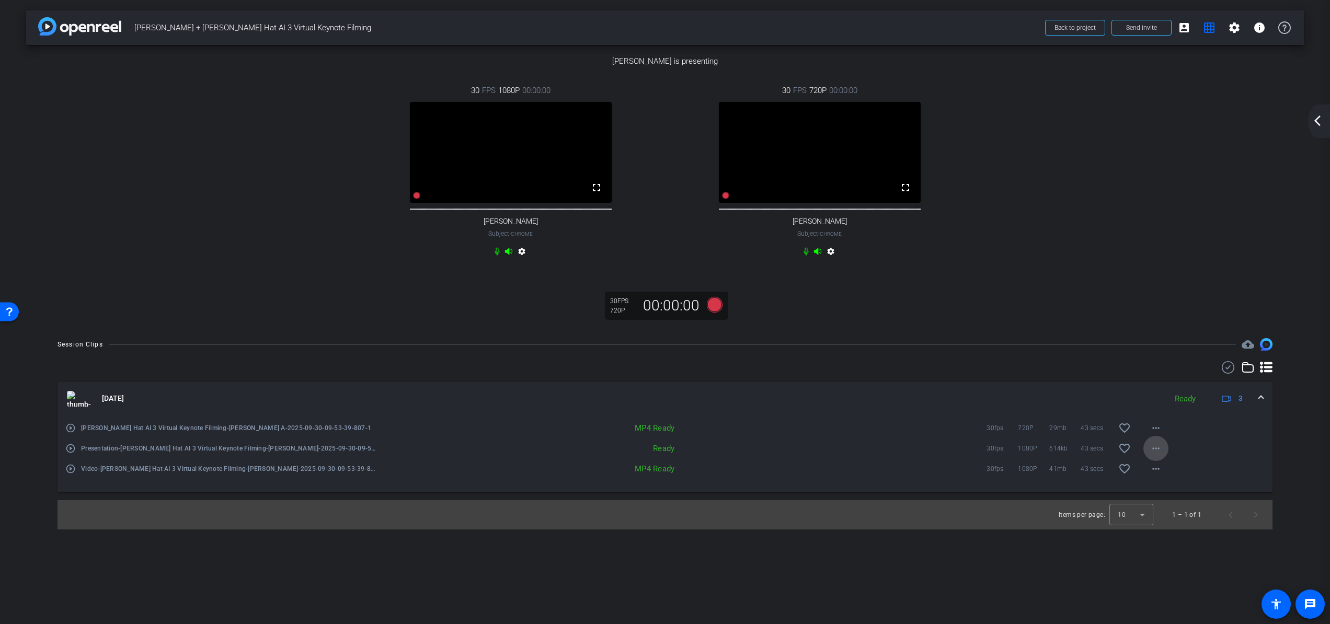
click at [1158, 461] on span at bounding box center [1155, 448] width 25 height 25
click at [1183, 568] on span "Download Original" at bounding box center [1179, 564] width 55 height 13
click at [1152, 567] on div "arrow_back [PERSON_NAME] + [PERSON_NAME] Hat AI 3 Virtual Keynote Filming Back …" at bounding box center [665, 312] width 1330 height 624
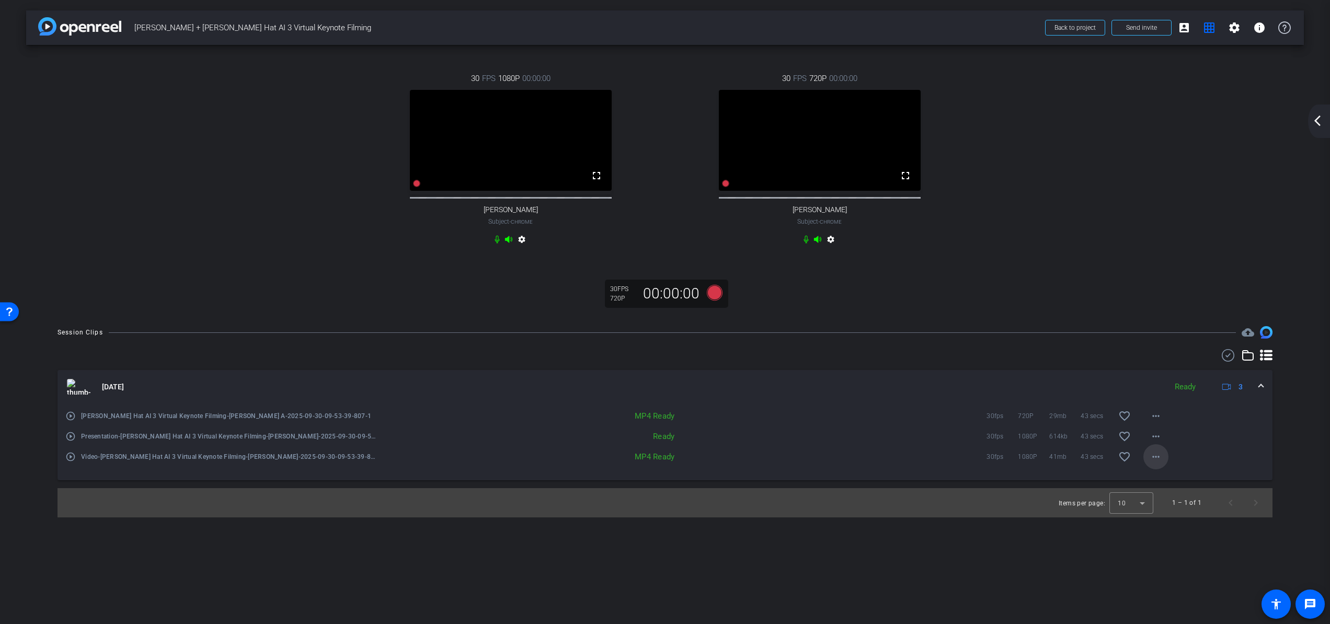
scroll to position [0, 0]
click at [1156, 462] on mat-icon "more_horiz" at bounding box center [1155, 457] width 13 height 13
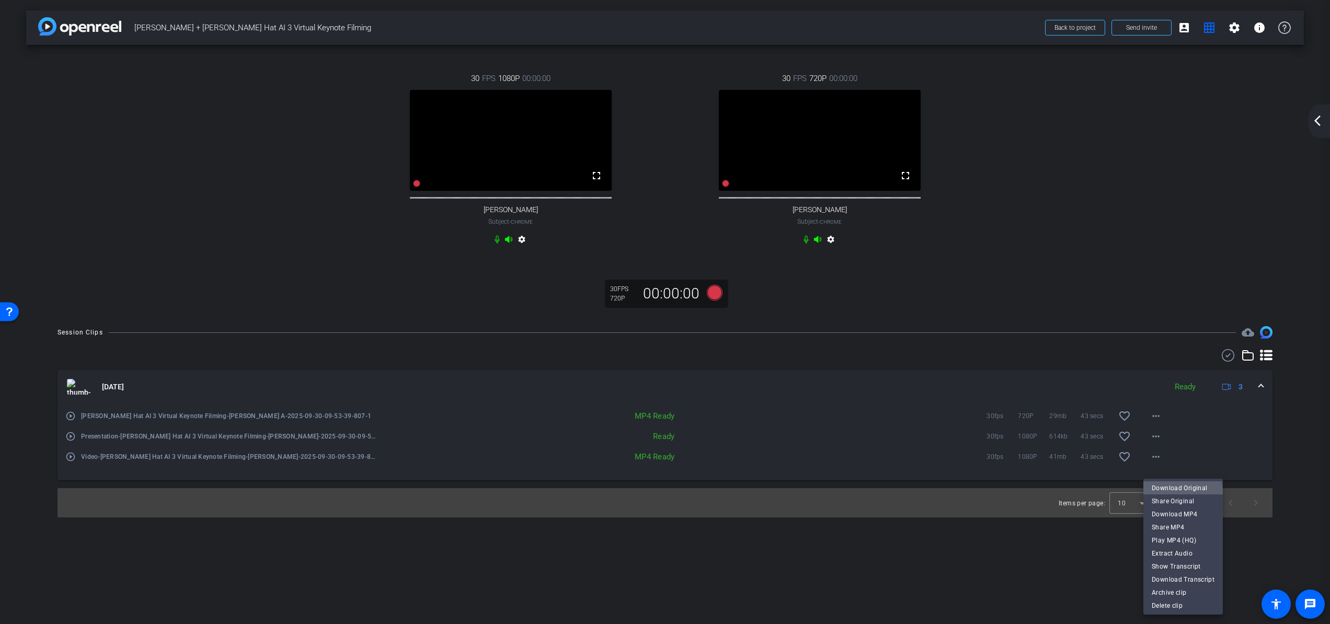
click at [1178, 493] on span "Download Original" at bounding box center [1183, 487] width 63 height 13
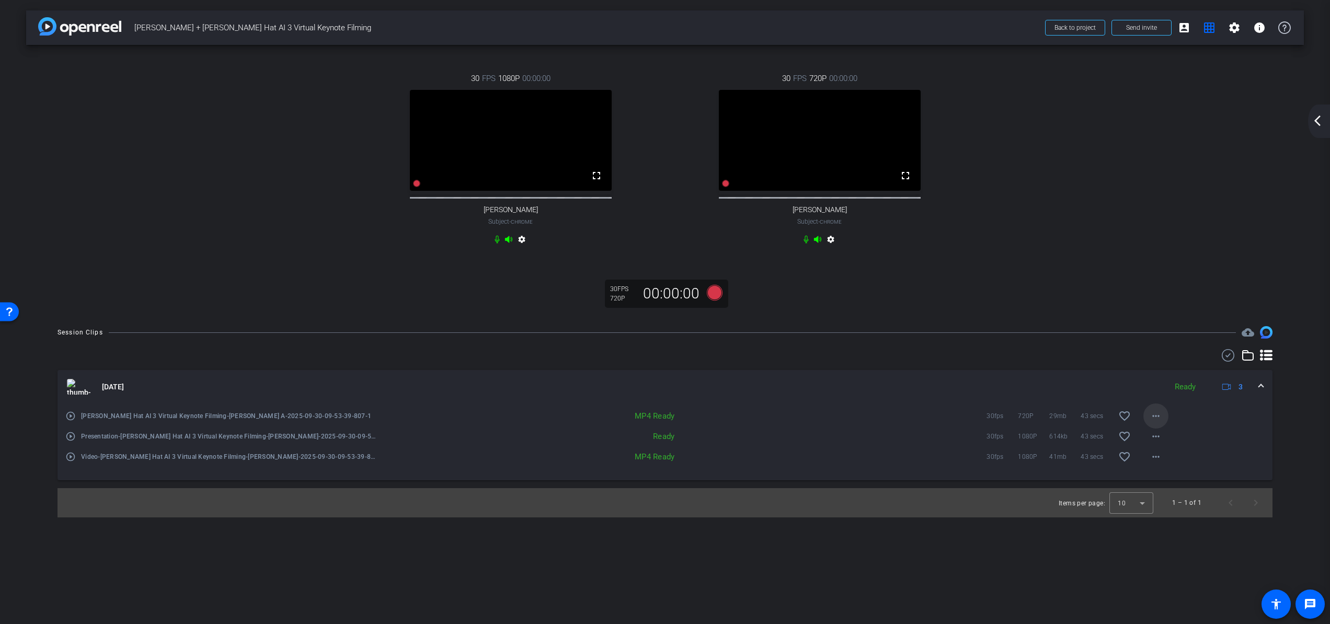
click at [1161, 422] on mat-icon "more_horiz" at bounding box center [1155, 416] width 13 height 13
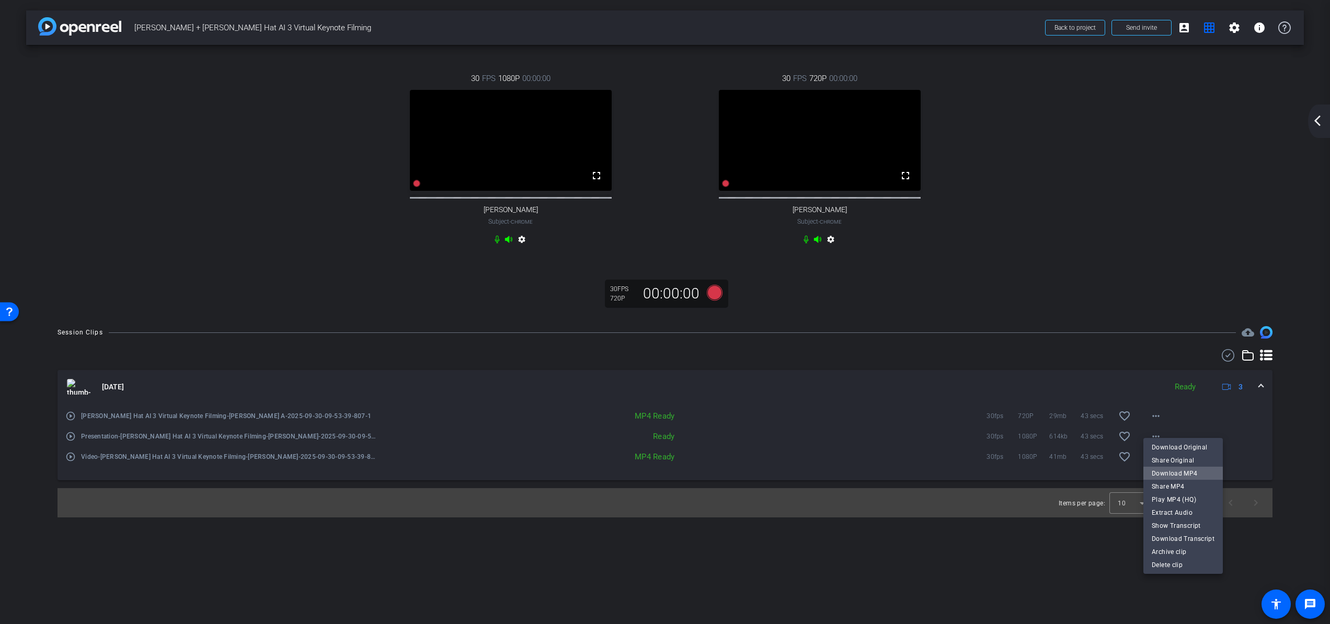
click at [1198, 469] on span "Download MP4" at bounding box center [1183, 473] width 63 height 13
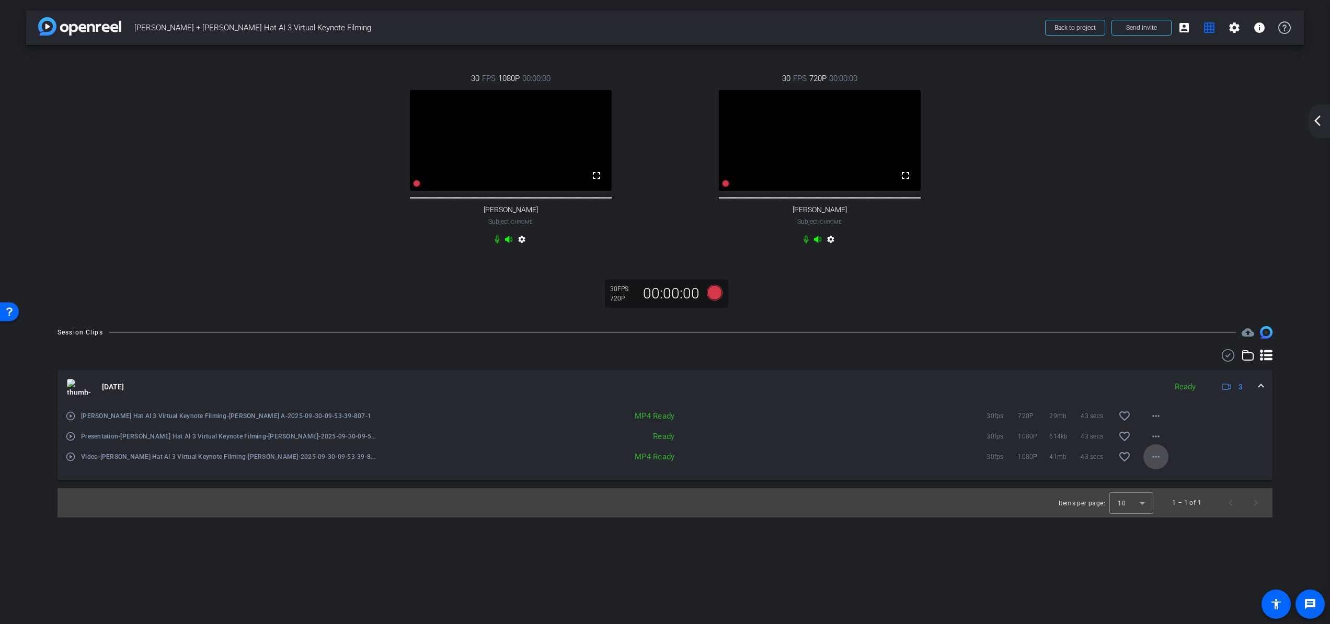
click at [1158, 463] on mat-icon "more_horiz" at bounding box center [1155, 457] width 13 height 13
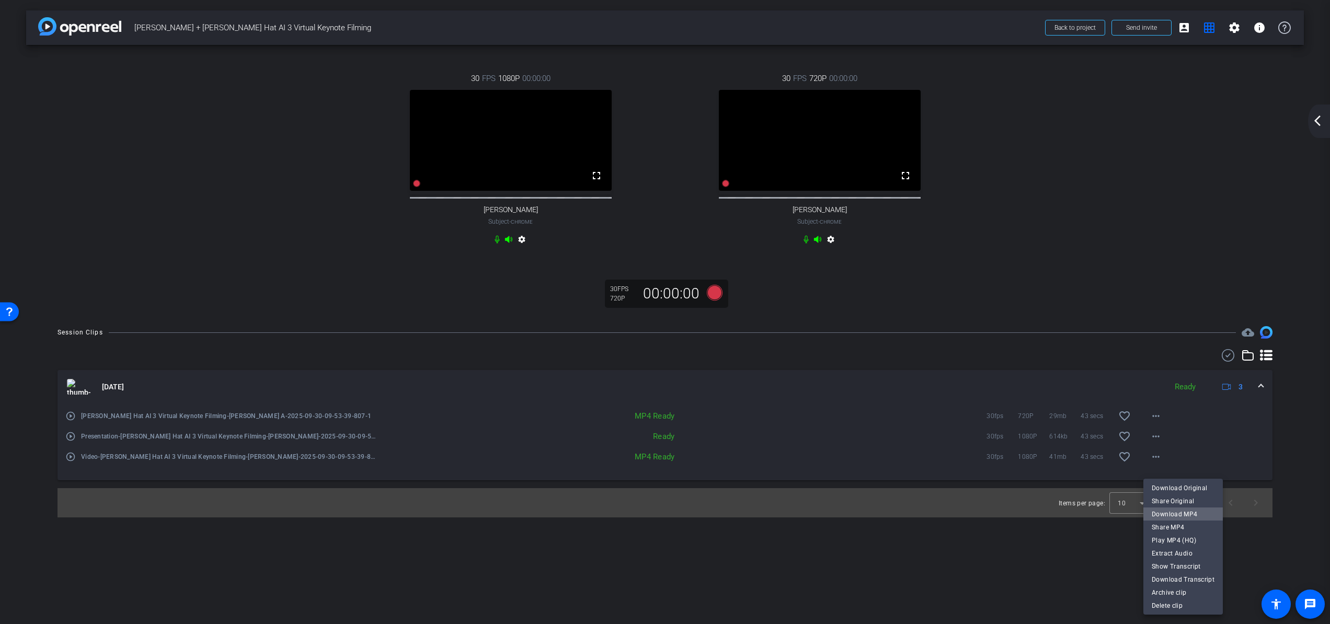
click at [1194, 514] on span "Download MP4" at bounding box center [1183, 514] width 63 height 13
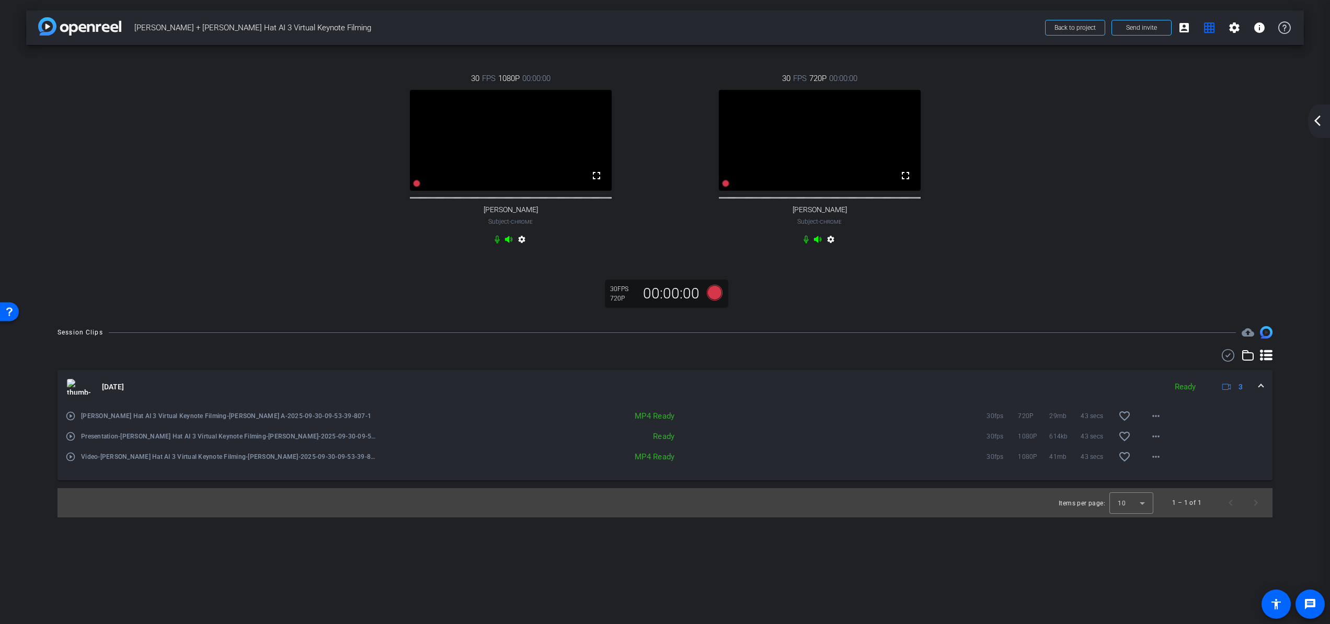
drag, startPoint x: 1262, startPoint y: 396, endPoint x: 1251, endPoint y: 372, distance: 26.4
click at [1207, 393] on span at bounding box center [1261, 387] width 4 height 11
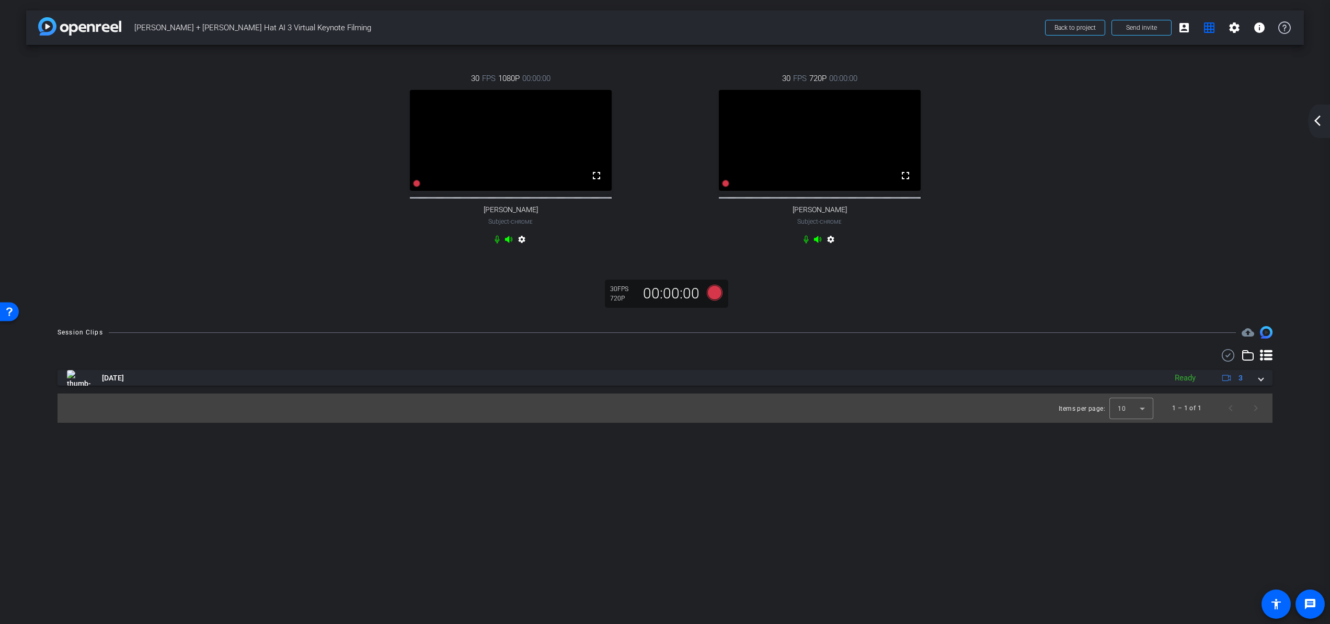
click at [1207, 362] on icon at bounding box center [1247, 355] width 13 height 13
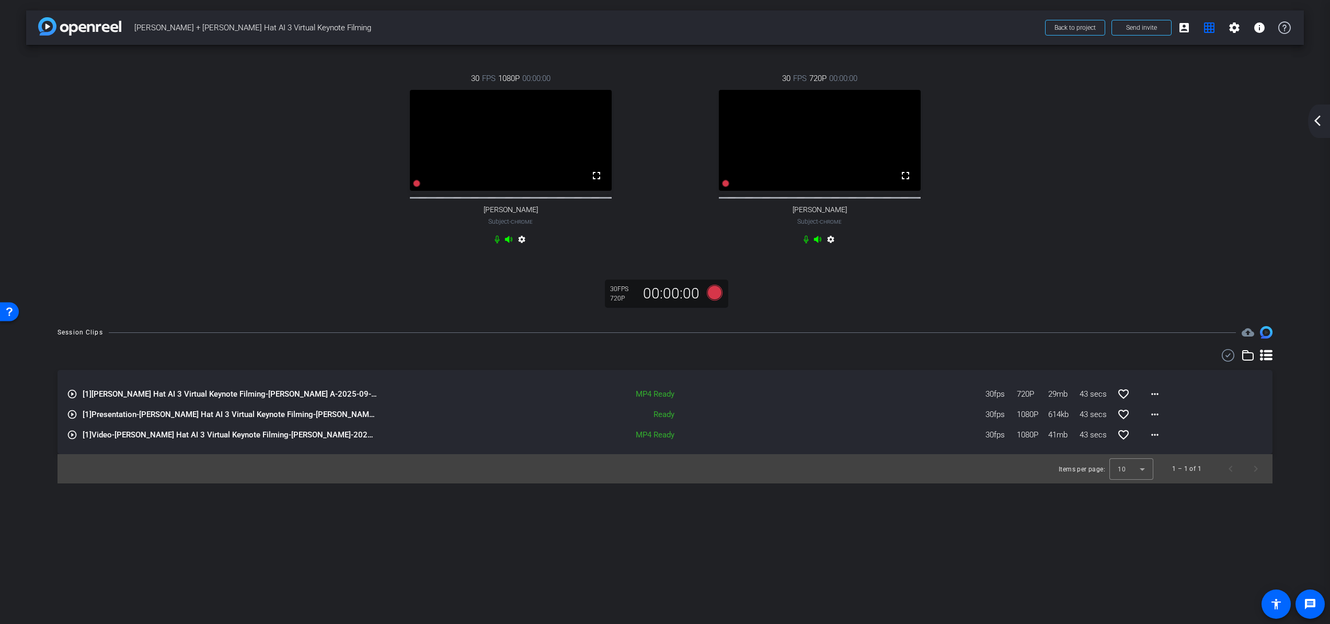
click at [1207, 362] on icon at bounding box center [1247, 355] width 13 height 13
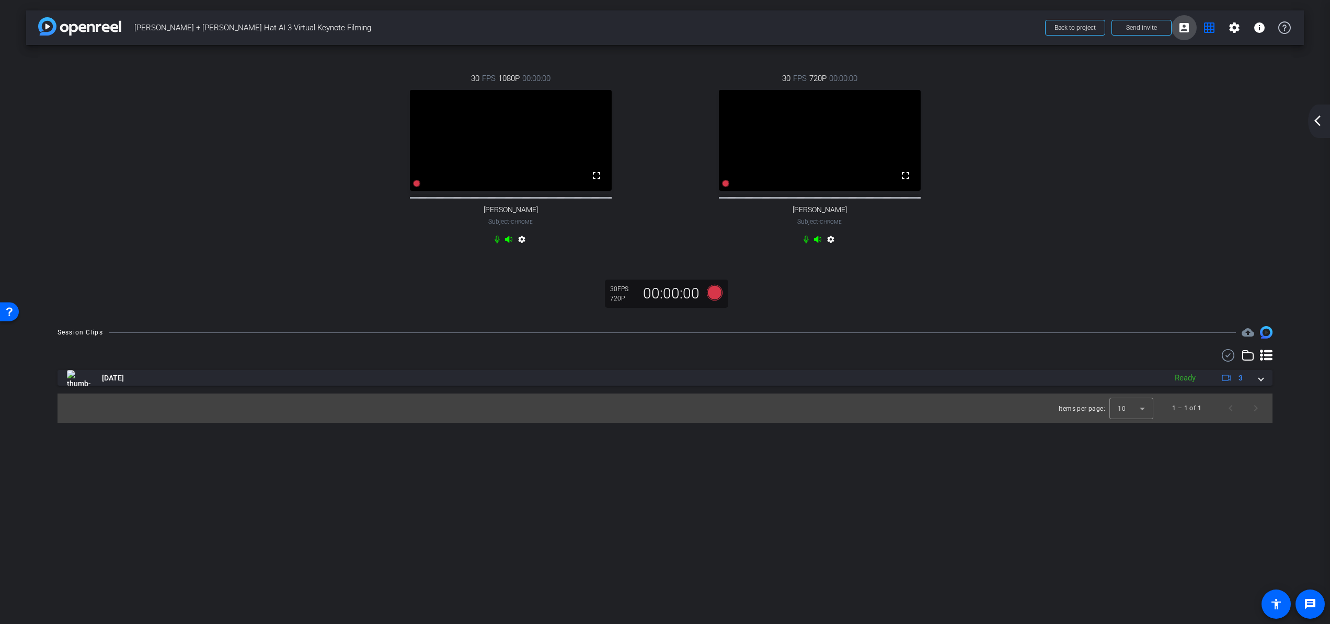
click at [1189, 28] on mat-icon "account_box" at bounding box center [1184, 27] width 13 height 13
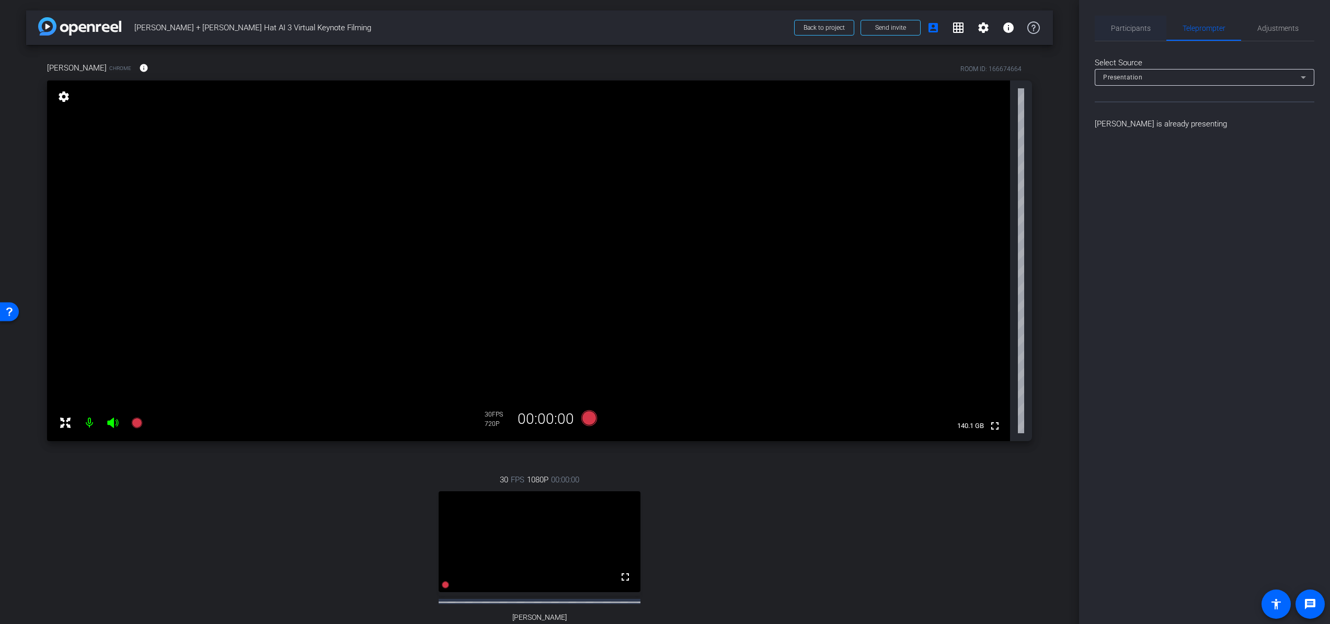
click at [1141, 31] on span "Participants" at bounding box center [1131, 28] width 40 height 7
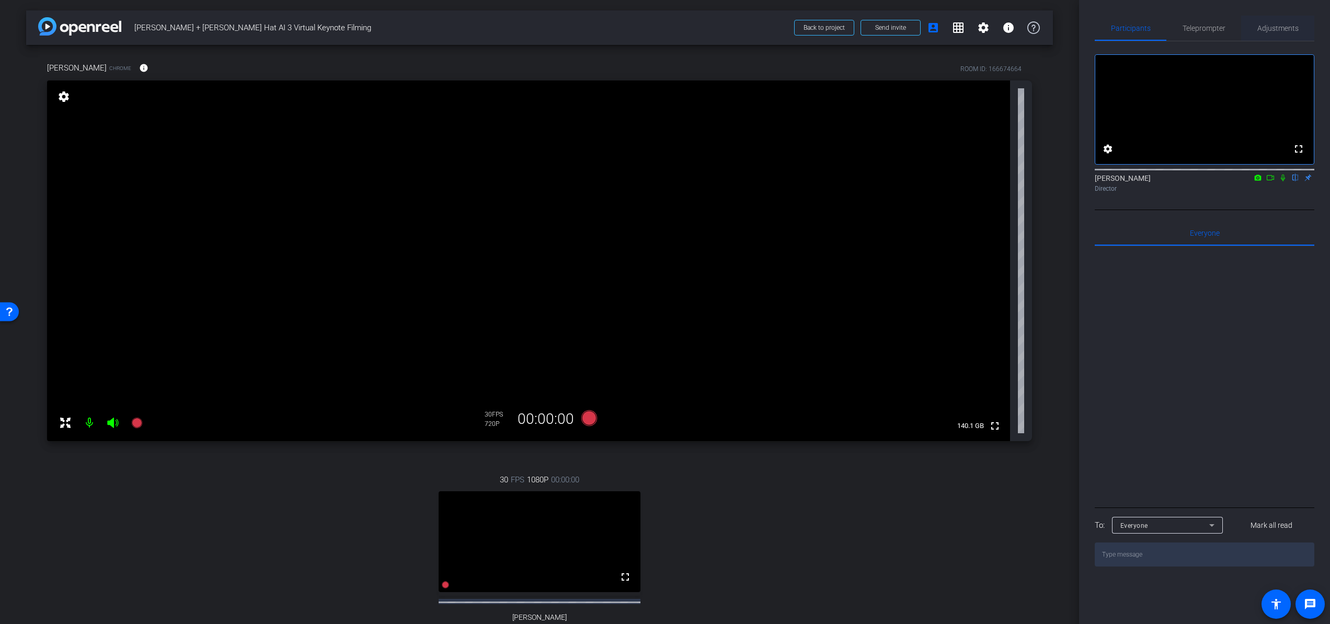
click at [1207, 33] on span "Adjustments" at bounding box center [1277, 28] width 41 height 25
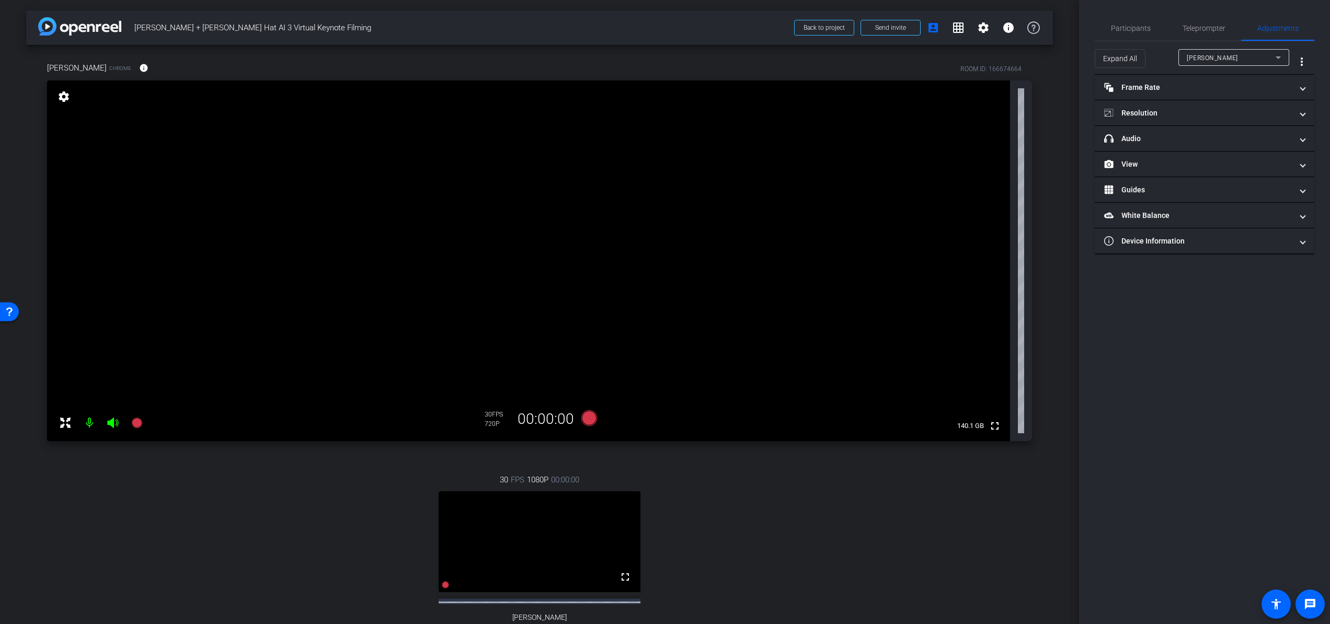
click at [1200, 59] on span "[PERSON_NAME]" at bounding box center [1212, 57] width 51 height 7
click at [1207, 96] on mat-option "[PERSON_NAME]" at bounding box center [1233, 95] width 111 height 17
click at [1176, 136] on mat-panel-title "headphone icon Audio" at bounding box center [1198, 138] width 188 height 11
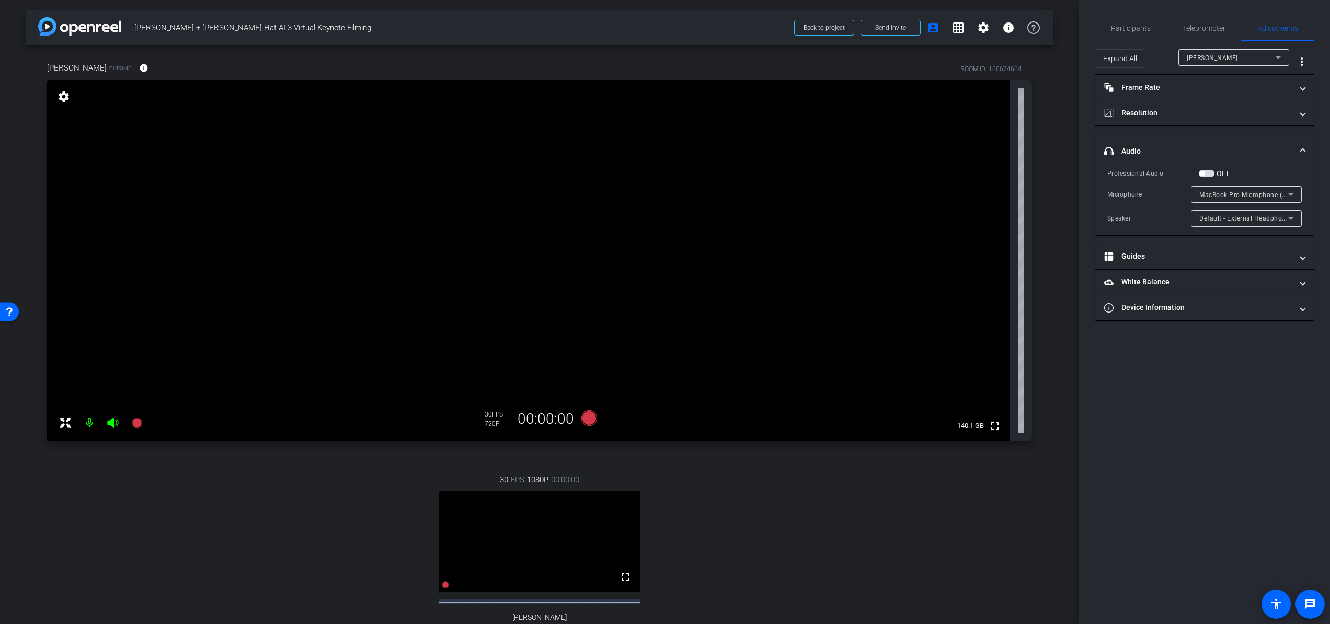
click at [1204, 174] on span "button" at bounding box center [1201, 173] width 5 height 5
click at [1207, 171] on span "button" at bounding box center [1208, 173] width 5 height 5
click at [1149, 112] on mat-panel-title "Resolution" at bounding box center [1198, 113] width 188 height 11
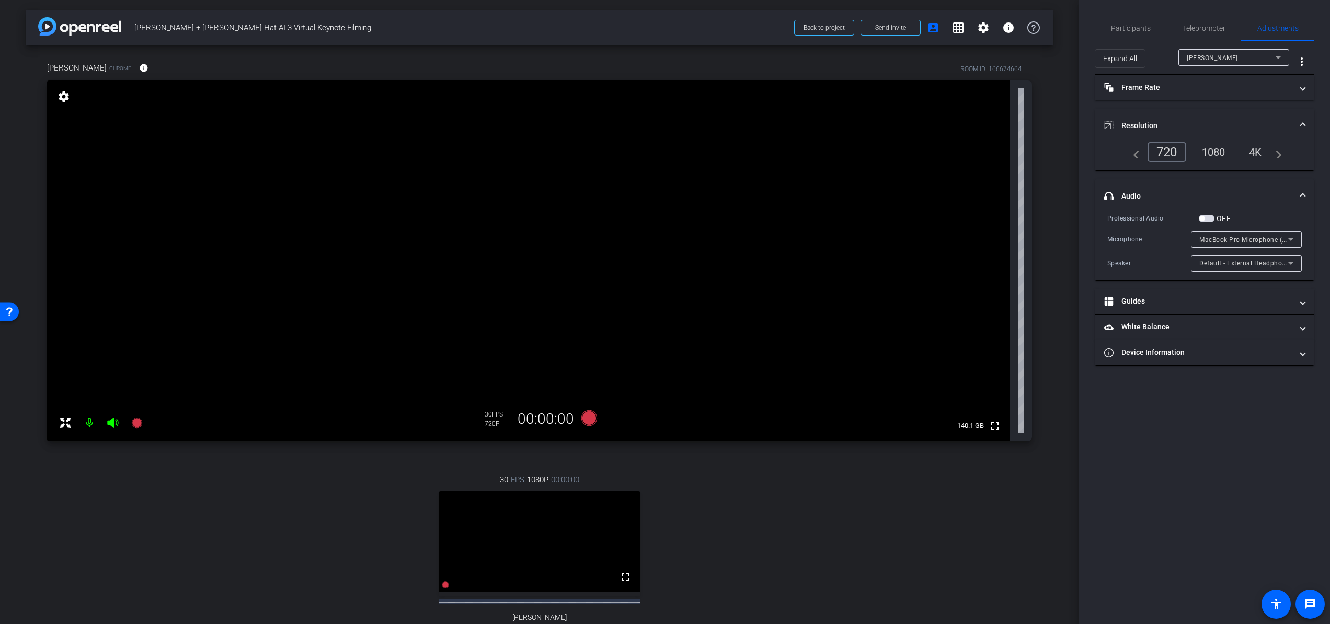
click at [1145, 123] on mat-panel-title "Resolution" at bounding box center [1198, 125] width 188 height 11
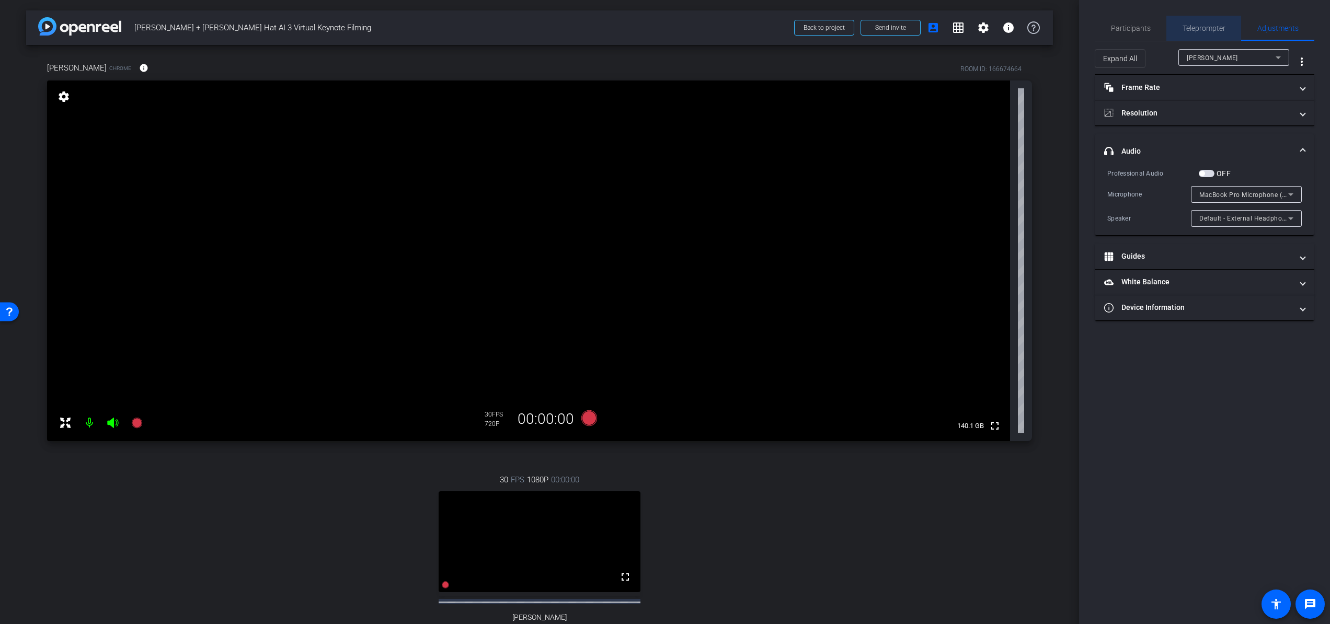
click at [1199, 26] on span "Teleprompter" at bounding box center [1203, 28] width 43 height 7
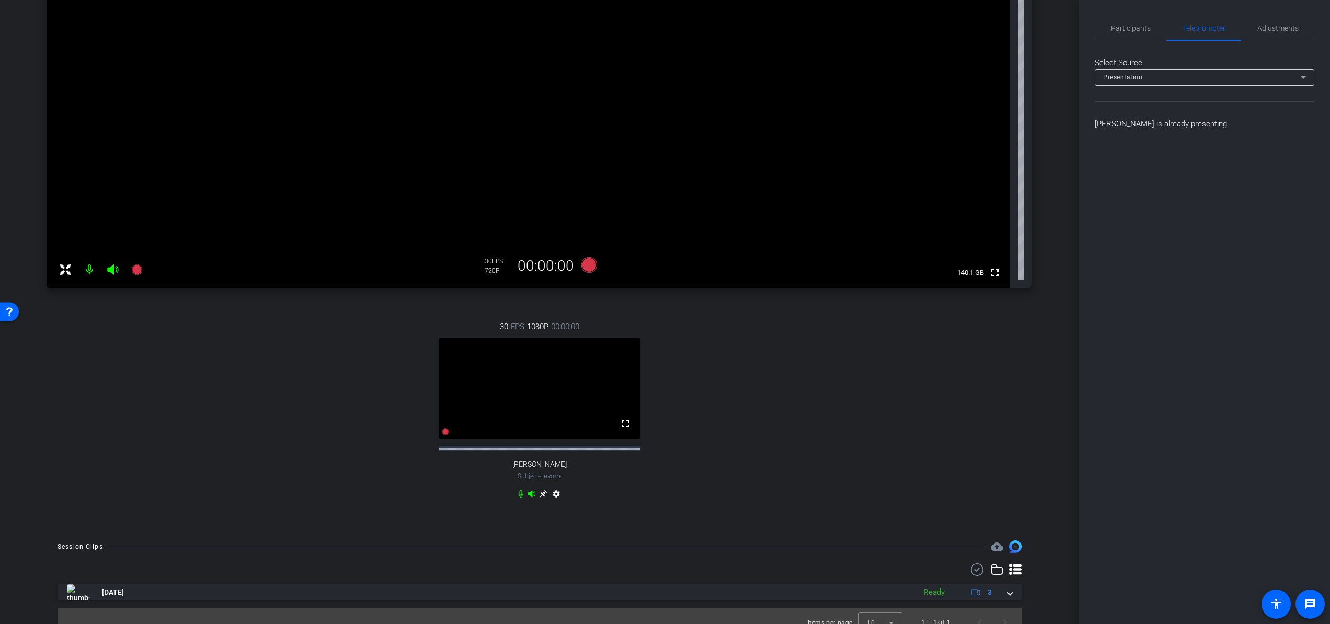
scroll to position [176, 0]
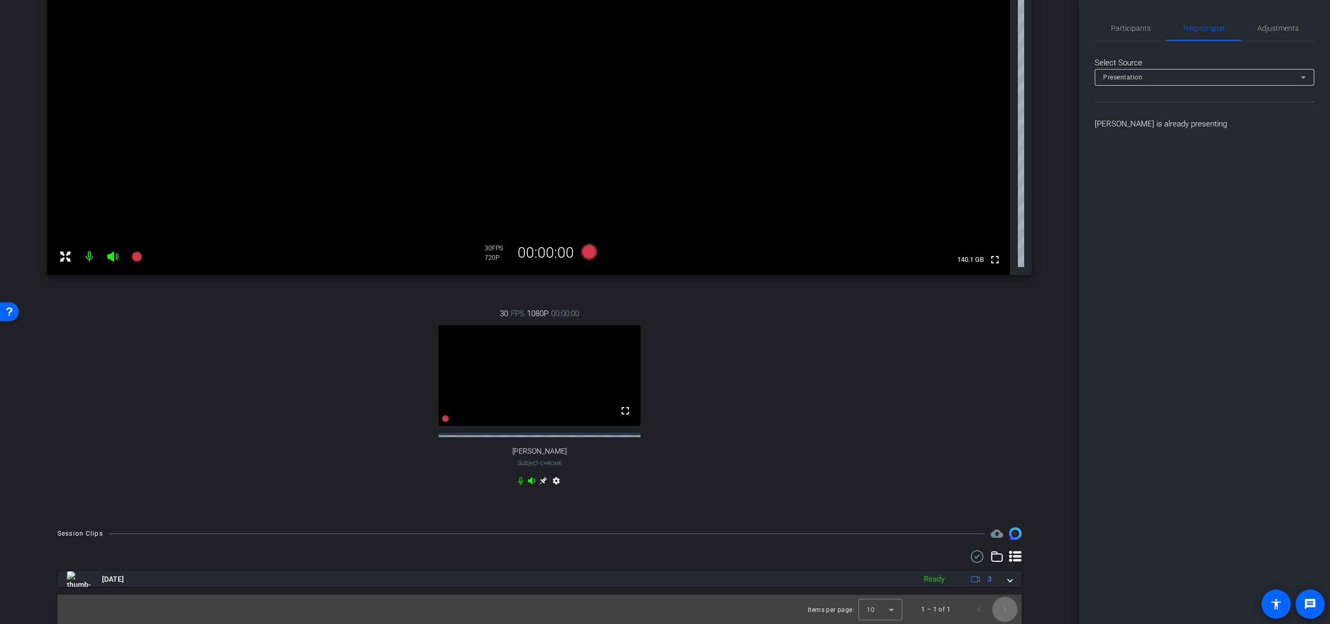
click at [997, 577] on span "Next page" at bounding box center [1004, 609] width 25 height 25
click at [998, 535] on mat-icon "cloud_upload" at bounding box center [997, 533] width 13 height 13
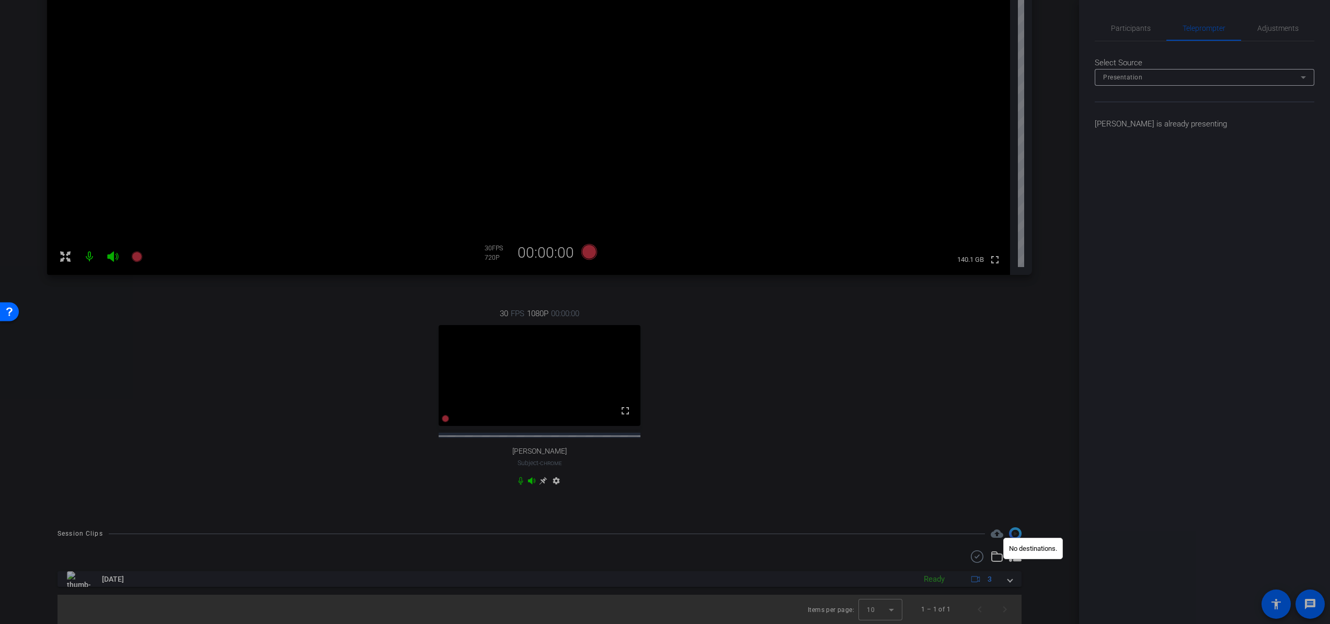
click at [953, 500] on div at bounding box center [665, 312] width 1330 height 624
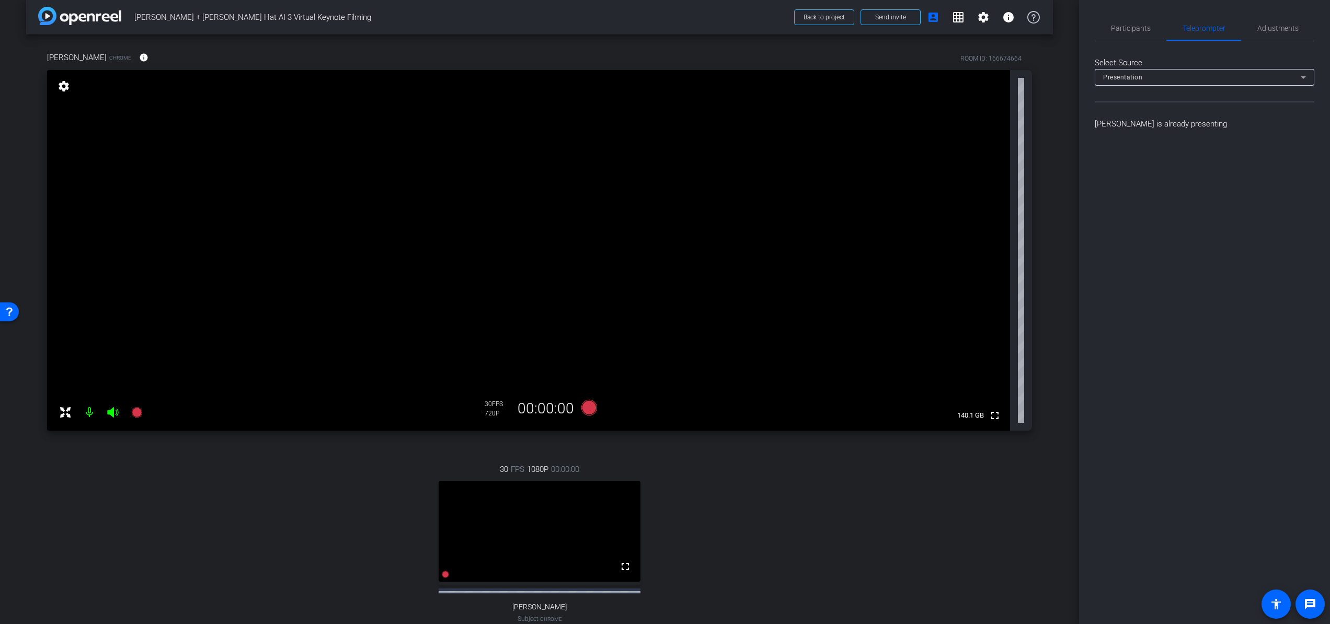
scroll to position [0, 0]
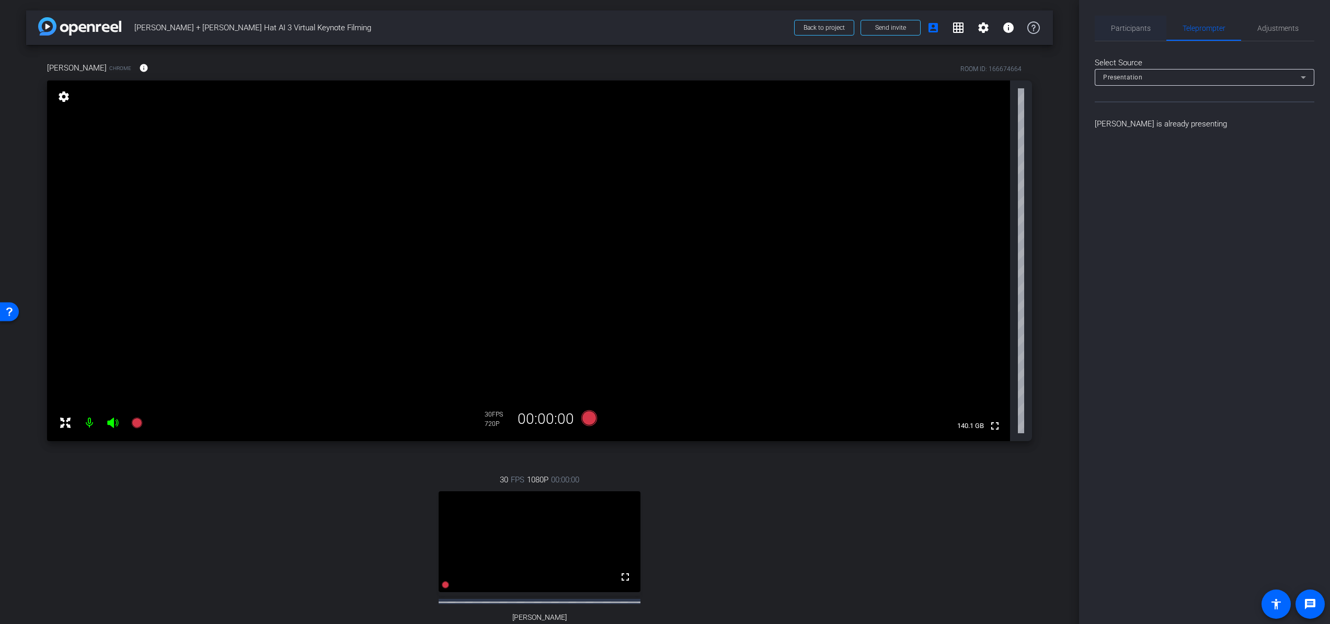
click at [1159, 28] on div "Participants" at bounding box center [1131, 28] width 72 height 25
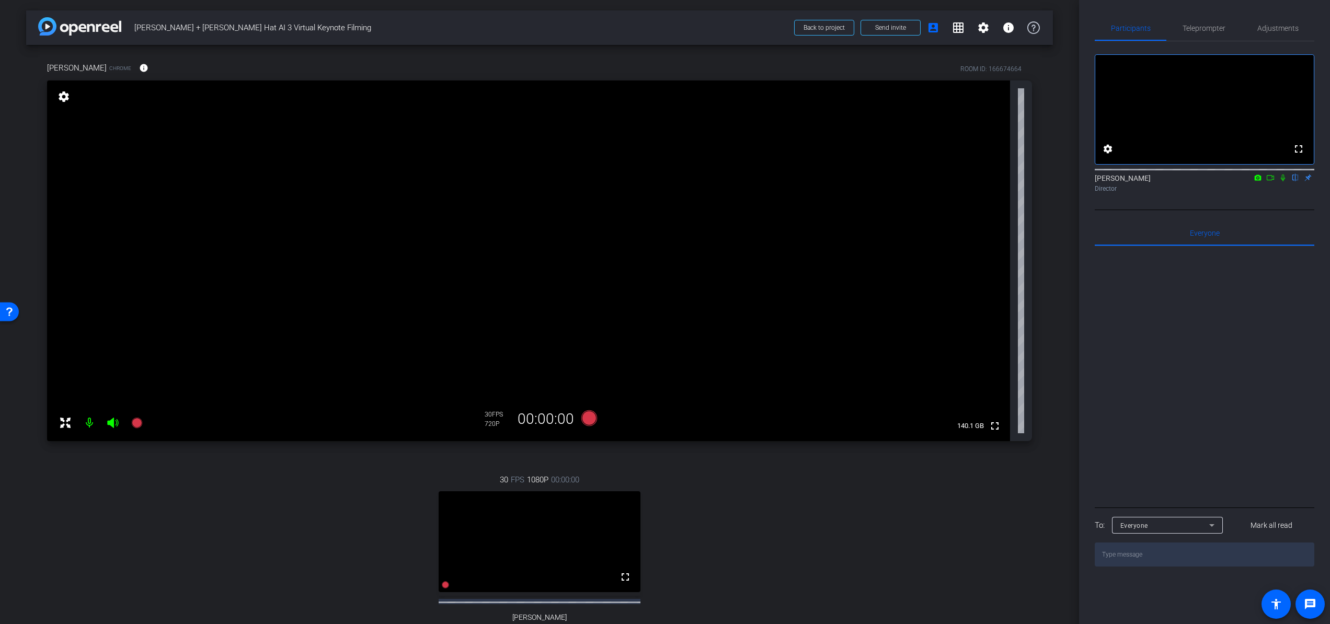
click at [1207, 181] on icon at bounding box center [1257, 177] width 8 height 7
click at [1207, 208] on span "FaceTime HD Camera (Display) (05ac:1112)" at bounding box center [1183, 211] width 95 height 20
click at [1207, 180] on icon at bounding box center [1270, 177] width 7 height 5
click at [1207, 180] on icon at bounding box center [1283, 178] width 6 height 6
click at [1207, 181] on icon at bounding box center [1270, 177] width 8 height 7
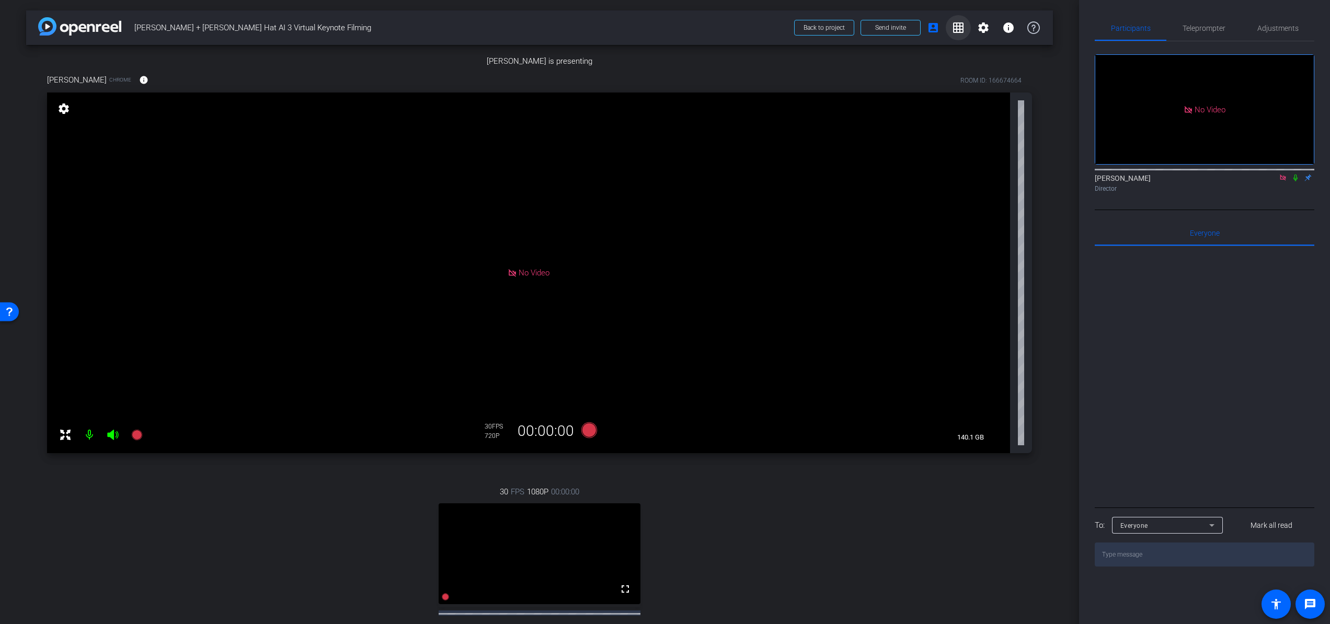
scroll to position [1, 0]
drag, startPoint x: 955, startPoint y: 18, endPoint x: 952, endPoint y: 30, distance: 11.9
click at [955, 18] on span at bounding box center [958, 27] width 25 height 25
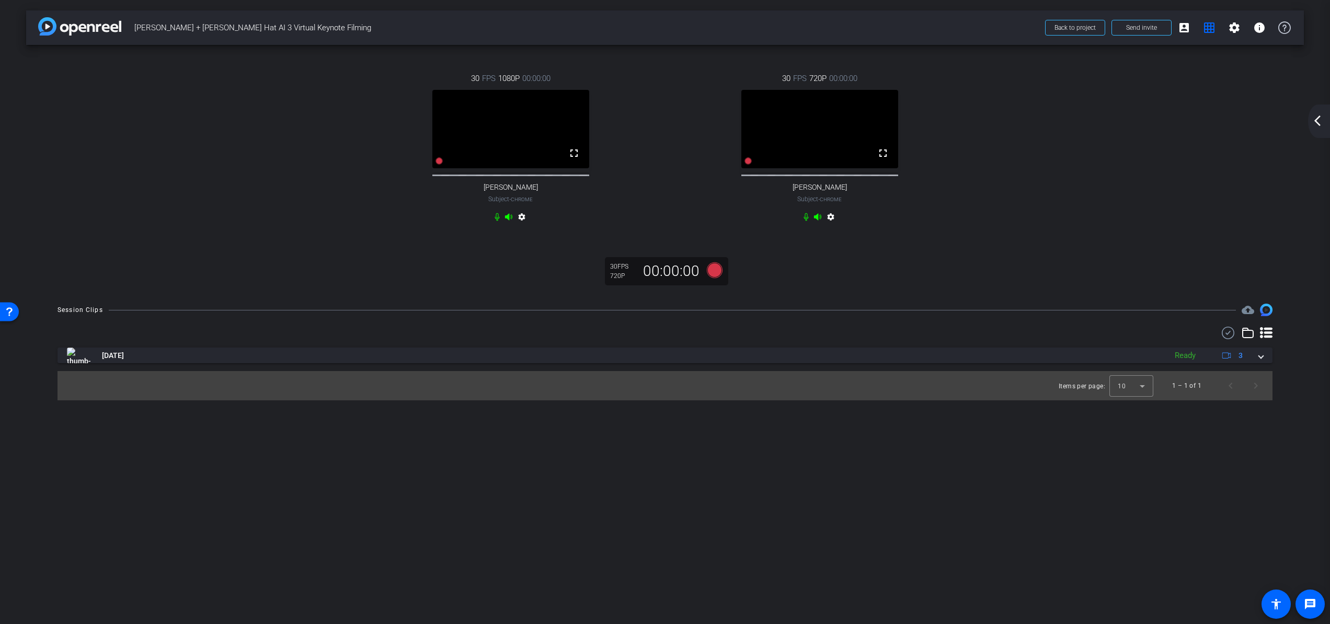
scroll to position [0, 0]
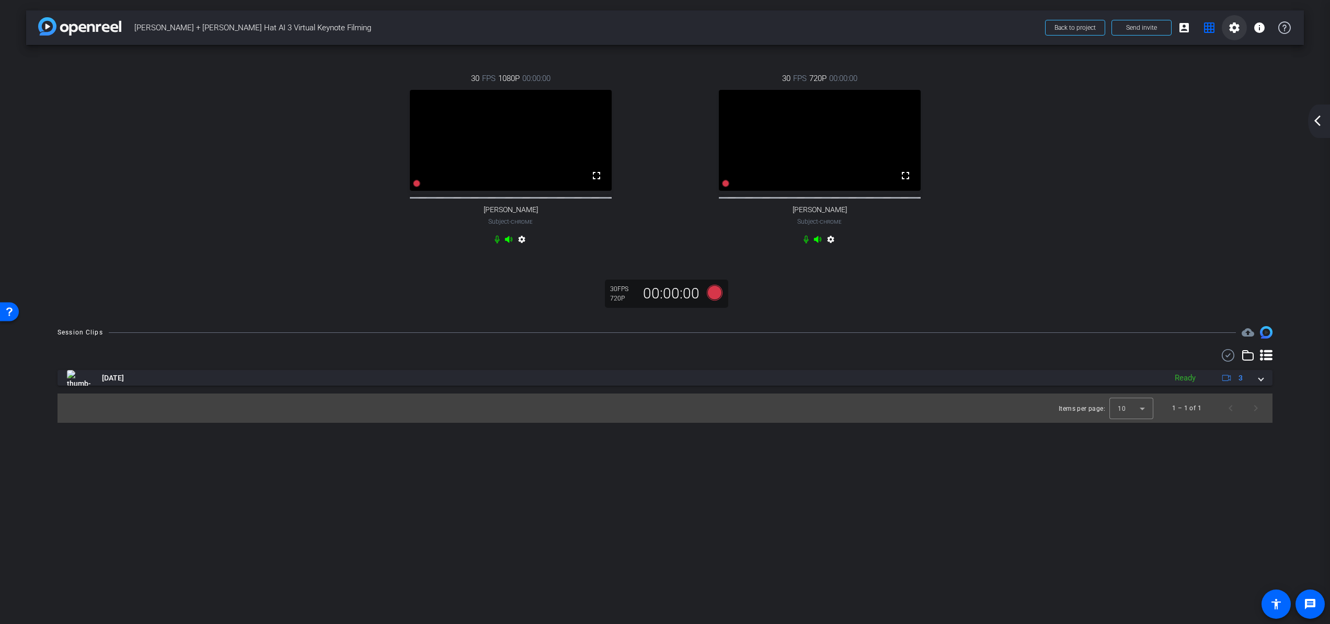
click at [1207, 26] on span at bounding box center [1234, 27] width 25 height 25
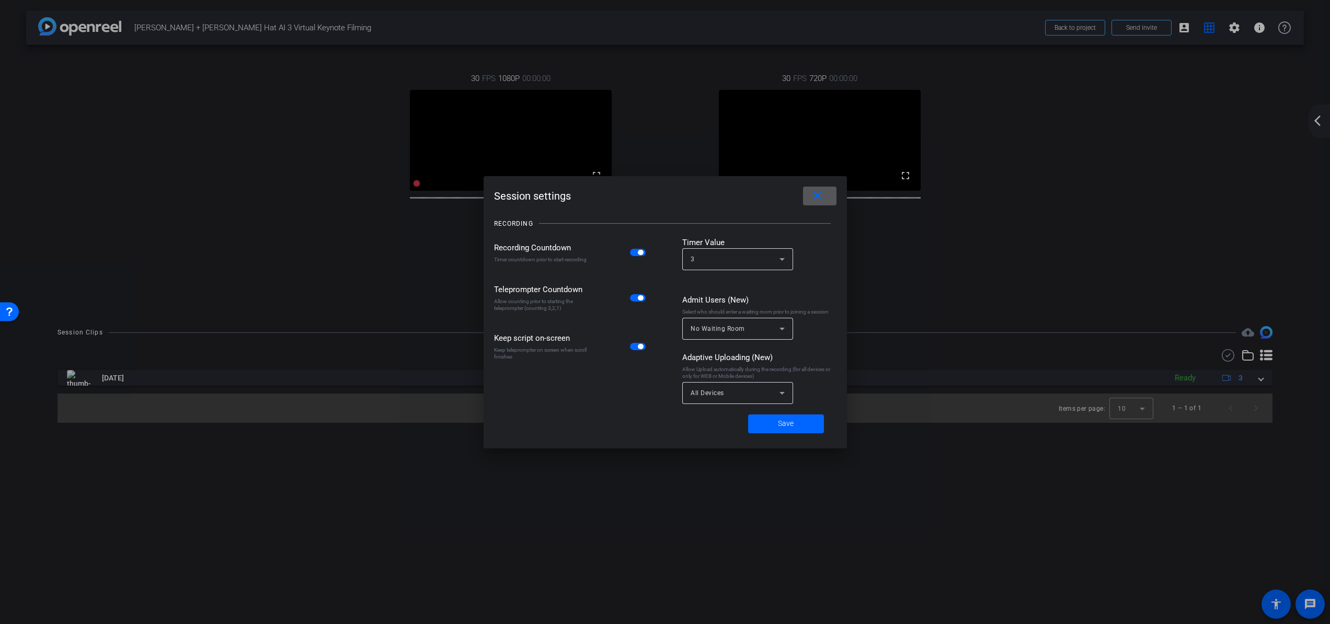
click at [816, 192] on mat-icon "close" at bounding box center [817, 195] width 13 height 13
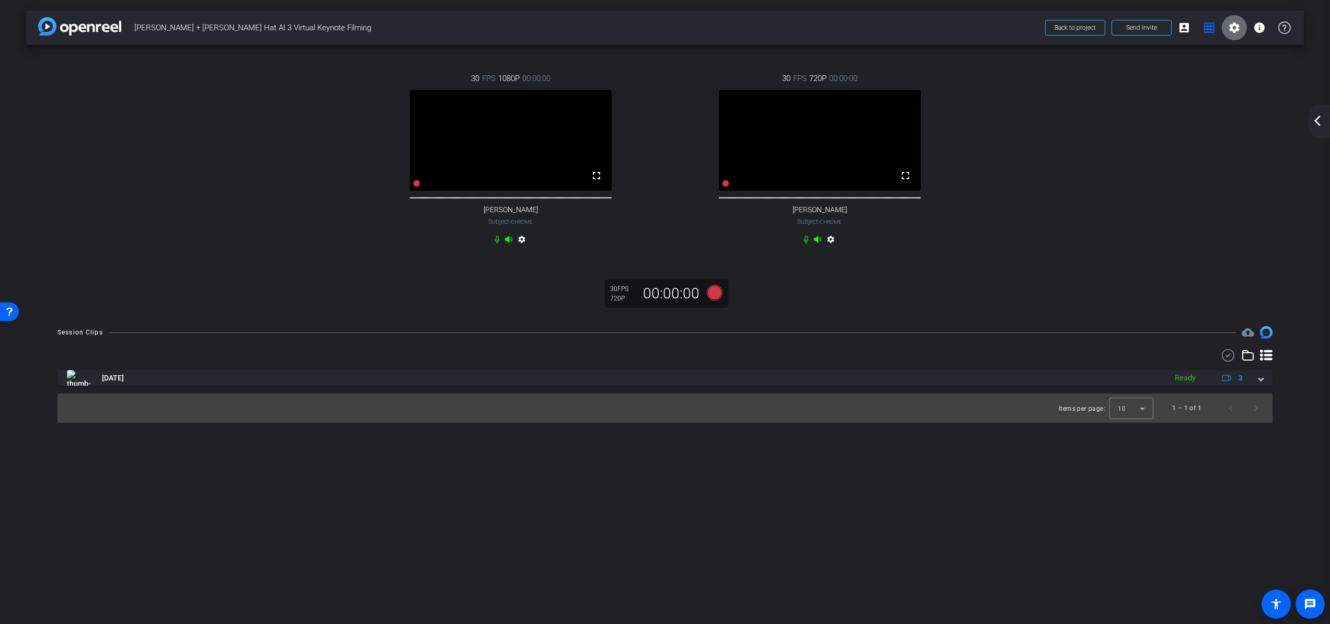
click at [1207, 29] on mat-icon "settings" at bounding box center [1234, 27] width 13 height 13
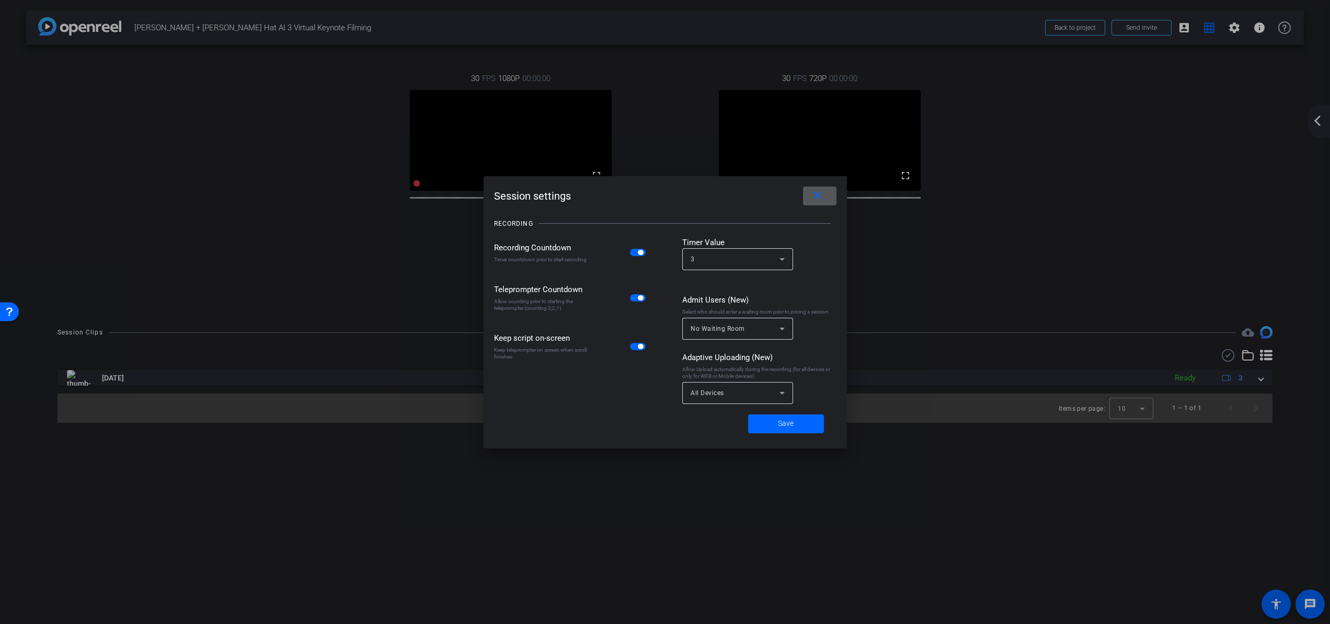
click at [813, 190] on mat-icon "close" at bounding box center [817, 195] width 13 height 13
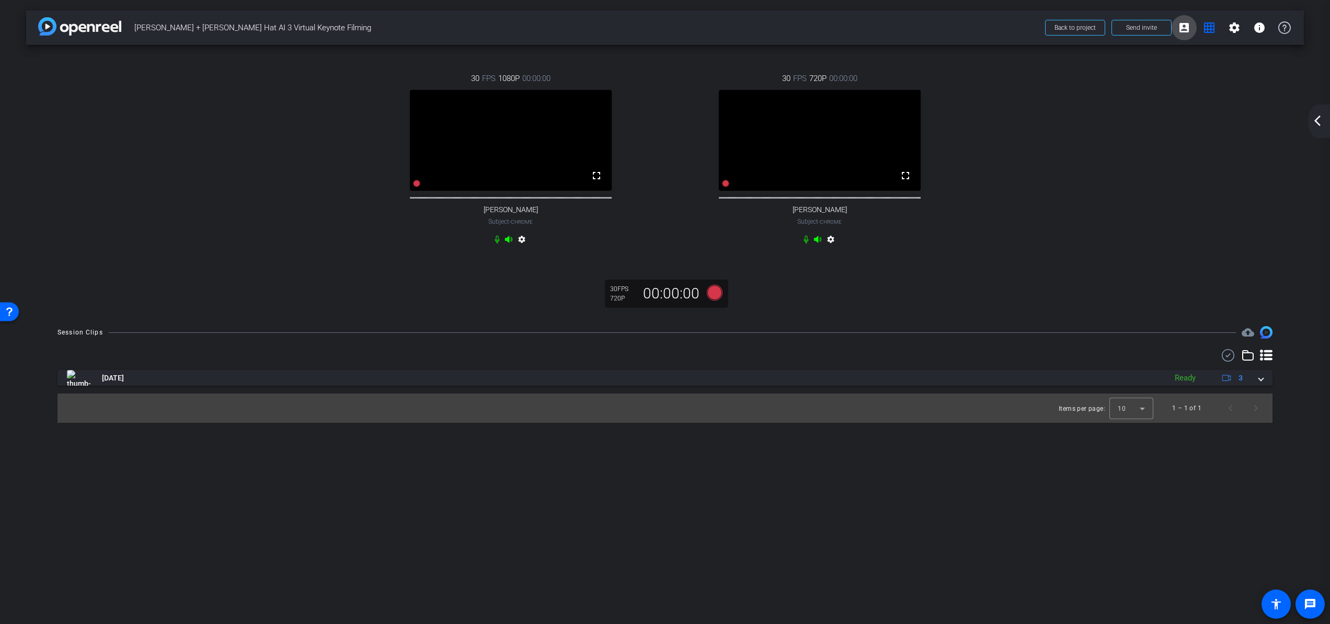
click at [1185, 25] on mat-icon "account_box" at bounding box center [1184, 27] width 13 height 13
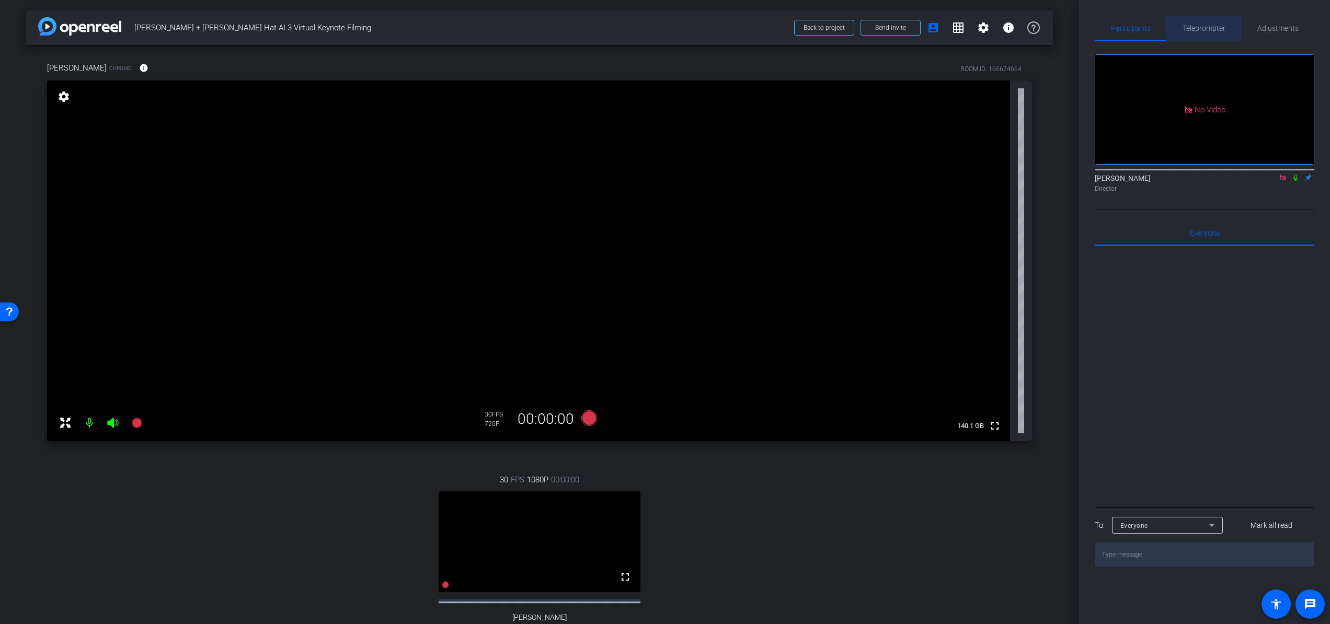
click at [1207, 29] on span "Teleprompter" at bounding box center [1203, 28] width 43 height 7
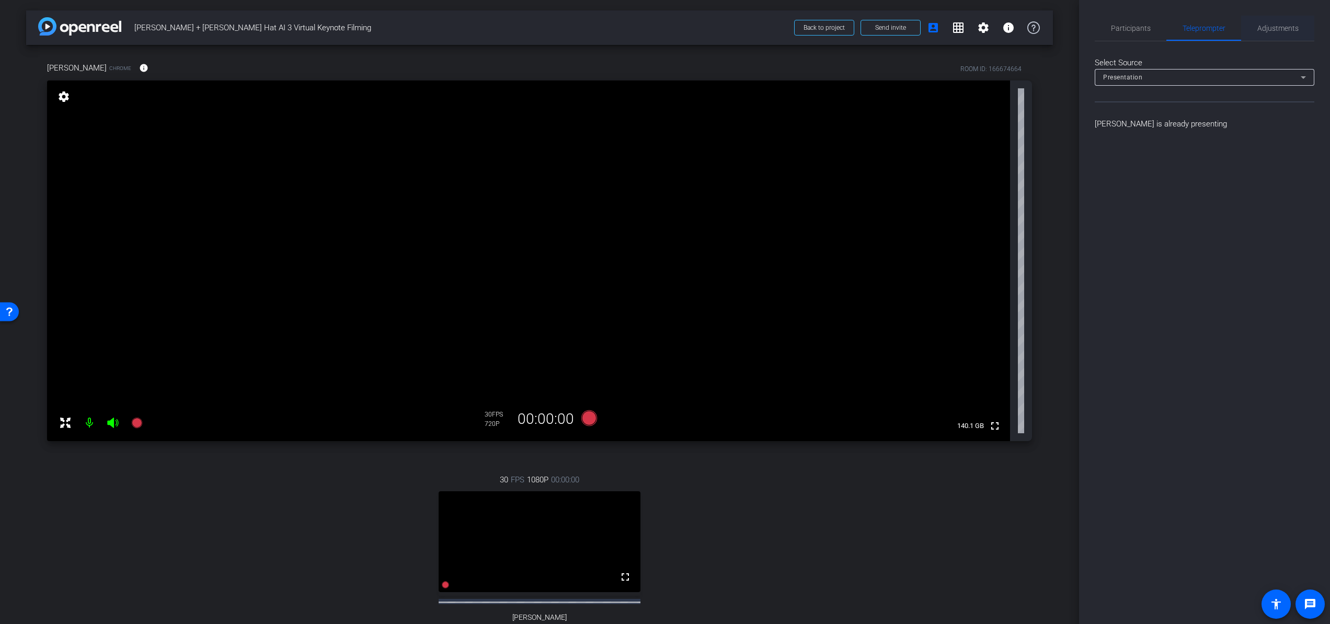
click at [1207, 29] on span "Adjustments" at bounding box center [1277, 28] width 41 height 7
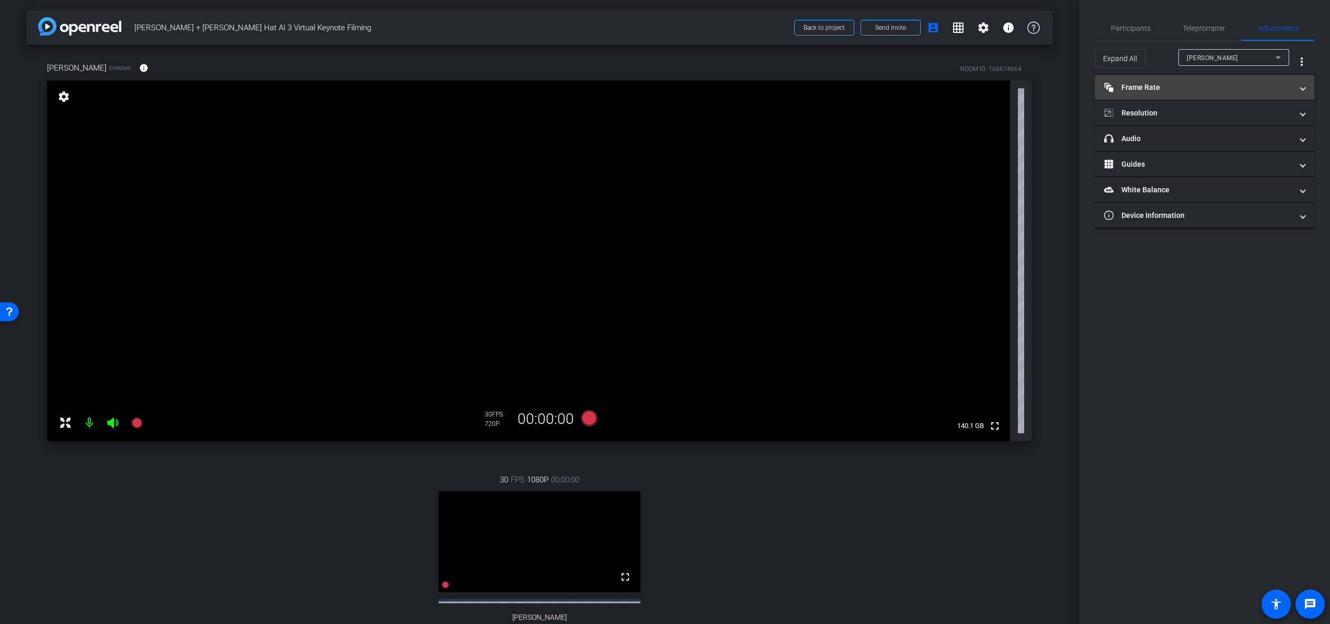
click at [1207, 88] on mat-panel-title "Frame Rate Frame Rate" at bounding box center [1198, 87] width 188 height 11
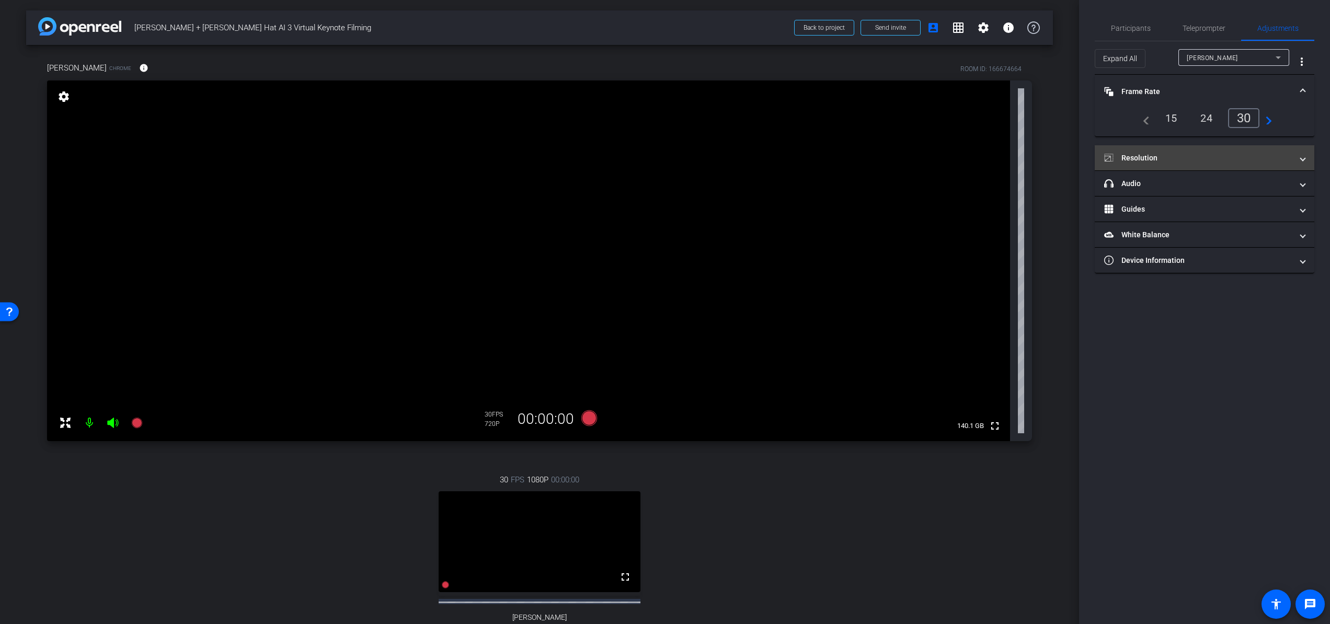
click at [1207, 153] on mat-panel-title "Resolution" at bounding box center [1198, 158] width 188 height 11
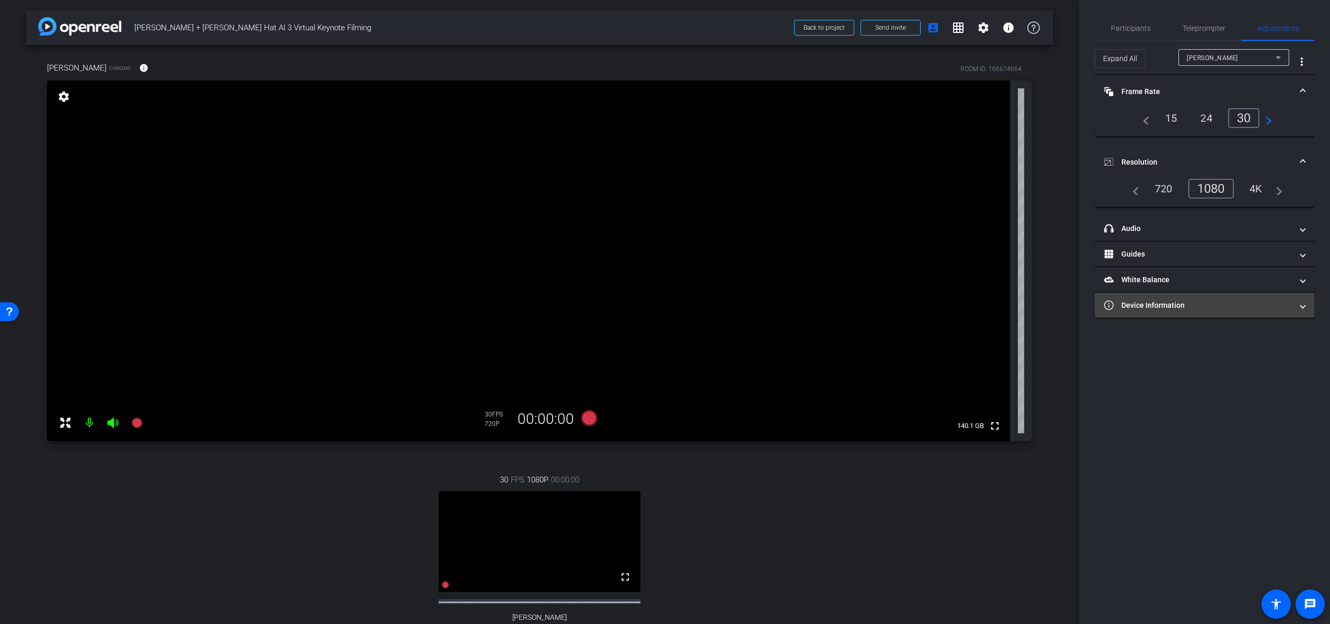
click at [1207, 300] on mat-panel-title "Device Information" at bounding box center [1198, 305] width 188 height 11
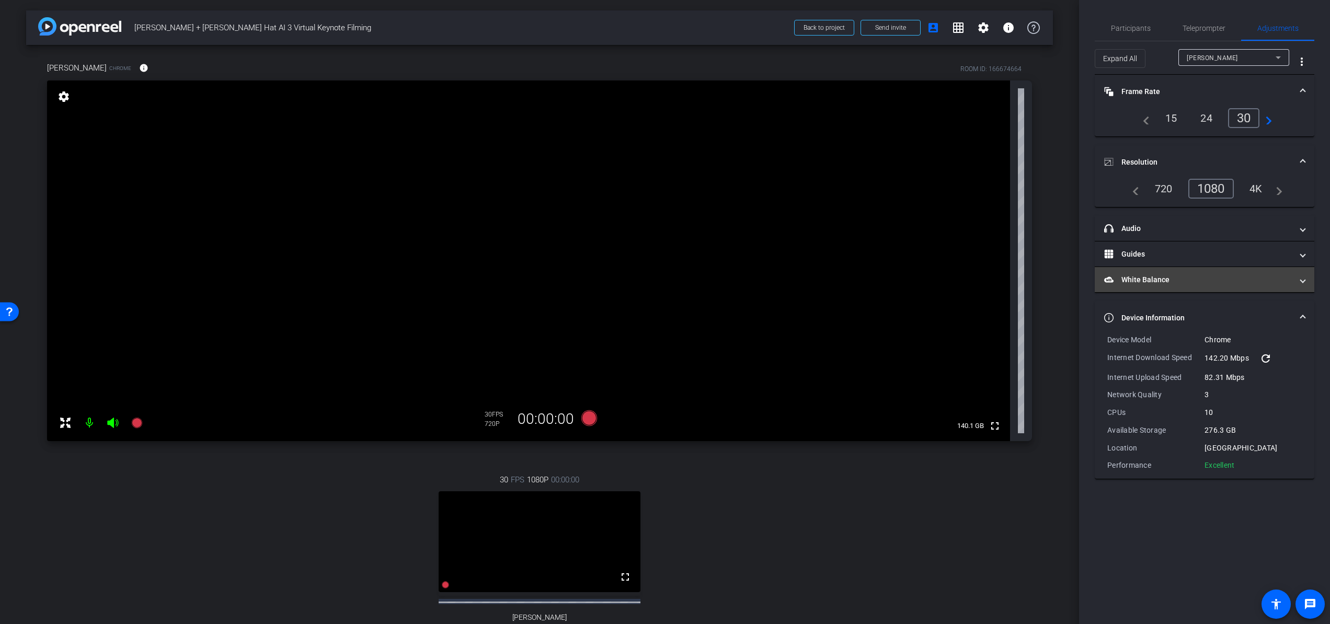
click at [1207, 283] on mat-panel-title "White Balance White Balance" at bounding box center [1198, 279] width 188 height 11
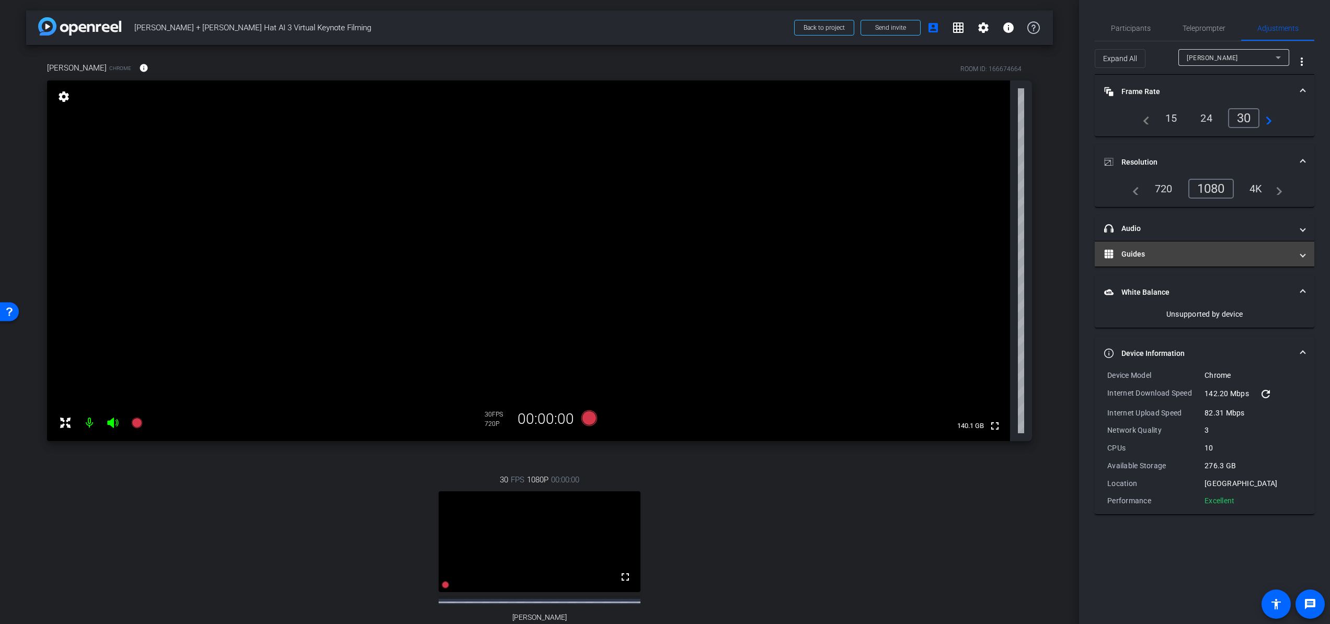
click at [1207, 250] on mat-panel-title "Guides" at bounding box center [1198, 254] width 188 height 11
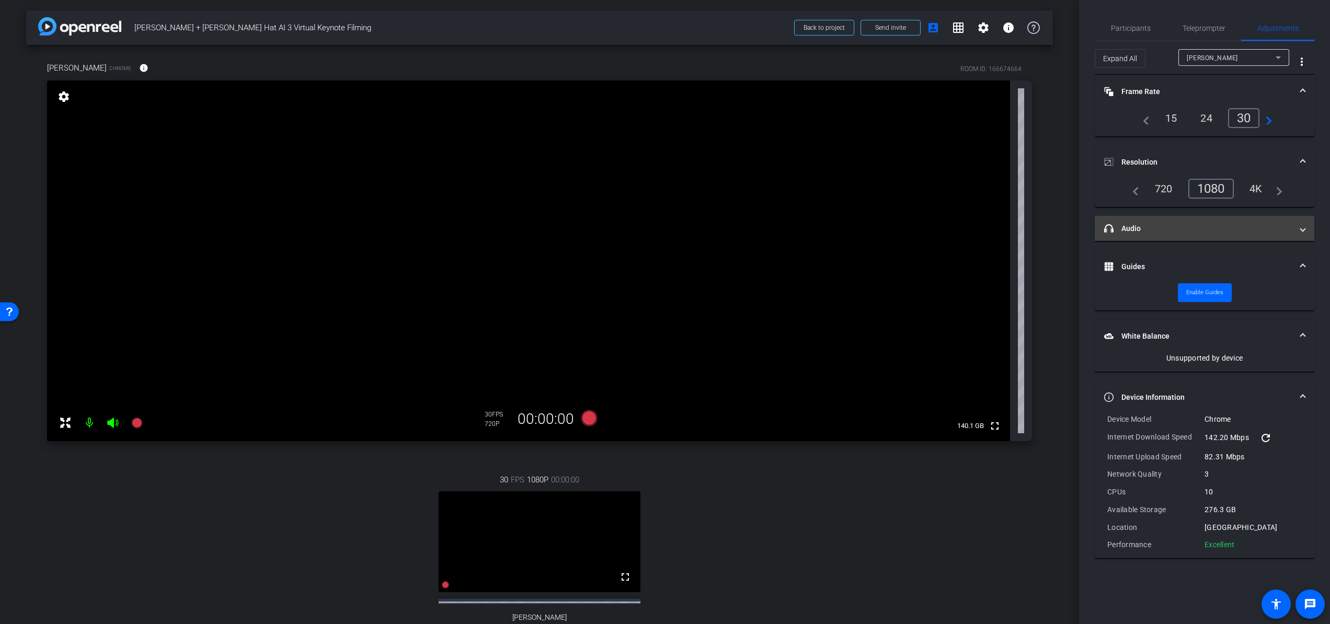
click at [1186, 231] on mat-panel-title "headphone icon Audio" at bounding box center [1198, 228] width 188 height 11
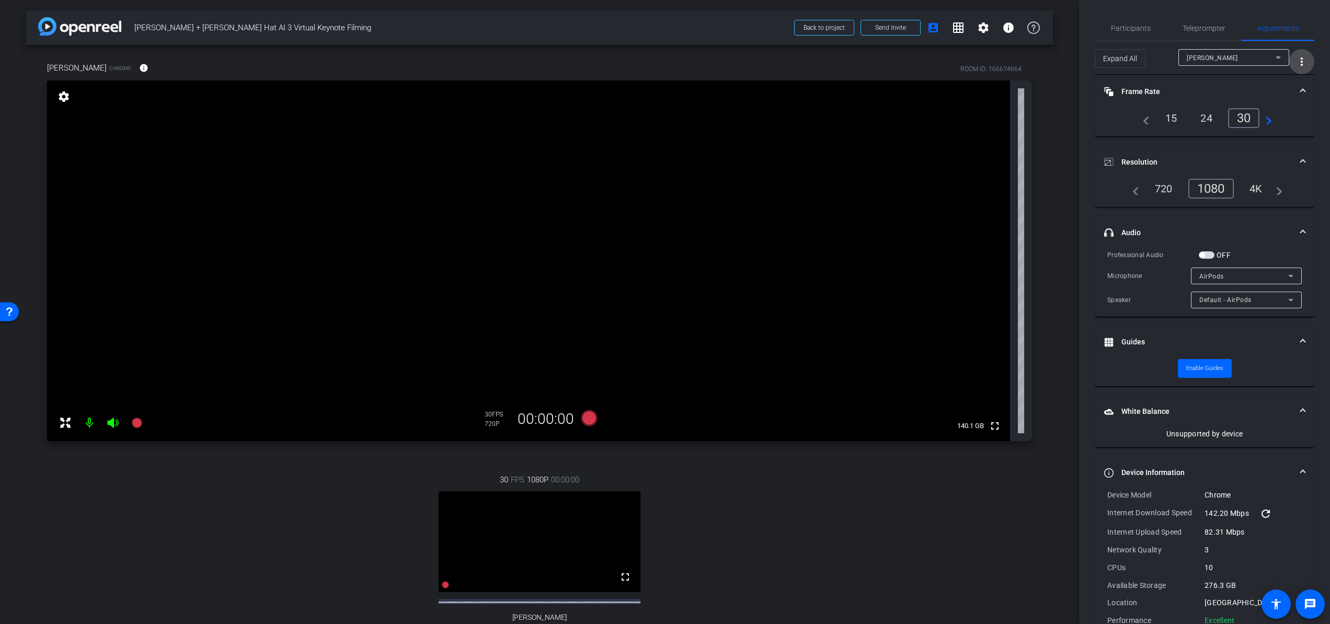
click at [1207, 61] on mat-icon "more_vert" at bounding box center [1301, 61] width 13 height 13
drag, startPoint x: 1305, startPoint y: 60, endPoint x: 1301, endPoint y: 83, distance: 23.5
click at [1207, 83] on div "Open Floating Panel" at bounding box center [665, 312] width 1330 height 624
click at [1207, 65] on div at bounding box center [665, 312] width 1330 height 624
click at [1123, 65] on span "Expand All" at bounding box center [1120, 59] width 34 height 20
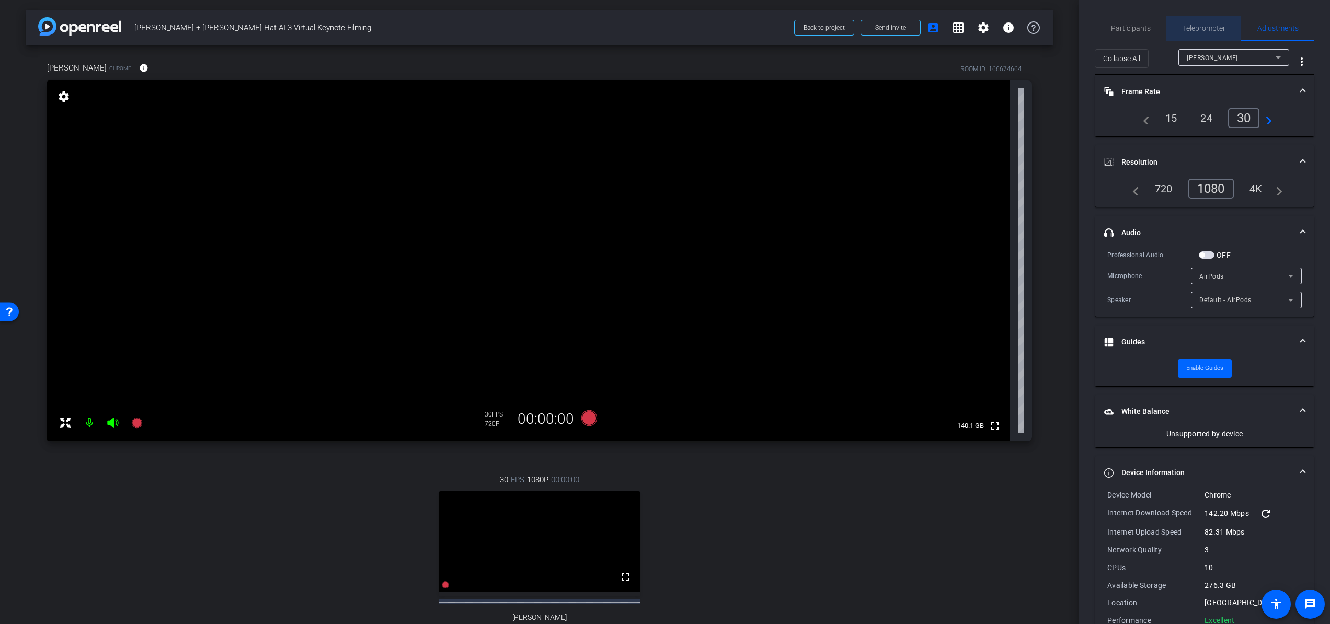
click at [1202, 36] on span "Teleprompter" at bounding box center [1203, 28] width 43 height 25
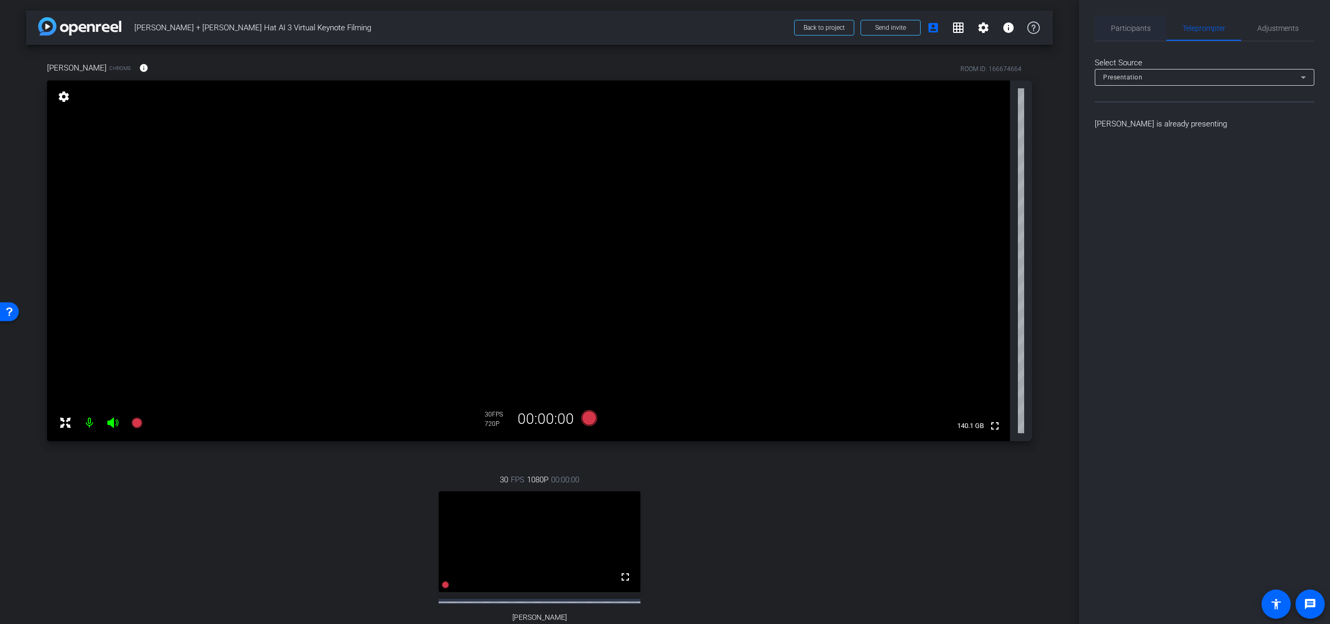
click at [1133, 33] on span "Participants" at bounding box center [1131, 28] width 40 height 25
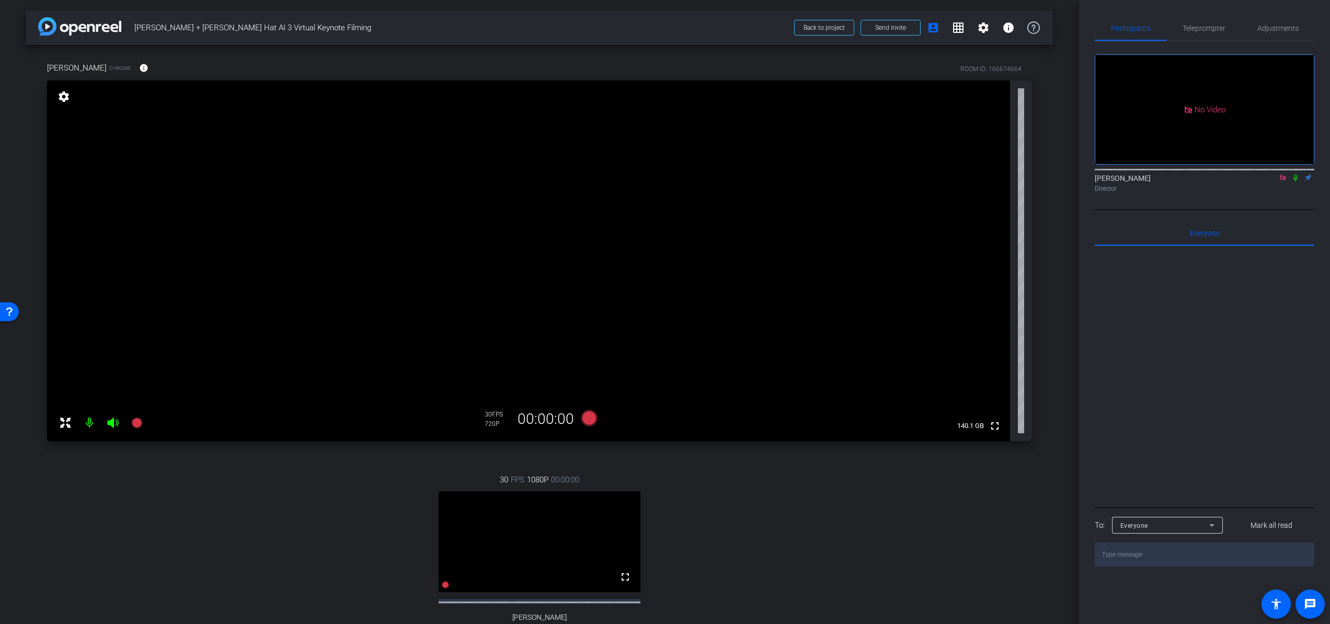
click at [1207, 175] on icon at bounding box center [1283, 178] width 6 height 6
click at [964, 30] on span at bounding box center [958, 27] width 25 height 25
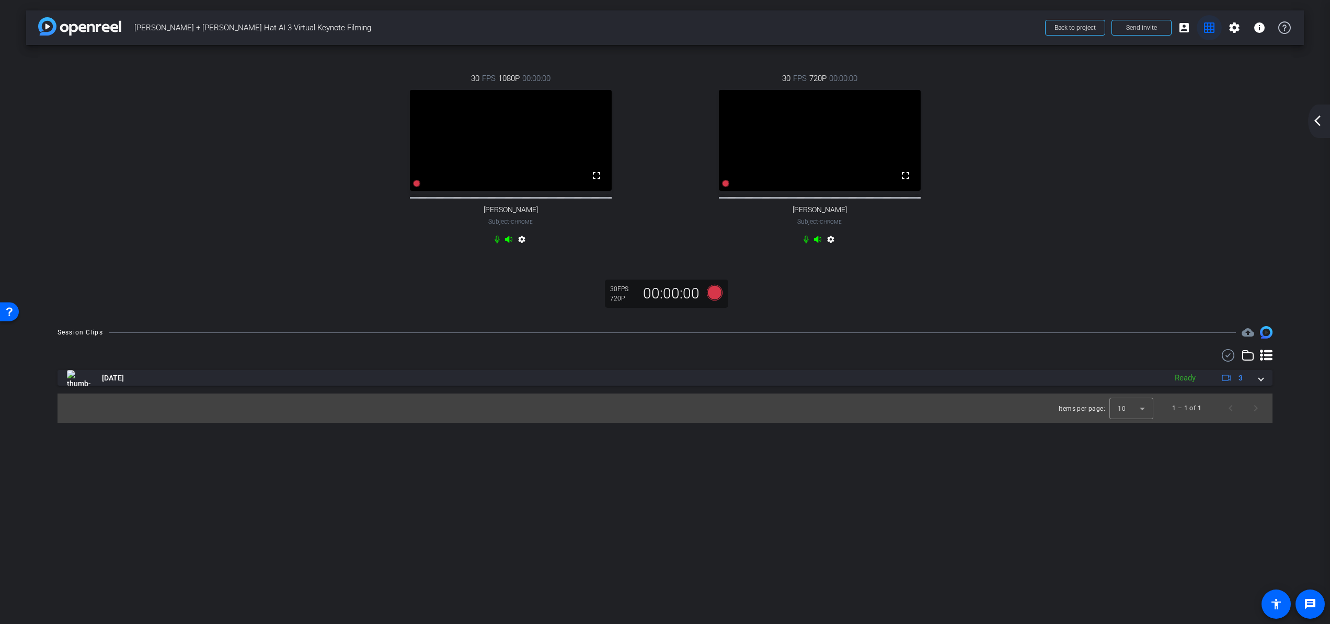
click at [1207, 26] on mat-icon "grid_on" at bounding box center [1209, 27] width 13 height 13
click at [1188, 30] on mat-icon "account_box" at bounding box center [1184, 27] width 13 height 13
